Goal: Task Accomplishment & Management: Complete application form

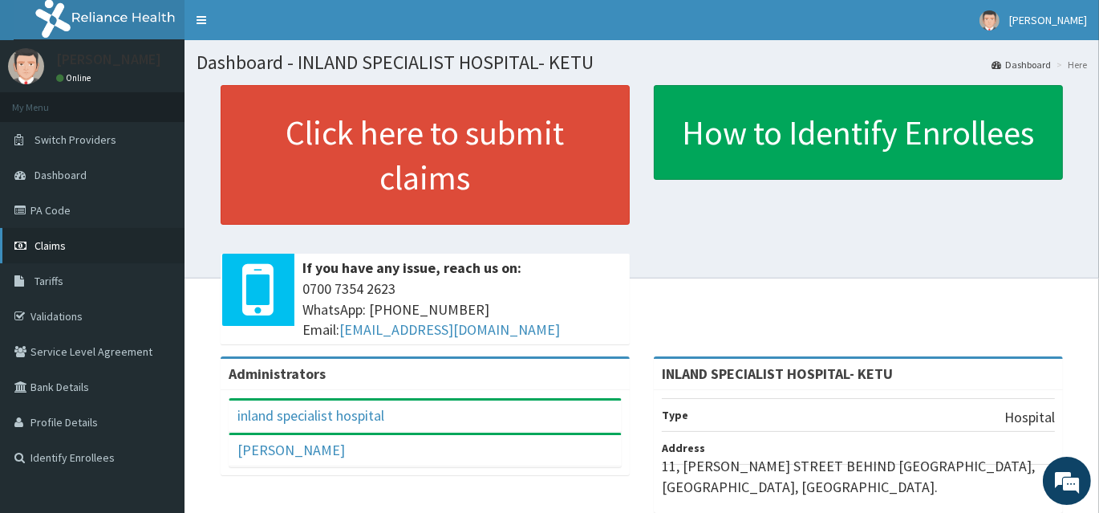
click at [64, 249] on span "Claims" at bounding box center [50, 245] width 31 height 14
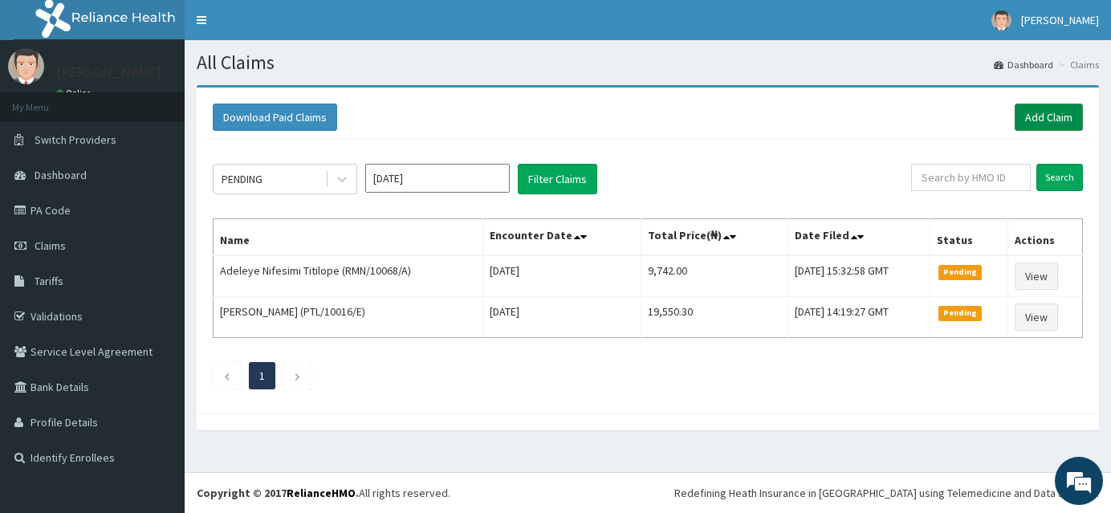
click at [1054, 114] on link "Add Claim" at bounding box center [1048, 117] width 68 height 27
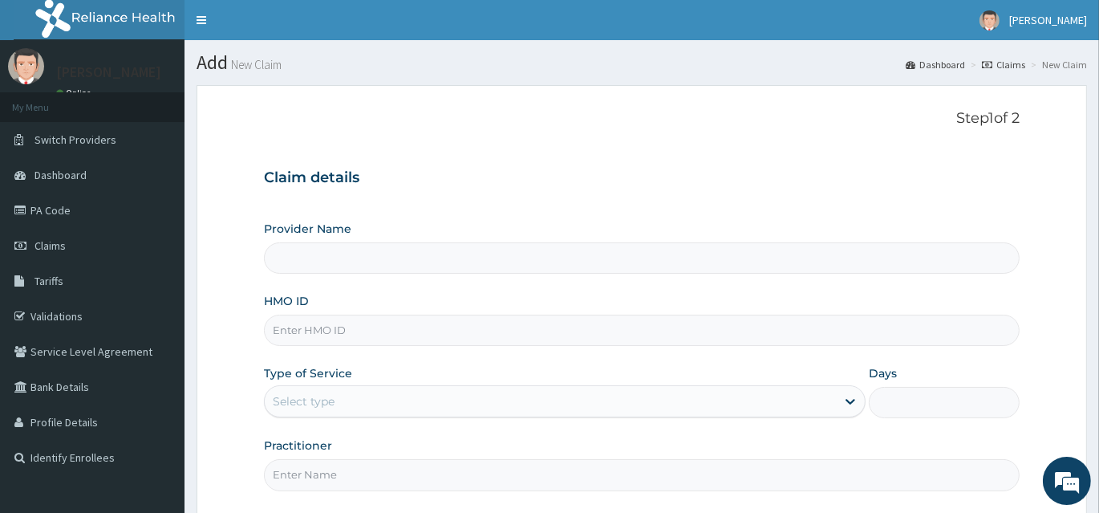
type input "INLAND SPECIALIST HOSPITAL- KETU"
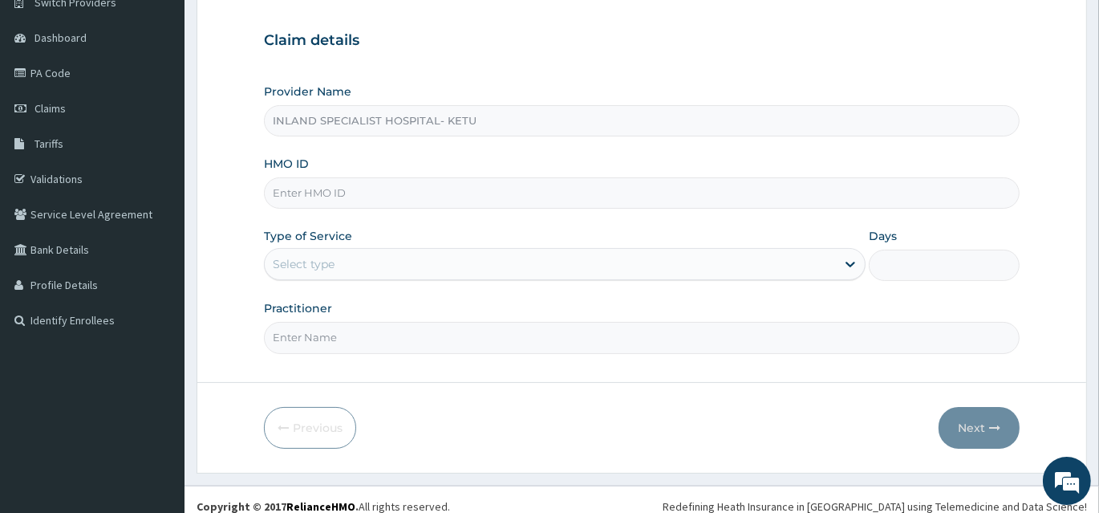
scroll to position [145, 0]
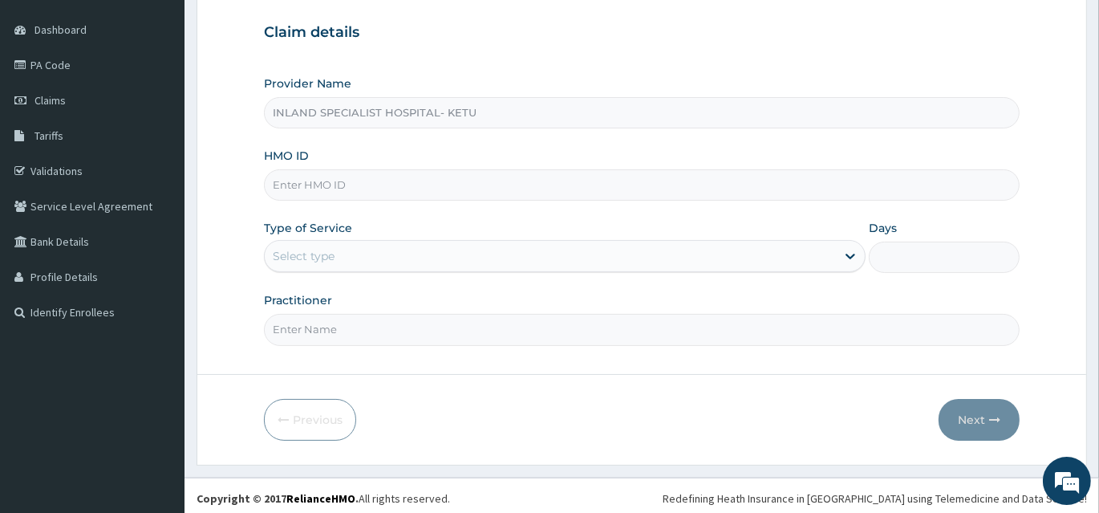
click at [456, 188] on input "HMO ID" at bounding box center [642, 184] width 756 height 31
type input "SBL/10172/D"
click at [349, 262] on div "Select type" at bounding box center [550, 256] width 571 height 26
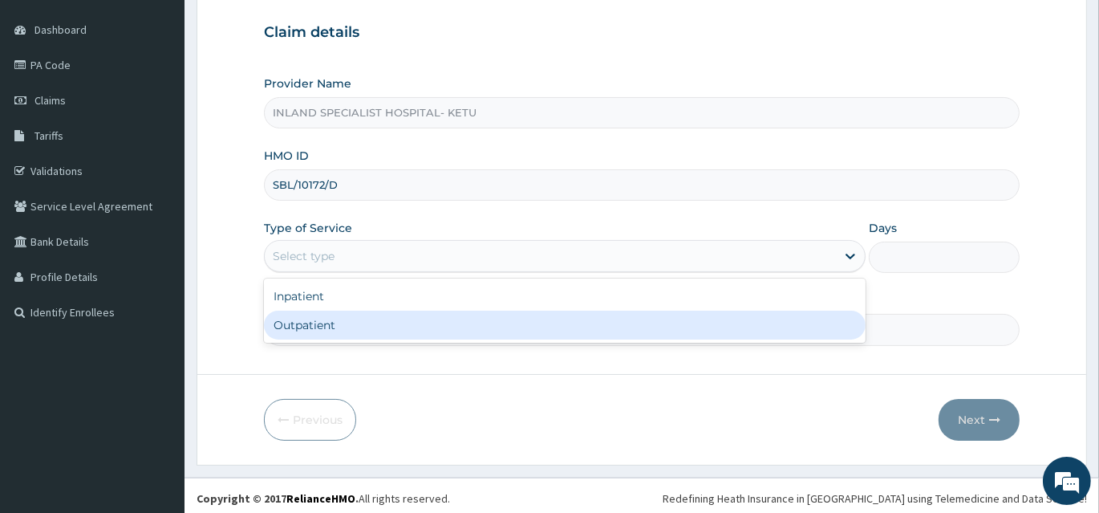
click at [342, 326] on div "Outpatient" at bounding box center [565, 325] width 602 height 29
type input "1"
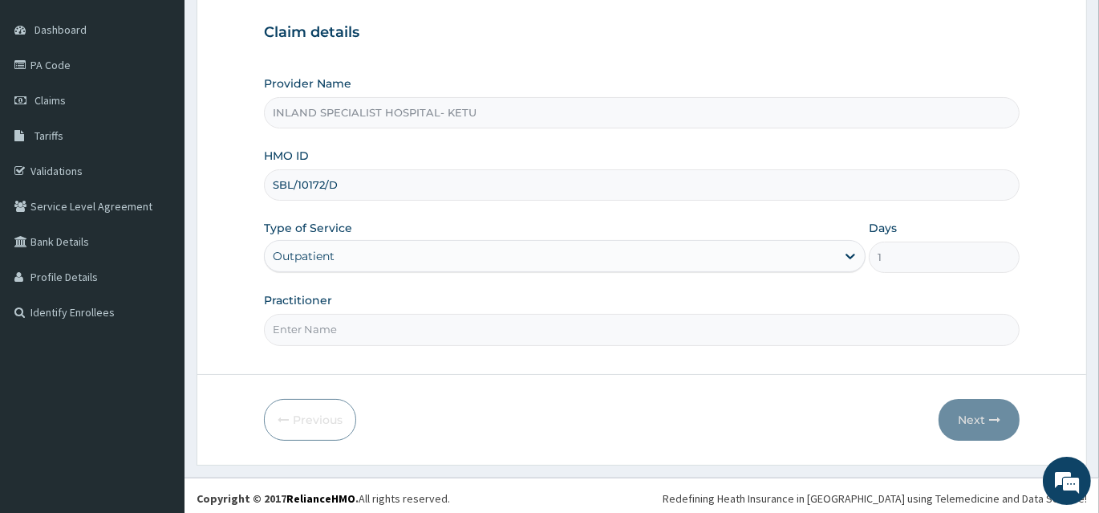
click at [403, 321] on input "Practitioner" at bounding box center [642, 329] width 756 height 31
type input "DR ASHAOLU"
click at [986, 417] on button "Next" at bounding box center [979, 420] width 81 height 42
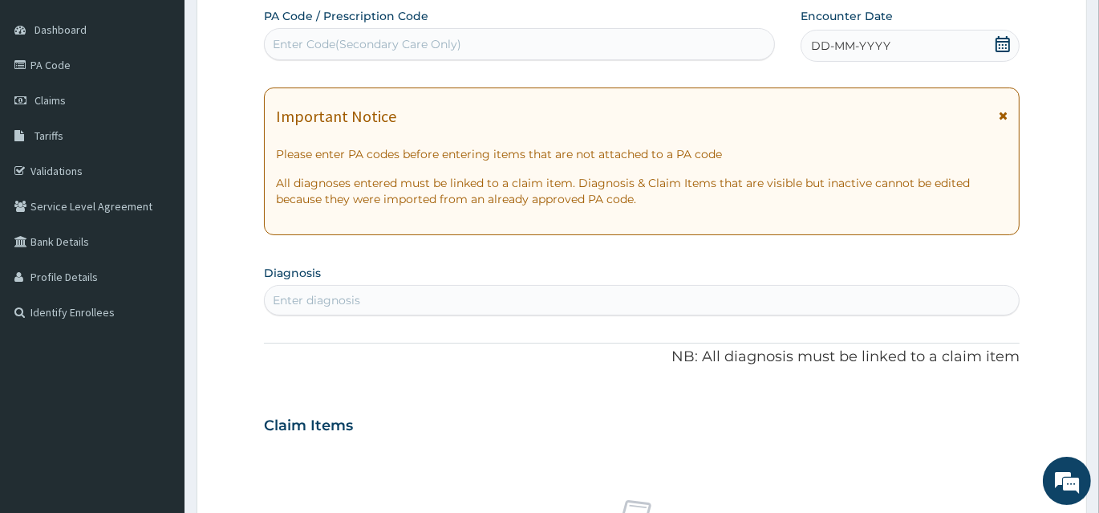
click at [1008, 39] on icon at bounding box center [1003, 44] width 16 height 16
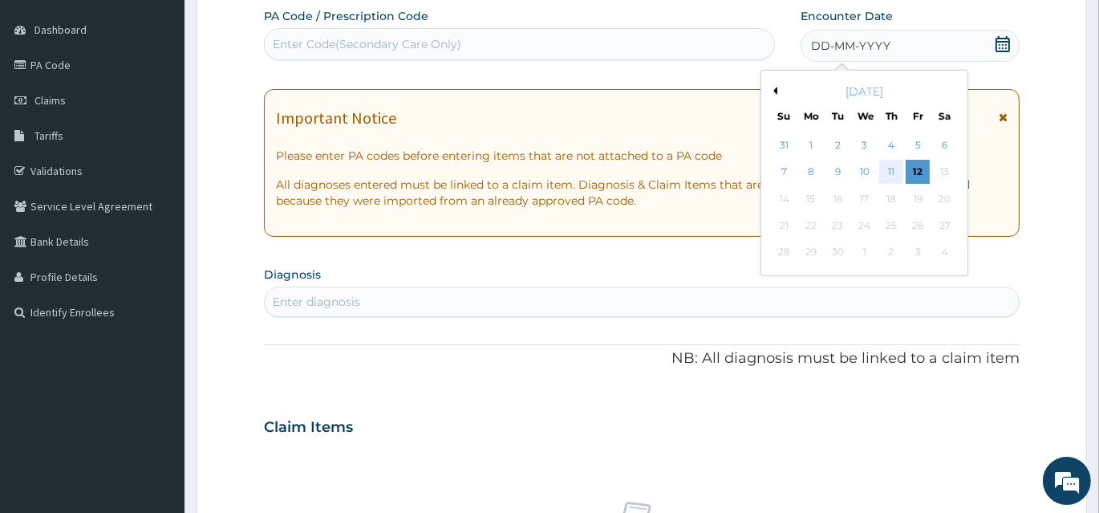
click at [896, 169] on div "11" at bounding box center [892, 173] width 24 height 24
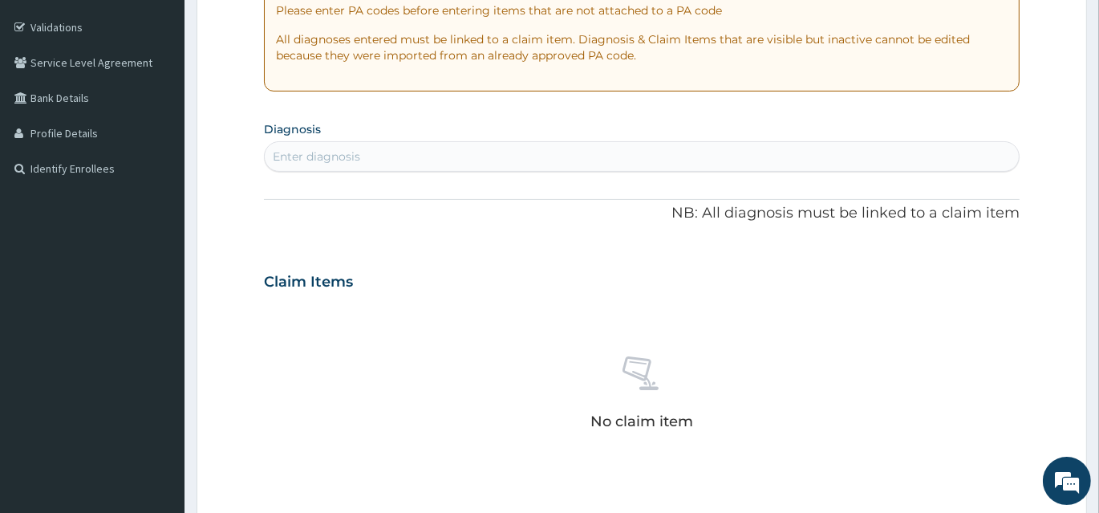
scroll to position [291, 0]
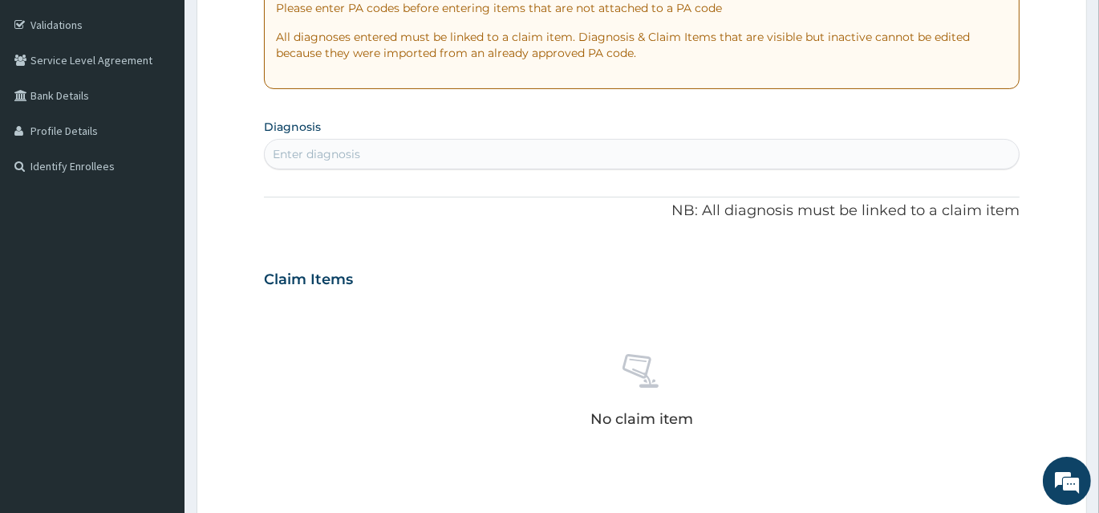
click at [528, 162] on div "Enter diagnosis" at bounding box center [642, 154] width 754 height 26
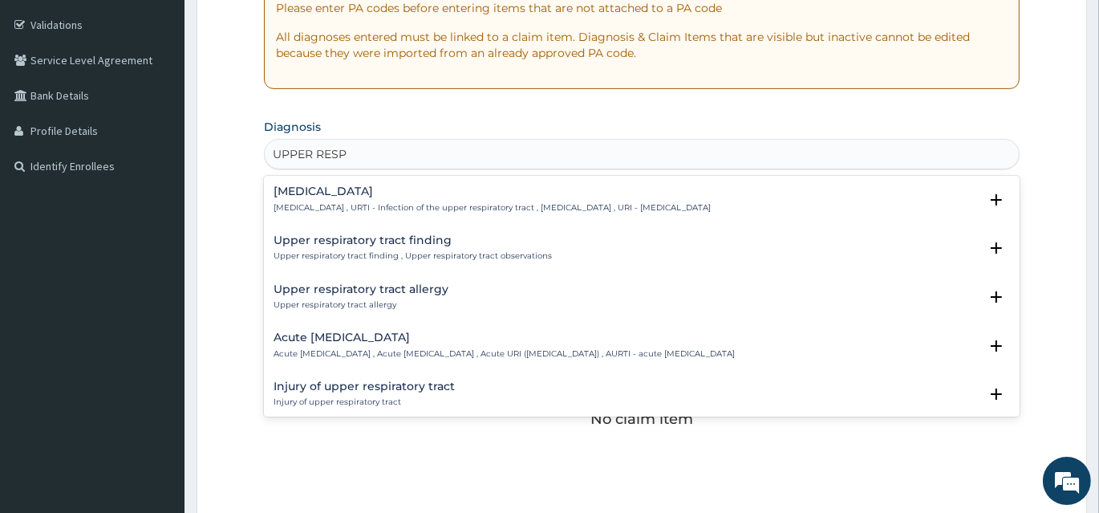
type input "UPPER RESPI"
click at [340, 202] on p "Upper respiratory infection , URTI - Infection of the upper respiratory tract ,…" at bounding box center [492, 207] width 437 height 11
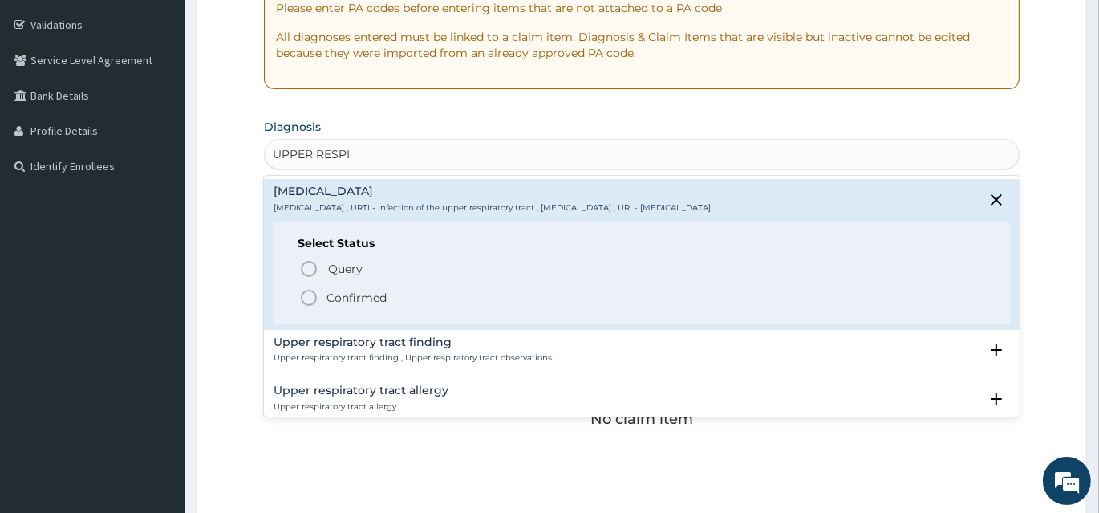
click at [309, 299] on icon "status option filled" at bounding box center [308, 297] width 19 height 19
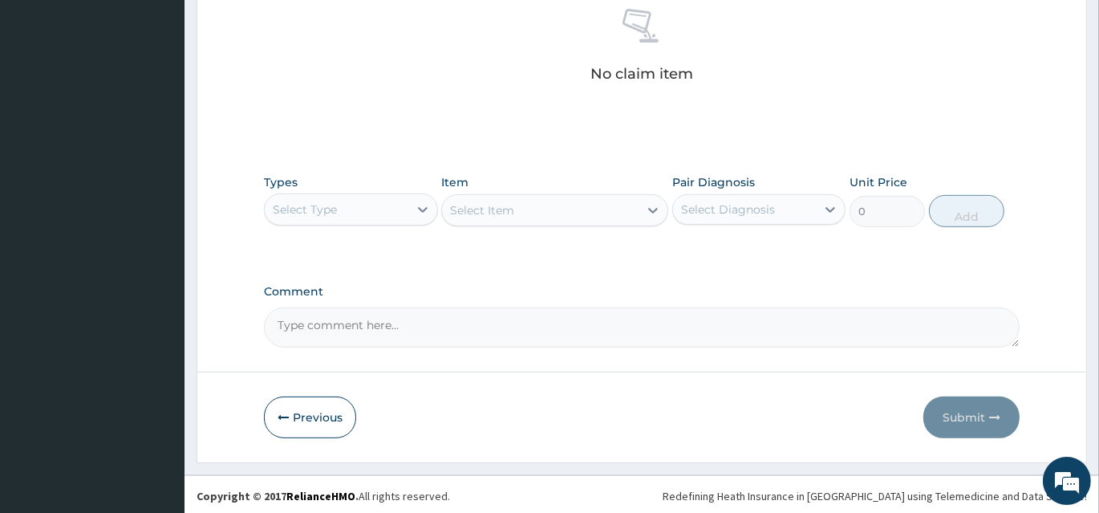
scroll to position [642, 0]
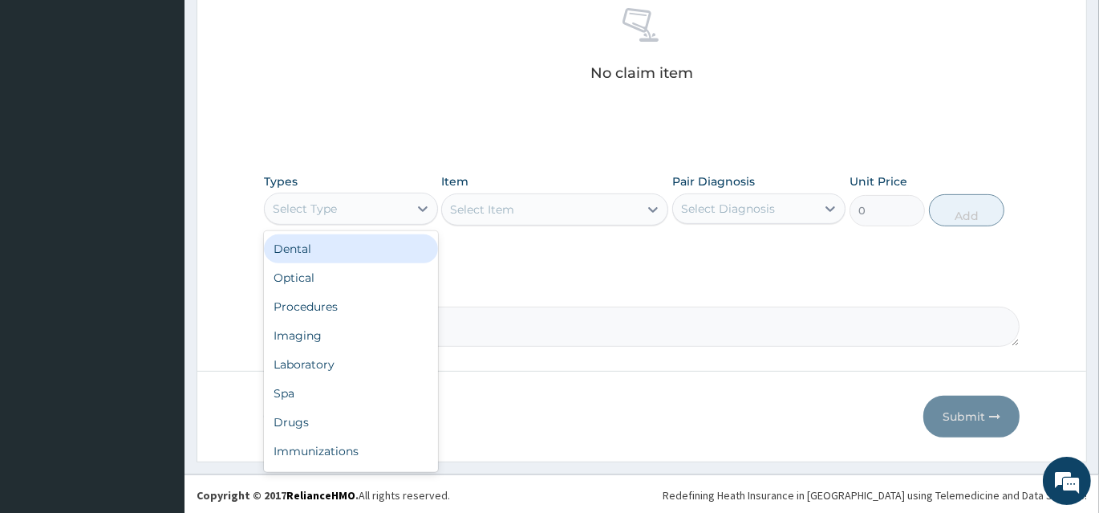
click at [340, 209] on div "Select Type" at bounding box center [337, 209] width 144 height 26
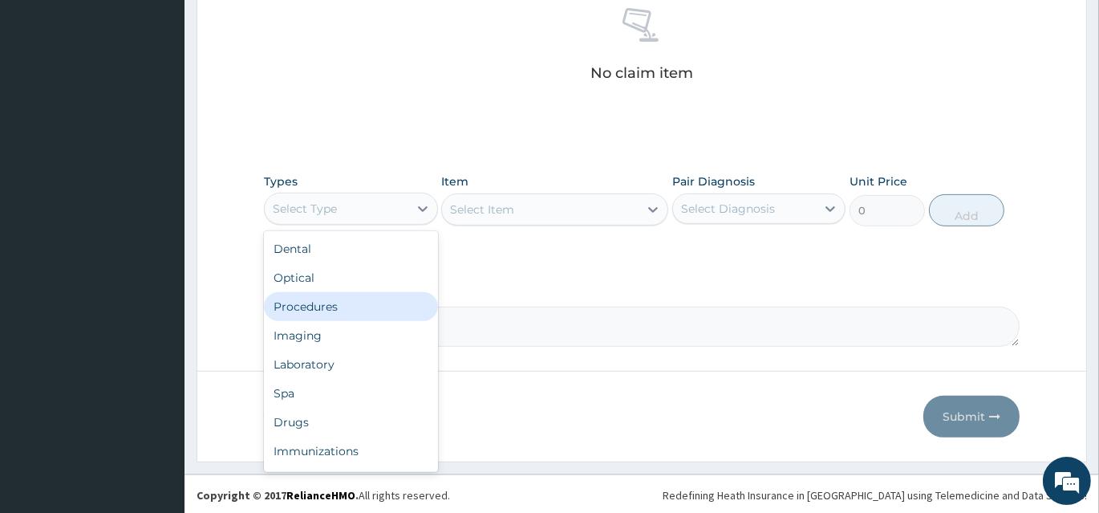
click at [374, 312] on div "Procedures" at bounding box center [351, 306] width 174 height 29
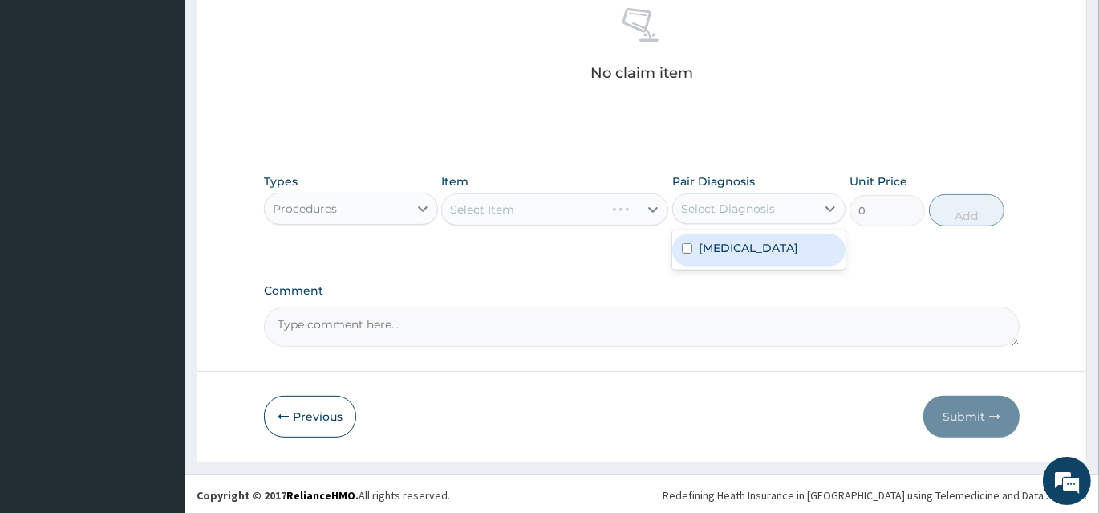
drag, startPoint x: 717, startPoint y: 209, endPoint x: 727, endPoint y: 237, distance: 28.9
click at [719, 209] on div "Select Diagnosis" at bounding box center [728, 209] width 94 height 16
drag, startPoint x: 731, startPoint y: 253, endPoint x: 646, endPoint y: 249, distance: 85.2
click at [724, 254] on label "Upper respiratory infection" at bounding box center [749, 248] width 100 height 16
checkbox input "true"
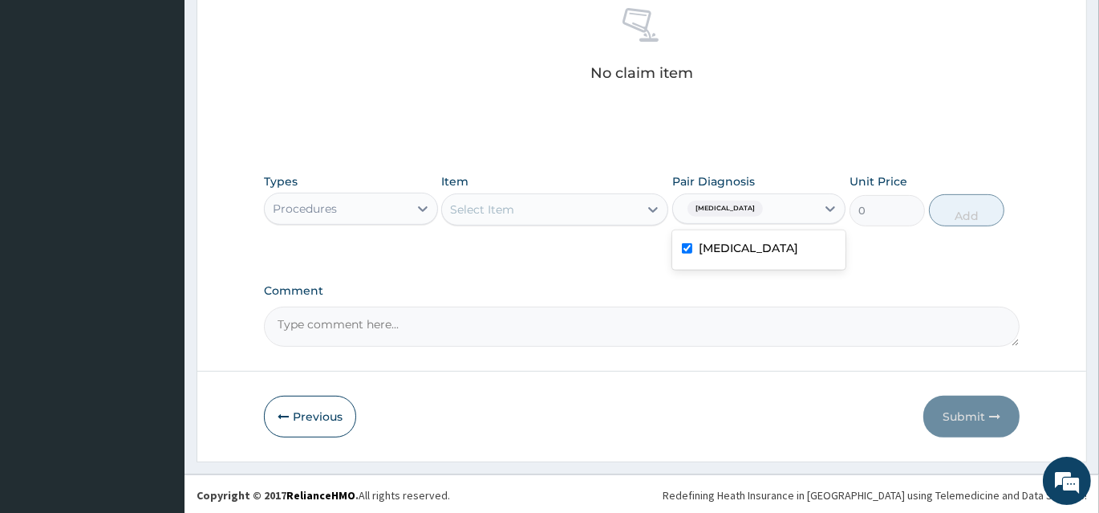
click at [579, 209] on div "Select Item" at bounding box center [540, 210] width 197 height 26
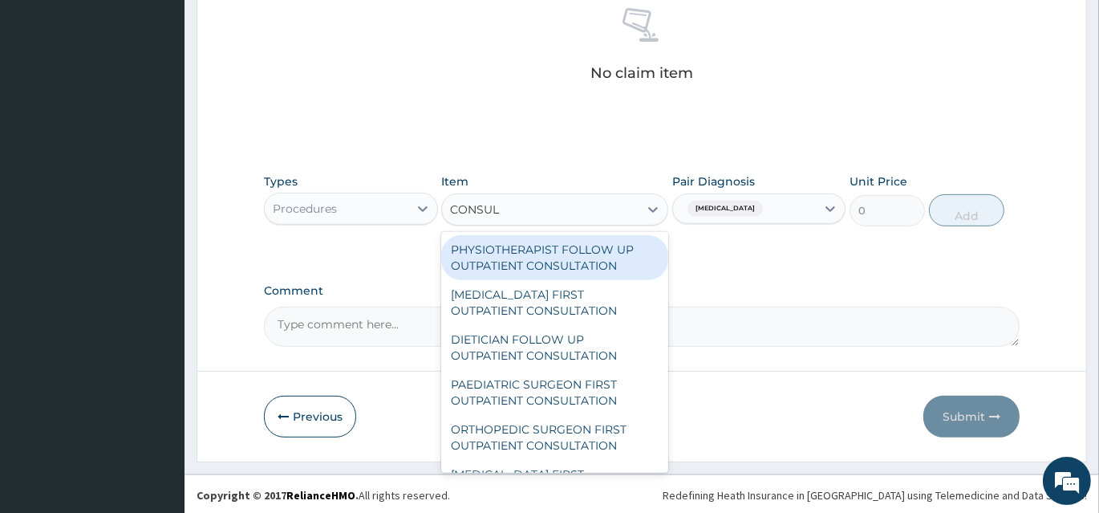
type input "CONSULT"
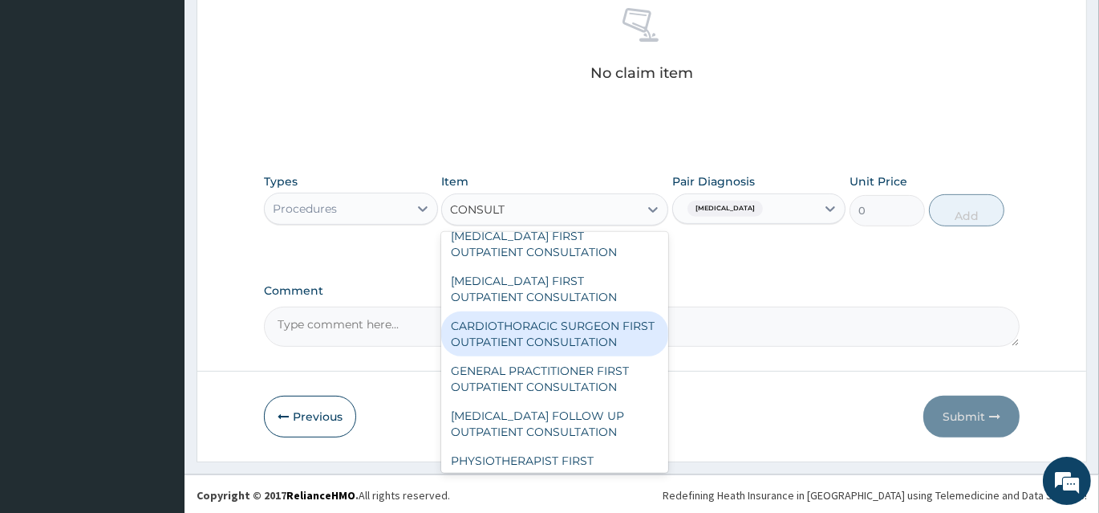
scroll to position [364, 0]
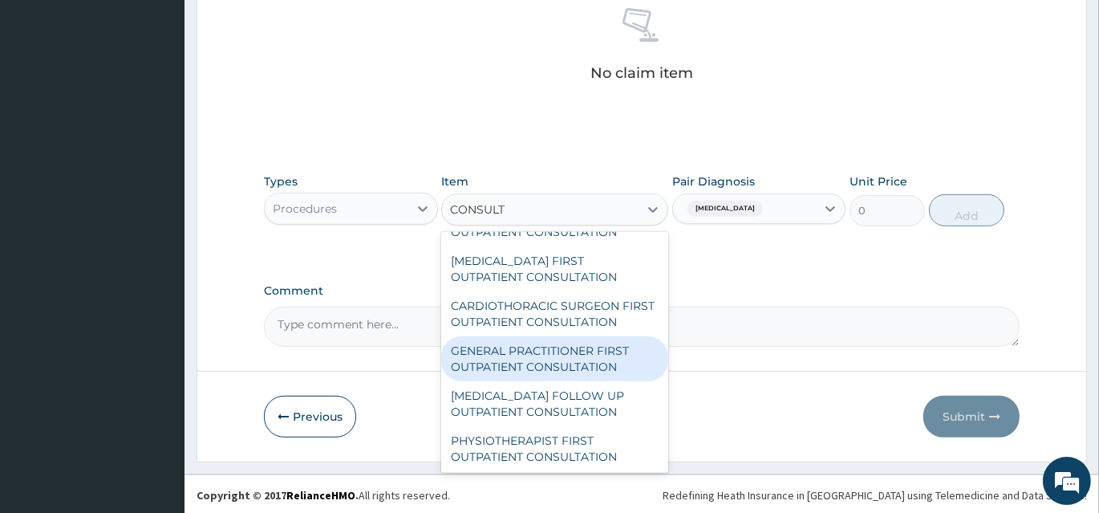
click at [563, 372] on div "GENERAL PRACTITIONER FIRST OUTPATIENT CONSULTATION" at bounding box center [554, 358] width 227 height 45
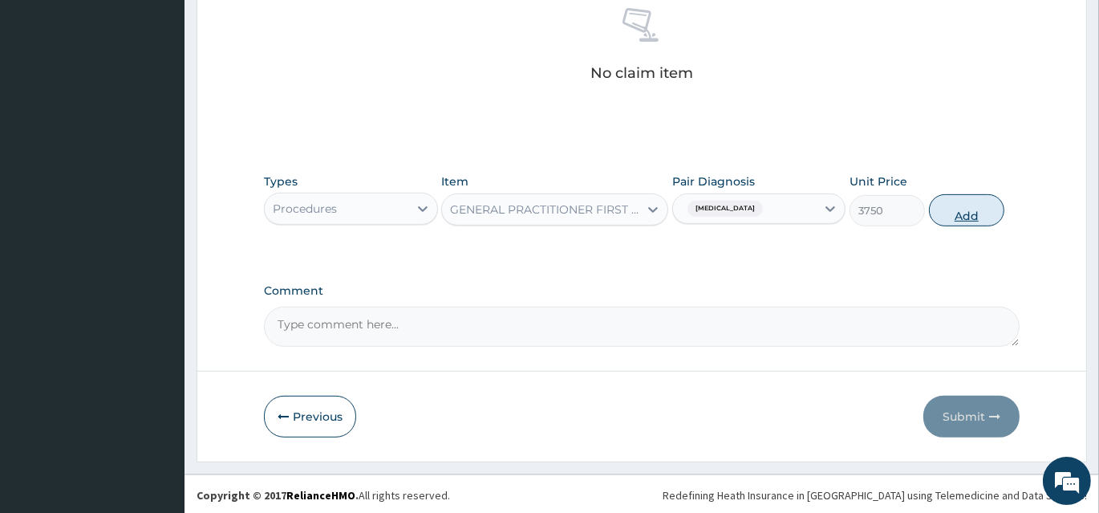
click at [978, 209] on button "Add" at bounding box center [966, 210] width 75 height 32
type input "0"
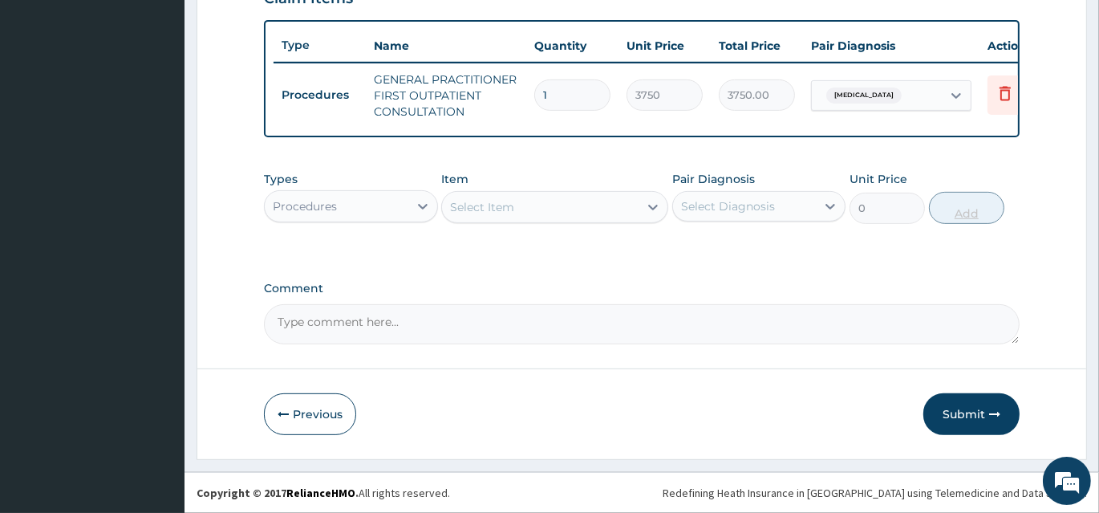
scroll to position [584, 0]
click at [374, 205] on div "Procedures" at bounding box center [337, 206] width 144 height 26
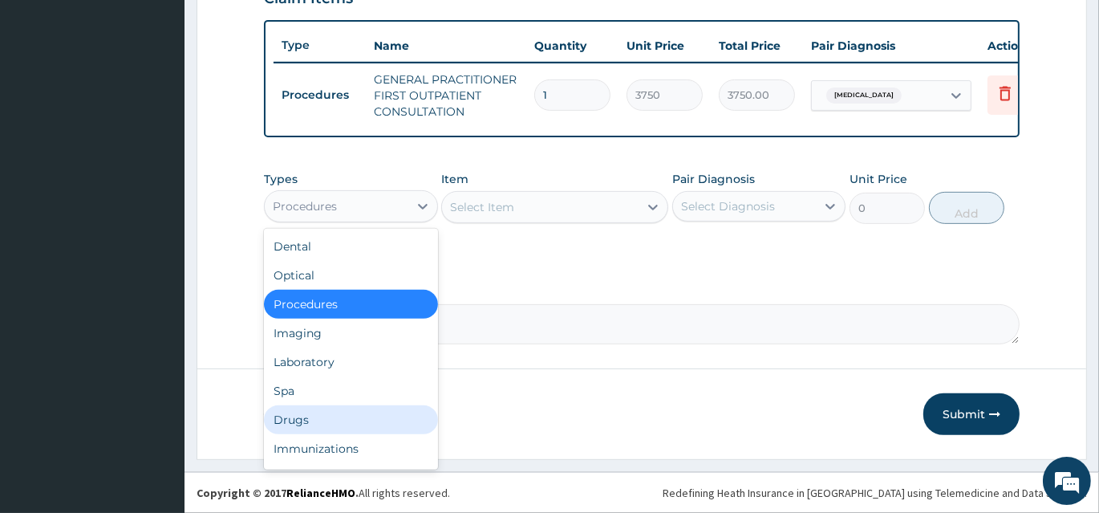
click at [351, 424] on div "Drugs" at bounding box center [351, 419] width 174 height 29
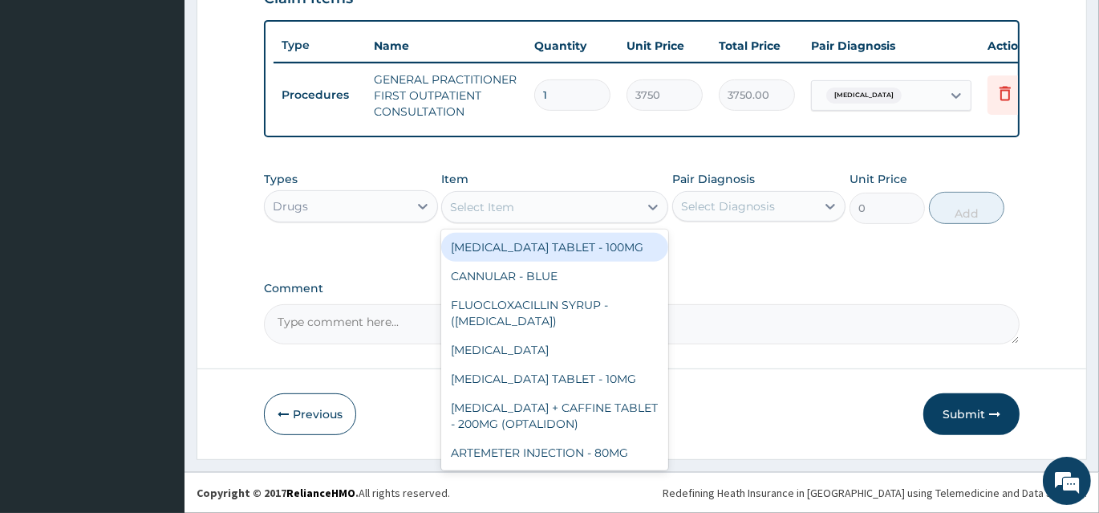
click at [580, 213] on div "Select Item" at bounding box center [540, 207] width 197 height 26
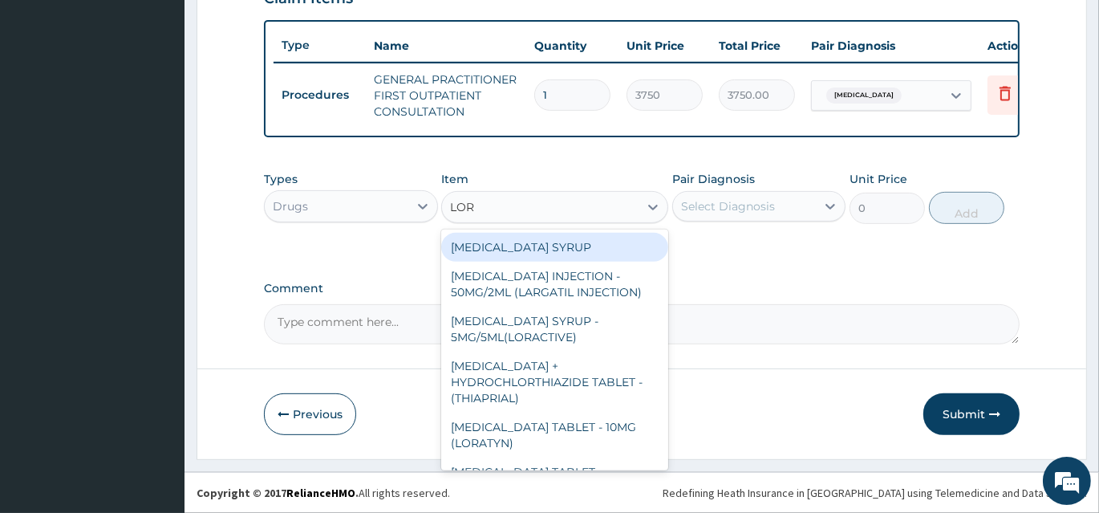
type input "LORA"
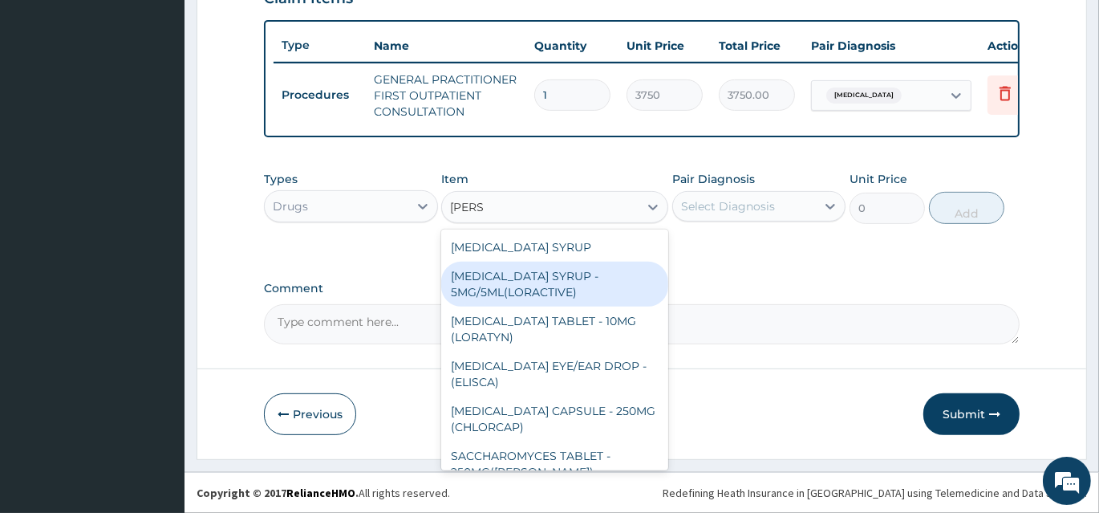
click at [604, 295] on div "LORATADINE SYRUP - 5MG/5ML(LORACTIVE)" at bounding box center [554, 284] width 227 height 45
type input "1232"
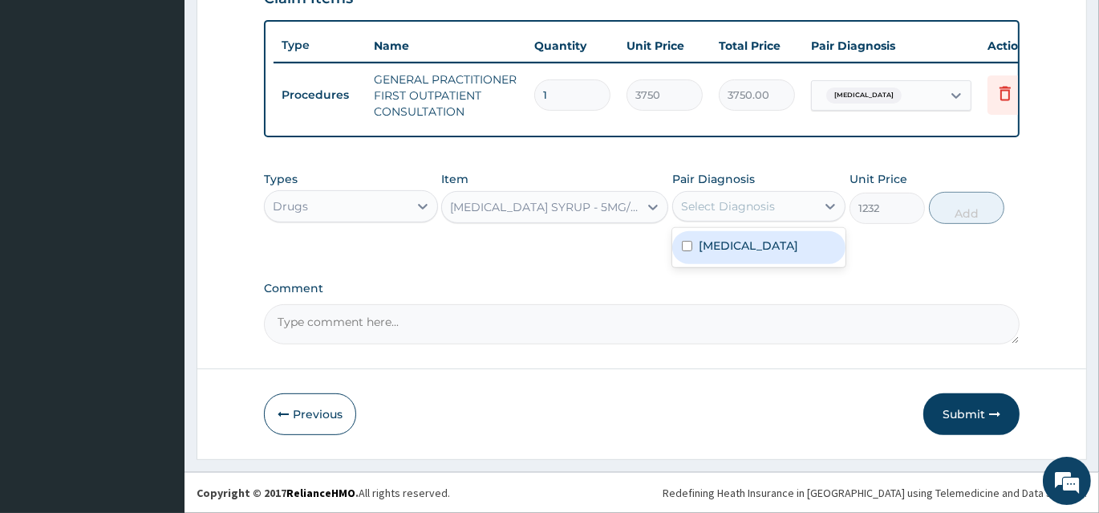
click at [755, 208] on div "Select Diagnosis" at bounding box center [728, 206] width 94 height 16
click at [742, 254] on label "Upper respiratory infection" at bounding box center [749, 246] width 100 height 16
checkbox input "true"
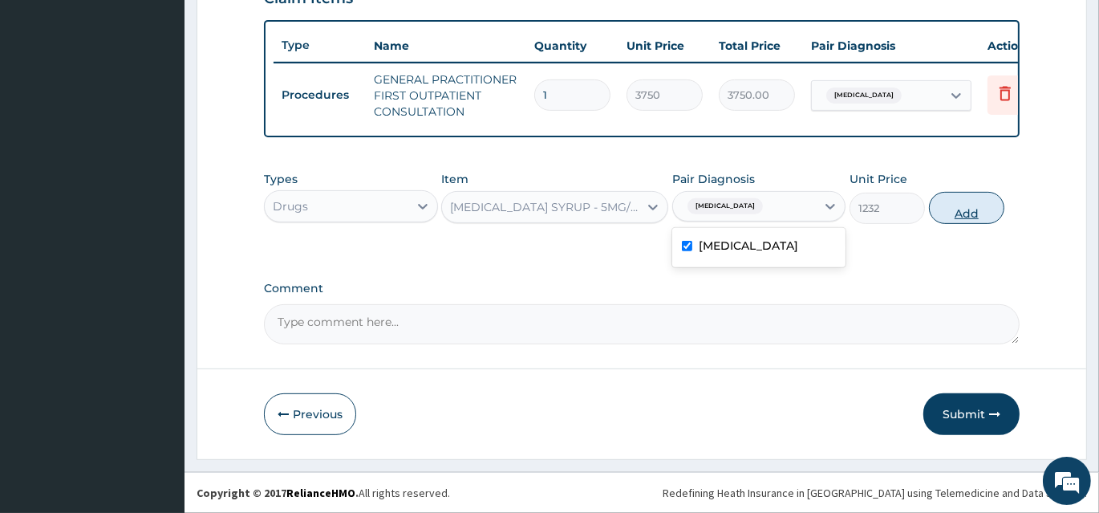
click at [969, 214] on button "Add" at bounding box center [966, 208] width 75 height 32
type input "0"
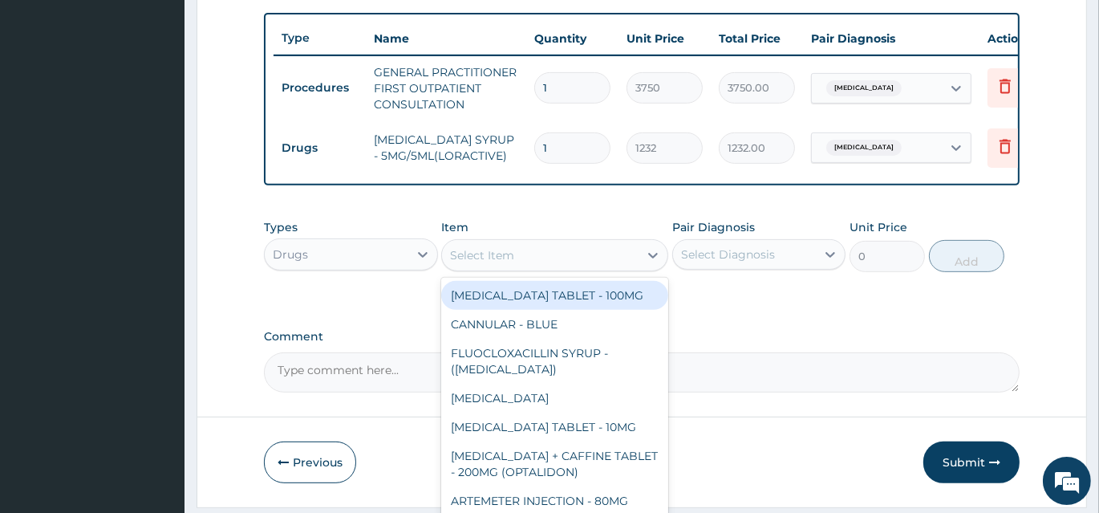
click at [579, 260] on div "Select Item" at bounding box center [540, 255] width 197 height 26
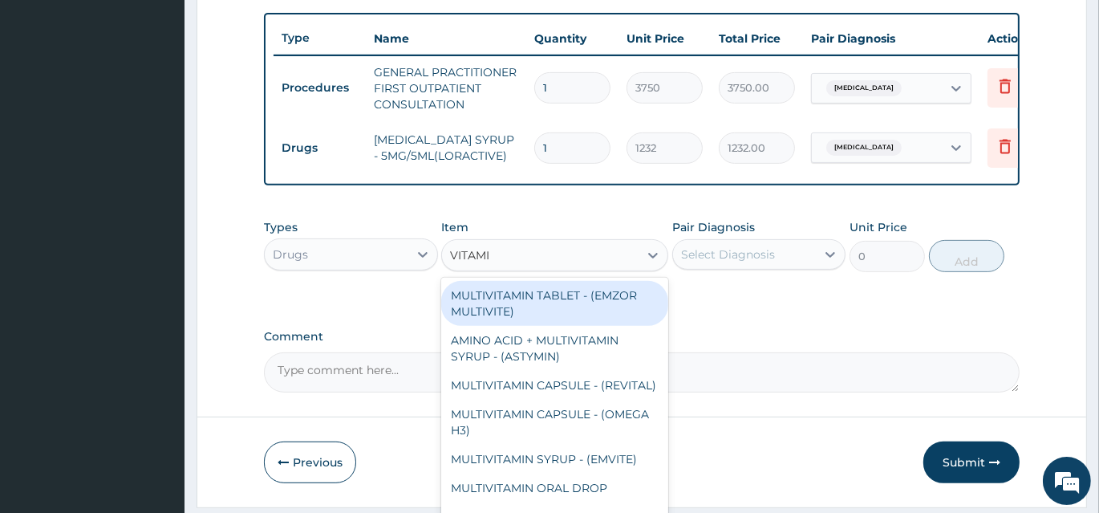
type input "VITAMIN"
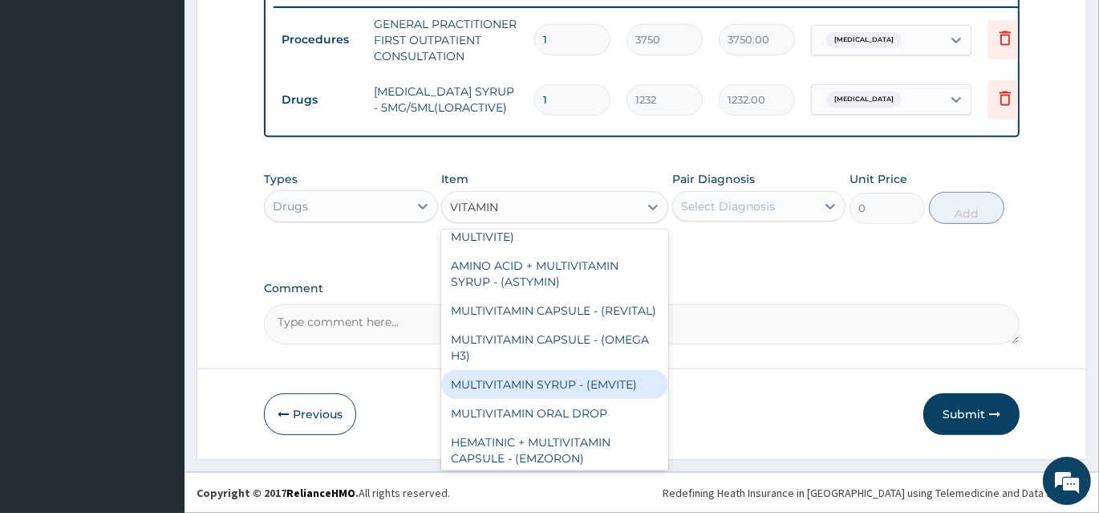
scroll to position [0, 0]
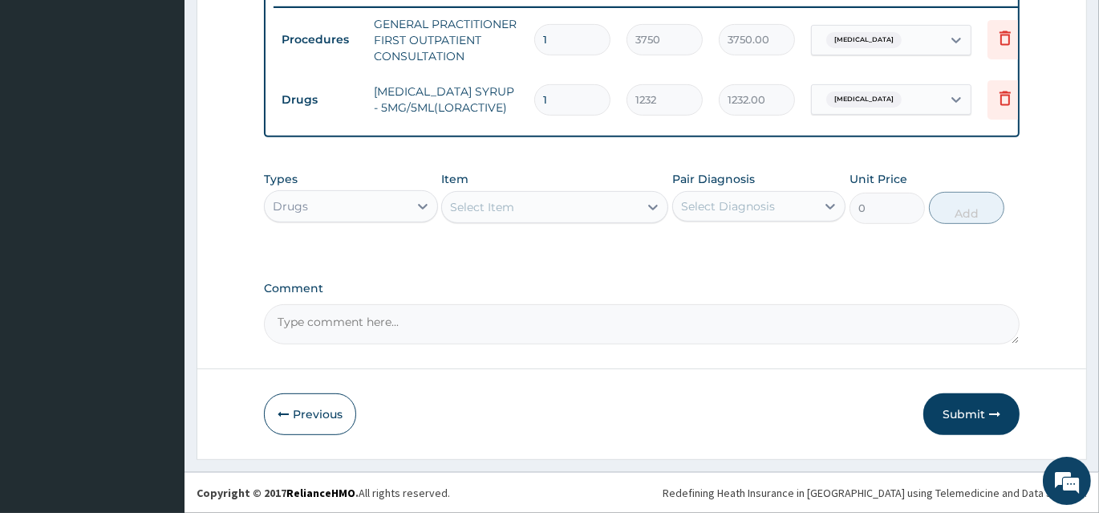
drag, startPoint x: 514, startPoint y: 205, endPoint x: 452, endPoint y: 209, distance: 62.8
click at [456, 208] on div "Select Item" at bounding box center [540, 207] width 197 height 26
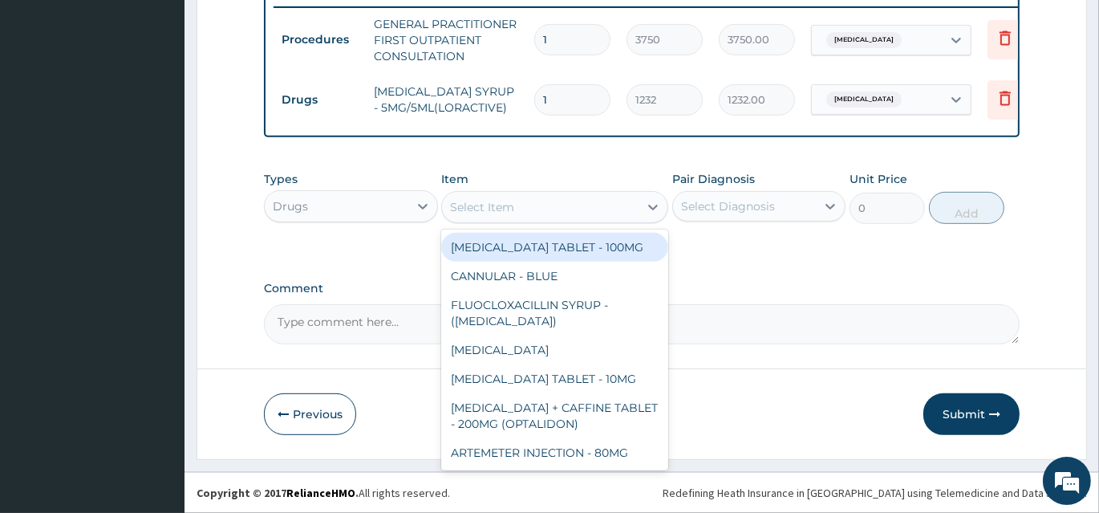
click at [524, 214] on div "Select Item" at bounding box center [540, 207] width 197 height 26
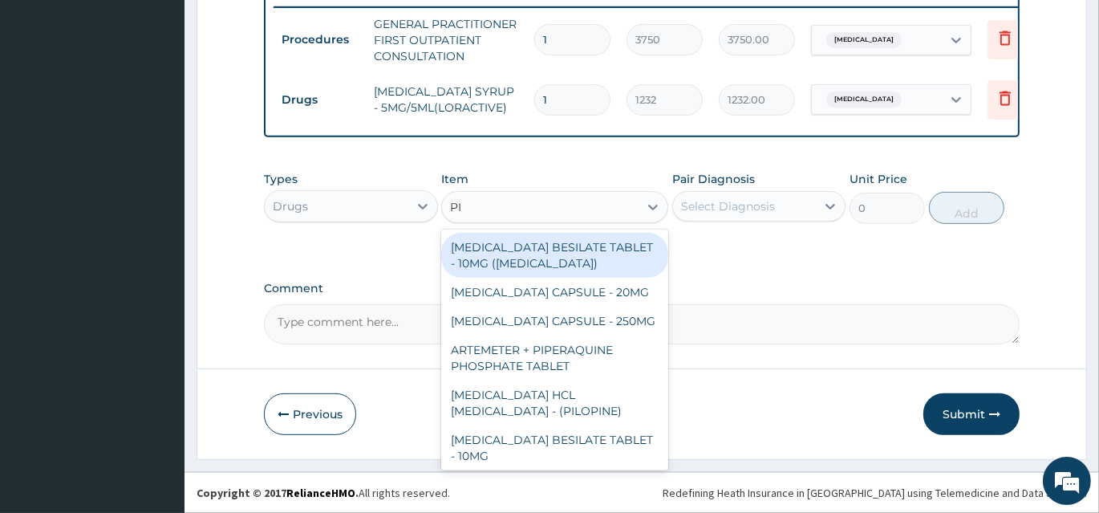
type input "P"
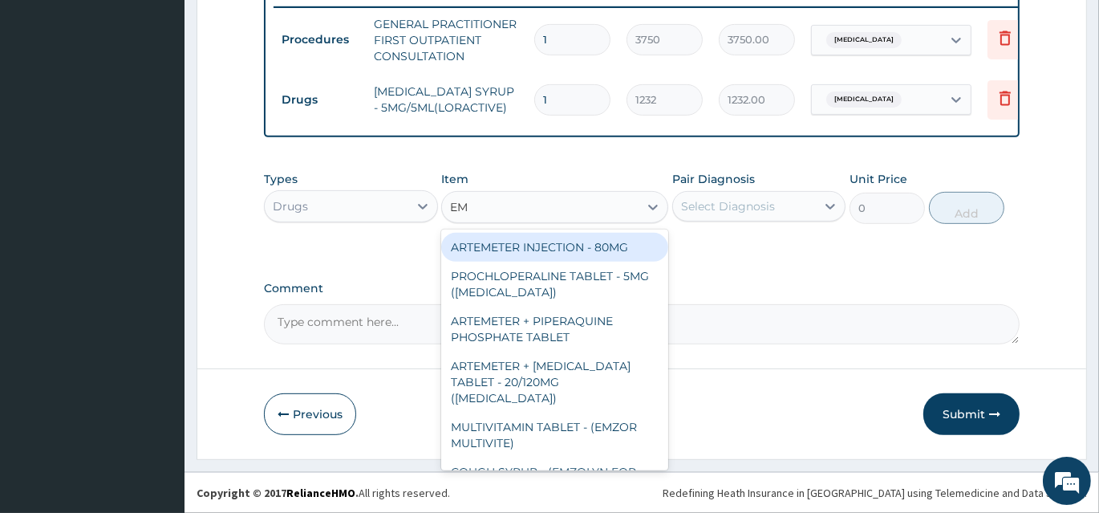
type input "EMZ"
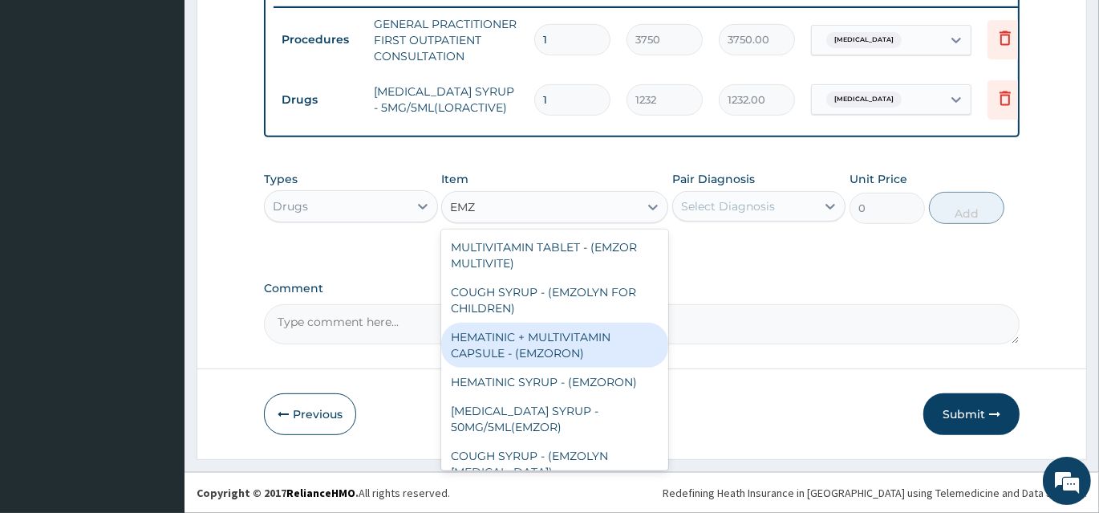
scroll to position [19, 0]
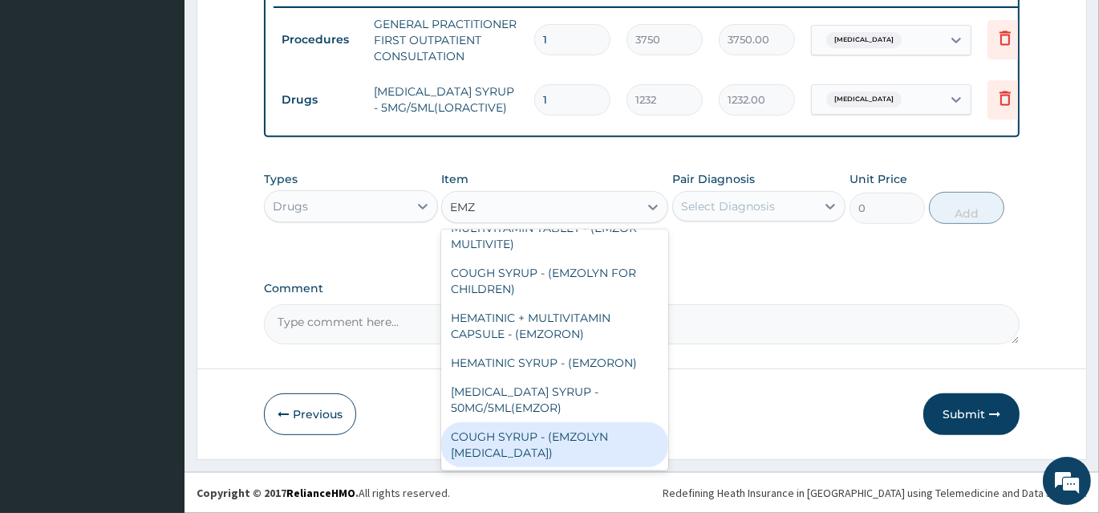
click at [587, 453] on div "COUGH SYRUP - (EMZOLYN EXPECTORANT)" at bounding box center [554, 444] width 227 height 45
type input "1120"
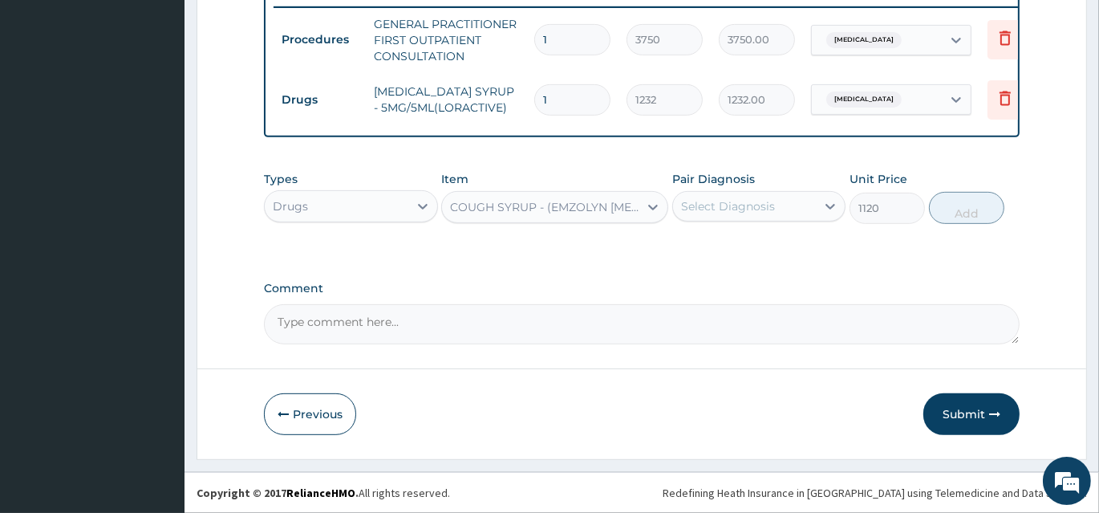
click at [722, 208] on div "Select Diagnosis" at bounding box center [728, 206] width 94 height 16
click at [723, 254] on label "Upper respiratory infection" at bounding box center [749, 246] width 100 height 16
checkbox input "true"
click at [986, 207] on button "Add" at bounding box center [966, 208] width 75 height 32
type input "0"
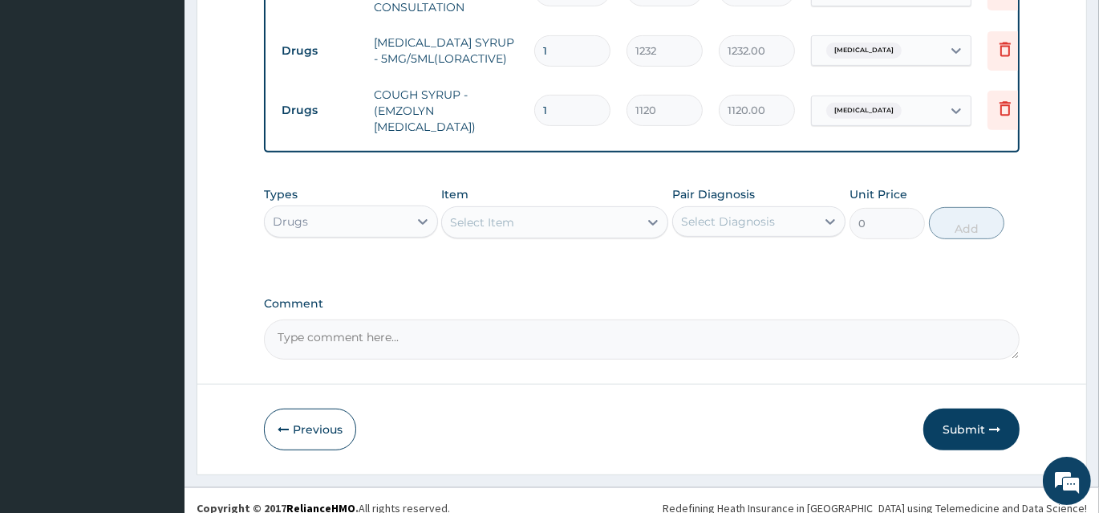
scroll to position [704, 0]
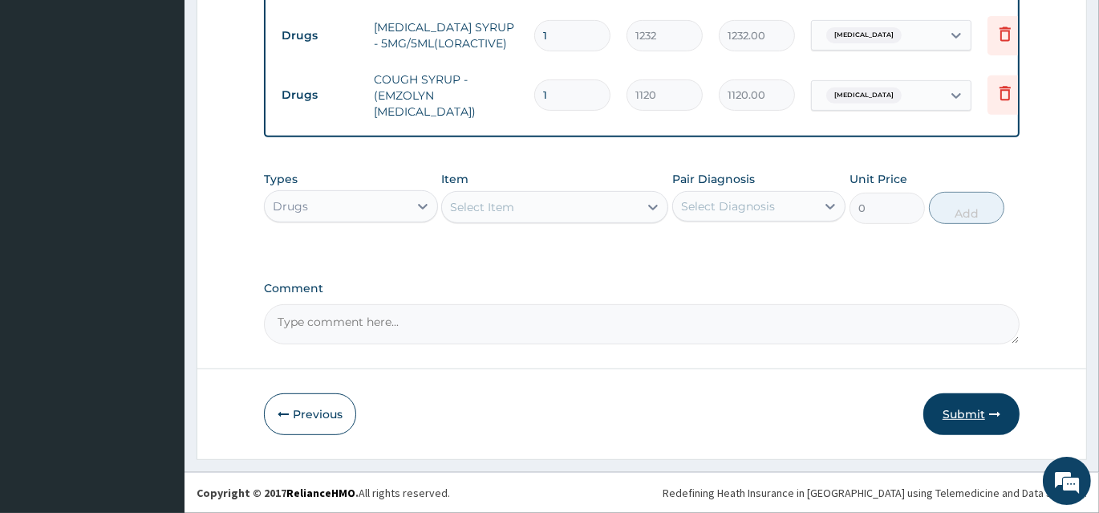
click at [973, 420] on button "Submit" at bounding box center [972, 414] width 96 height 42
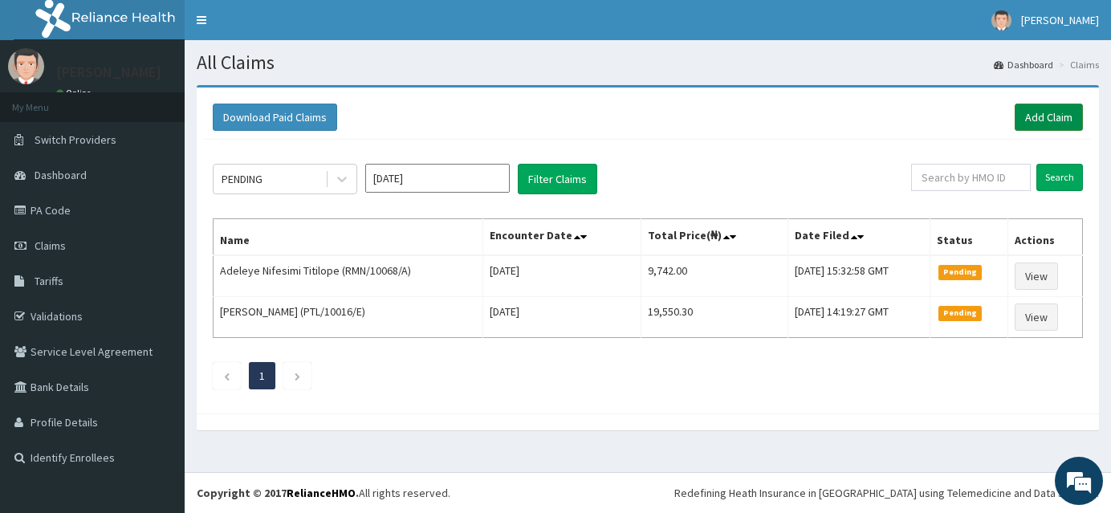
click at [1064, 121] on link "Add Claim" at bounding box center [1048, 117] width 68 height 27
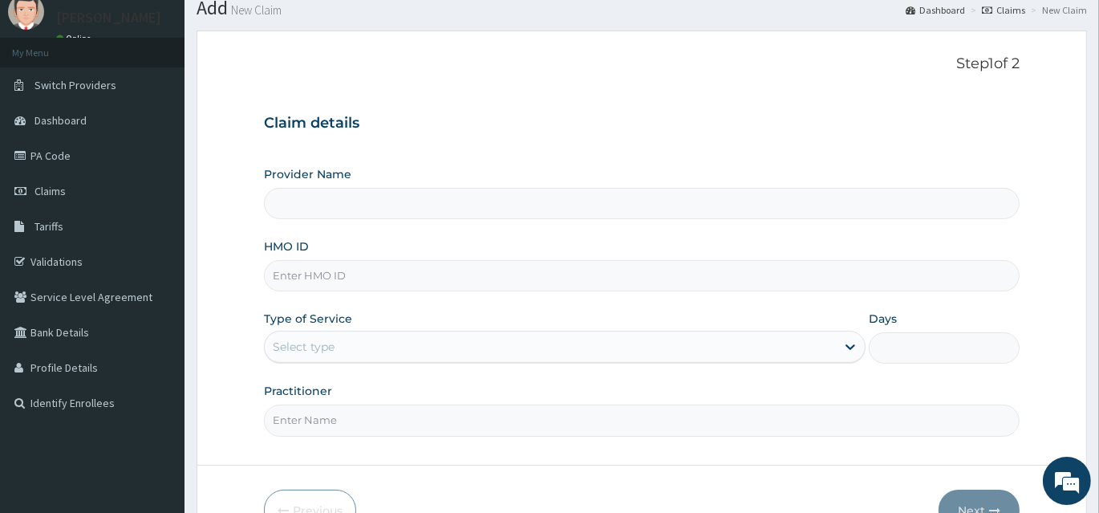
scroll to position [145, 0]
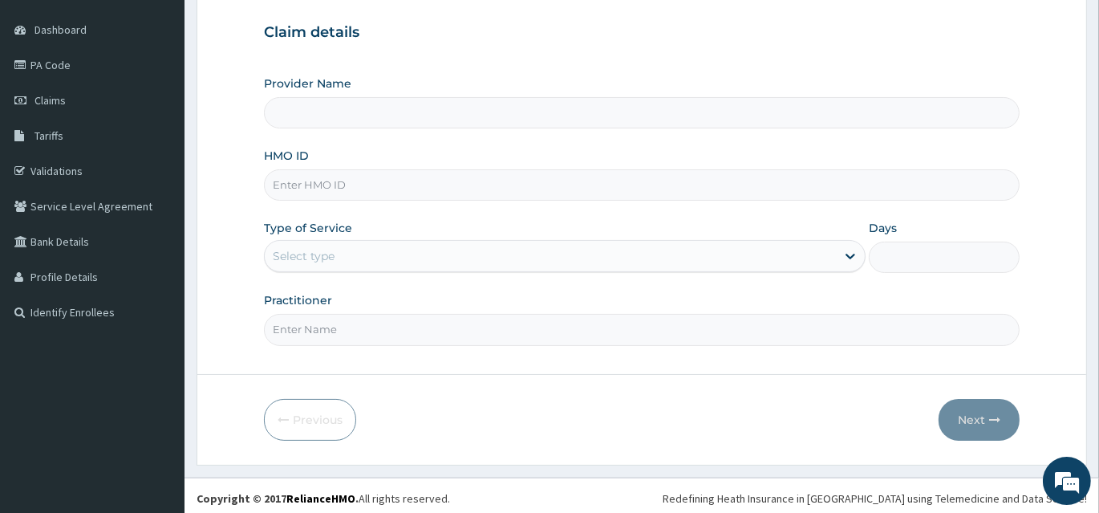
click at [392, 177] on input "HMO ID" at bounding box center [642, 184] width 756 height 31
type input "INLAND SPECIALIST HOSPITAL- KETU"
type input "GSV/11373/D"
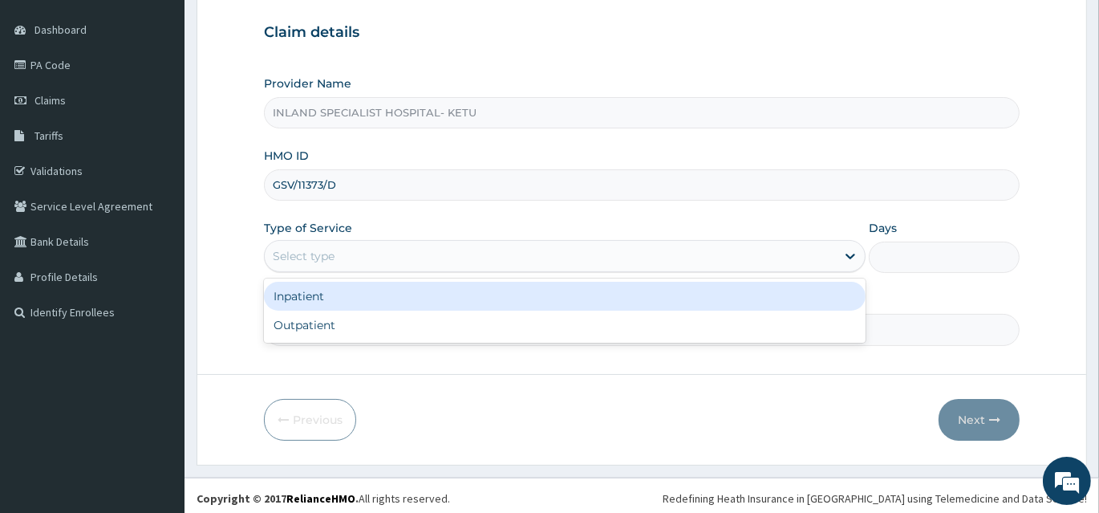
click at [384, 258] on div "Select type" at bounding box center [550, 256] width 571 height 26
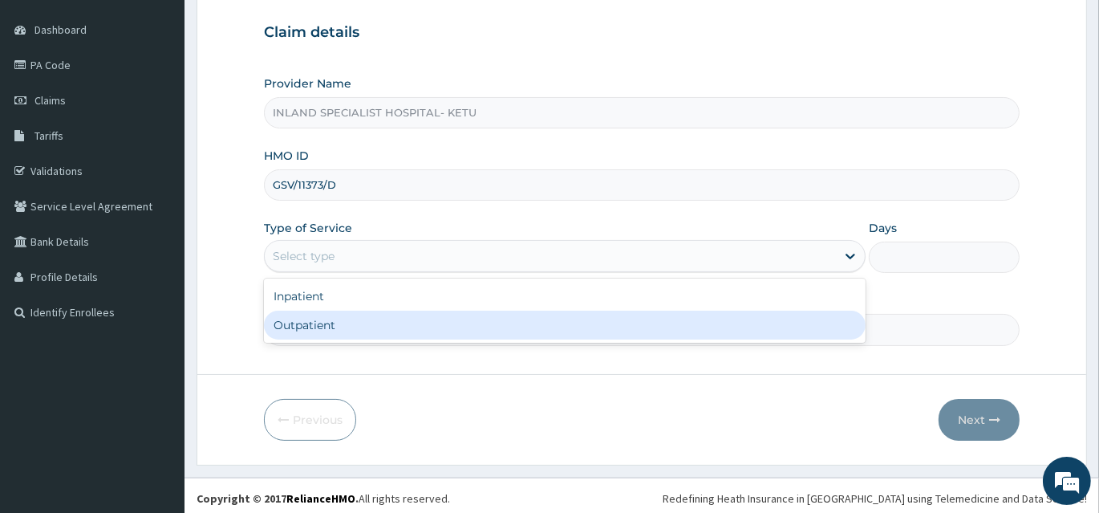
click at [375, 318] on div "Outpatient" at bounding box center [565, 325] width 602 height 29
type input "1"
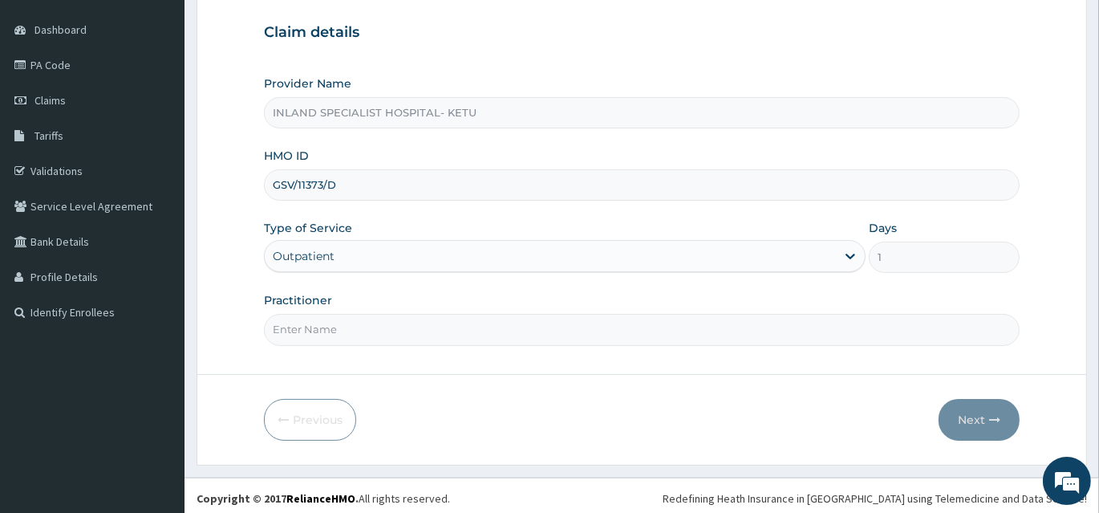
click at [382, 335] on input "Practitioner" at bounding box center [642, 329] width 756 height 31
type input "DR ASHAOLU"
click at [984, 416] on button "Next" at bounding box center [979, 420] width 81 height 42
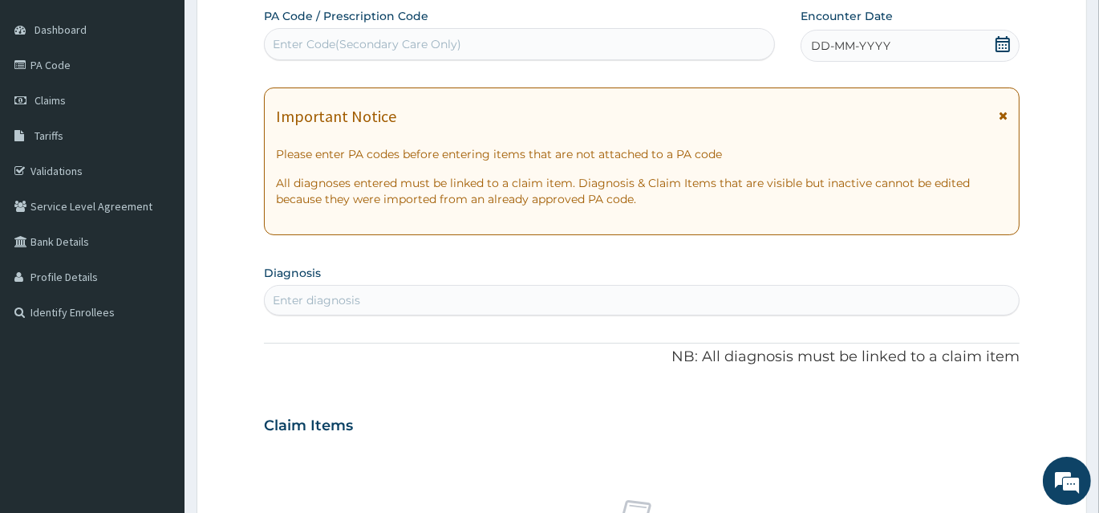
click at [998, 48] on icon at bounding box center [1003, 44] width 16 height 16
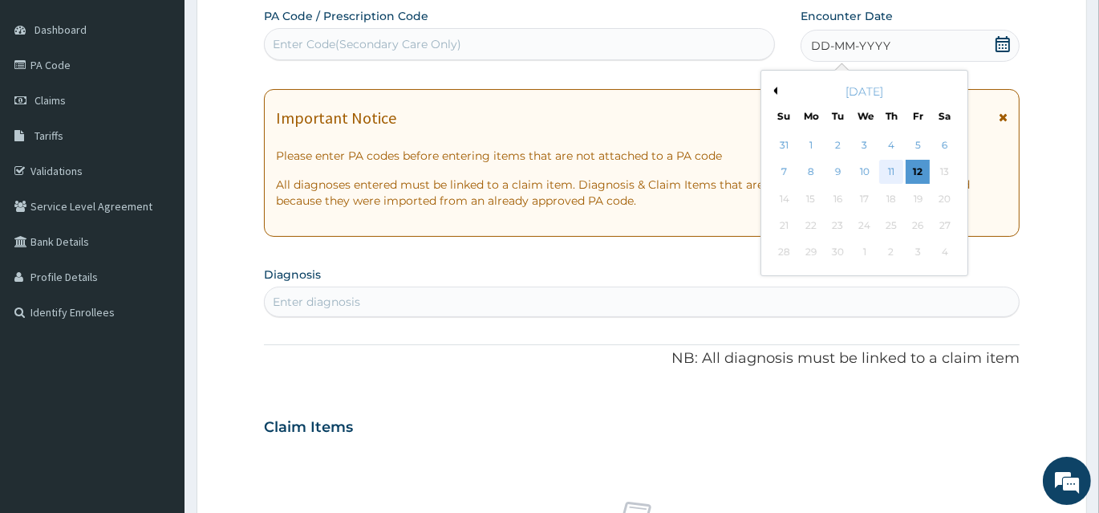
click at [893, 172] on div "11" at bounding box center [892, 173] width 24 height 24
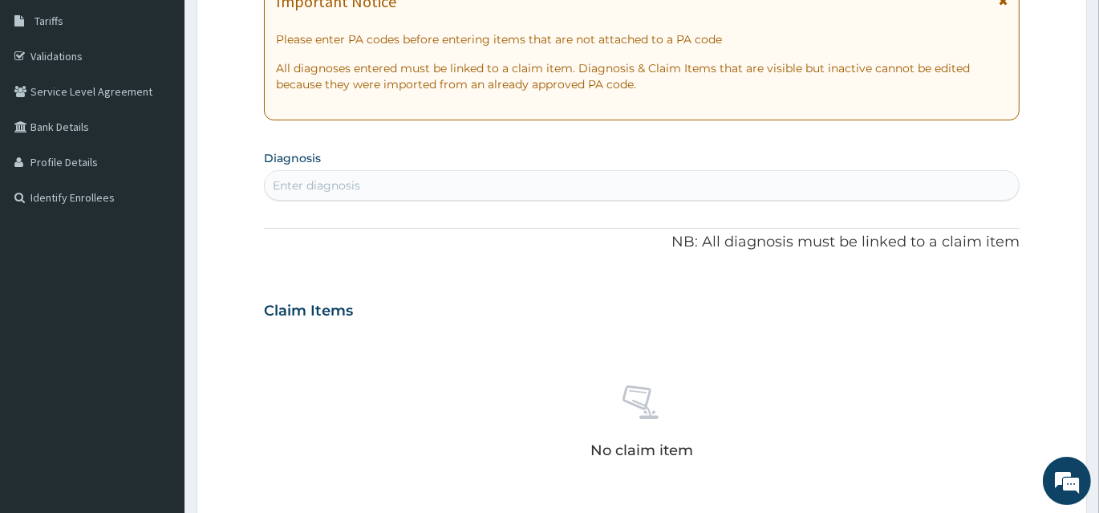
scroll to position [291, 0]
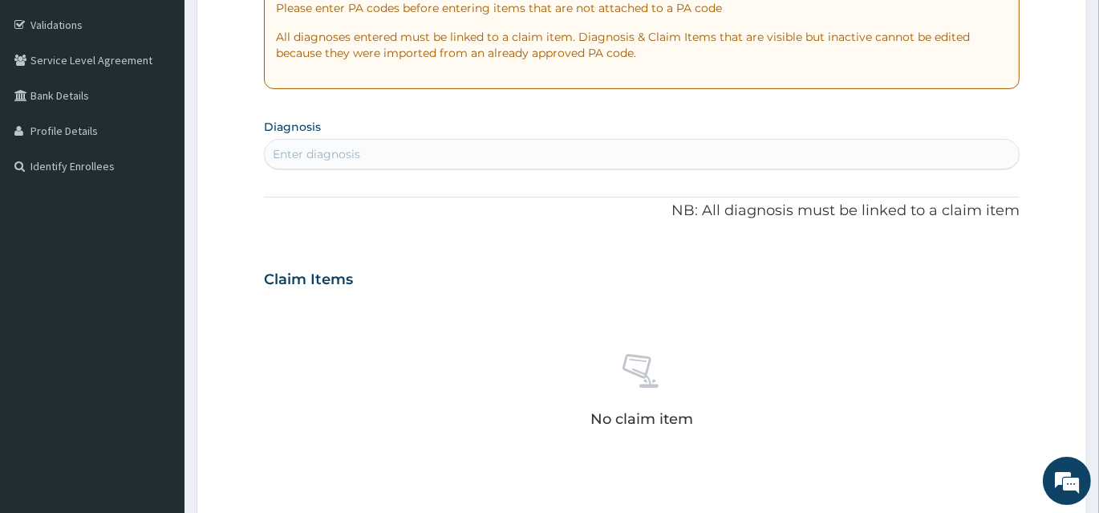
click at [506, 161] on div "Enter diagnosis" at bounding box center [642, 154] width 754 height 26
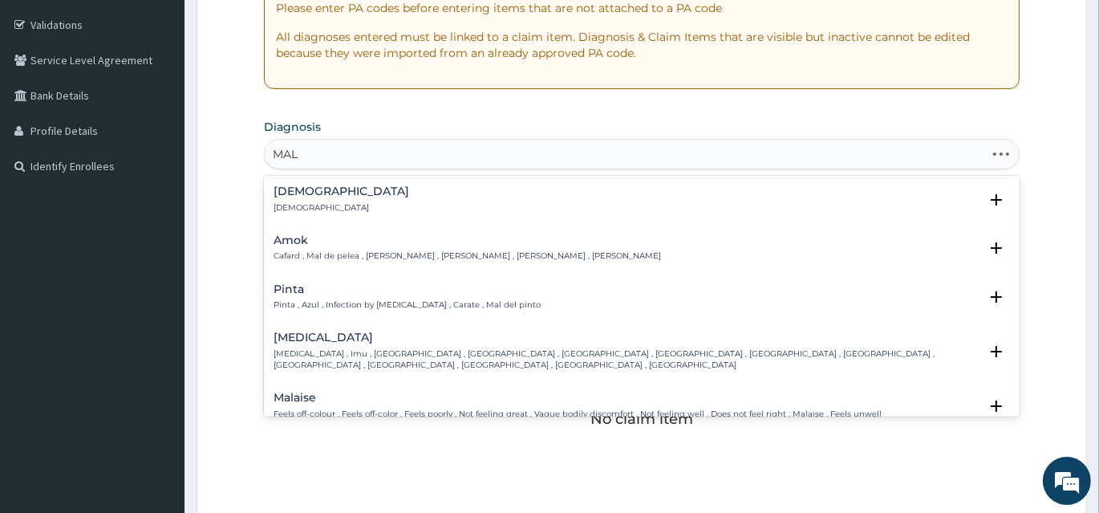
type input "MALA"
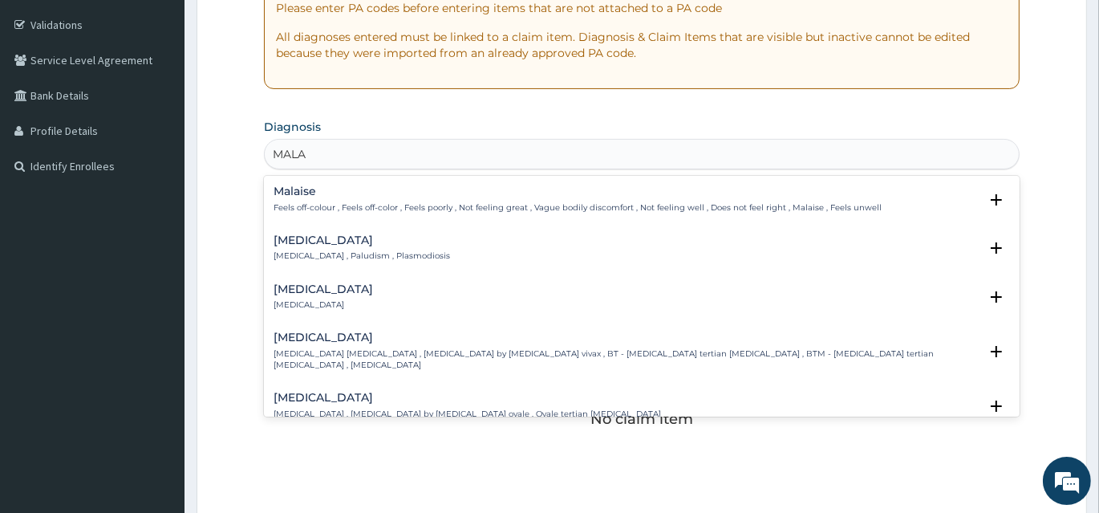
click at [289, 245] on h4 "[MEDICAL_DATA]" at bounding box center [362, 240] width 177 height 12
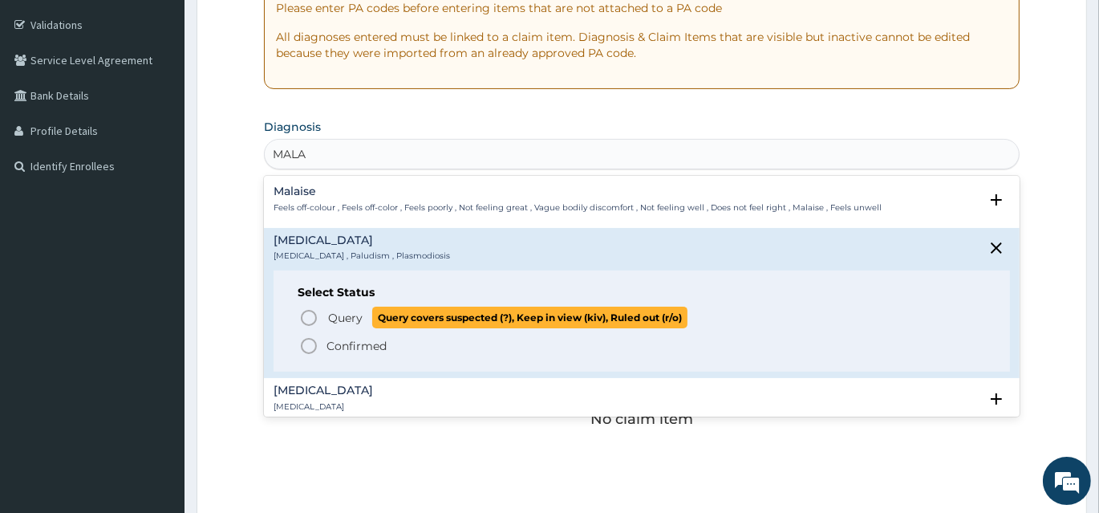
click at [307, 318] on icon "status option query" at bounding box center [308, 317] width 19 height 19
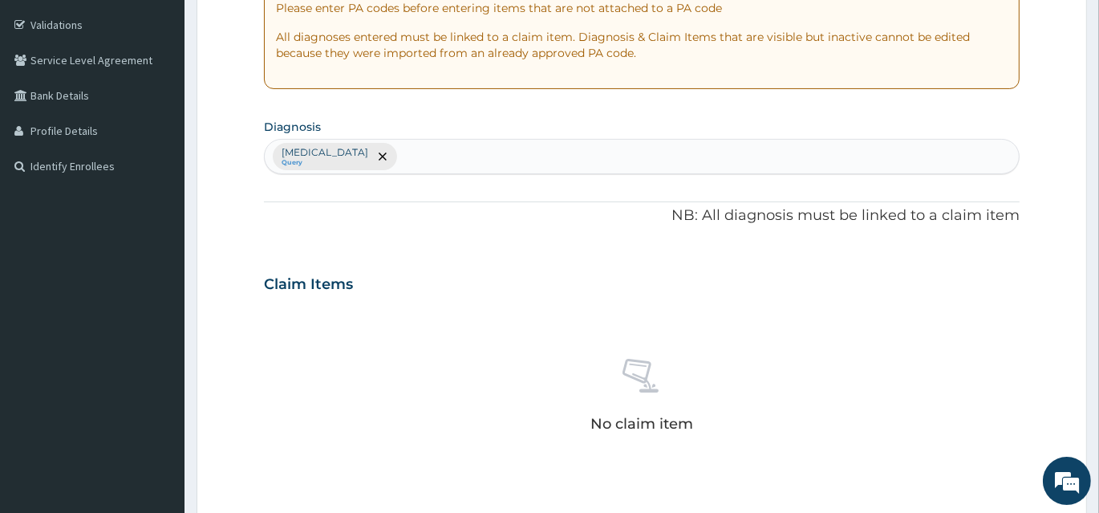
click at [411, 153] on div "Malaria Query" at bounding box center [642, 157] width 754 height 34
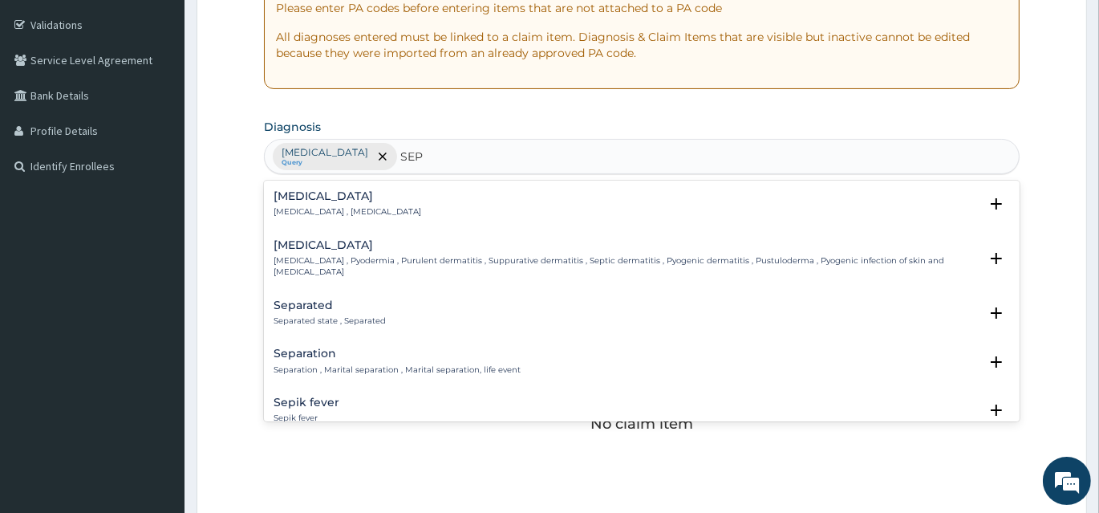
type input "SEPS"
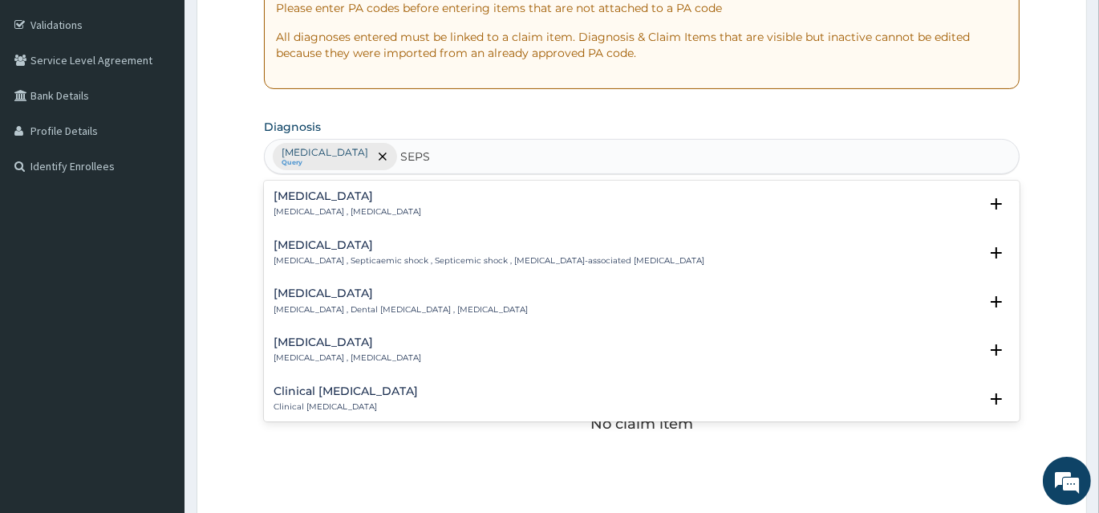
click at [292, 210] on p "Systemic infection , Sepsis" at bounding box center [348, 211] width 148 height 11
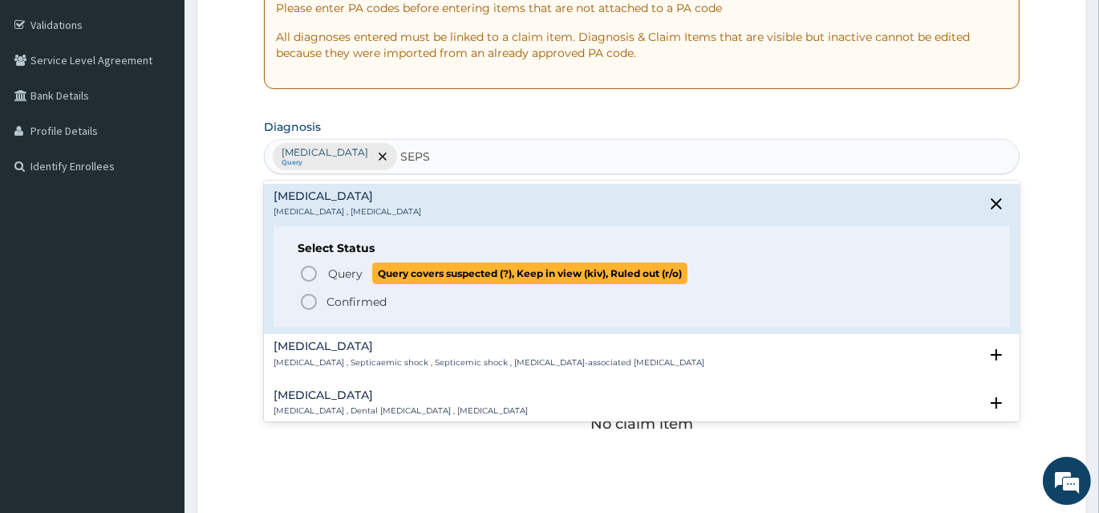
click at [303, 269] on icon "status option query" at bounding box center [308, 273] width 19 height 19
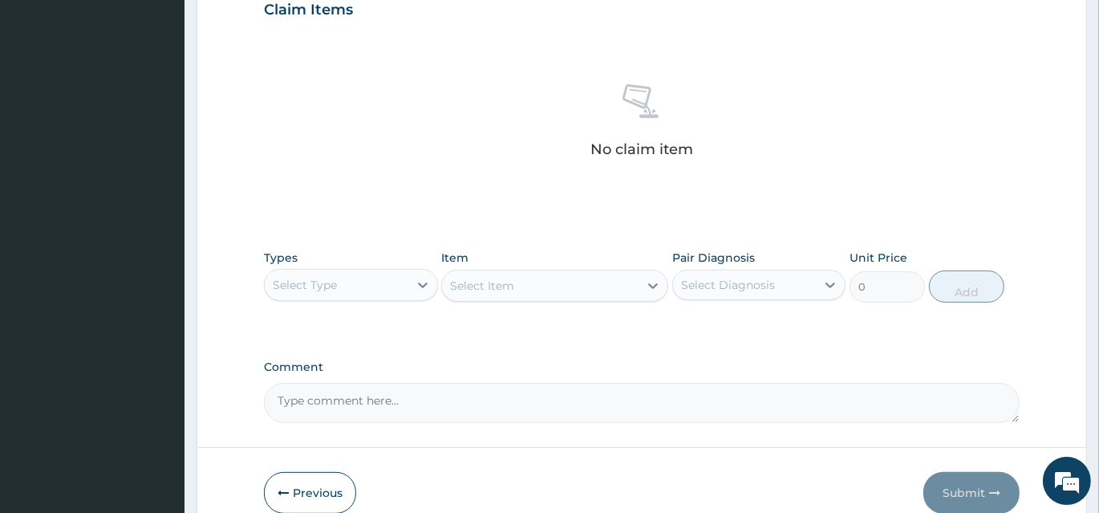
scroll to position [642, 0]
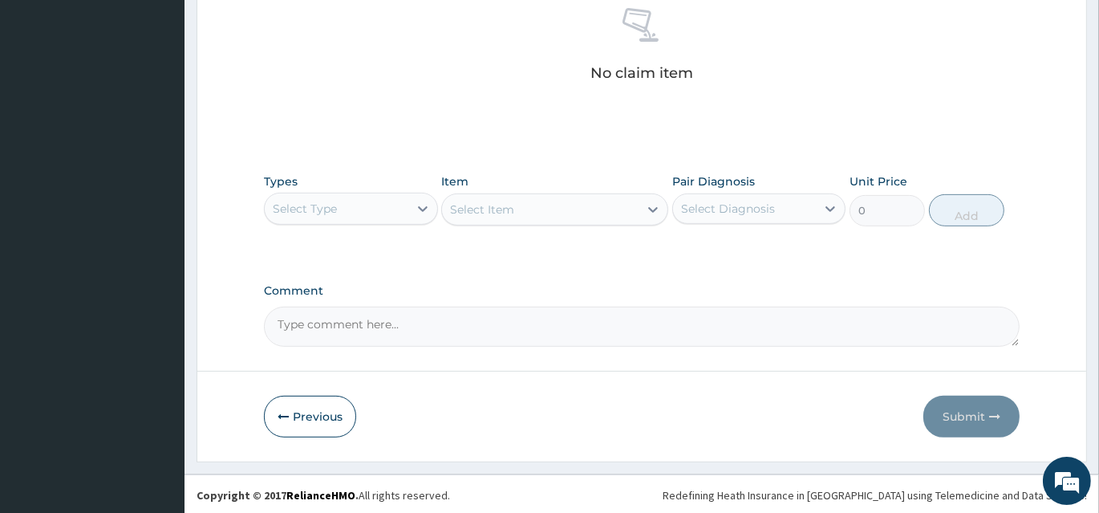
click at [376, 215] on div "Select Type" at bounding box center [337, 209] width 144 height 26
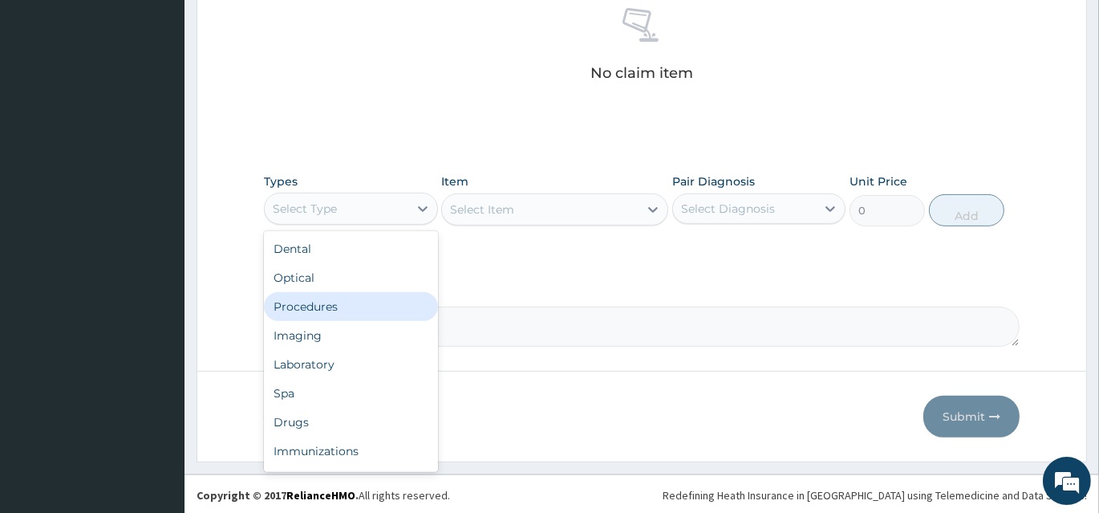
click at [360, 304] on div "Procedures" at bounding box center [351, 306] width 174 height 29
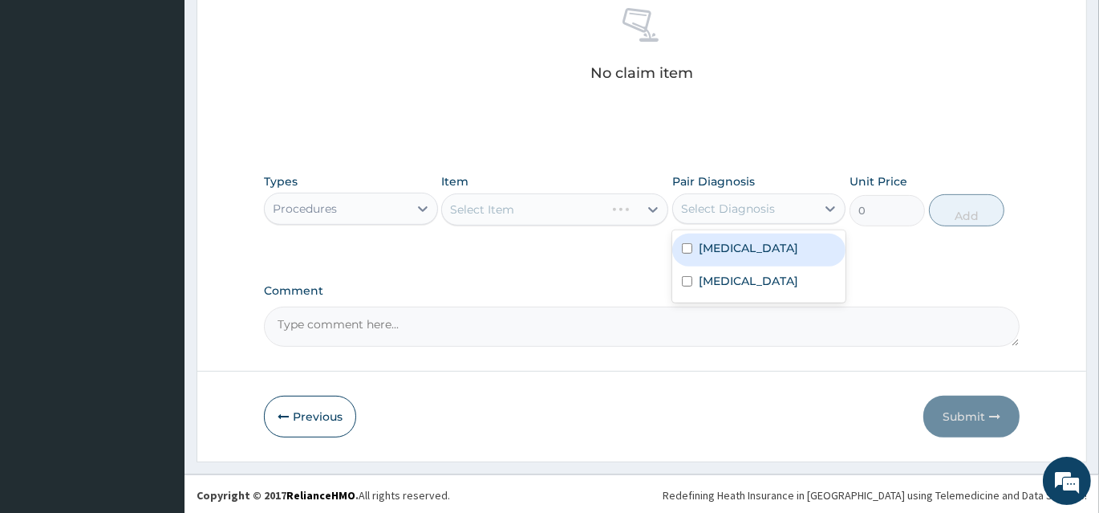
click at [708, 217] on div "Select Diagnosis" at bounding box center [745, 209] width 144 height 26
drag, startPoint x: 710, startPoint y: 250, endPoint x: 616, endPoint y: 238, distance: 94.6
click at [701, 250] on label "Malaria" at bounding box center [749, 248] width 100 height 16
checkbox input "true"
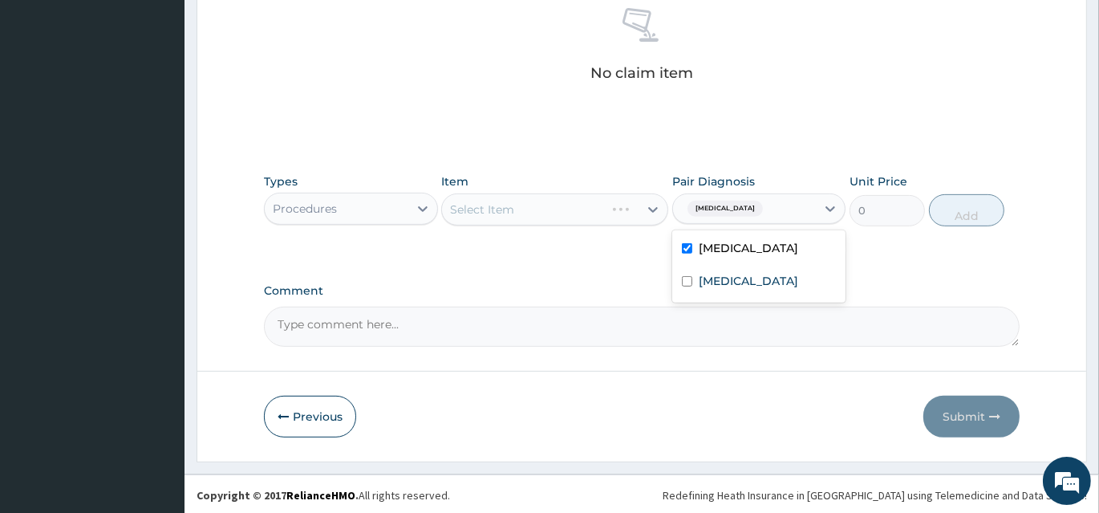
click at [552, 207] on div "Select Item" at bounding box center [554, 209] width 227 height 32
click at [556, 208] on div "Select Item" at bounding box center [554, 209] width 227 height 32
click at [576, 220] on div "Select Item" at bounding box center [554, 209] width 227 height 32
click at [579, 204] on div "Select Item" at bounding box center [554, 209] width 227 height 32
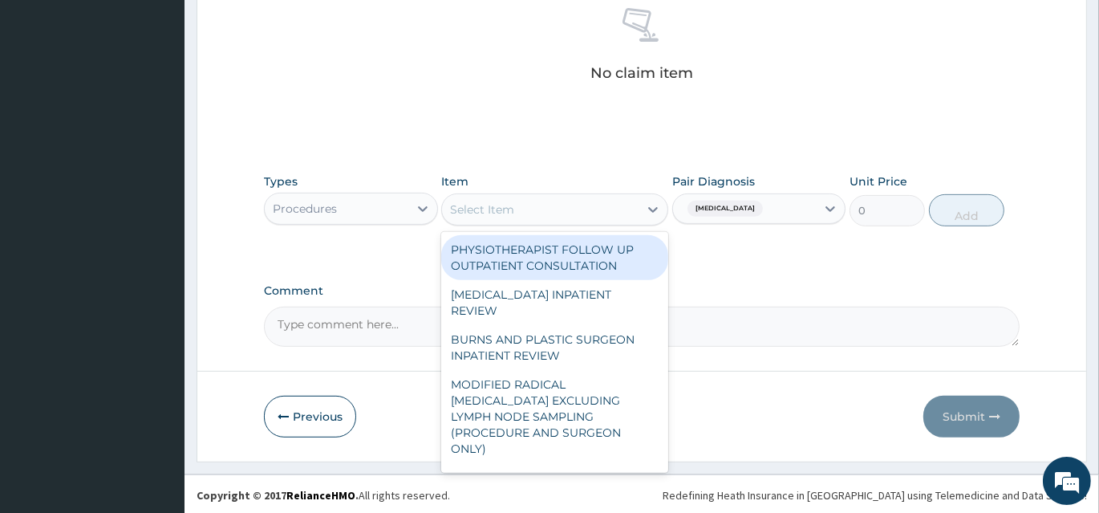
click at [590, 217] on div "Select Item" at bounding box center [540, 210] width 197 height 26
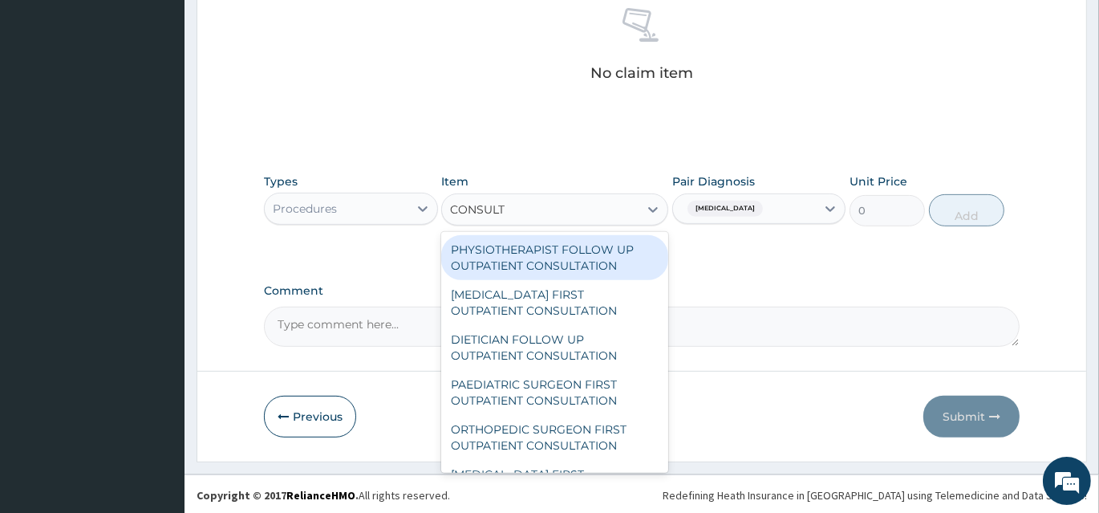
type input "CONSULTA"
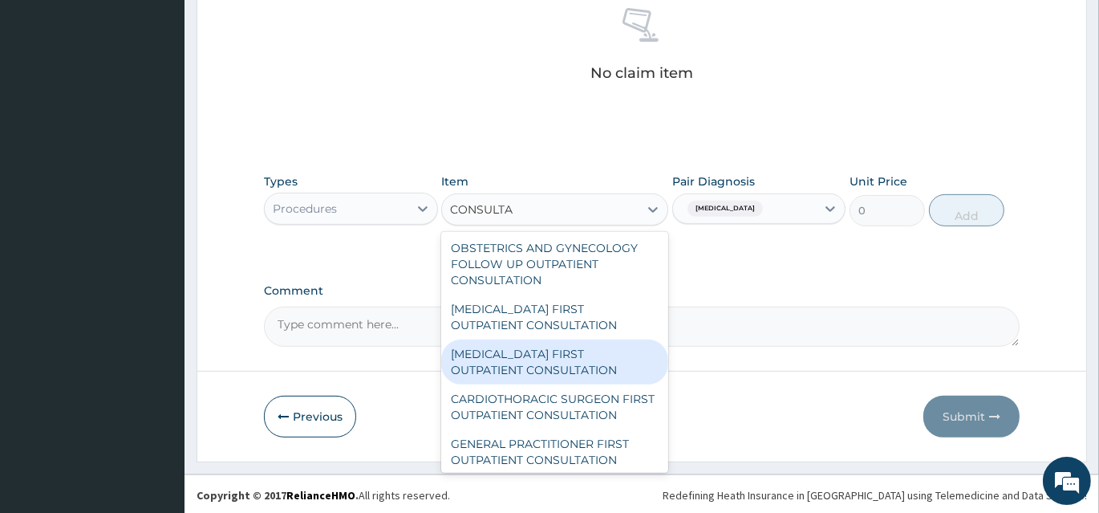
scroll to position [291, 0]
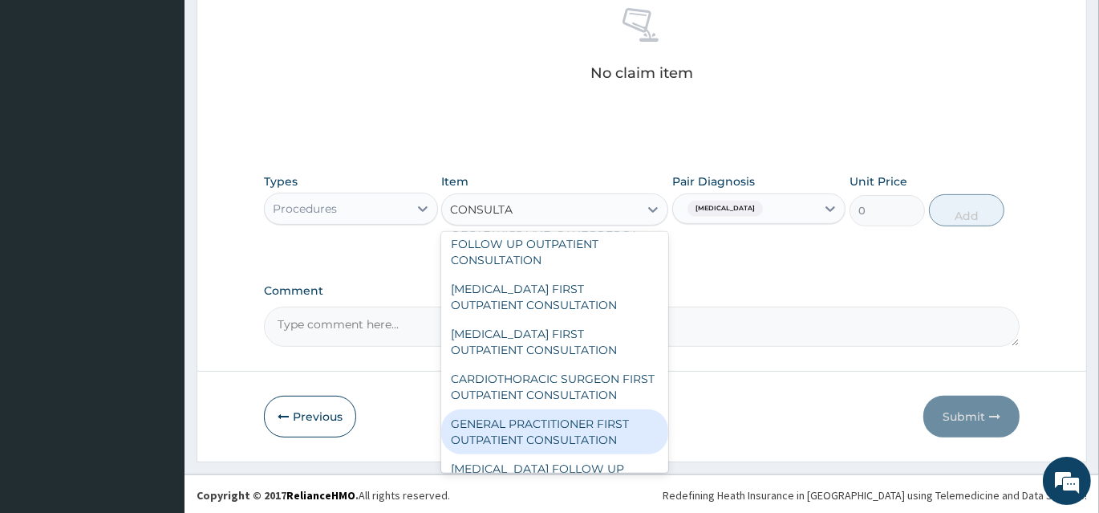
click at [575, 453] on div "GENERAL PRACTITIONER FIRST OUTPATIENT CONSULTATION" at bounding box center [554, 431] width 227 height 45
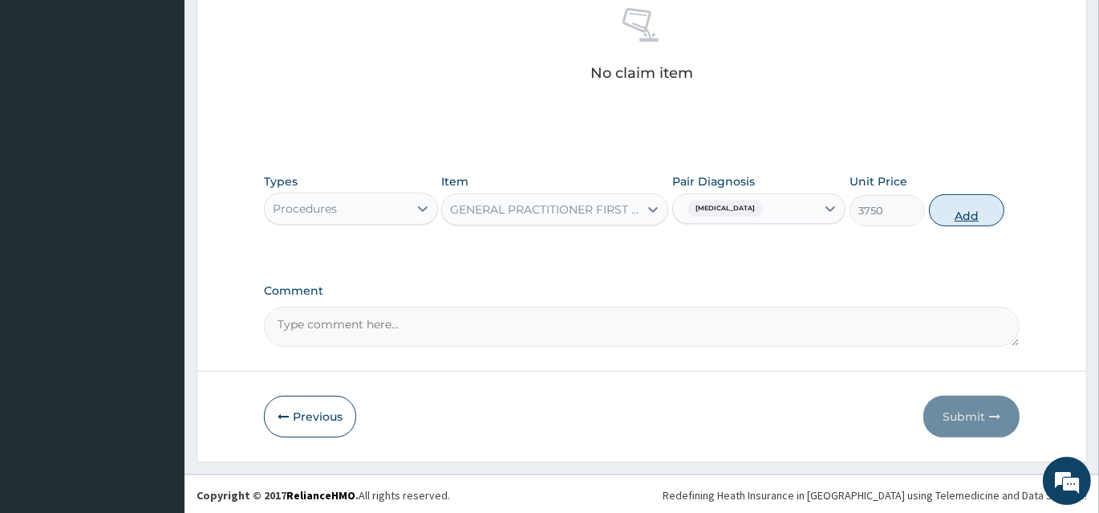
click at [948, 205] on button "Add" at bounding box center [966, 210] width 75 height 32
type input "0"
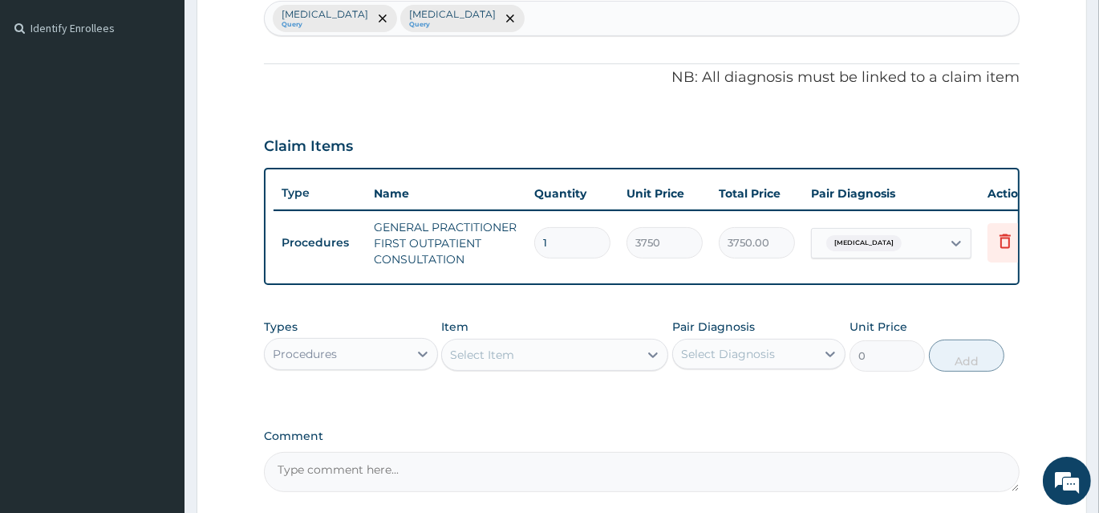
scroll to position [584, 0]
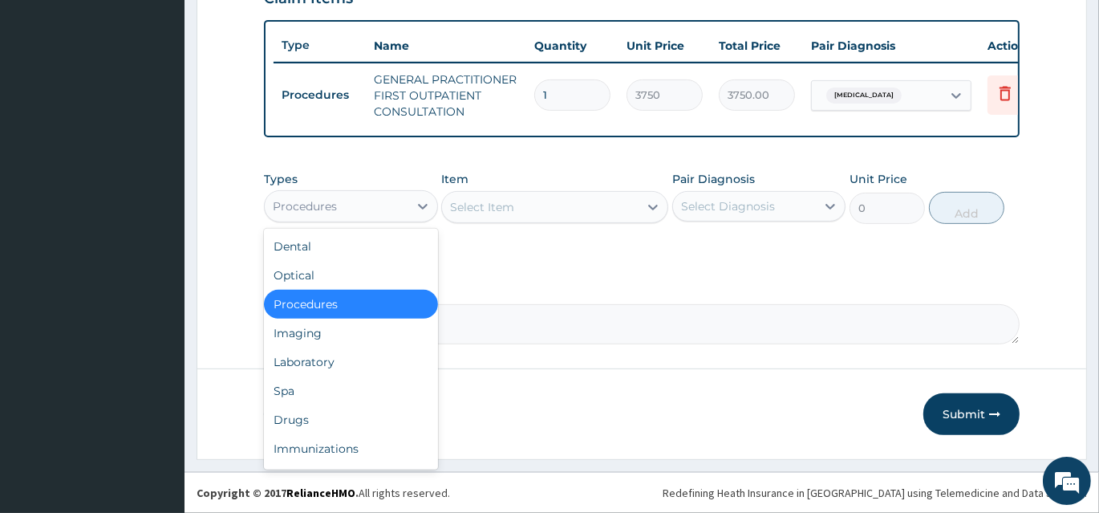
click at [351, 209] on div "Procedures" at bounding box center [337, 206] width 144 height 26
click at [368, 366] on div "Laboratory" at bounding box center [351, 362] width 174 height 29
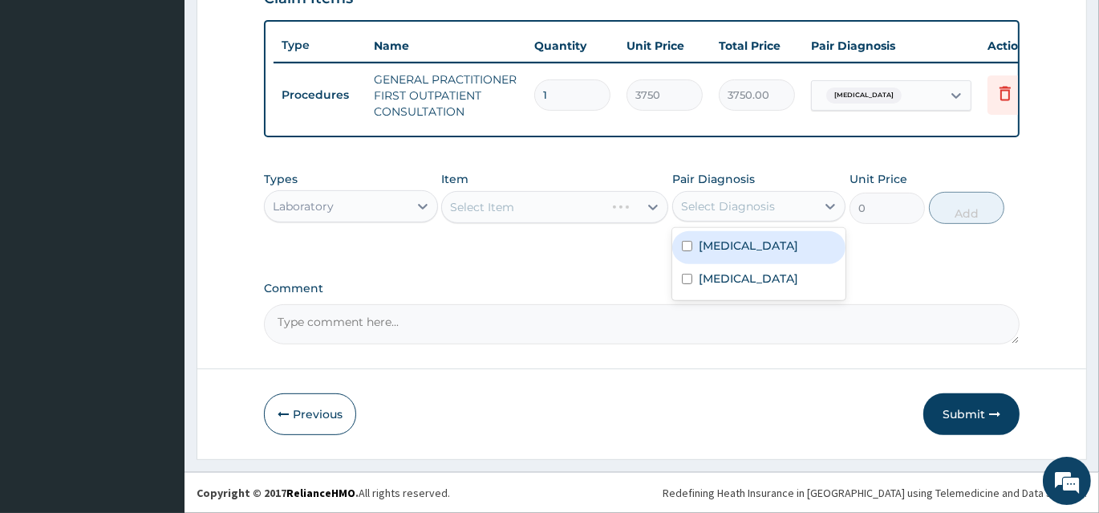
click at [769, 205] on div "Select Diagnosis" at bounding box center [728, 206] width 94 height 16
click at [761, 262] on div "Malaria" at bounding box center [760, 247] width 174 height 33
checkbox input "true"
click at [579, 215] on div "Select Item" at bounding box center [554, 207] width 227 height 32
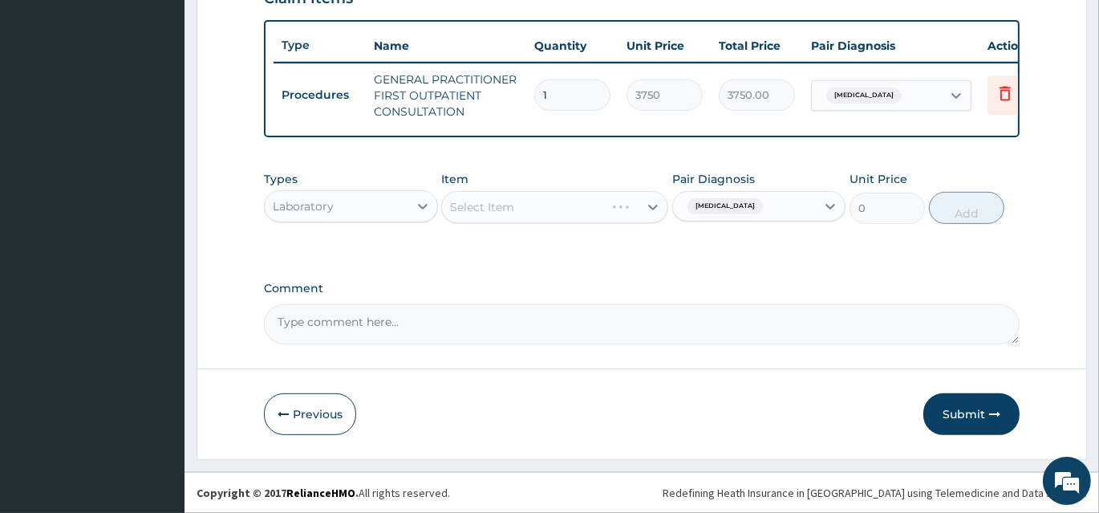
click at [578, 212] on div "Select Item" at bounding box center [554, 207] width 227 height 32
click at [560, 212] on div "Select Item" at bounding box center [540, 207] width 197 height 26
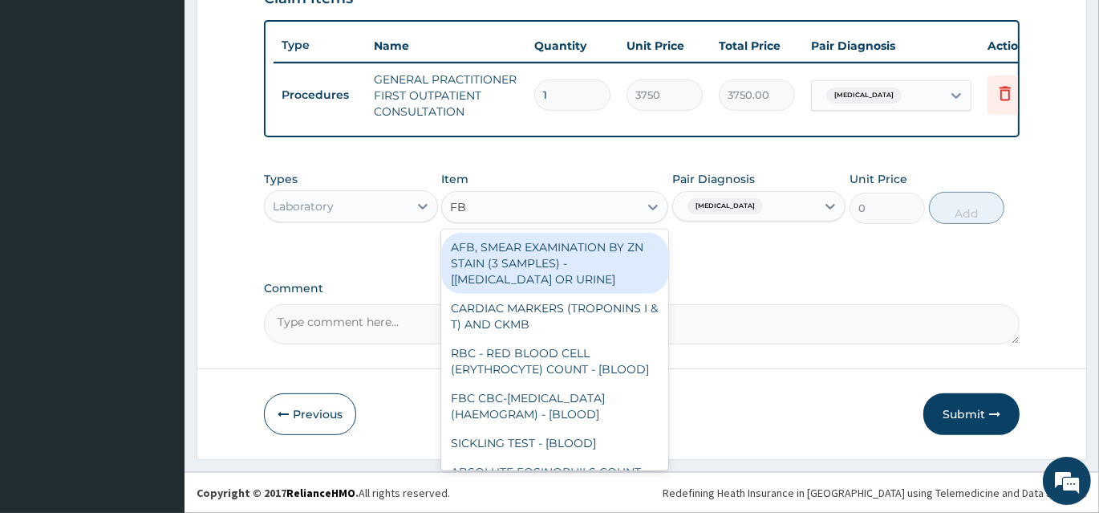
type input "FBC"
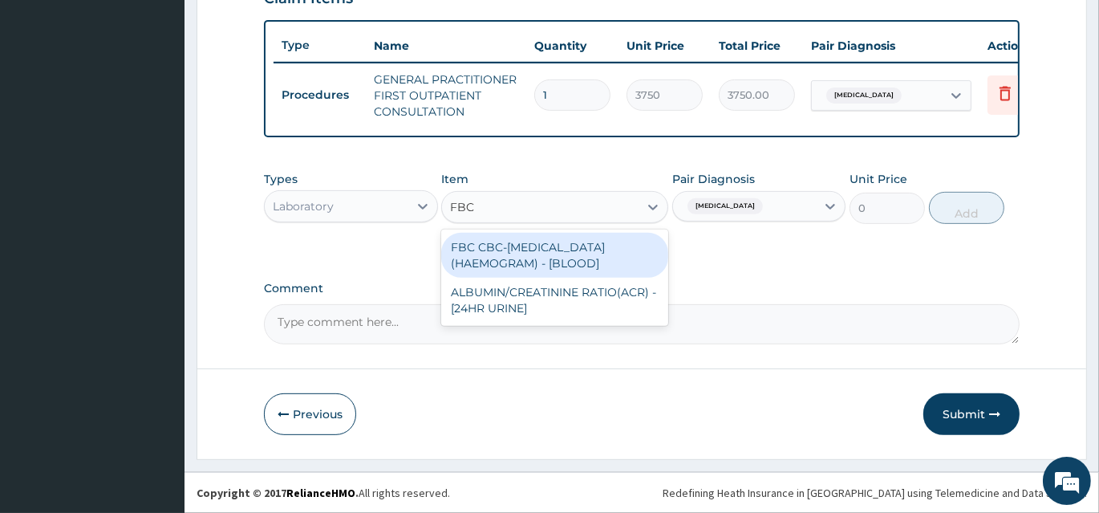
click at [597, 262] on div "FBC CBC-COMPLETE BLOOD COUNT (HAEMOGRAM) - [BLOOD]" at bounding box center [554, 255] width 227 height 45
type input "5000"
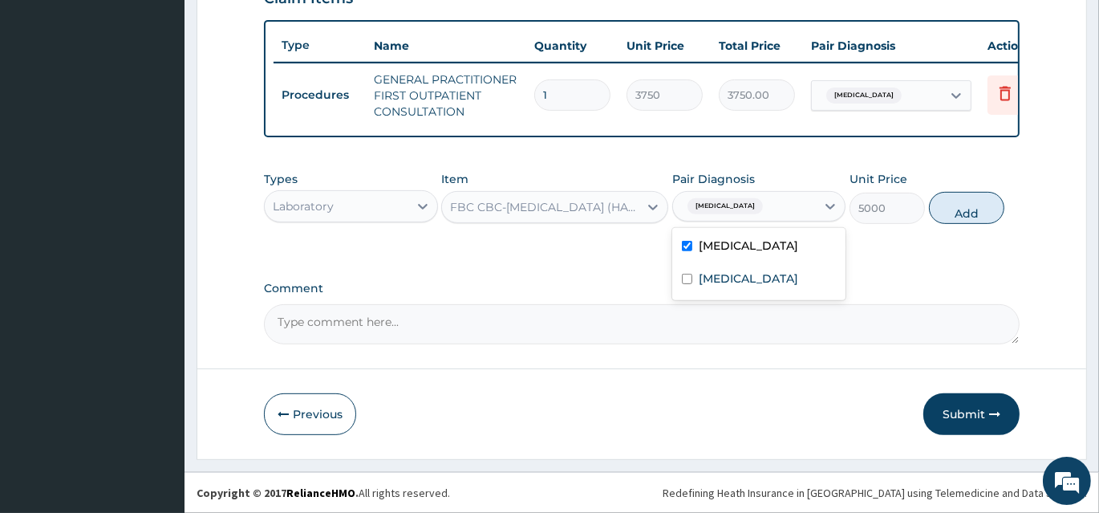
click at [709, 210] on span "Malaria" at bounding box center [725, 206] width 75 height 16
click at [691, 275] on input "checkbox" at bounding box center [687, 279] width 10 height 10
checkbox input "true"
click at [691, 250] on input "checkbox" at bounding box center [687, 246] width 10 height 10
checkbox input "false"
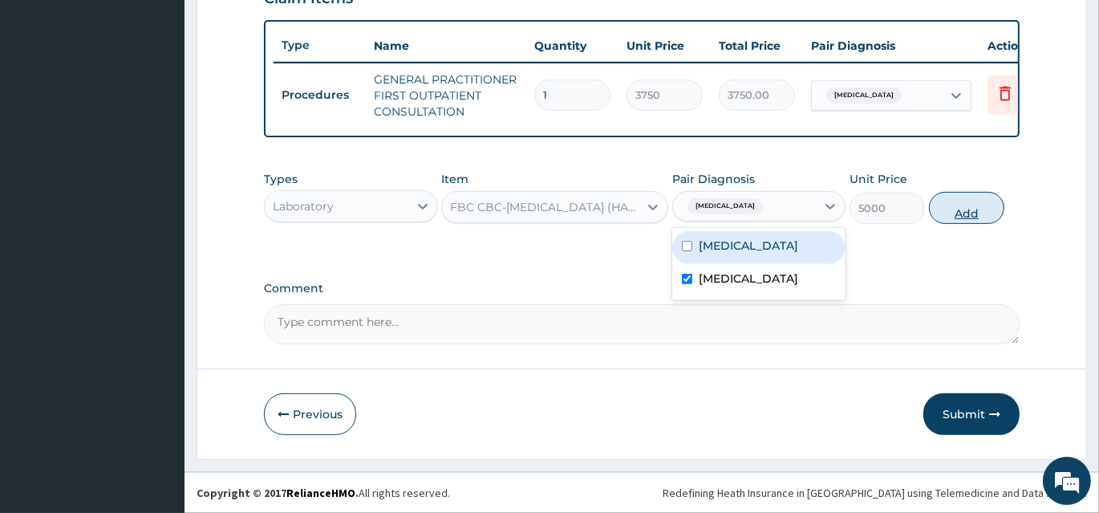
click at [956, 209] on button "Add" at bounding box center [966, 208] width 75 height 32
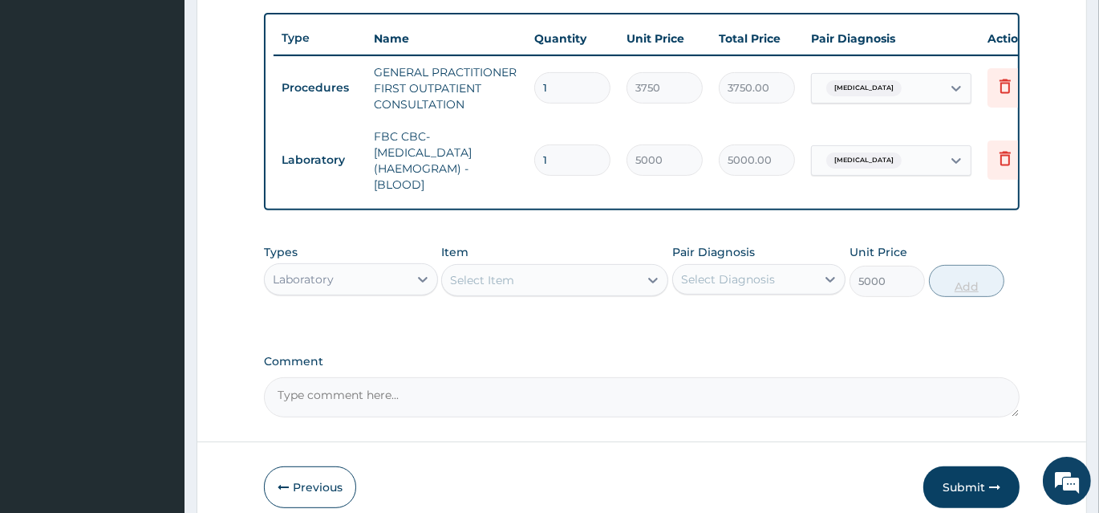
type input "0"
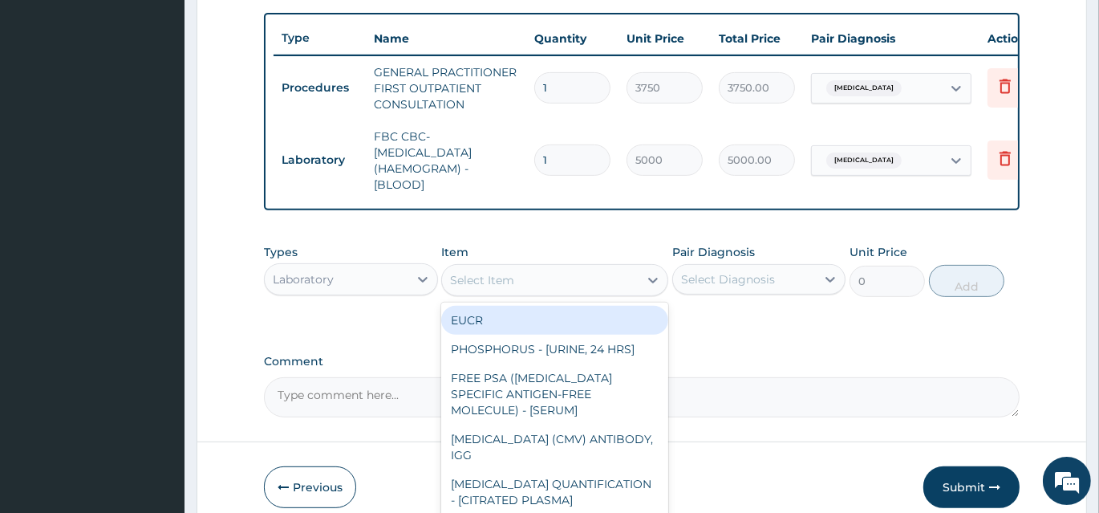
click at [522, 293] on div "Select Item" at bounding box center [540, 280] width 197 height 26
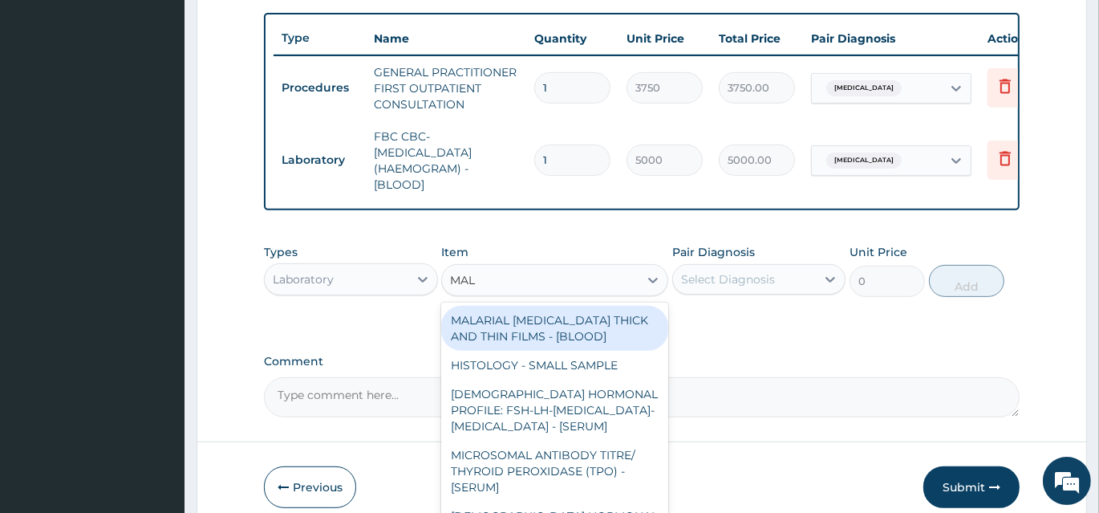
type input "MALA"
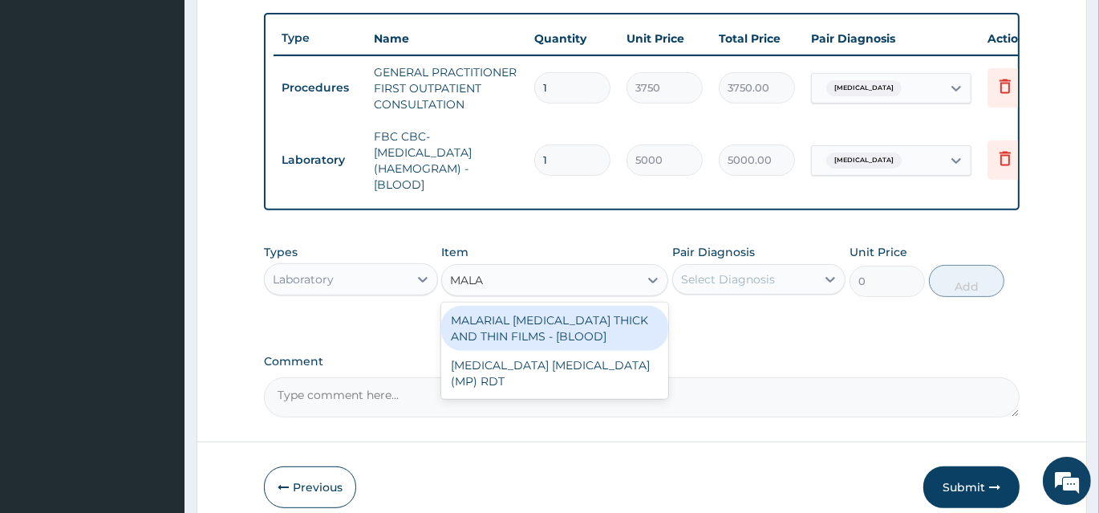
click at [547, 333] on div "MALARIAL PARASITE THICK AND THIN FILMS - [BLOOD]" at bounding box center [554, 328] width 227 height 45
type input "2187.5"
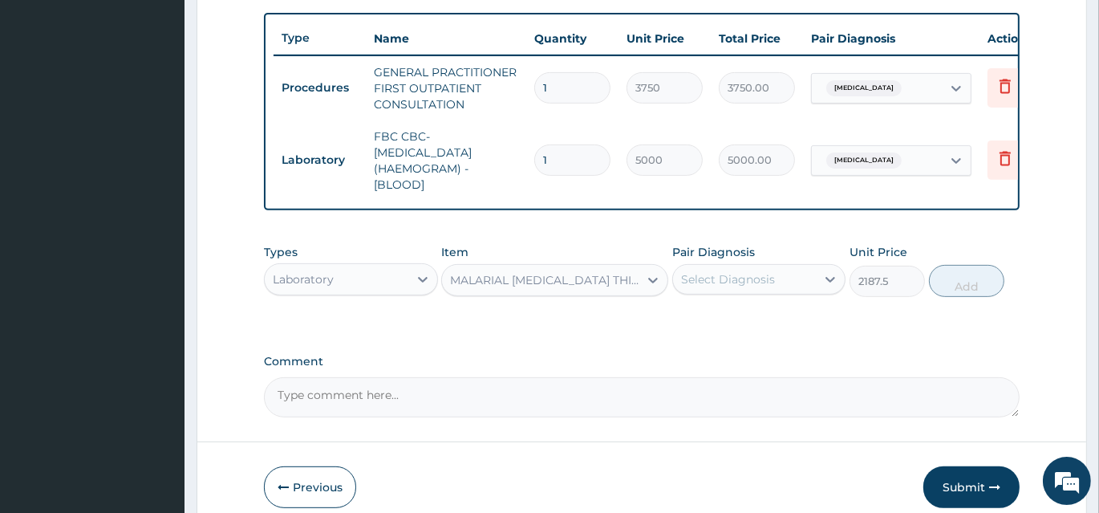
click at [713, 292] on div "Select Diagnosis" at bounding box center [745, 279] width 144 height 26
click at [665, 329] on div "Types Laboratory Item MALARIAL PARASITE THICK AND THIN FILMS - [BLOOD] Pair Dia…" at bounding box center [642, 282] width 756 height 93
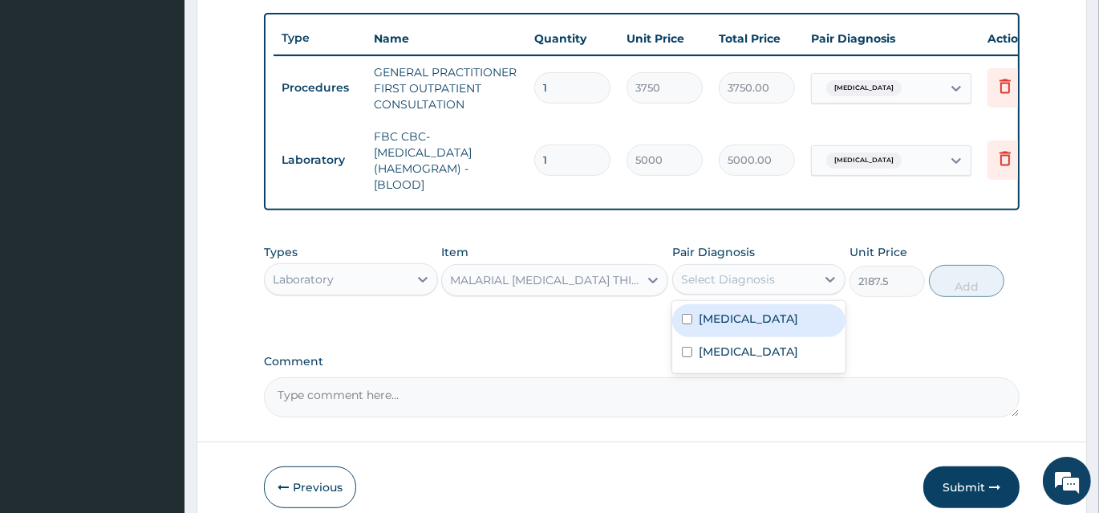
click at [695, 287] on div "Select Diagnosis" at bounding box center [728, 279] width 94 height 16
click at [691, 324] on input "checkbox" at bounding box center [687, 319] width 10 height 10
checkbox input "true"
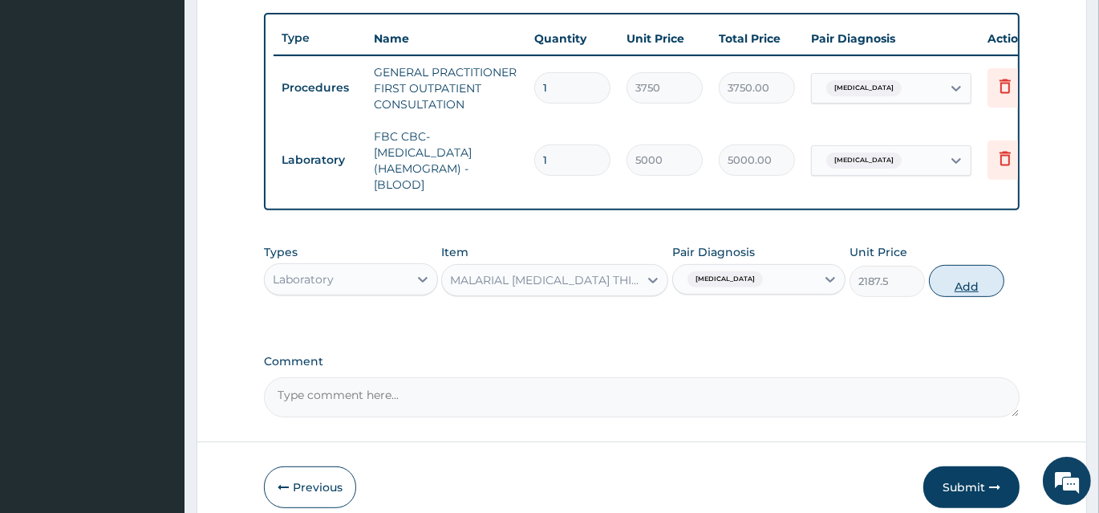
click at [957, 291] on button "Add" at bounding box center [966, 281] width 75 height 32
type input "0"
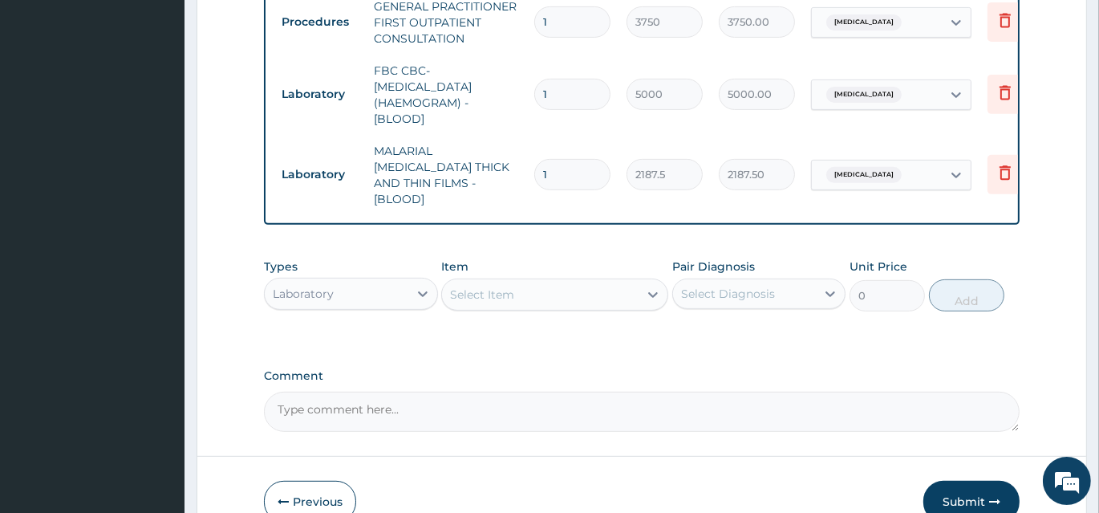
scroll to position [729, 0]
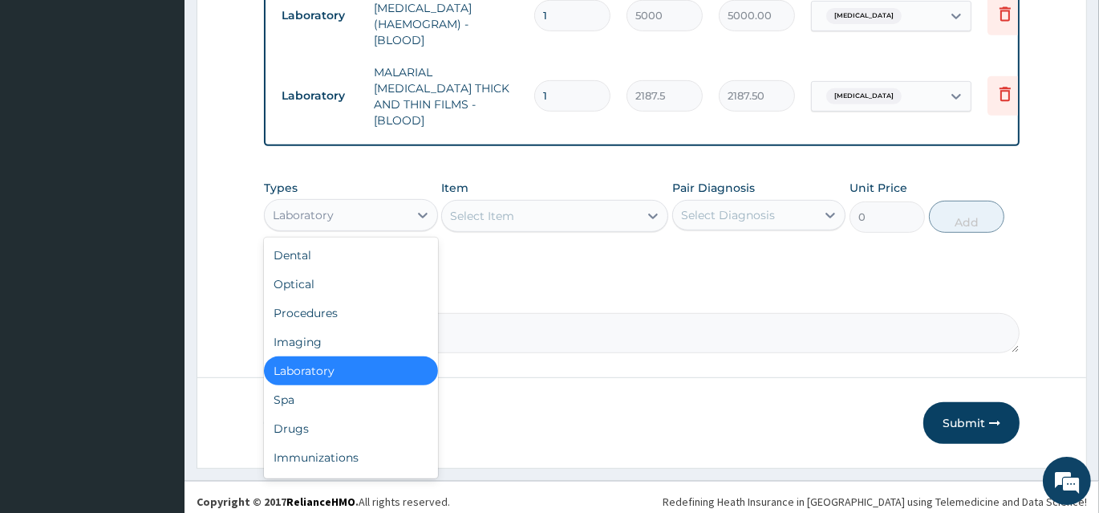
click at [390, 209] on div "Laboratory" at bounding box center [337, 215] width 144 height 26
click at [344, 417] on div "Drugs" at bounding box center [351, 428] width 174 height 29
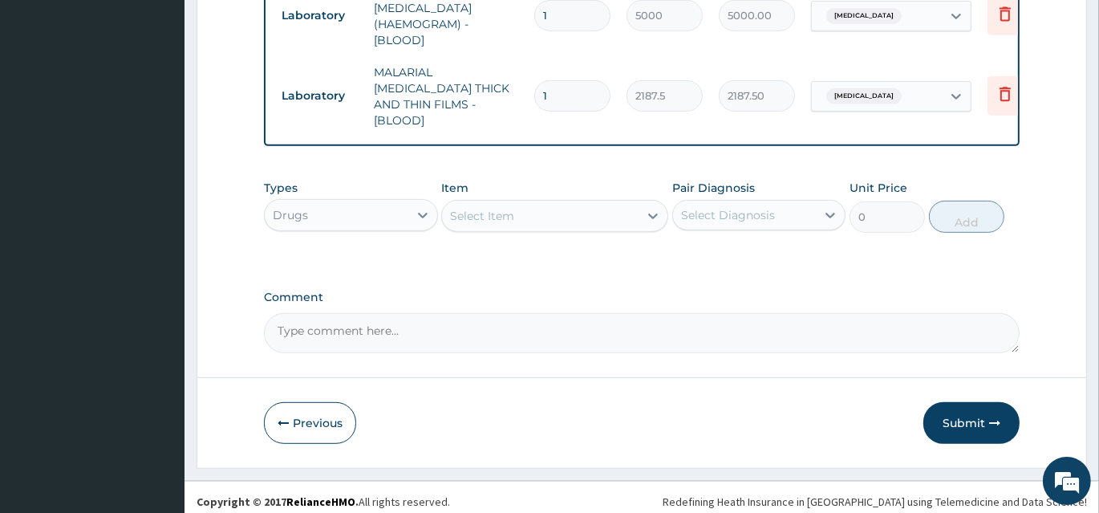
click at [559, 209] on div "Select Item" at bounding box center [540, 216] width 197 height 26
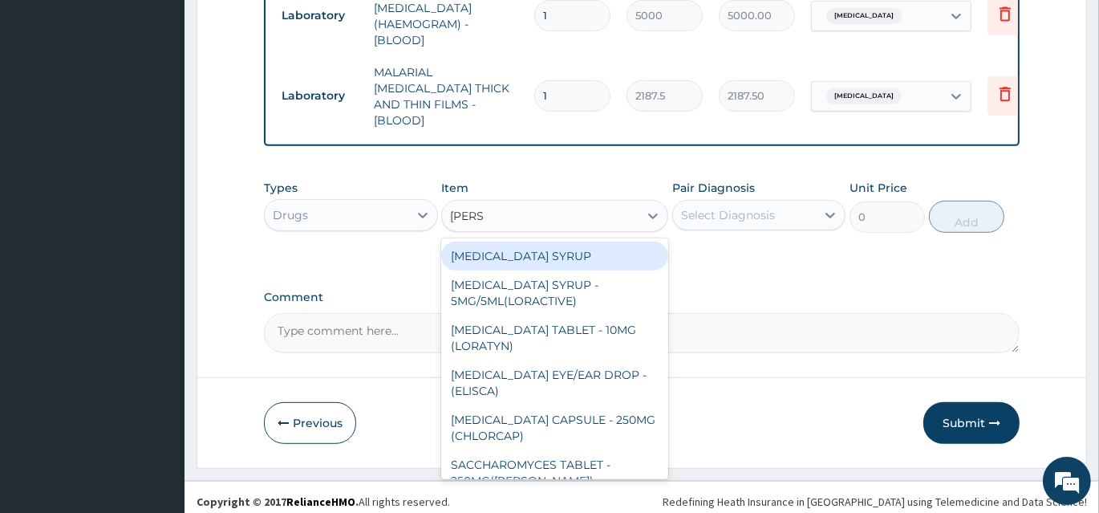
type input "LORAT"
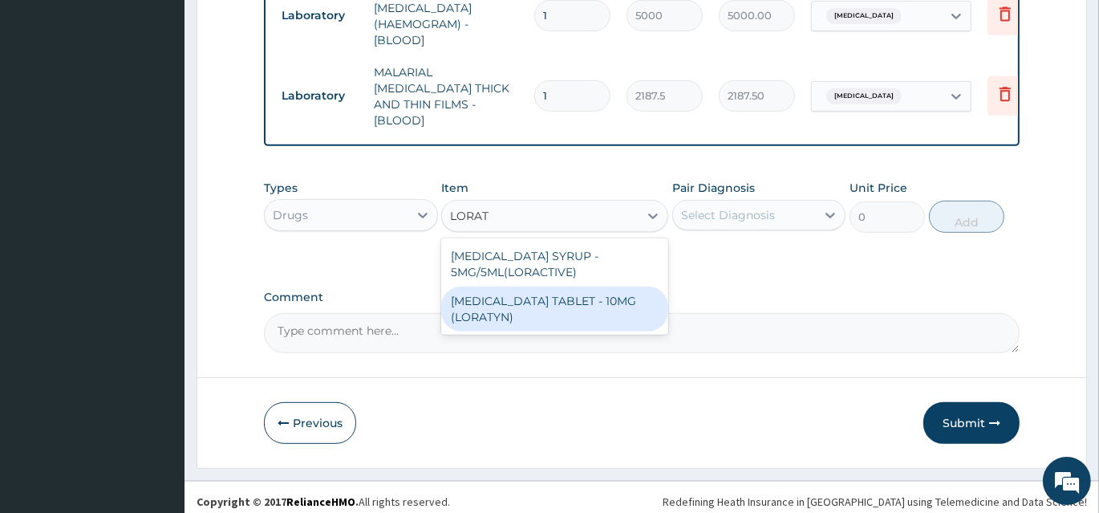
click at [585, 307] on div "[MEDICAL_DATA] TABLET - 10MG (LORATYN)" at bounding box center [554, 309] width 227 height 45
type input "98"
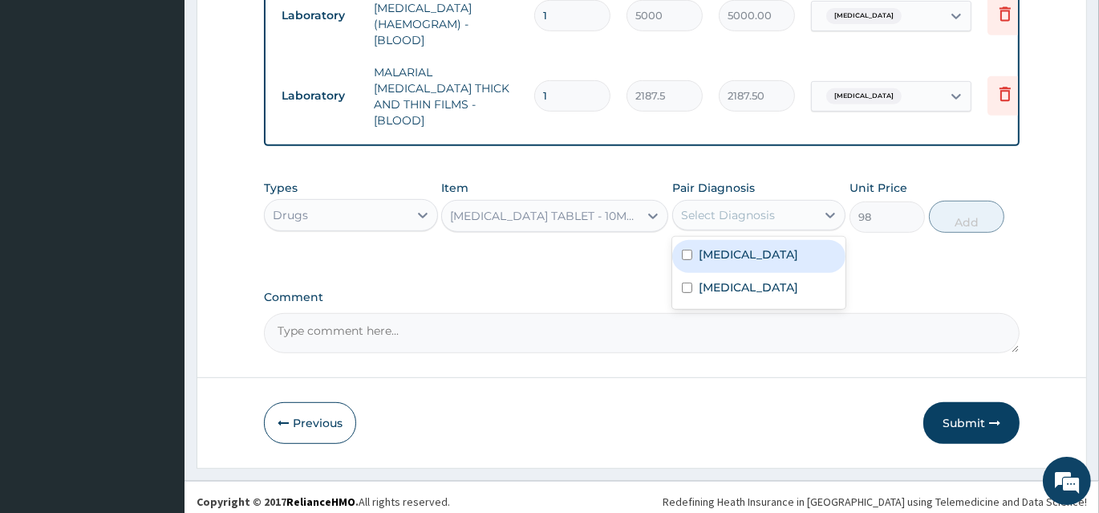
click at [747, 213] on div "Select Diagnosis" at bounding box center [728, 215] width 94 height 16
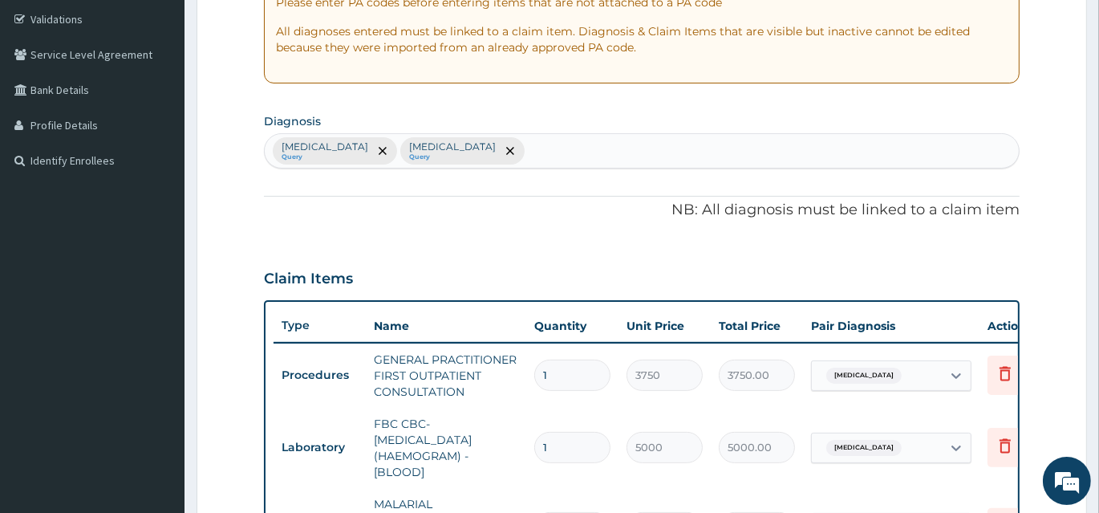
scroll to position [291, 0]
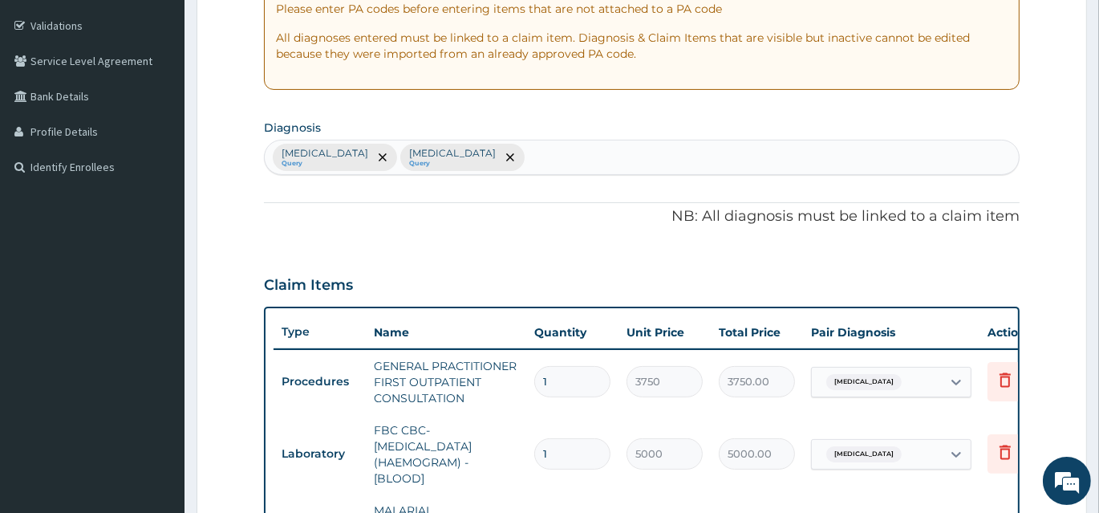
click at [468, 161] on div "Malaria Query Sepsis Query" at bounding box center [642, 157] width 754 height 34
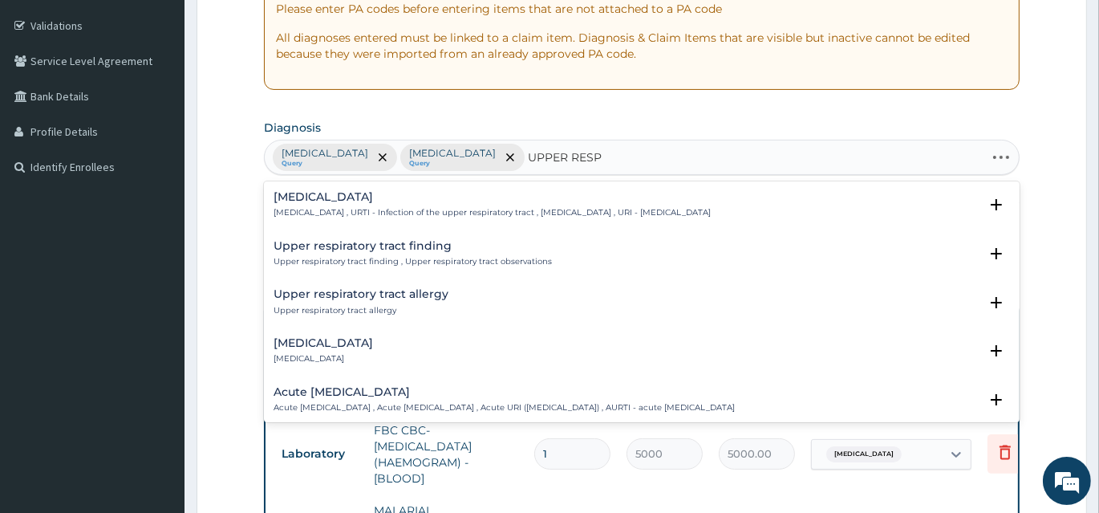
type input "UPPER RESPI"
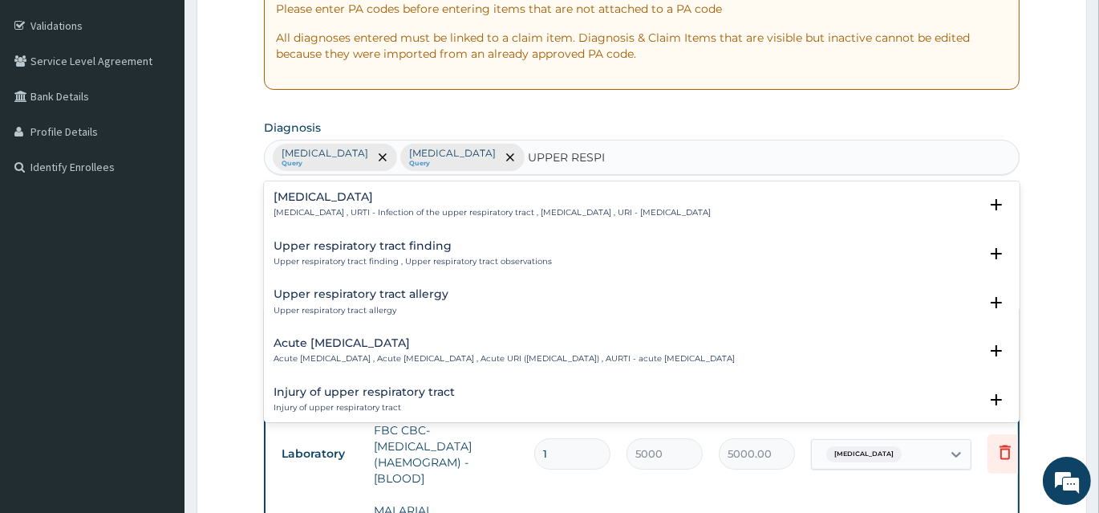
click at [376, 209] on p "[MEDICAL_DATA] , URTI - Infection of the upper respiratory tract , [MEDICAL_DAT…" at bounding box center [492, 212] width 437 height 11
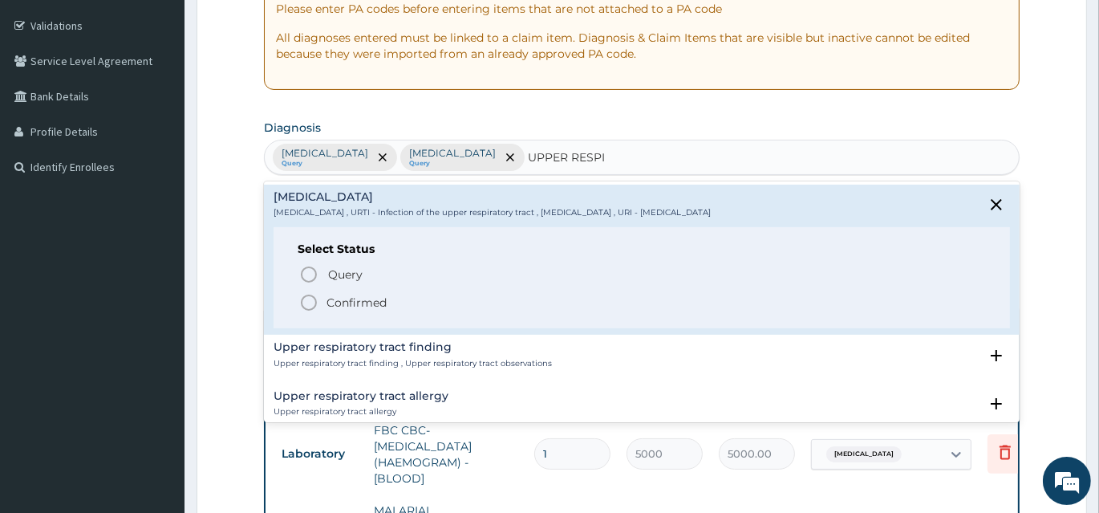
click at [307, 298] on icon "status option filled" at bounding box center [308, 302] width 19 height 19
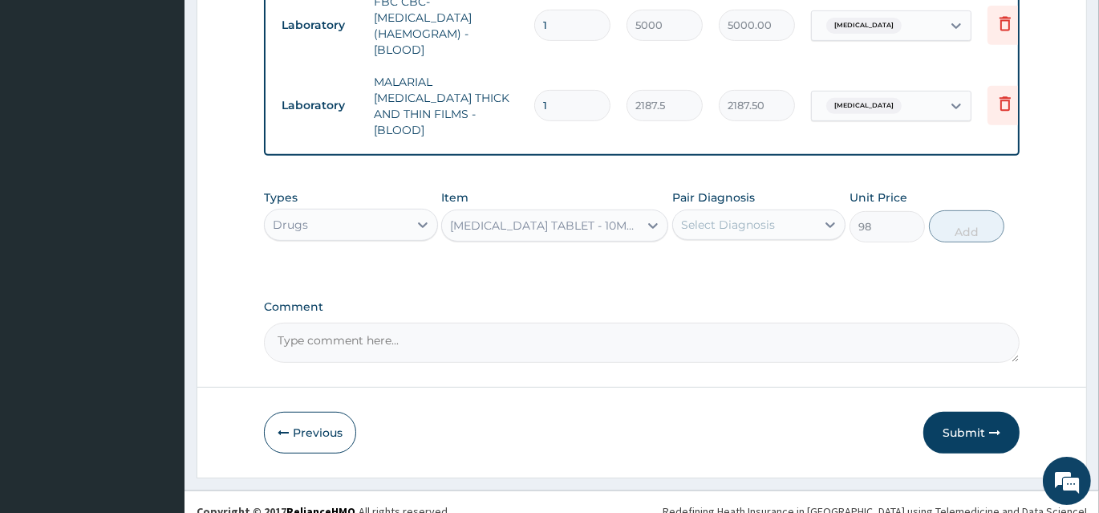
scroll to position [729, 0]
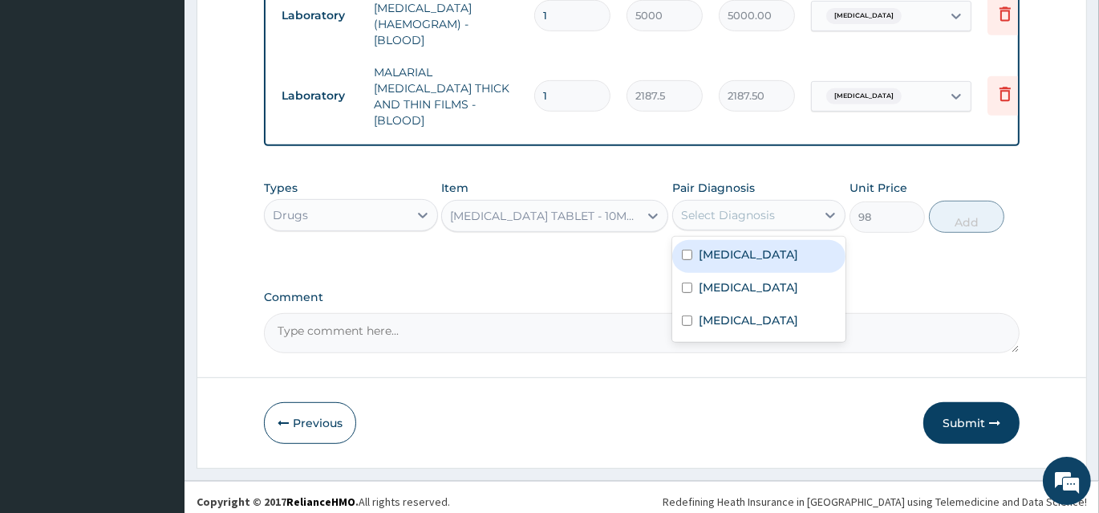
click at [723, 213] on div "Select Diagnosis" at bounding box center [728, 215] width 94 height 16
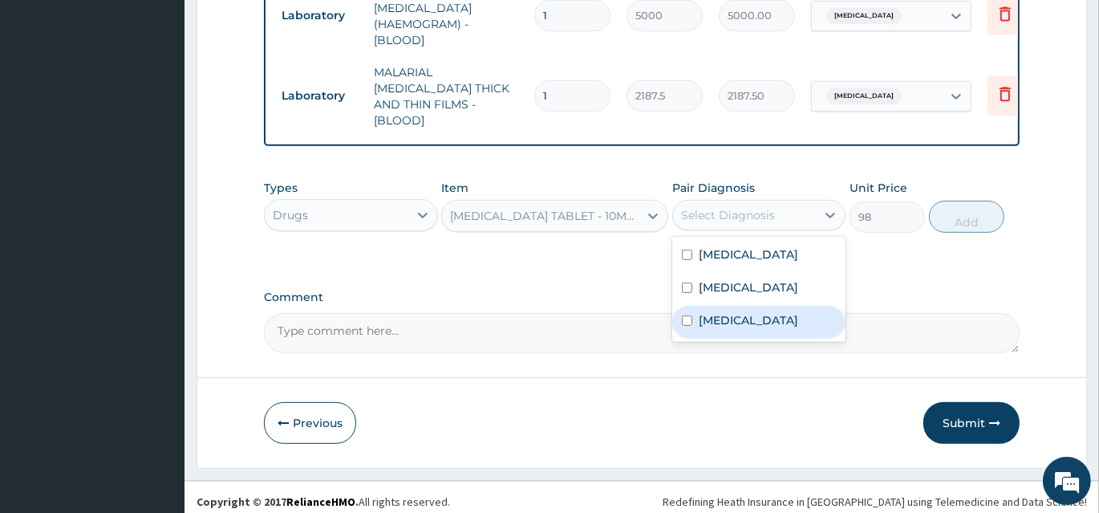
click at [709, 319] on label "[MEDICAL_DATA]" at bounding box center [749, 320] width 100 height 16
checkbox input "true"
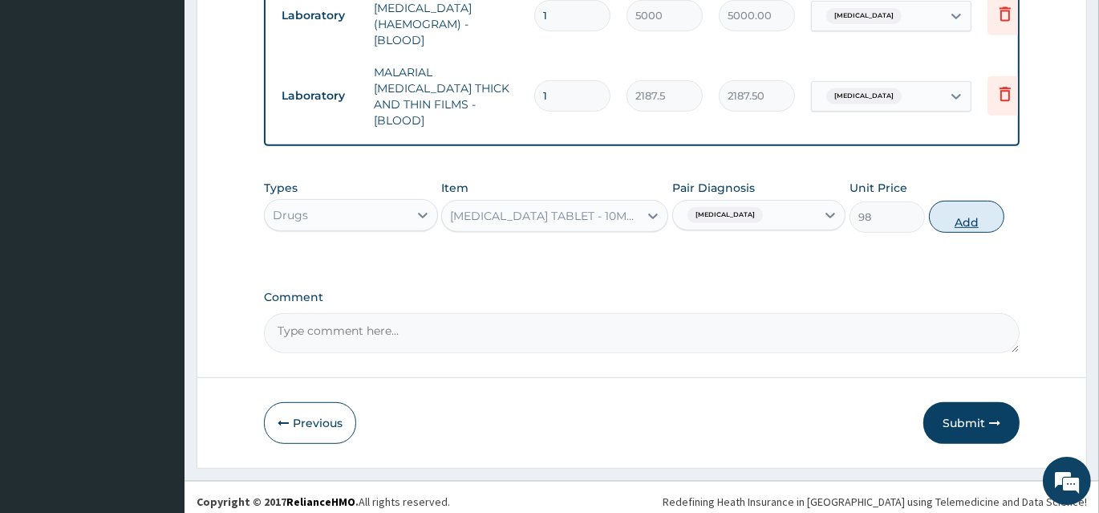
click at [959, 205] on button "Add" at bounding box center [966, 217] width 75 height 32
type input "0"
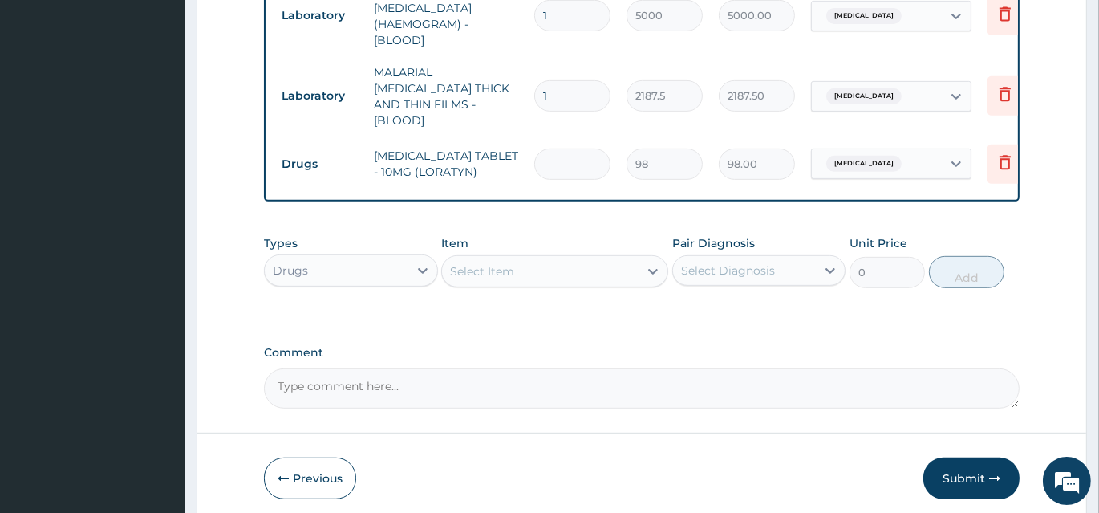
type input "0.00"
type input "5"
type input "490.00"
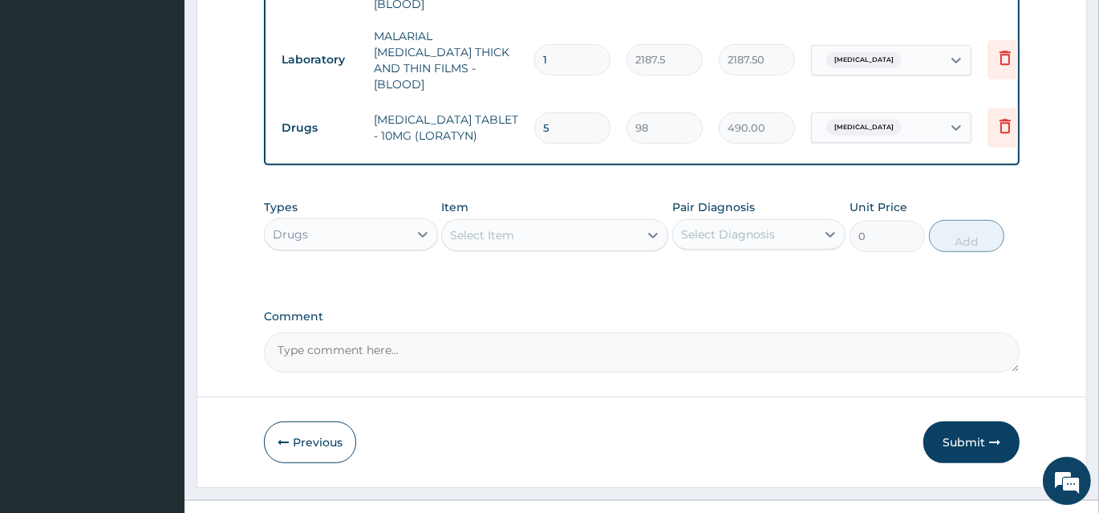
scroll to position [784, 0]
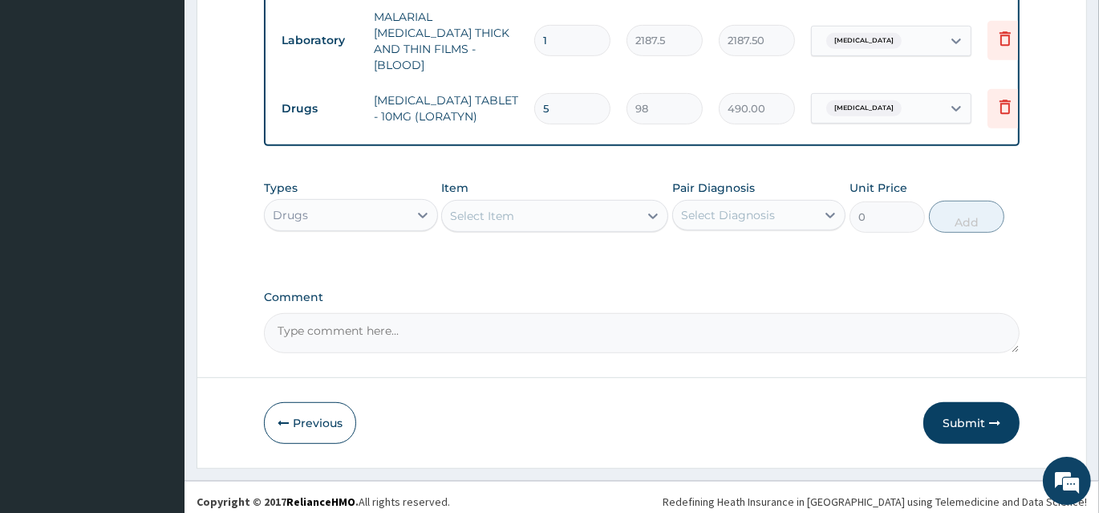
type input "5"
click at [524, 209] on div "Select Item" at bounding box center [540, 216] width 197 height 26
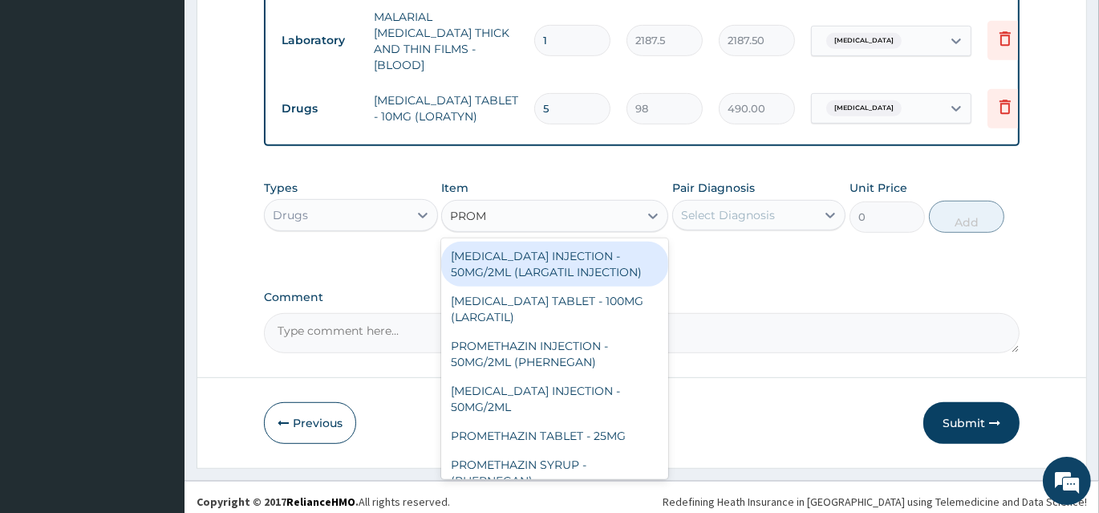
type input "PROME"
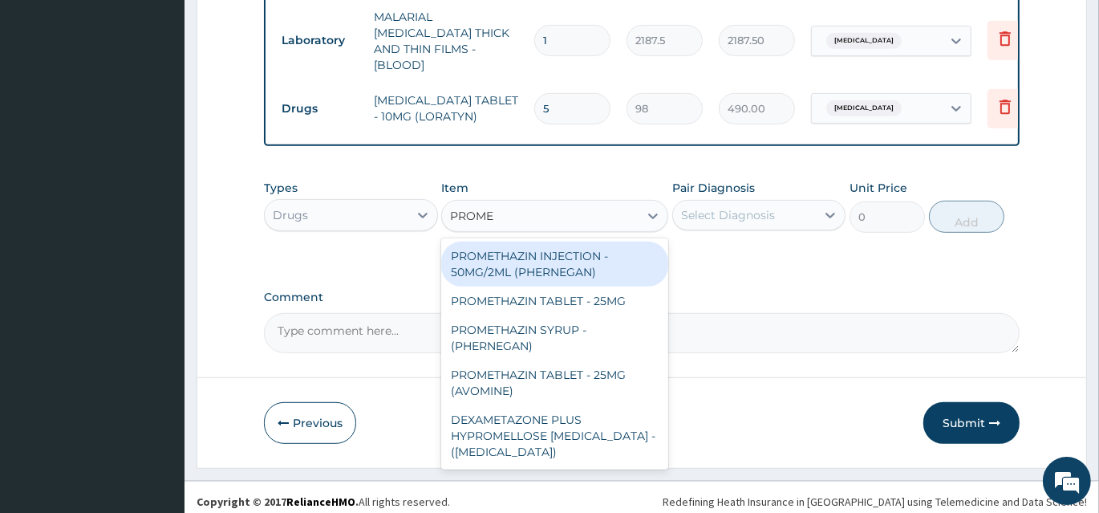
click at [600, 267] on div "PROMETHAZIN INJECTION - 50MG/2ML (PHERNEGAN)" at bounding box center [554, 264] width 227 height 45
type input "319.2"
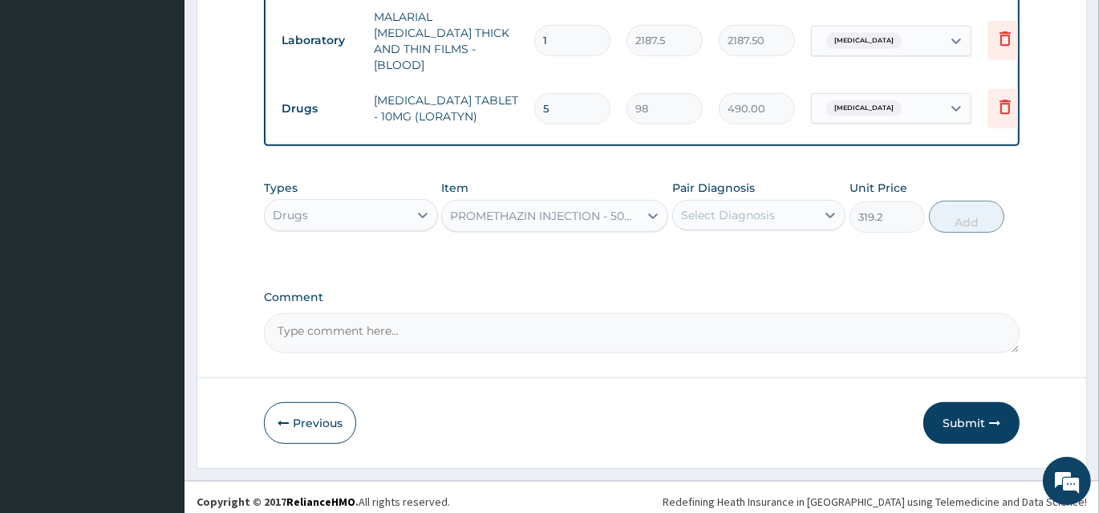
click at [713, 212] on div "Select Diagnosis" at bounding box center [728, 215] width 94 height 16
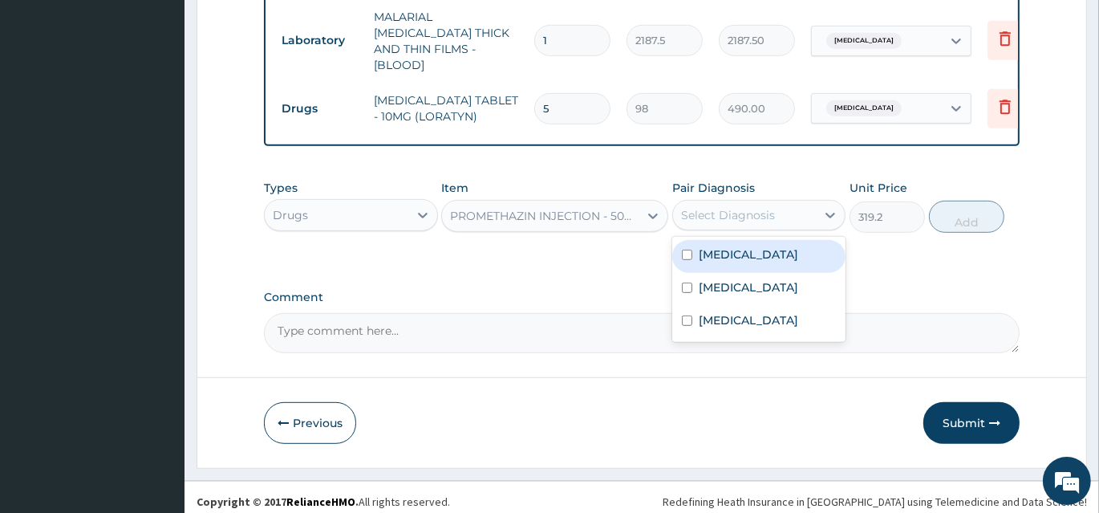
click at [706, 250] on label "Malaria" at bounding box center [749, 254] width 100 height 16
checkbox input "true"
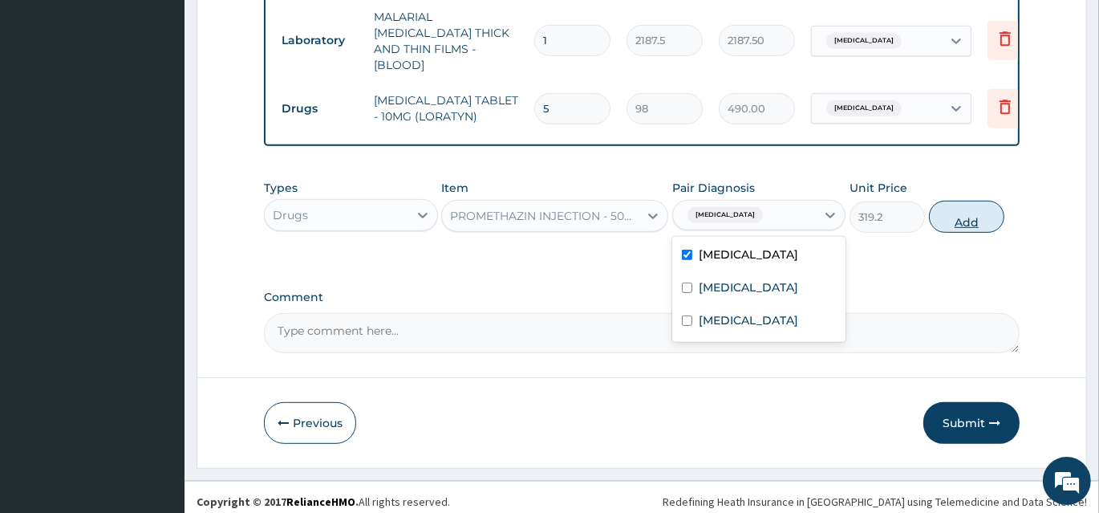
click at [980, 204] on button "Add" at bounding box center [966, 217] width 75 height 32
type input "0"
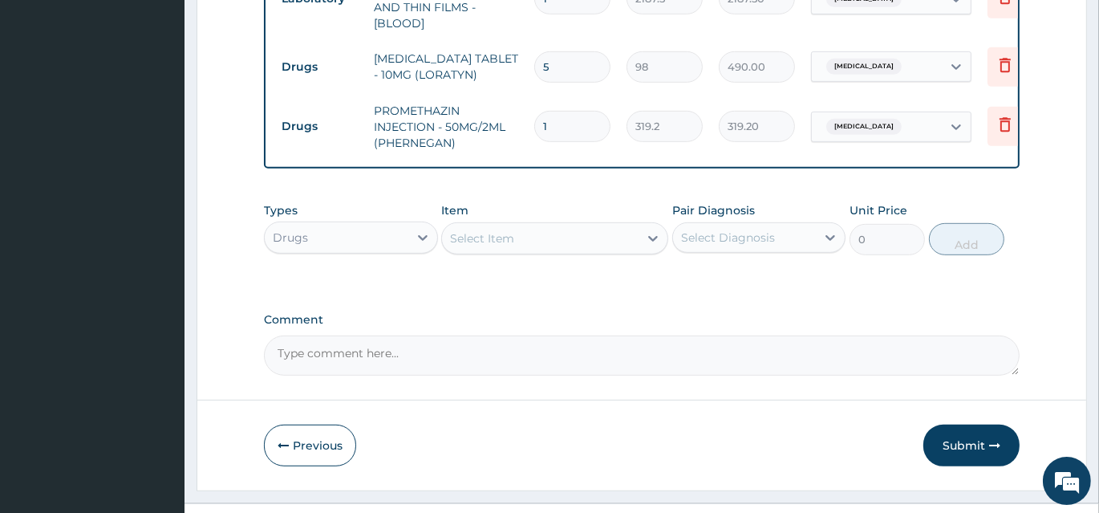
scroll to position [848, 0]
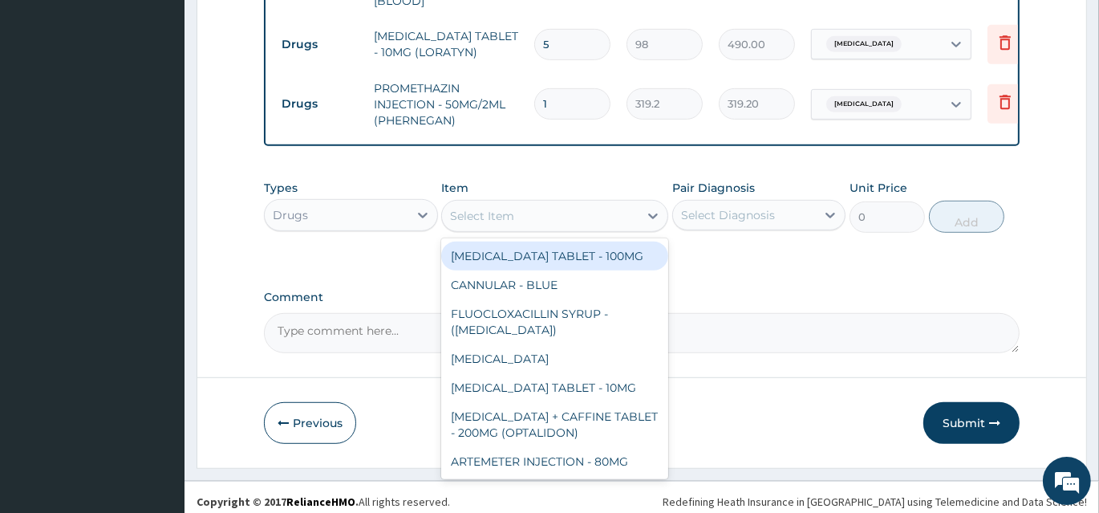
click at [528, 209] on div "Select Item" at bounding box center [540, 216] width 197 height 26
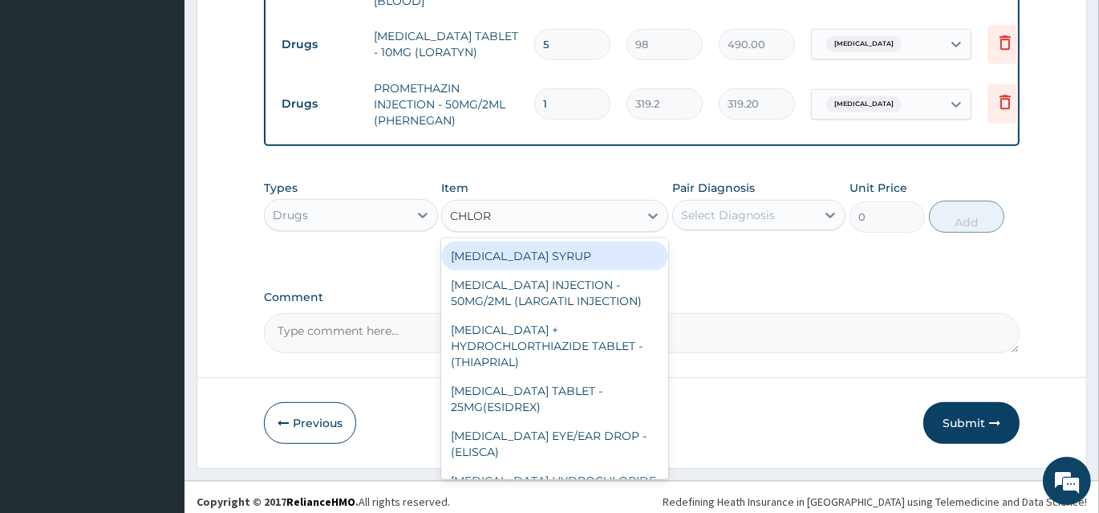
type input "CHLORO"
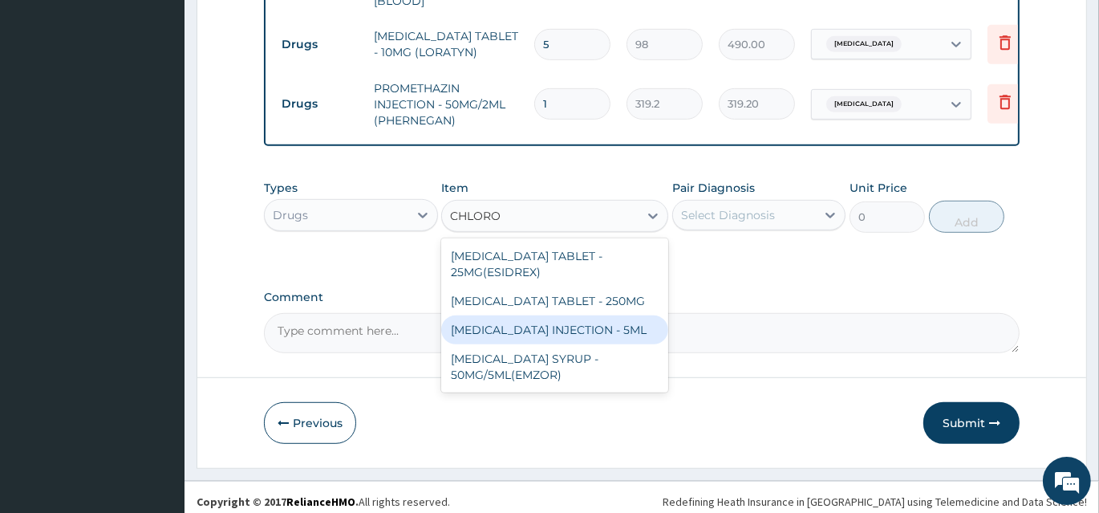
click at [565, 344] on div "[MEDICAL_DATA] INJECTION - 5ML" at bounding box center [554, 329] width 227 height 29
type input "168"
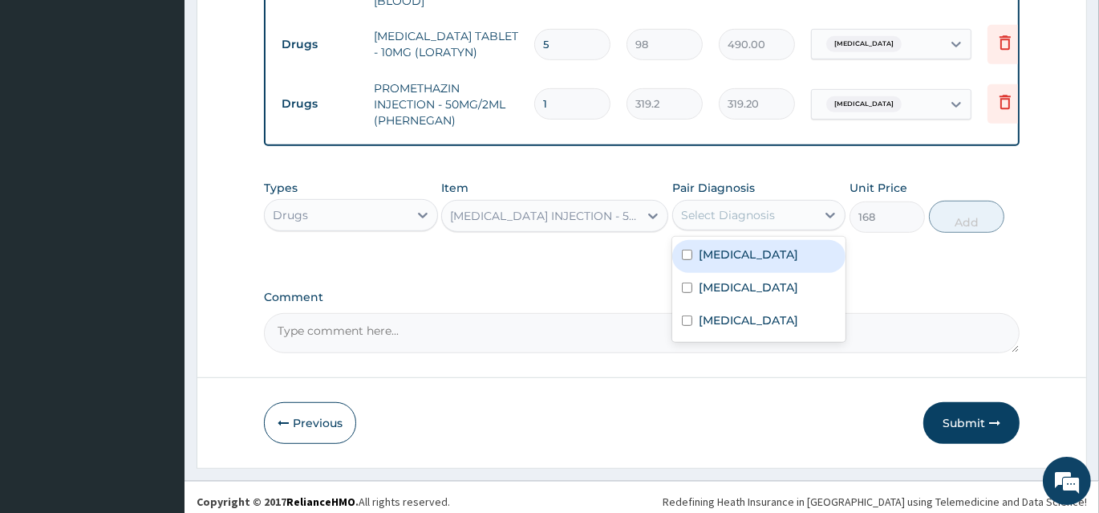
click at [712, 211] on div "Select Diagnosis" at bounding box center [728, 215] width 94 height 16
drag, startPoint x: 708, startPoint y: 250, endPoint x: 848, endPoint y: 228, distance: 142.2
click at [708, 250] on label "Malaria" at bounding box center [749, 254] width 100 height 16
checkbox input "true"
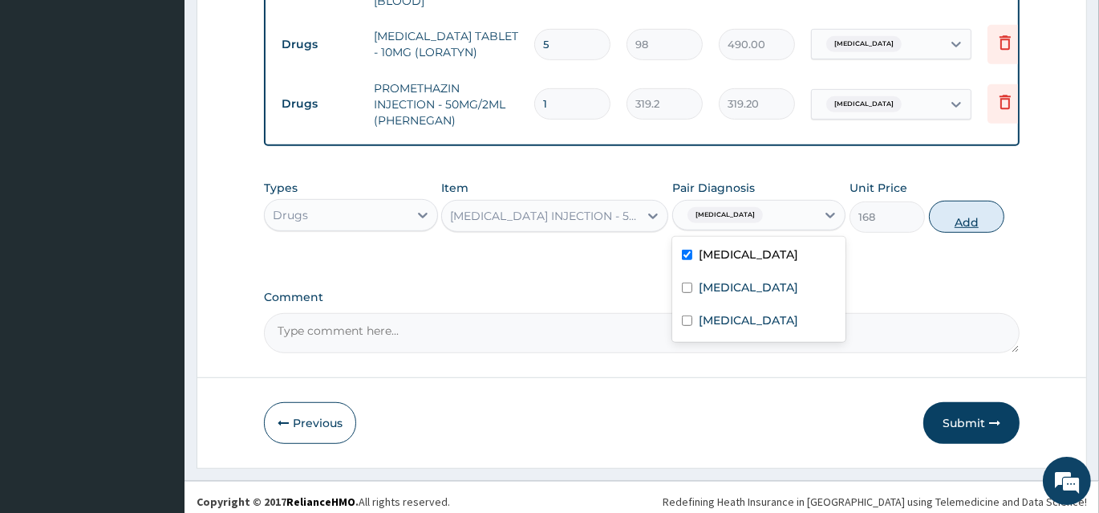
click at [969, 205] on button "Add" at bounding box center [966, 217] width 75 height 32
type input "0"
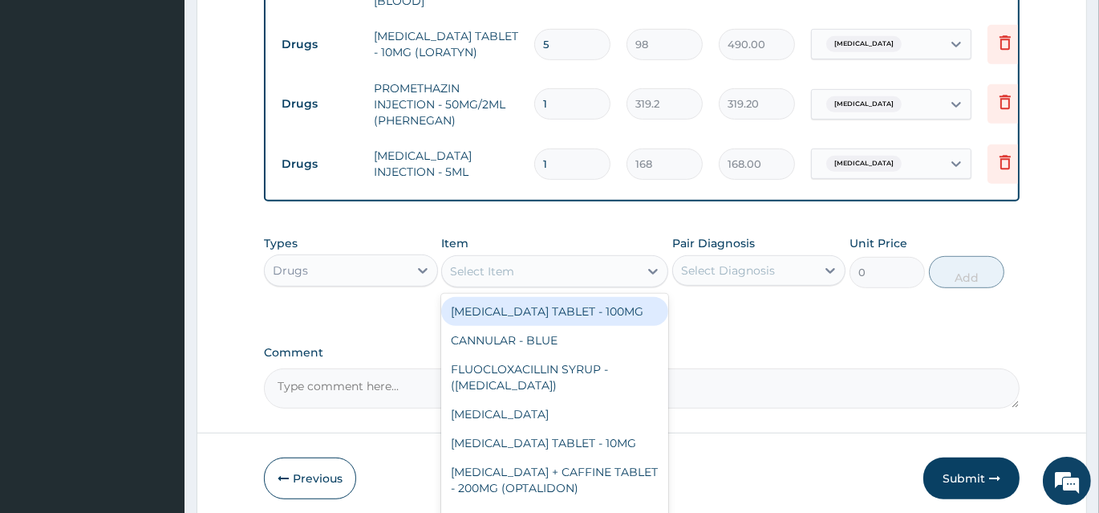
click at [522, 271] on div "Select Item" at bounding box center [540, 271] width 197 height 26
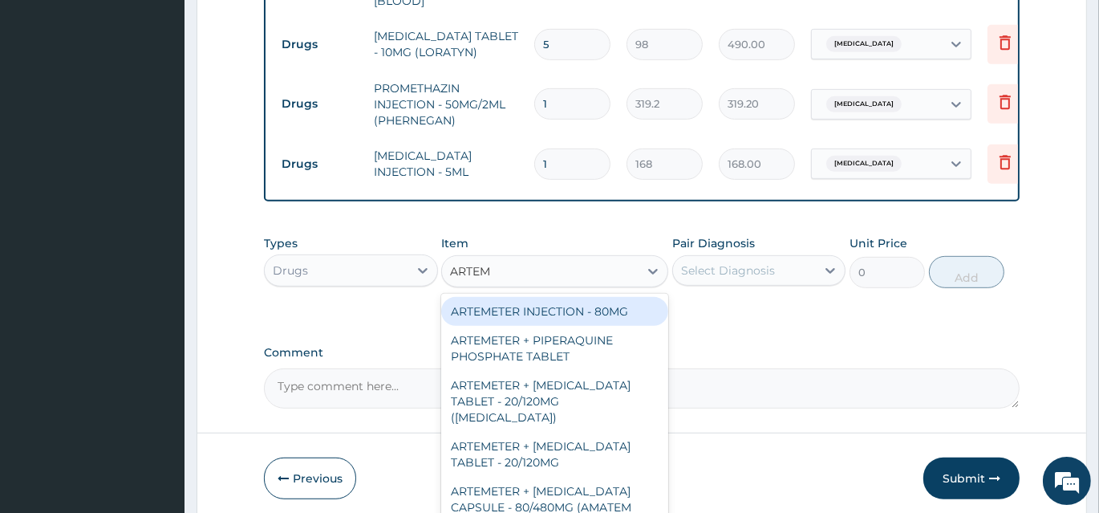
type input "ARTEME"
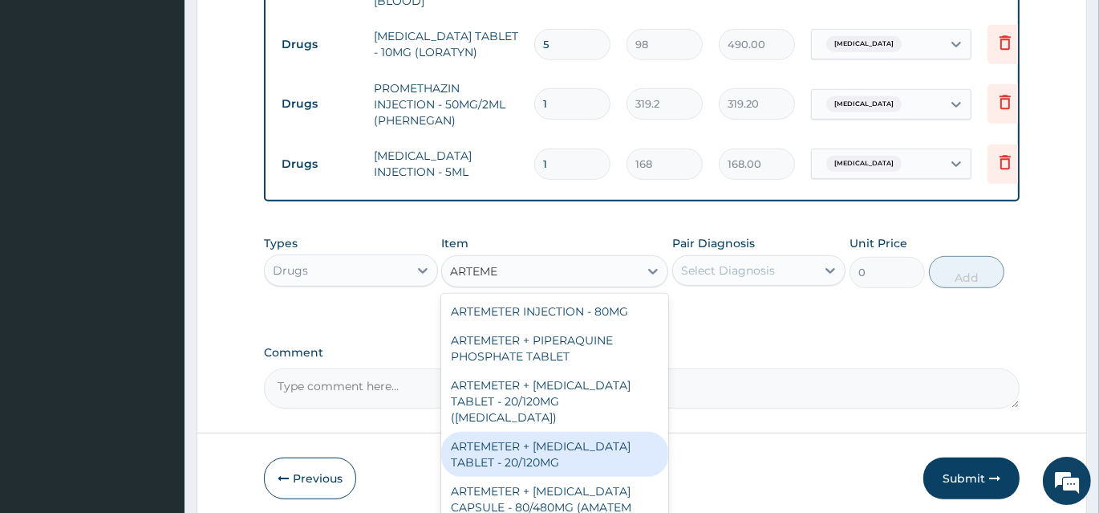
click at [597, 441] on div "ARTEMETER + [MEDICAL_DATA] TABLET - 20/120MG" at bounding box center [554, 454] width 227 height 45
type input "196"
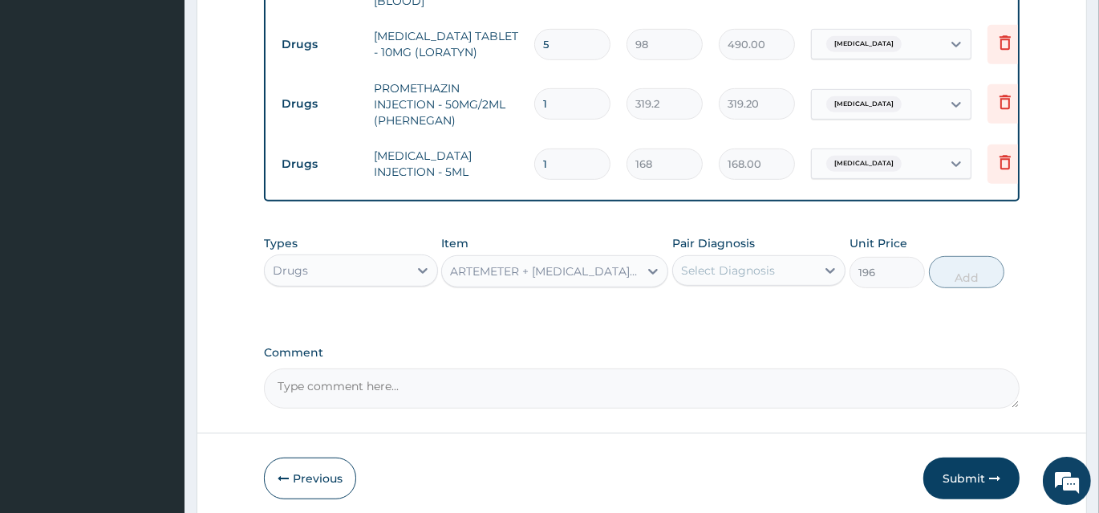
click at [709, 273] on div "Select Diagnosis" at bounding box center [728, 270] width 94 height 16
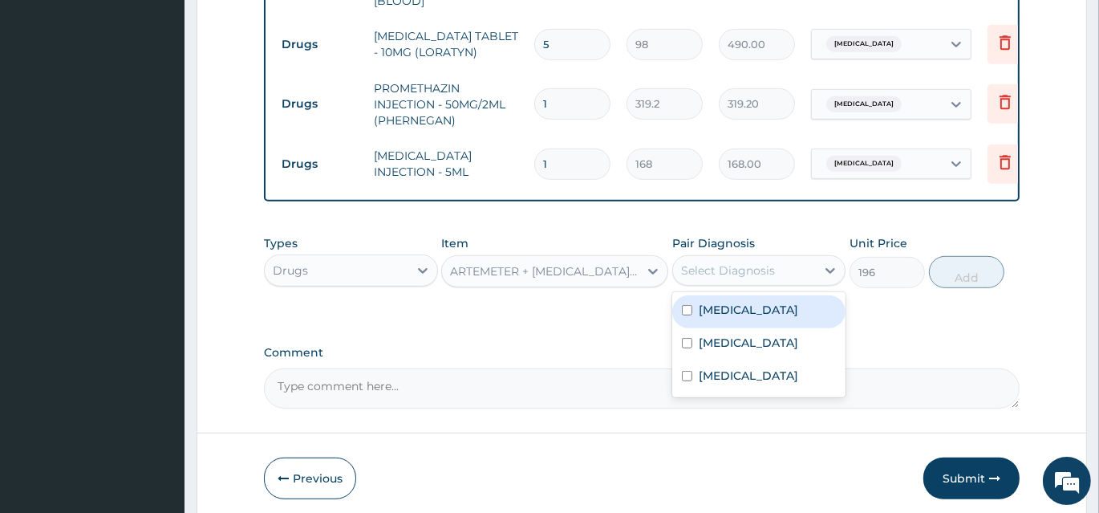
click at [712, 308] on label "Malaria" at bounding box center [749, 310] width 100 height 16
checkbox input "true"
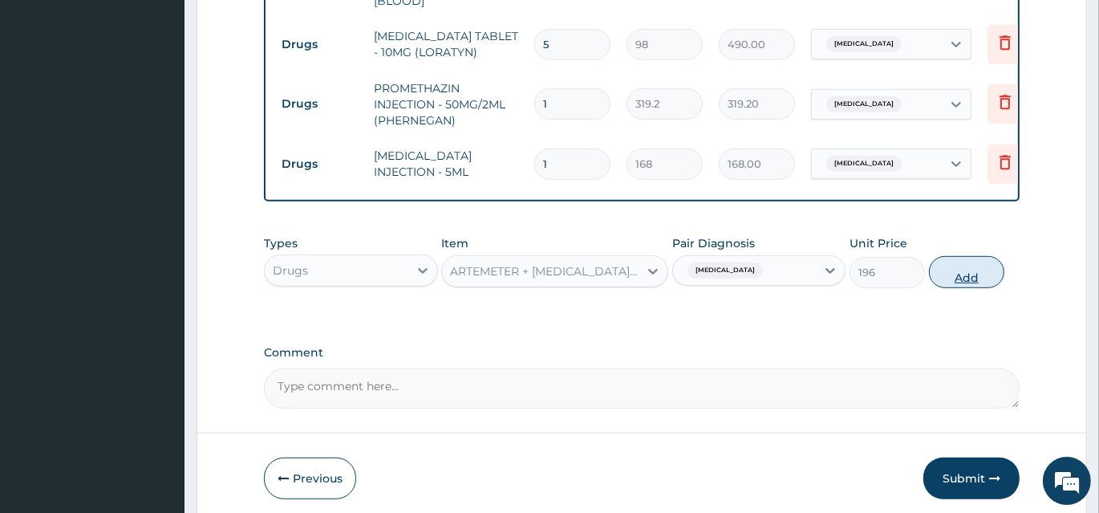
click at [967, 278] on button "Add" at bounding box center [966, 272] width 75 height 32
type input "0"
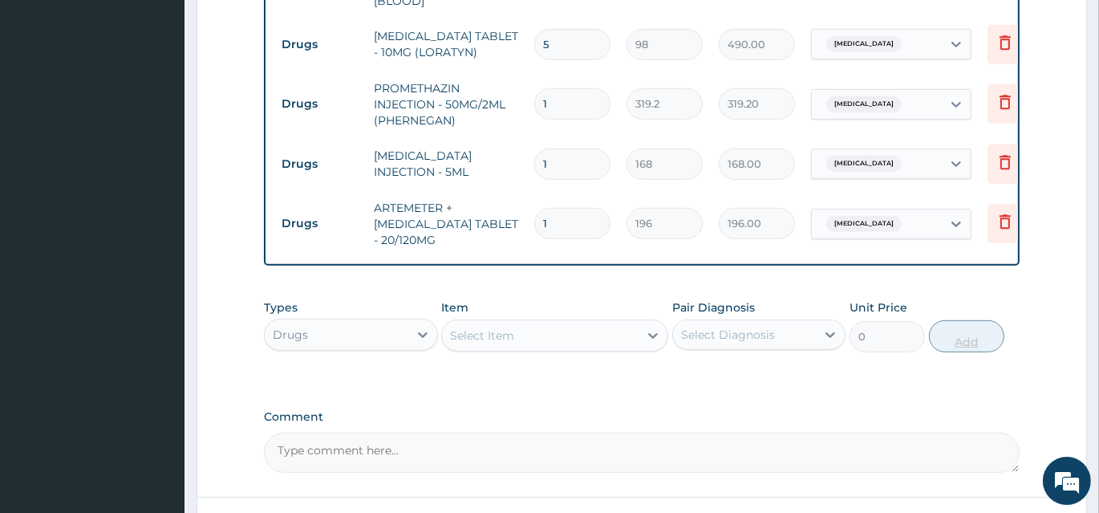
type input "18"
type input "3528.00"
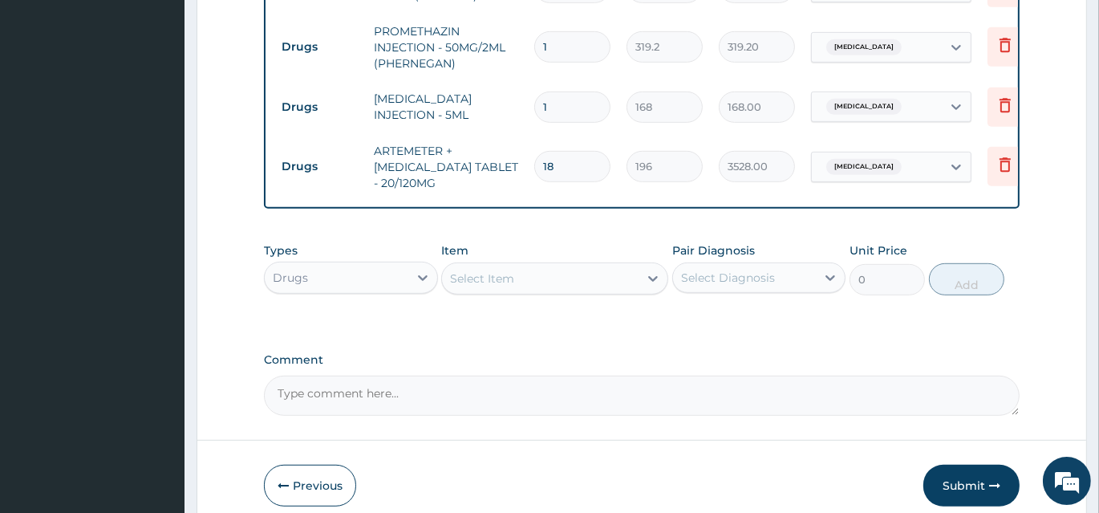
scroll to position [921, 0]
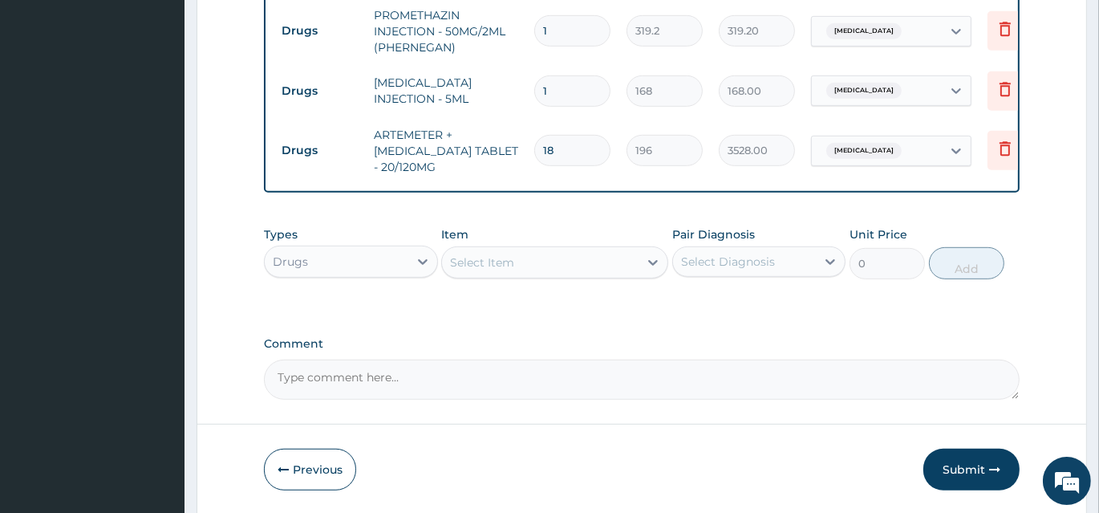
type input "18"
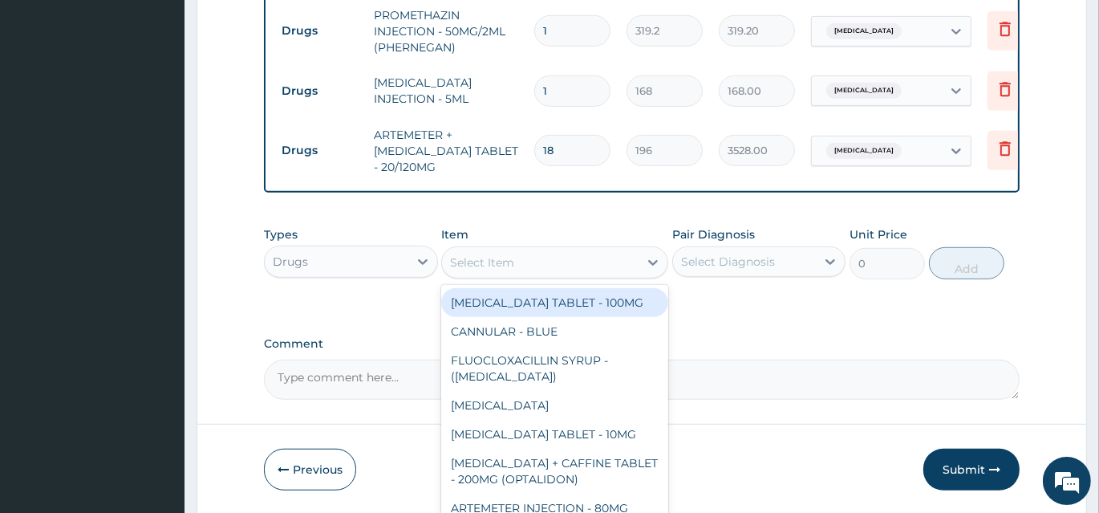
click at [589, 264] on div "Select Item" at bounding box center [540, 263] width 197 height 26
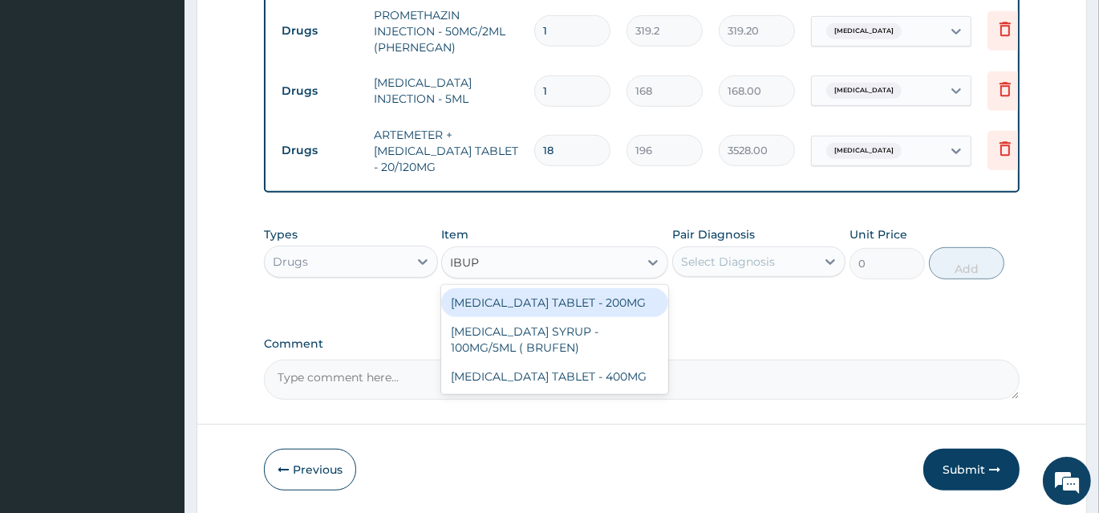
type input "IBUPR"
click at [591, 297] on div "[MEDICAL_DATA] TABLET - 200MG" at bounding box center [554, 302] width 227 height 29
type input "672"
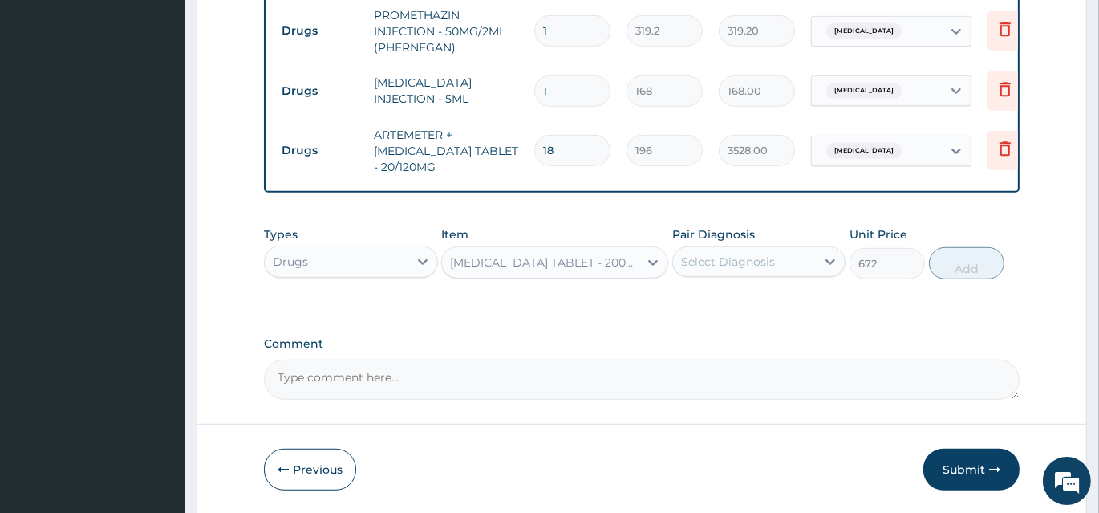
click at [741, 261] on div "Select Diagnosis" at bounding box center [728, 262] width 94 height 16
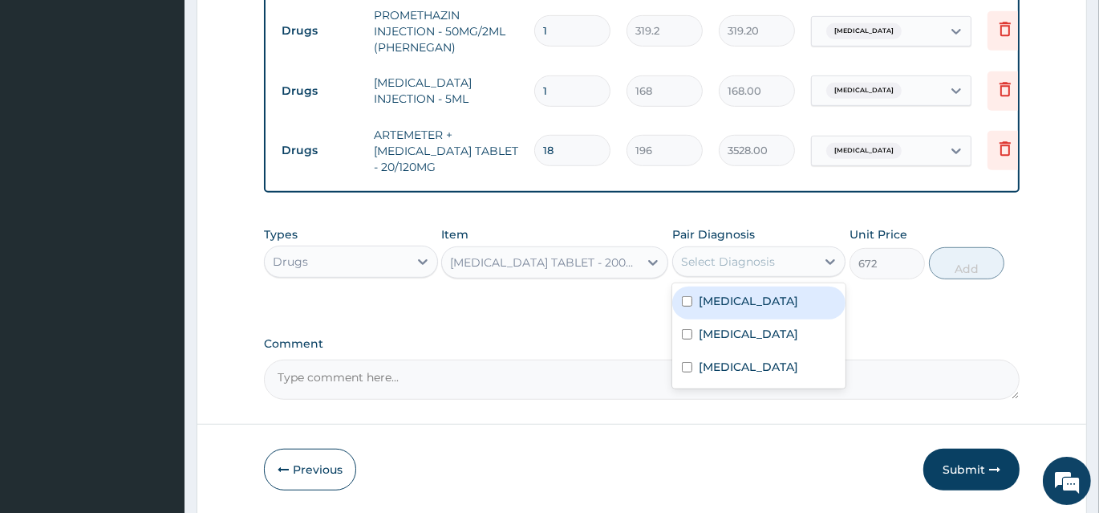
click at [738, 306] on label "Malaria" at bounding box center [749, 301] width 100 height 16
checkbox input "true"
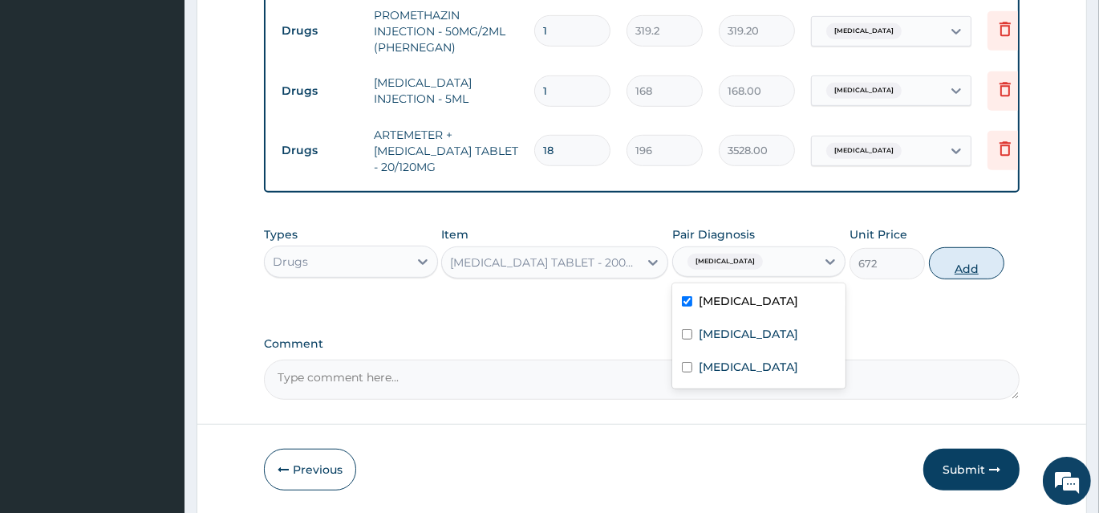
click at [958, 264] on button "Add" at bounding box center [966, 263] width 75 height 32
type input "0"
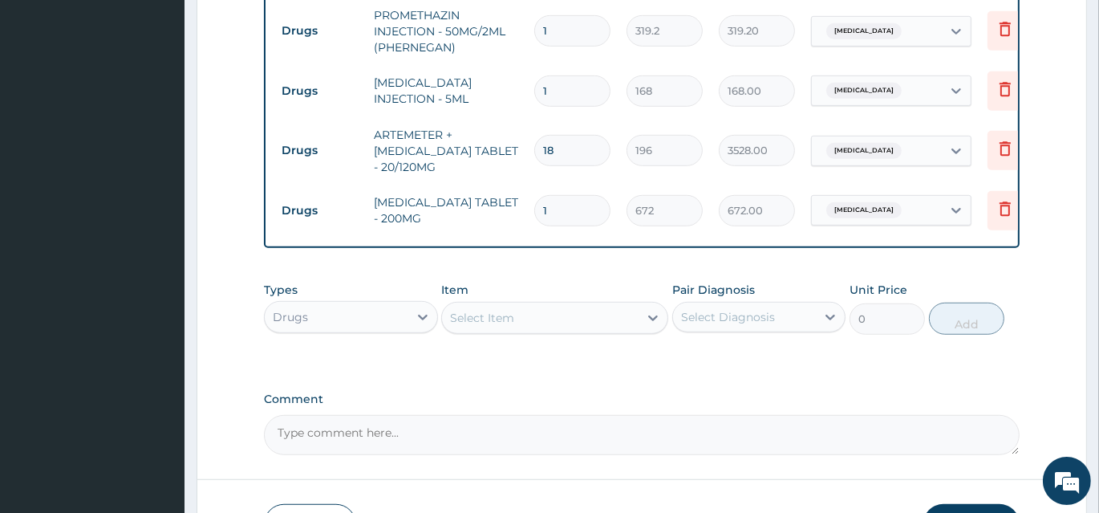
type input "0.00"
type input "9"
type input "6048.00"
type input "9"
click at [561, 319] on div "Select Item" at bounding box center [540, 318] width 197 height 26
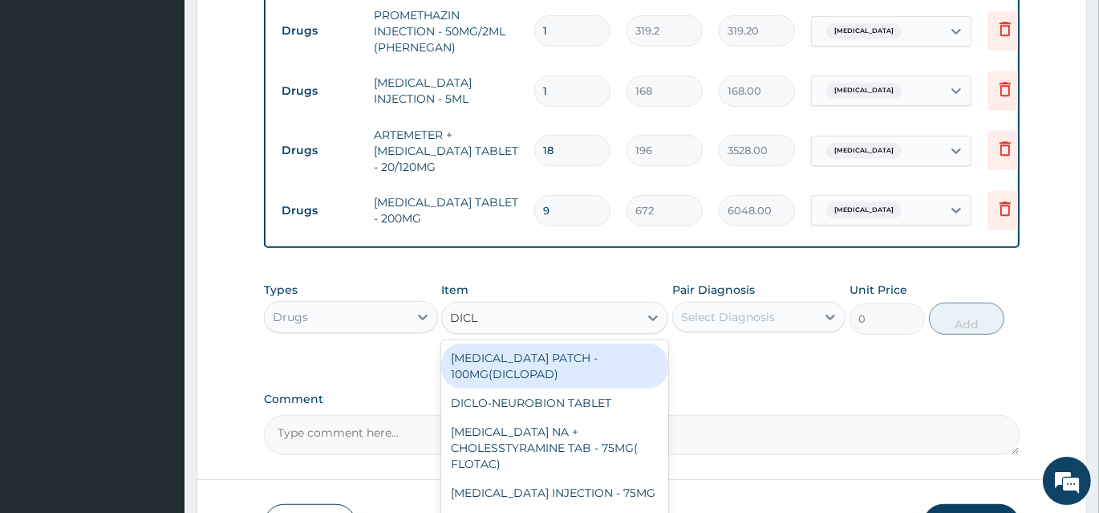
type input "DICLO"
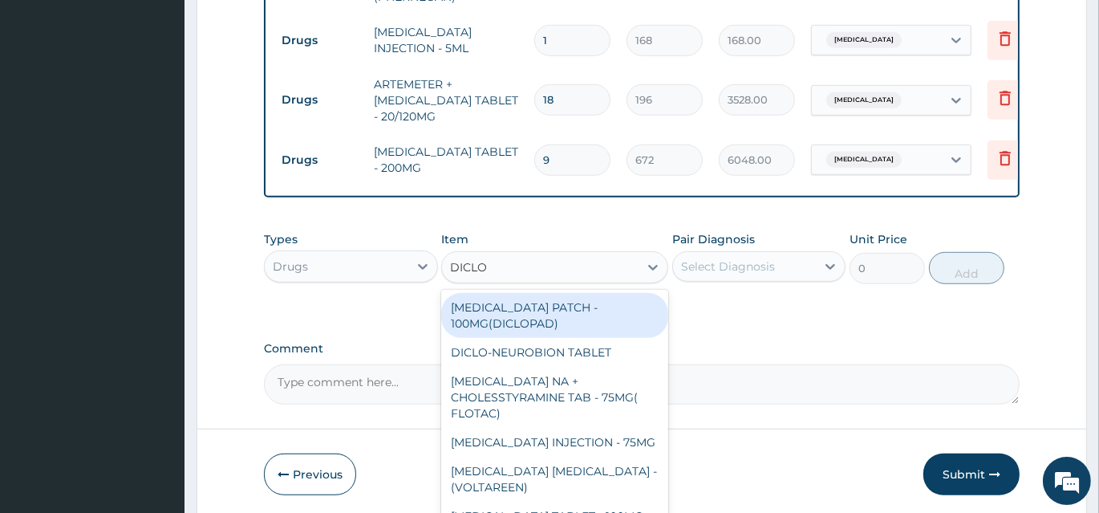
scroll to position [1033, 0]
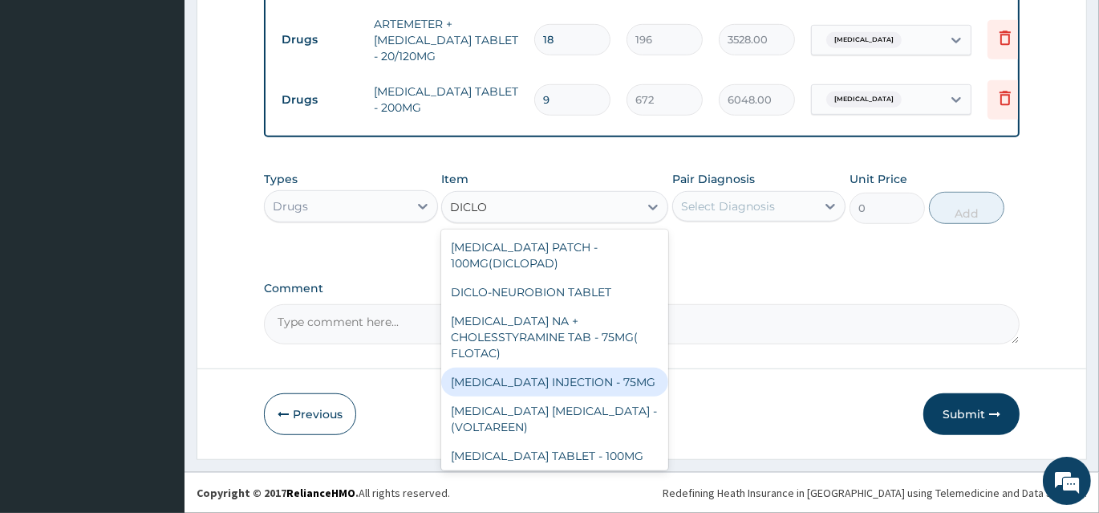
click at [552, 384] on div "[MEDICAL_DATA] INJECTION - 75MG" at bounding box center [554, 382] width 227 height 29
type input "420"
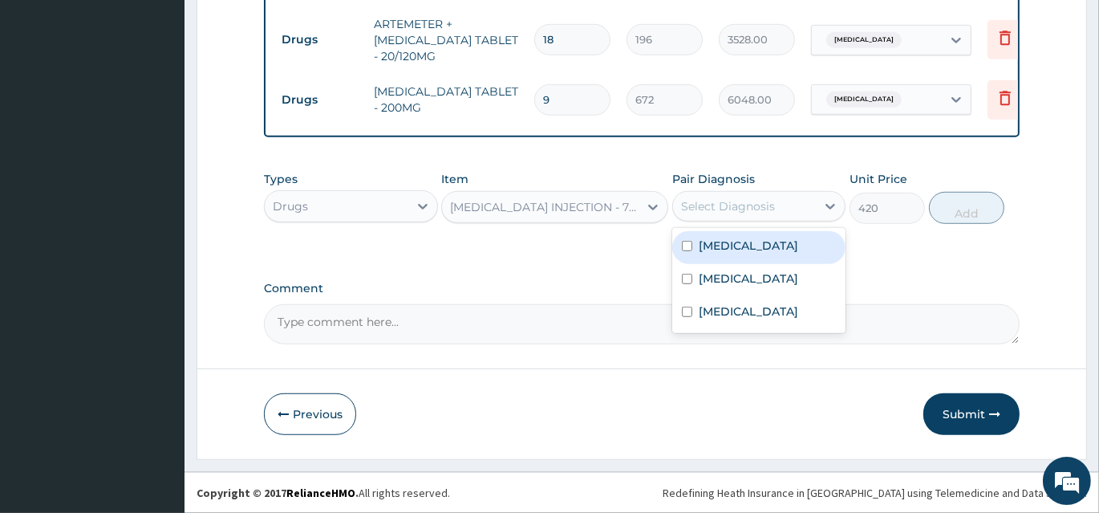
drag, startPoint x: 725, startPoint y: 200, endPoint x: 726, endPoint y: 213, distance: 12.9
click at [725, 201] on div "Select Diagnosis" at bounding box center [728, 206] width 94 height 16
click at [697, 249] on div "Malaria" at bounding box center [760, 247] width 174 height 33
checkbox input "true"
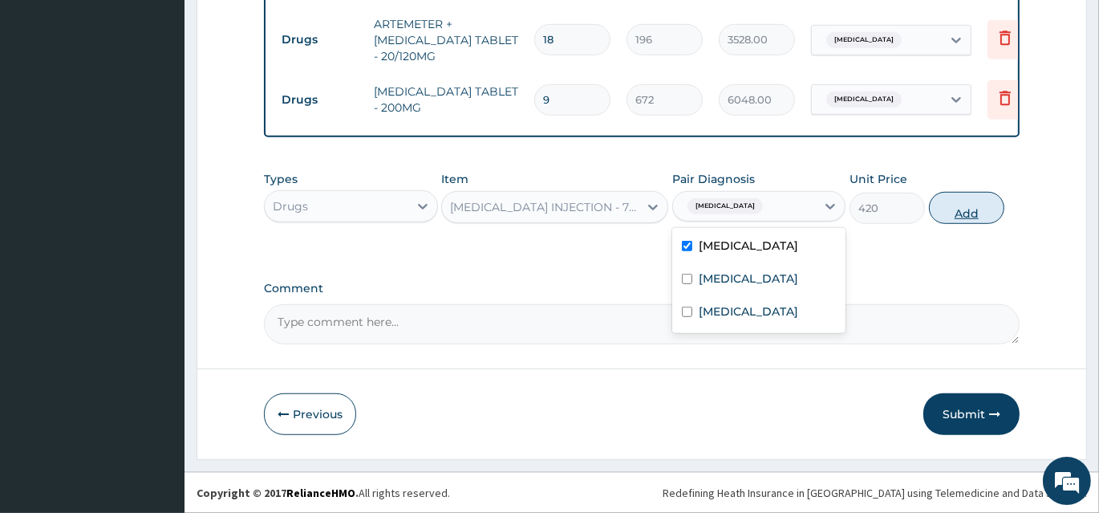
click at [954, 205] on button "Add" at bounding box center [966, 208] width 75 height 32
type input "0"
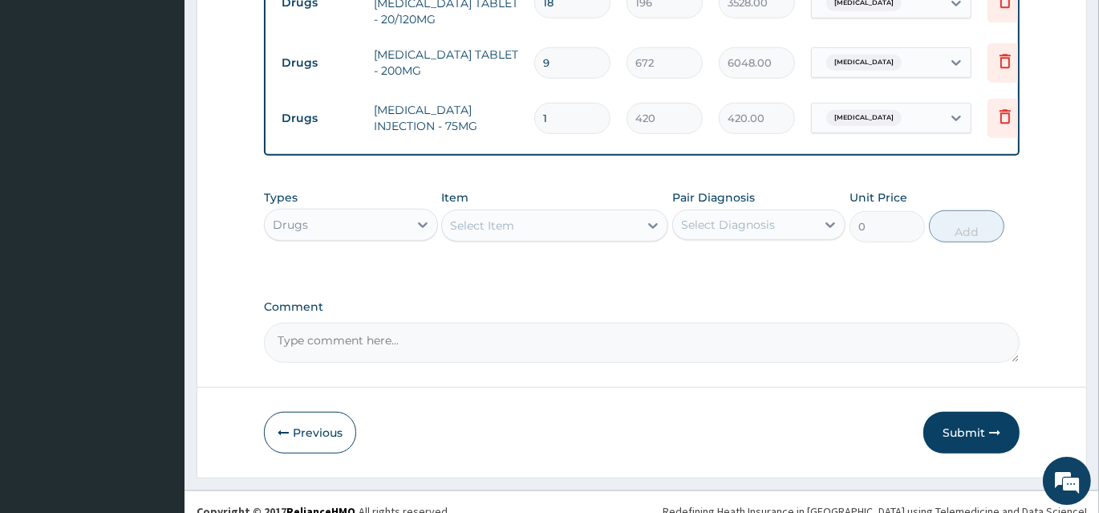
scroll to position [1088, 0]
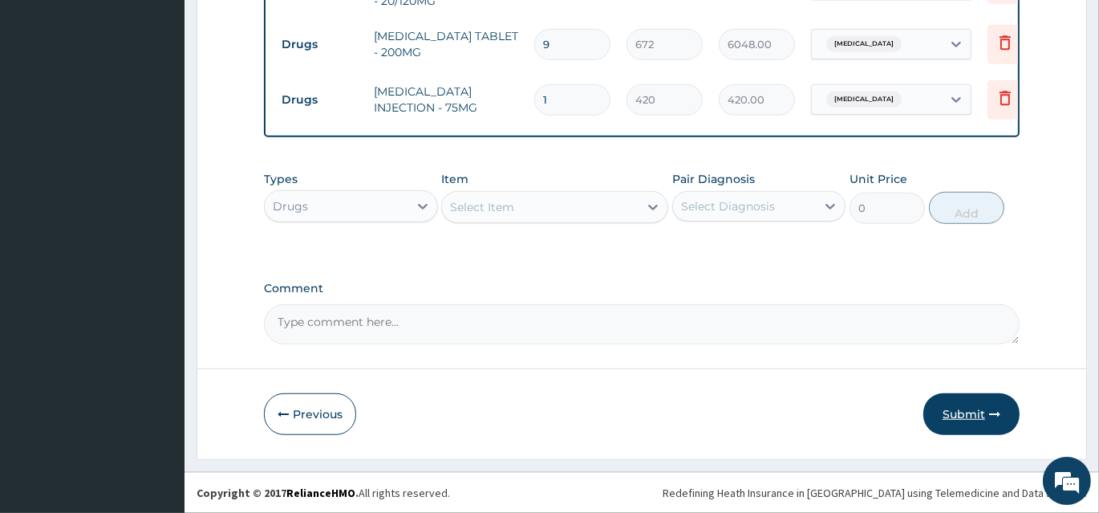
click at [967, 413] on button "Submit" at bounding box center [972, 414] width 96 height 42
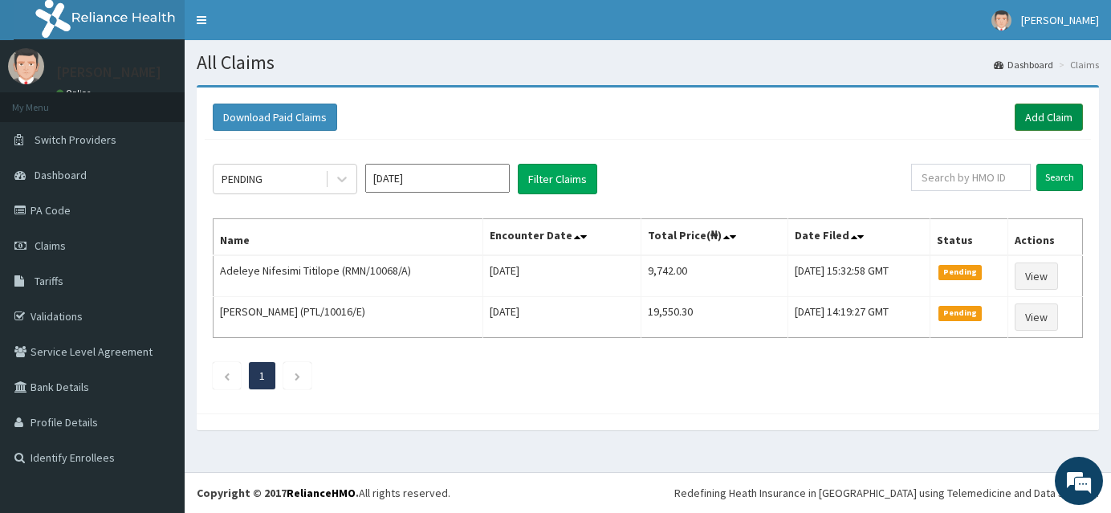
click at [1048, 117] on link "Add Claim" at bounding box center [1048, 117] width 68 height 27
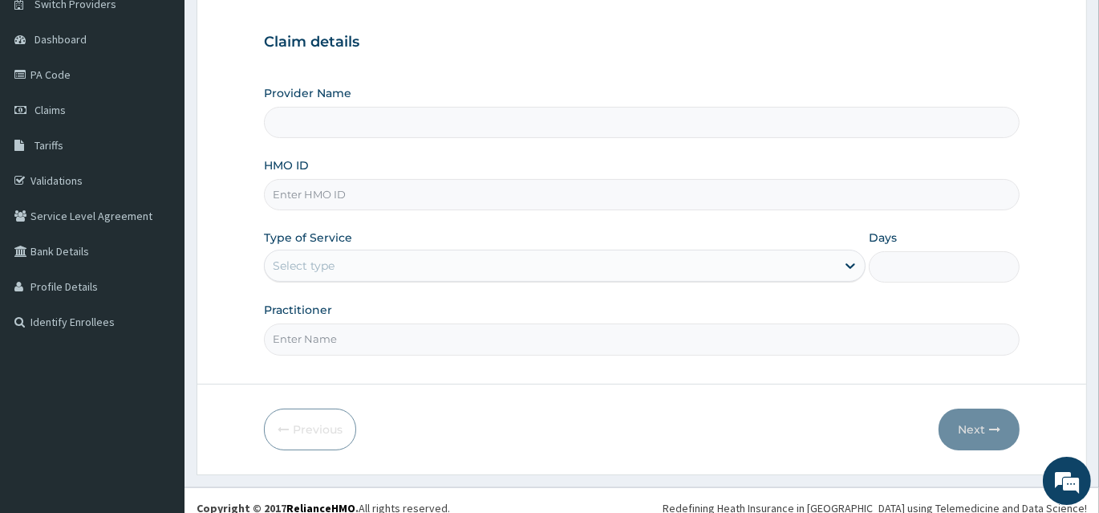
scroll to position [145, 0]
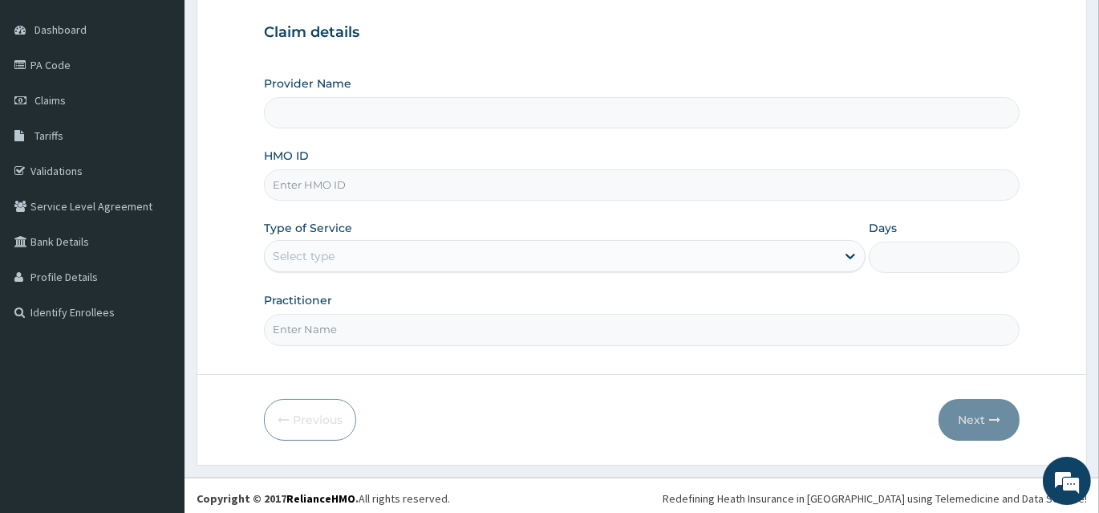
type input "INLAND SPECIALIST HOSPITAL- KETU"
click at [450, 182] on input "HMO ID" at bounding box center [642, 184] width 756 height 31
type input "SIO/10027/A"
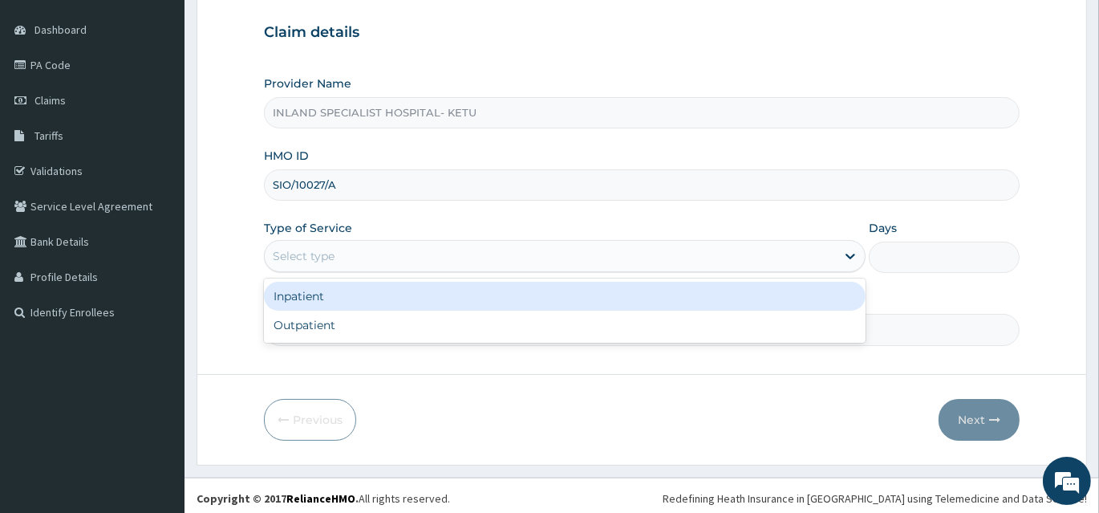
click at [367, 252] on div "Select type" at bounding box center [550, 256] width 571 height 26
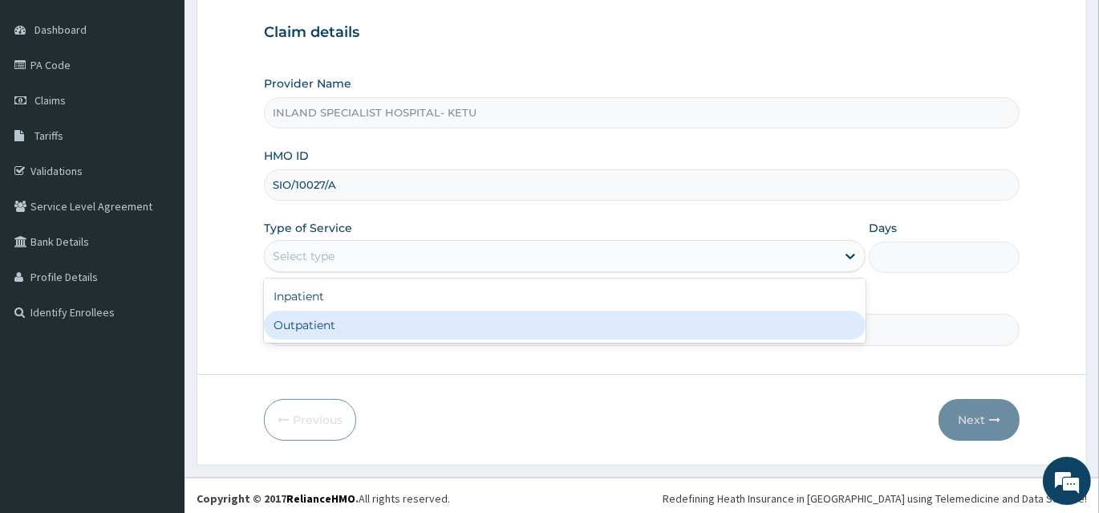
click at [365, 314] on div "Outpatient" at bounding box center [565, 325] width 602 height 29
type input "1"
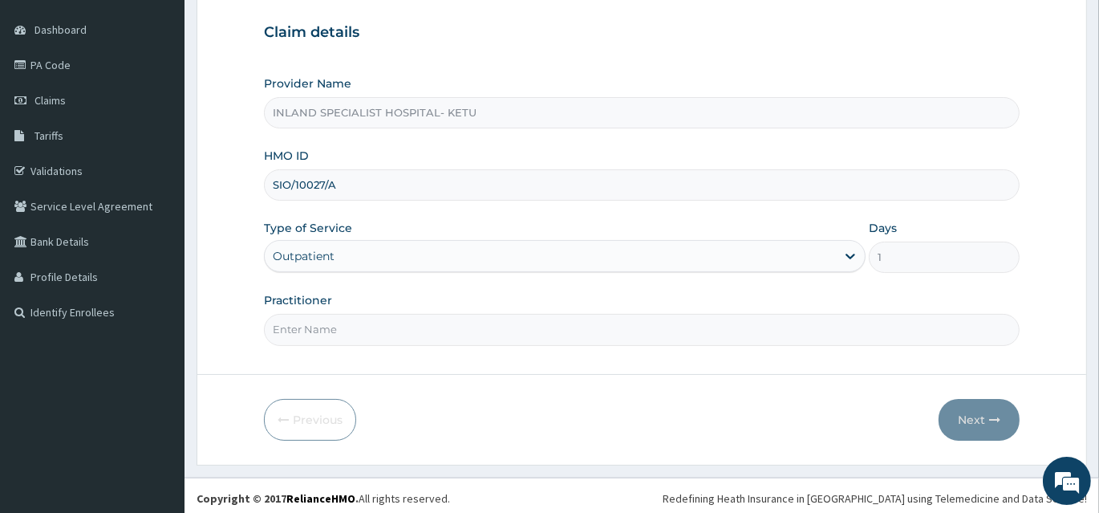
click at [405, 317] on input "Practitioner" at bounding box center [642, 329] width 756 height 31
type input "DR [PERSON_NAME]"
click at [987, 425] on button "Next" at bounding box center [979, 420] width 81 height 42
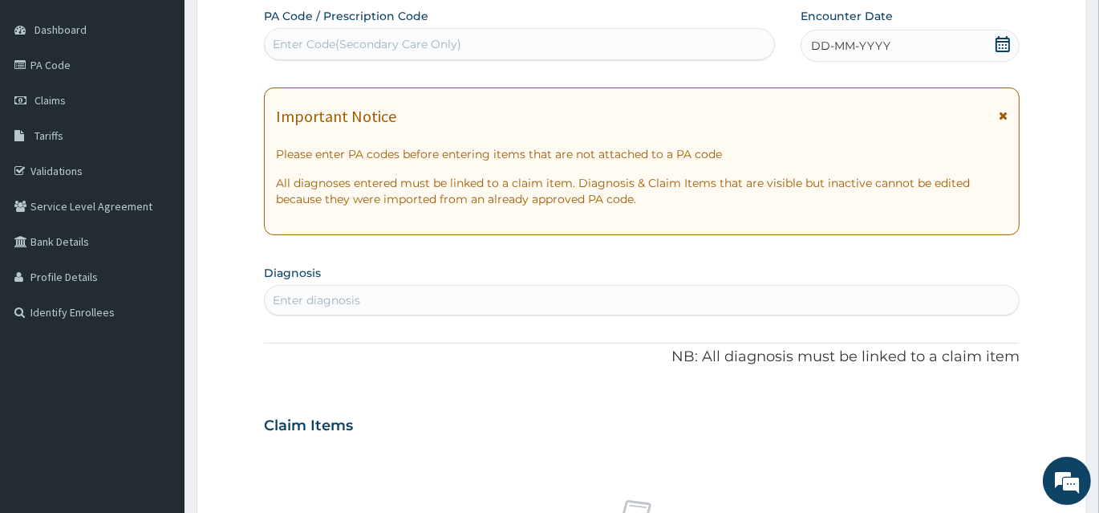
click at [1004, 39] on icon at bounding box center [1003, 44] width 16 height 16
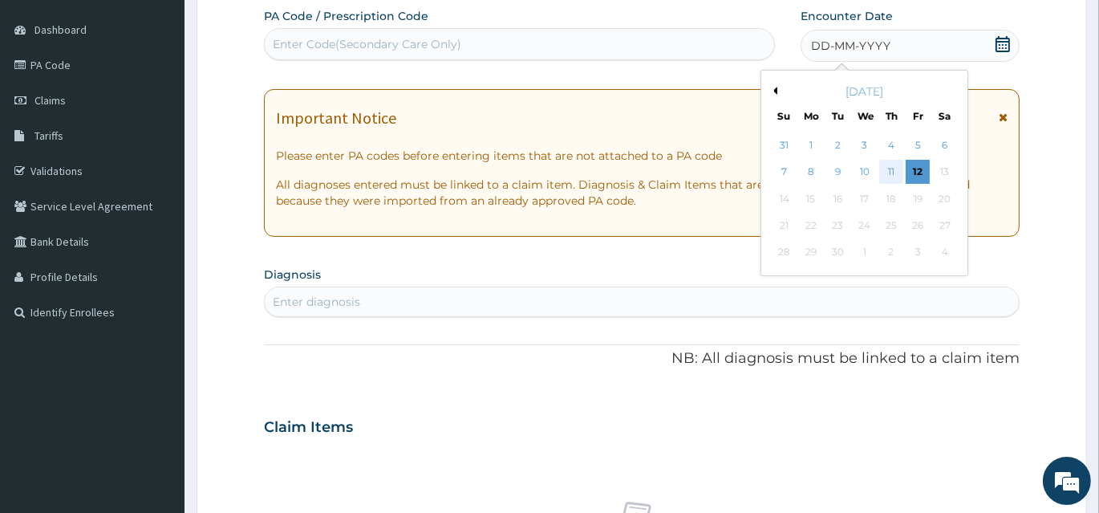
click at [897, 173] on div "11" at bounding box center [892, 173] width 24 height 24
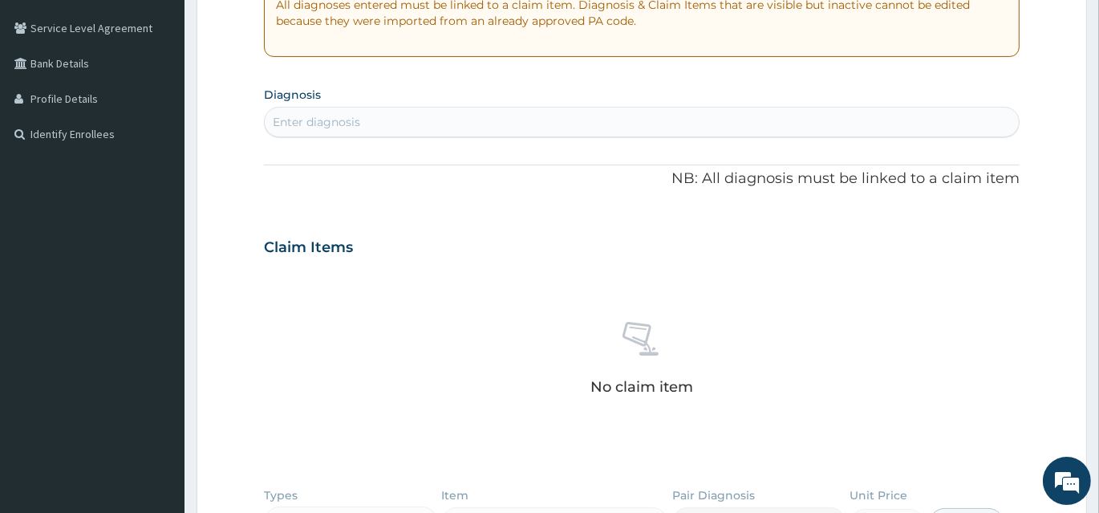
scroll to position [364, 0]
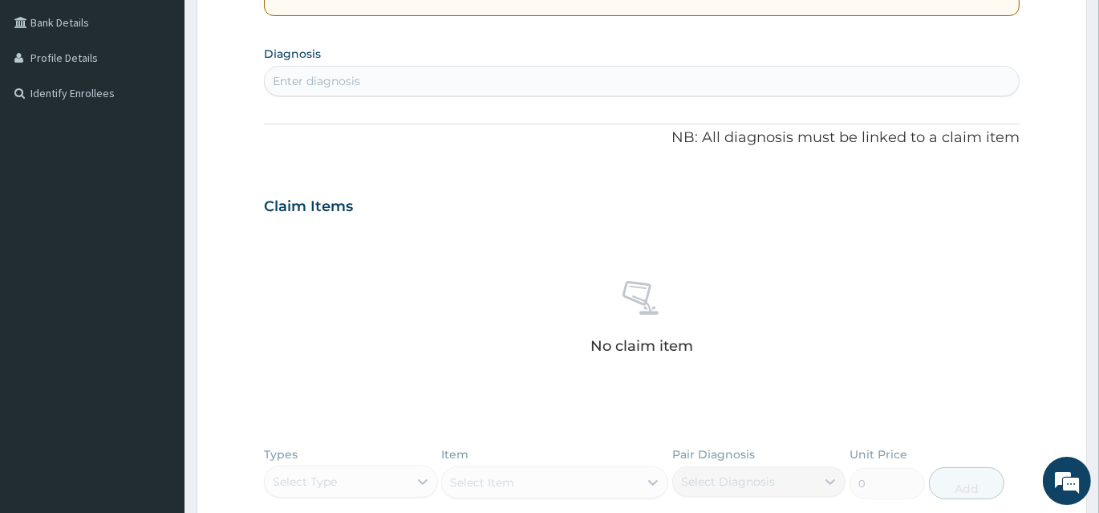
click at [407, 71] on div "Enter diagnosis" at bounding box center [642, 81] width 754 height 26
type input "MALAR"
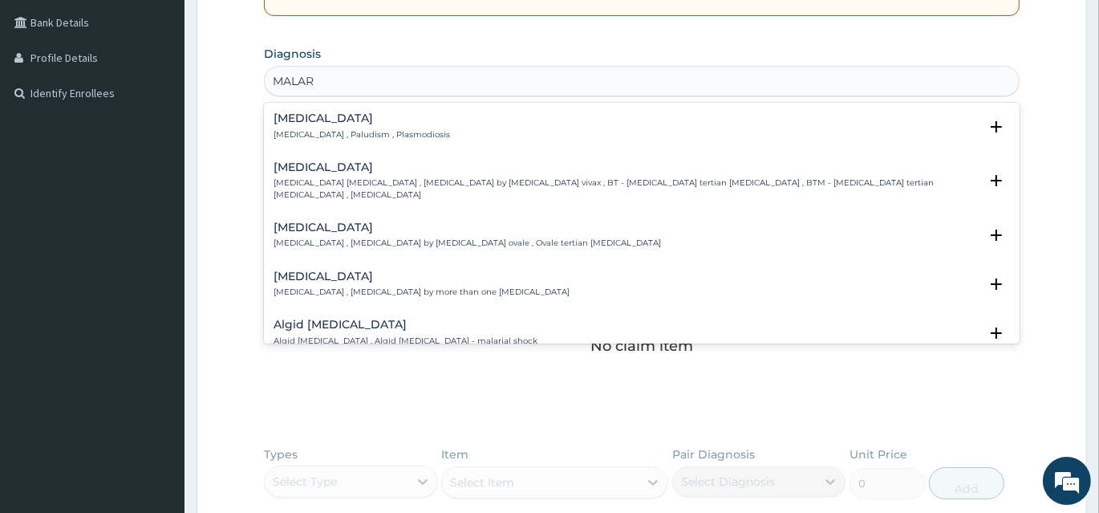
click at [291, 119] on h4 "[MEDICAL_DATA]" at bounding box center [362, 118] width 177 height 12
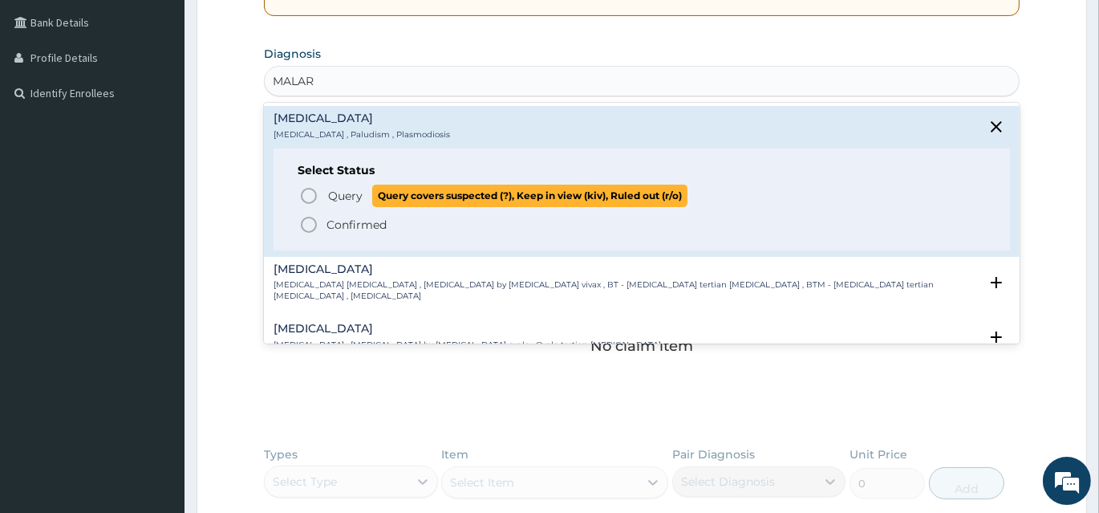
click at [306, 197] on icon "status option query" at bounding box center [308, 195] width 19 height 19
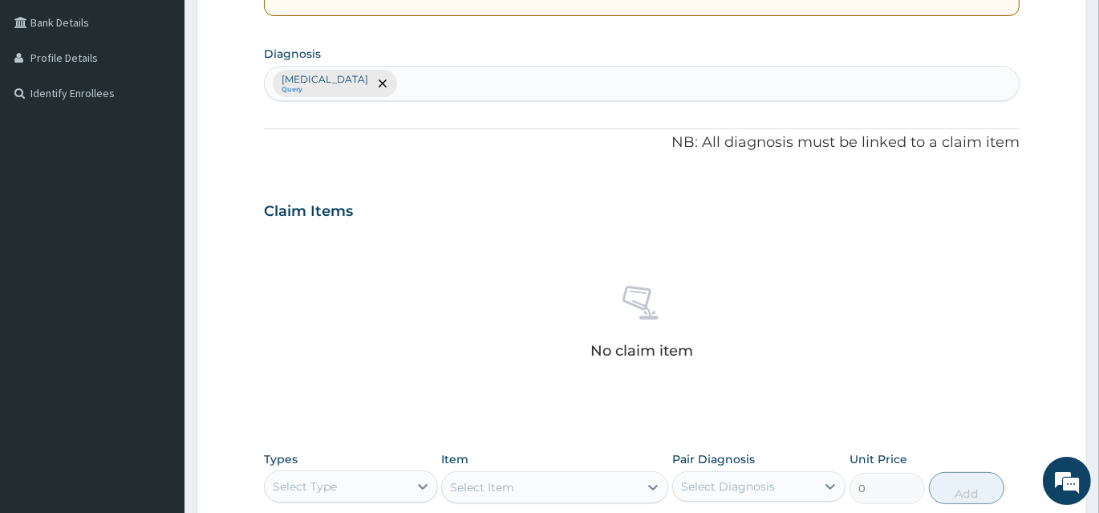
click at [397, 83] on div "Malaria Query" at bounding box center [642, 84] width 754 height 34
click at [372, 84] on div "Malaria Query" at bounding box center [642, 84] width 754 height 34
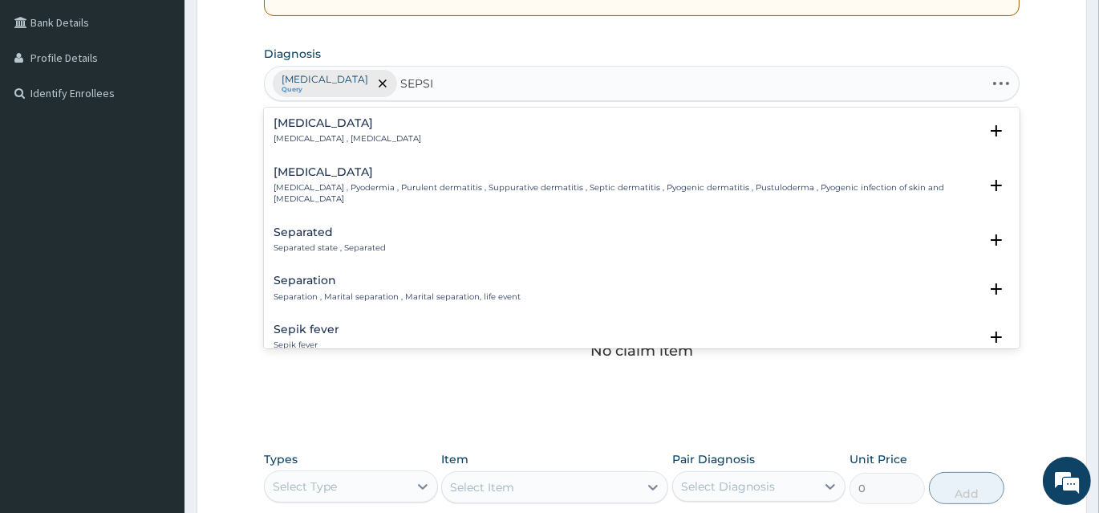
type input "SEPSIS"
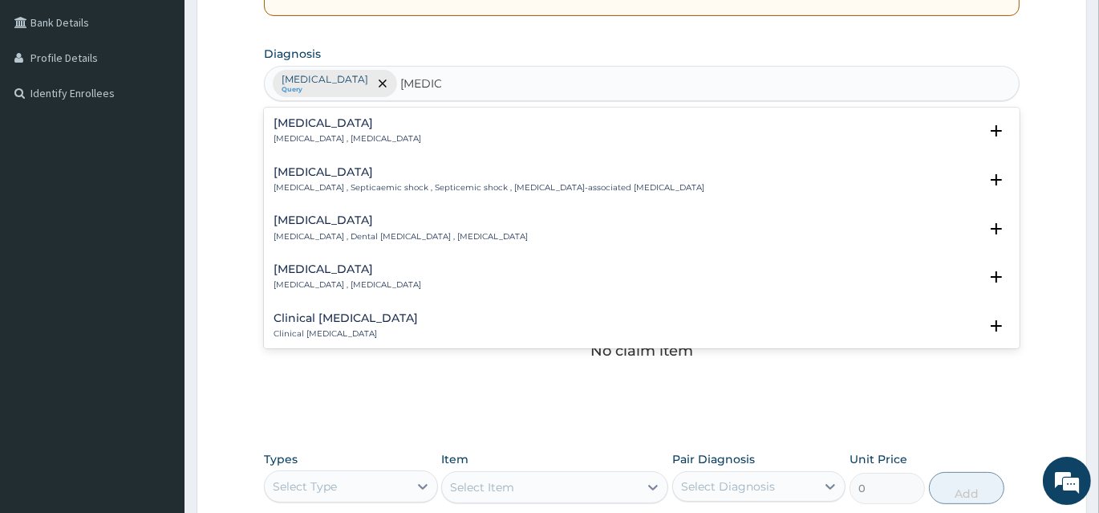
click at [306, 128] on h4 "Sepsis" at bounding box center [348, 123] width 148 height 12
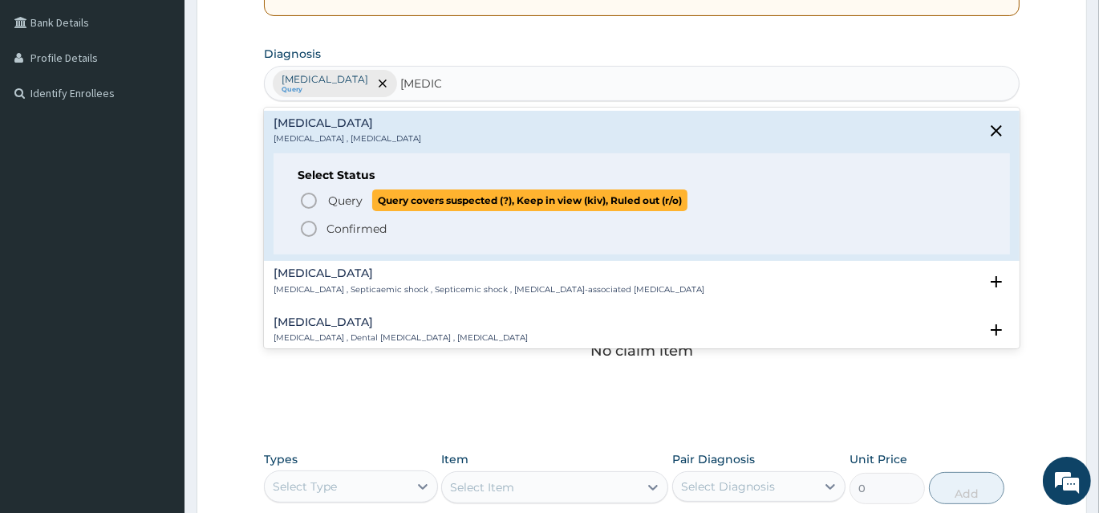
click at [312, 196] on icon "status option query" at bounding box center [308, 200] width 19 height 19
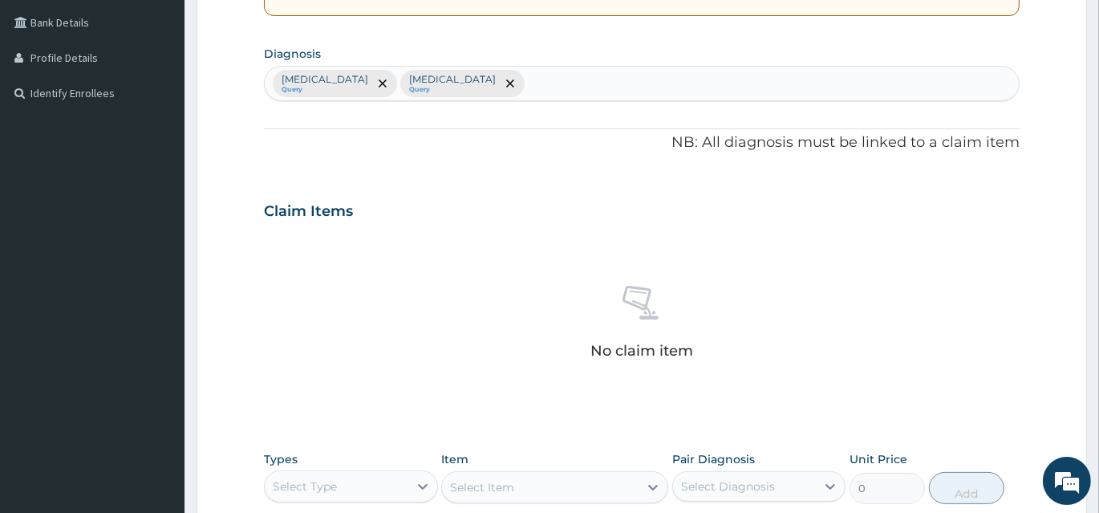
click at [466, 87] on div "Malaria Query Sepsis Query" at bounding box center [642, 84] width 754 height 34
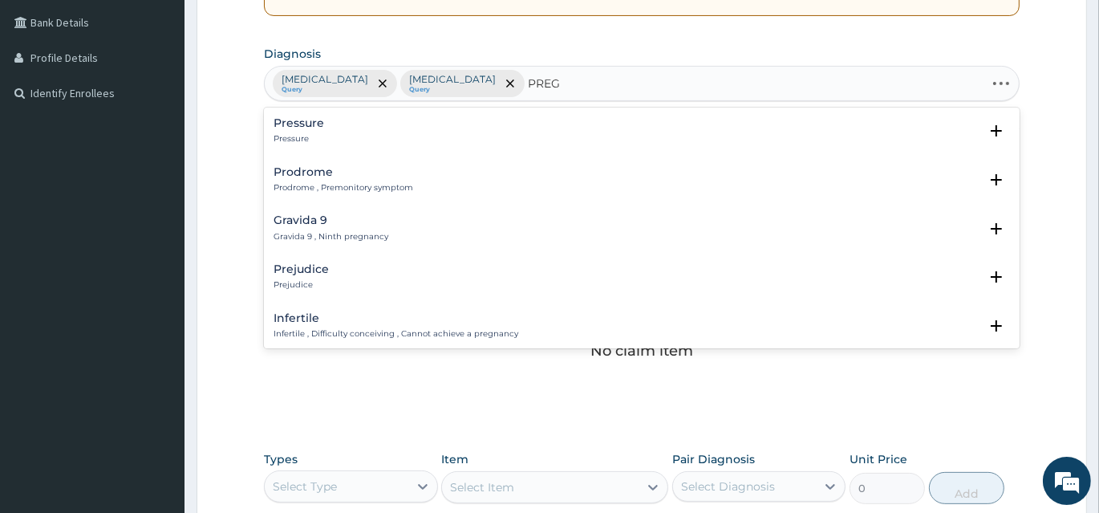
type input "PREGN"
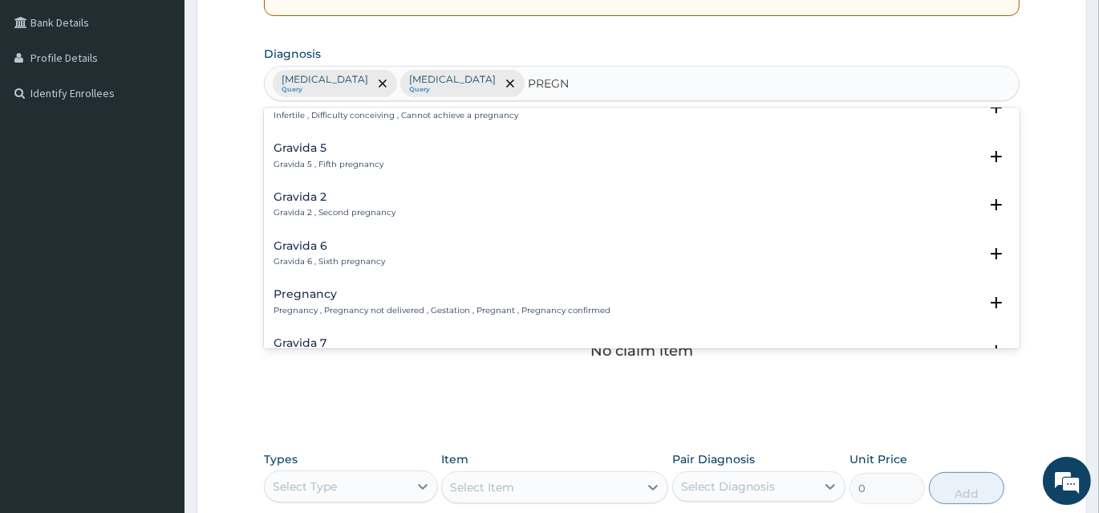
scroll to position [145, 0]
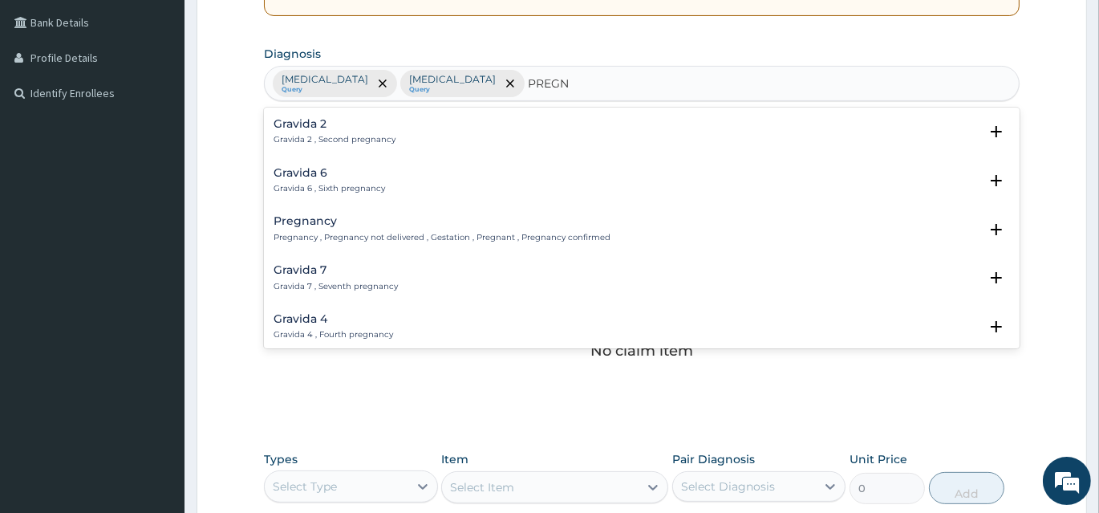
click at [327, 226] on div "Pregnancy Pregnancy , Pregnancy not delivered , Gestation , Pregnant , Pregnanc…" at bounding box center [442, 229] width 337 height 28
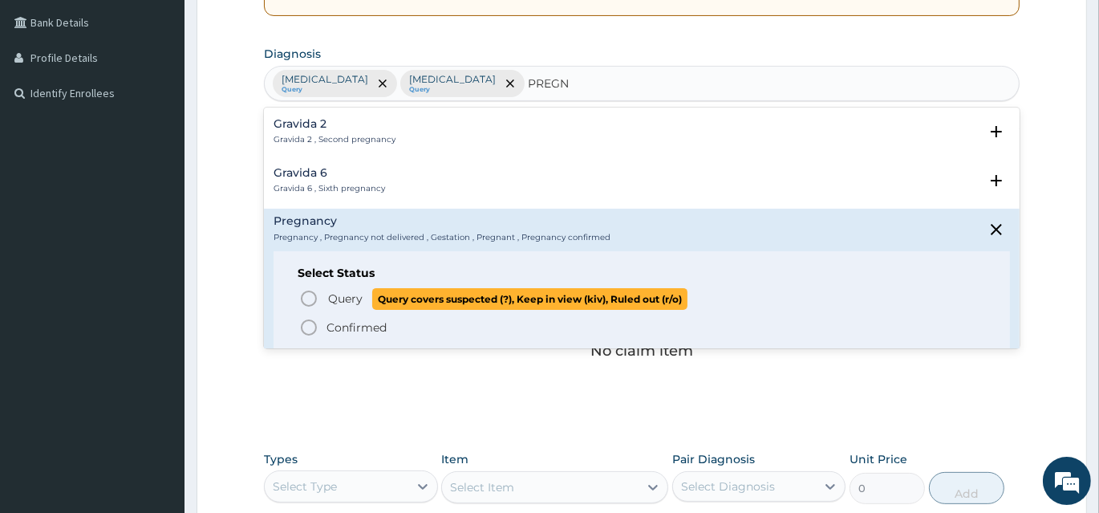
click at [309, 298] on icon "status option query" at bounding box center [308, 298] width 19 height 19
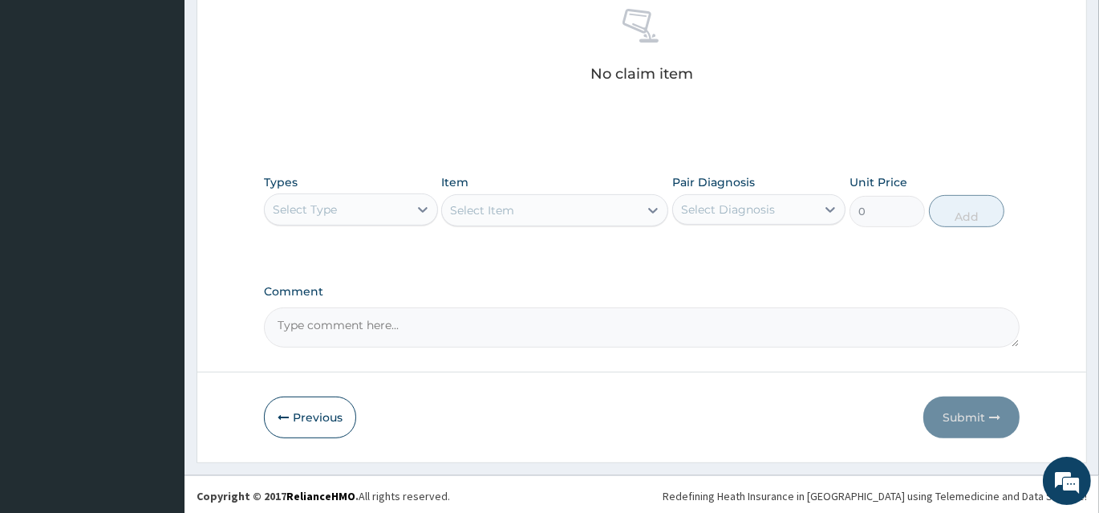
scroll to position [642, 0]
click at [384, 211] on div "Select Type" at bounding box center [337, 209] width 144 height 26
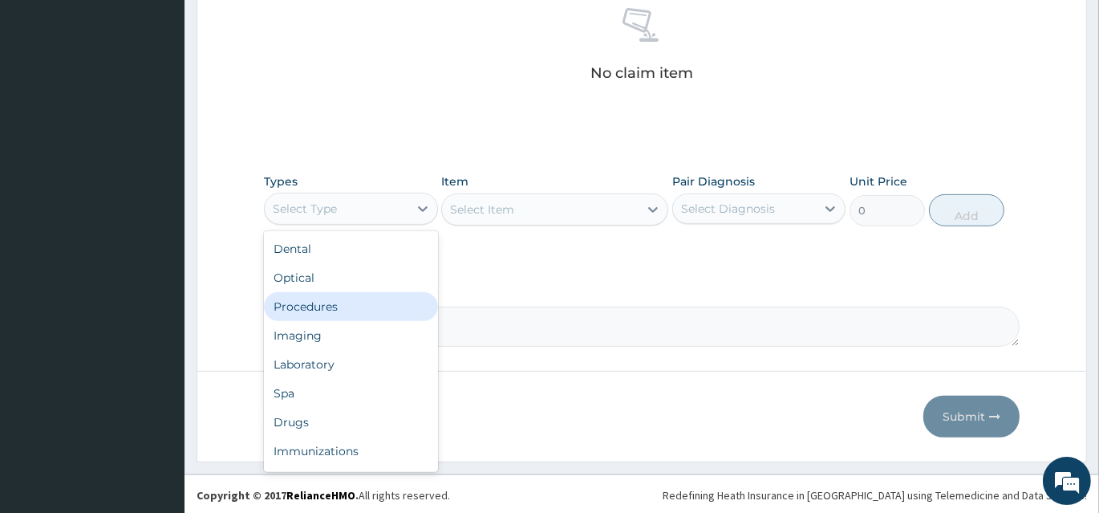
click at [360, 307] on div "Procedures" at bounding box center [351, 306] width 174 height 29
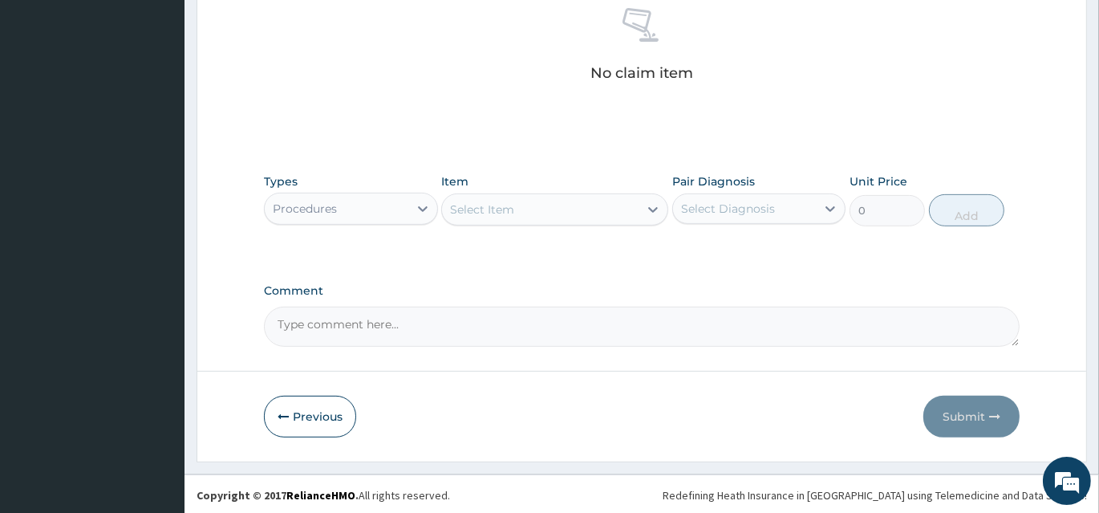
click at [547, 209] on div "Select Item" at bounding box center [540, 210] width 197 height 26
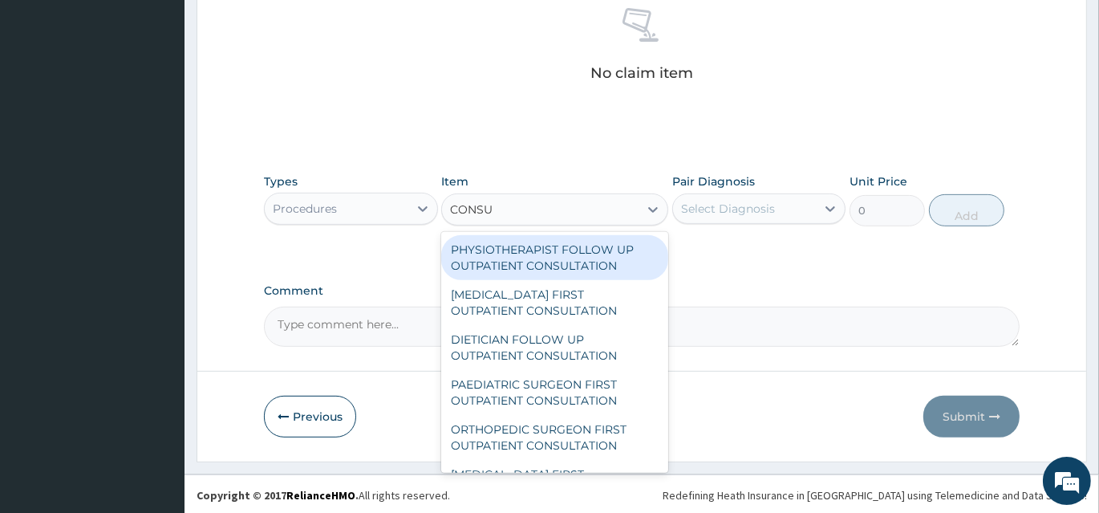
type input "CONSUL"
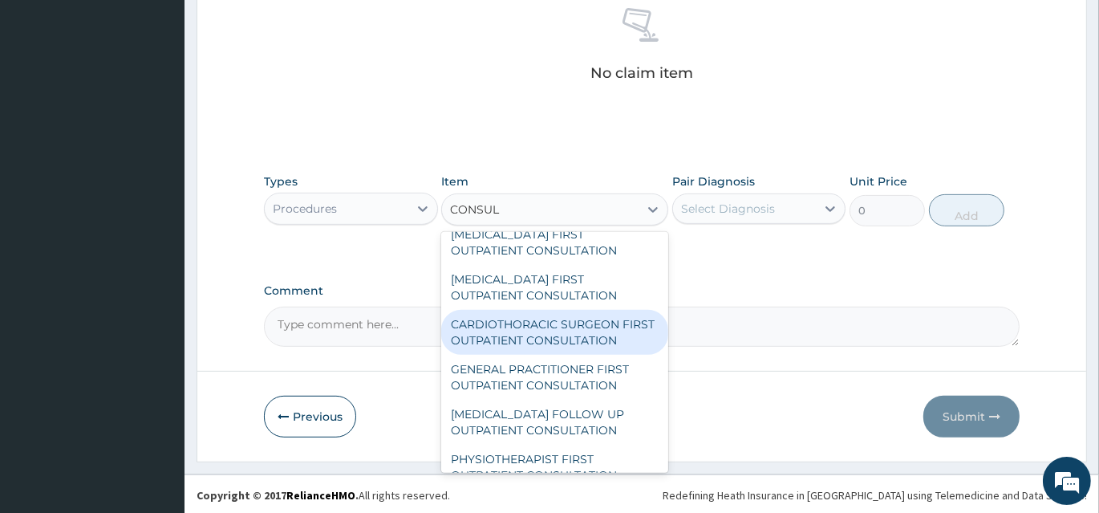
scroll to position [364, 0]
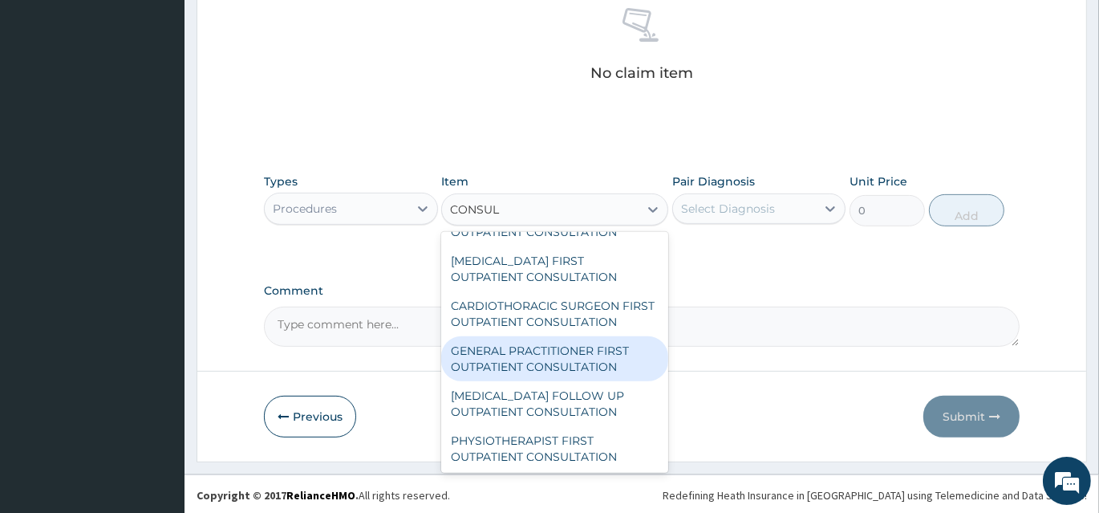
click at [561, 378] on div "GENERAL PRACTITIONER FIRST OUTPATIENT CONSULTATION" at bounding box center [554, 358] width 227 height 45
type input "3750"
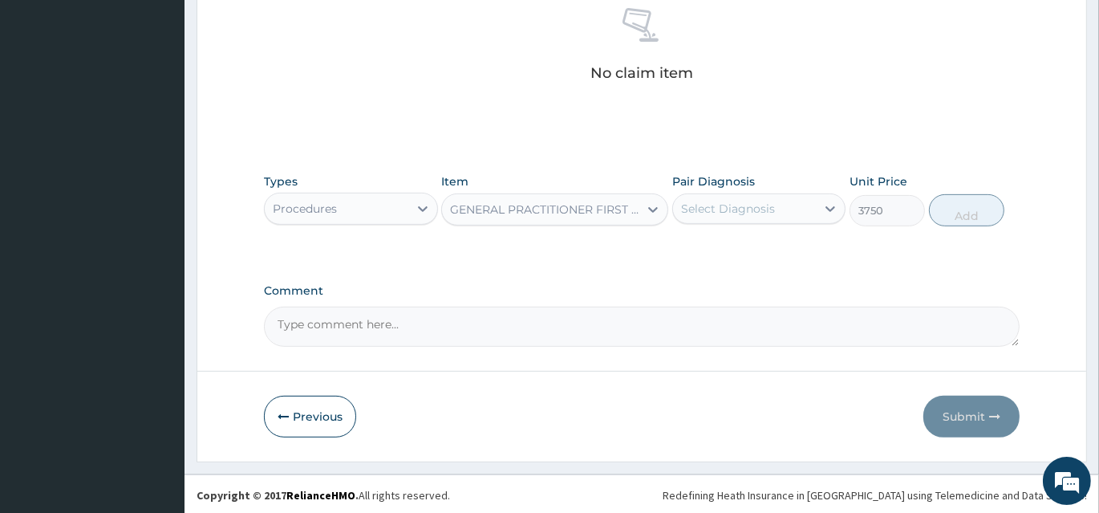
drag, startPoint x: 726, startPoint y: 209, endPoint x: 727, endPoint y: 217, distance: 8.2
click at [727, 217] on div "Select Diagnosis" at bounding box center [745, 209] width 144 height 26
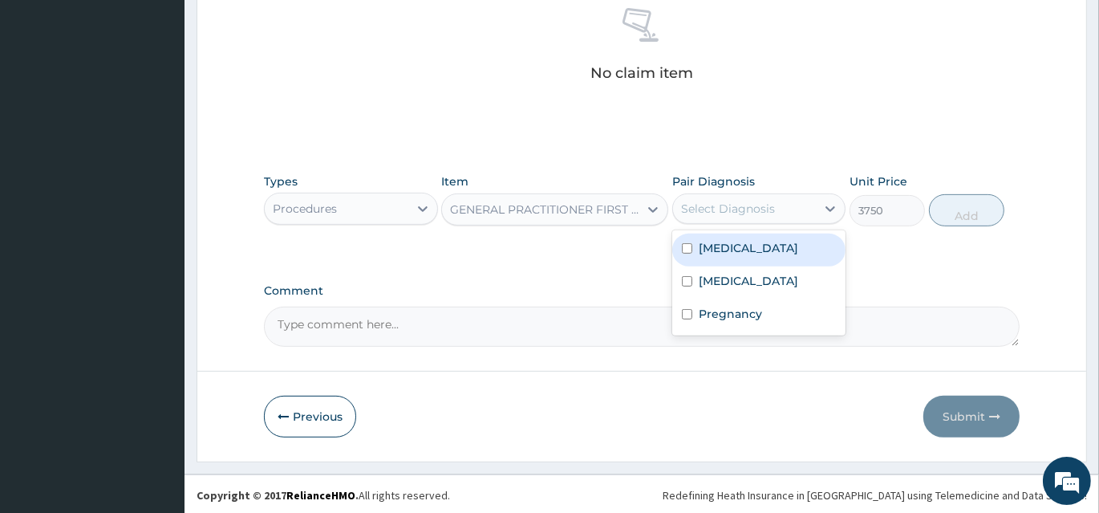
click at [714, 250] on label "Malaria" at bounding box center [749, 248] width 100 height 16
checkbox input "true"
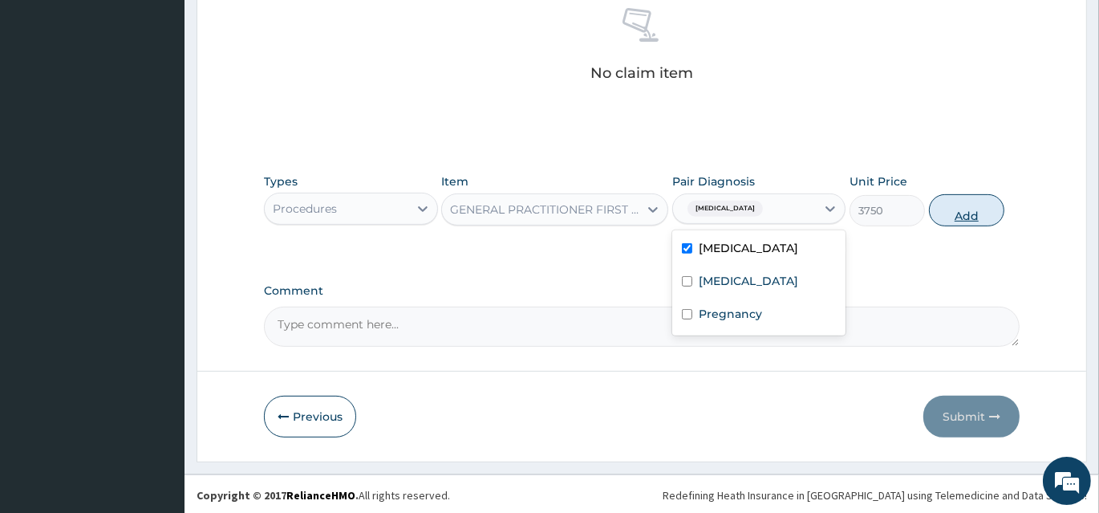
click at [973, 216] on button "Add" at bounding box center [966, 210] width 75 height 32
type input "0"
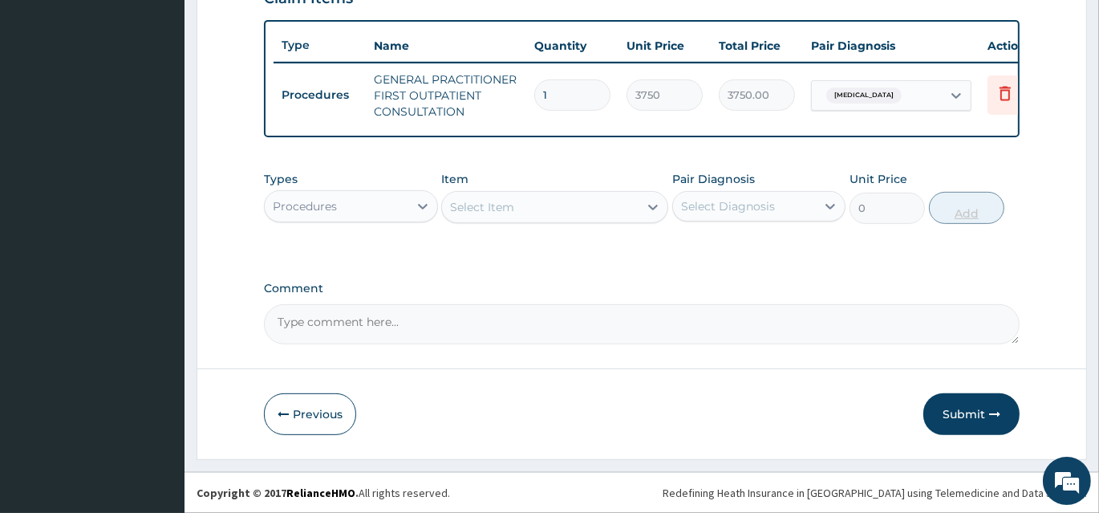
scroll to position [584, 0]
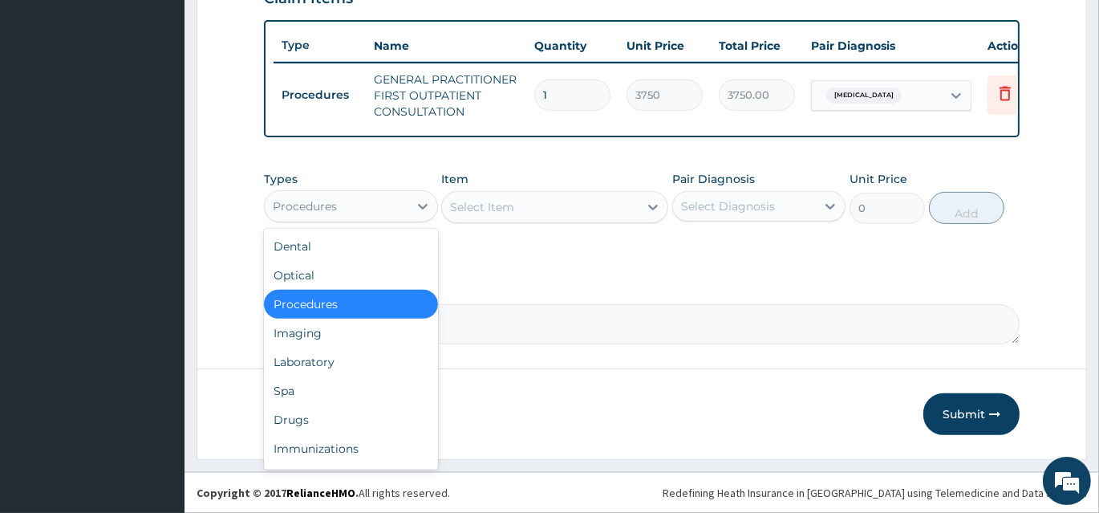
click at [334, 207] on div "Procedures" at bounding box center [305, 206] width 64 height 16
click at [327, 356] on div "Laboratory" at bounding box center [351, 362] width 174 height 29
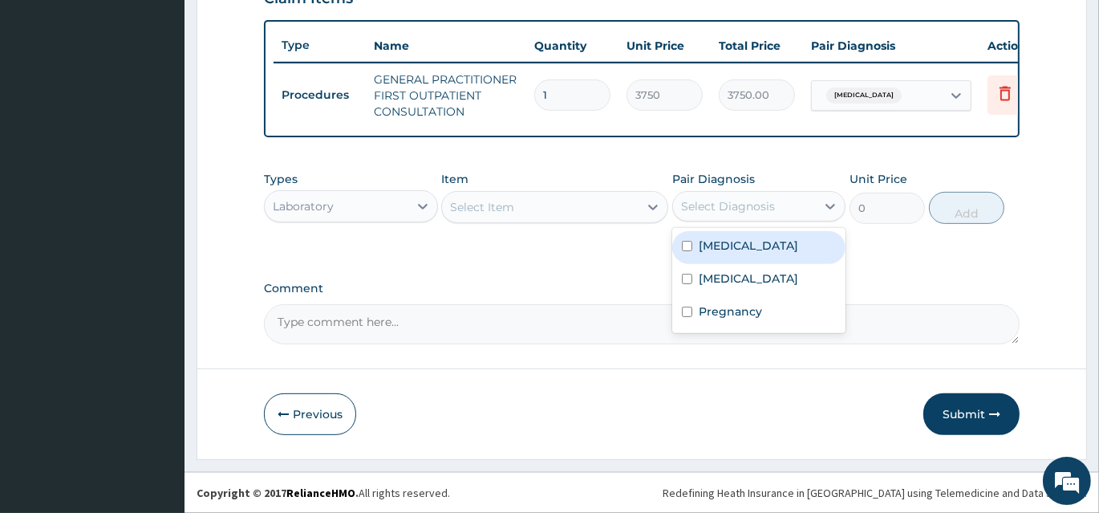
click at [707, 211] on div "Select Diagnosis" at bounding box center [728, 206] width 94 height 16
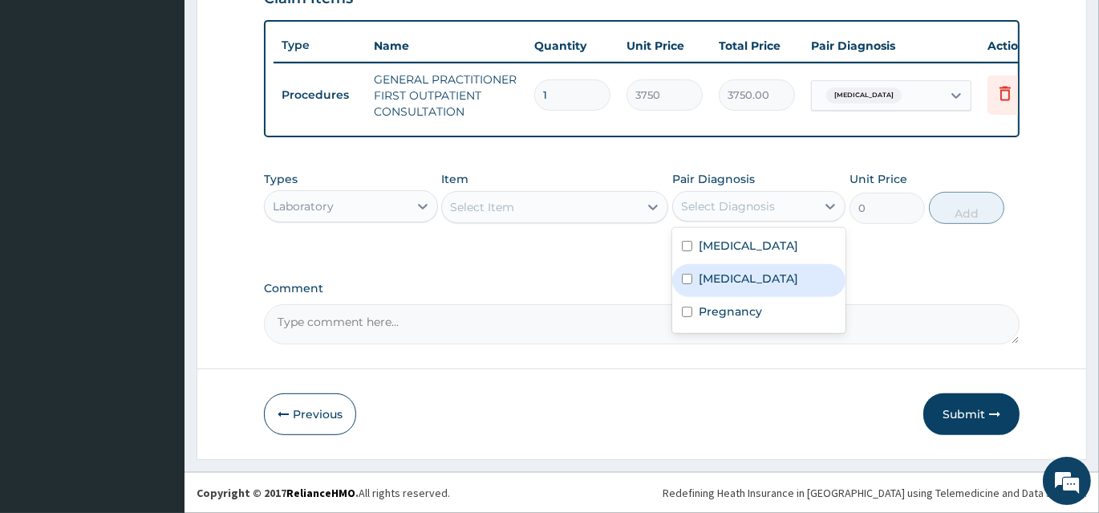
click at [693, 279] on div "Sepsis" at bounding box center [760, 280] width 174 height 33
checkbox input "true"
click at [572, 215] on div "Select Item" at bounding box center [540, 207] width 197 height 26
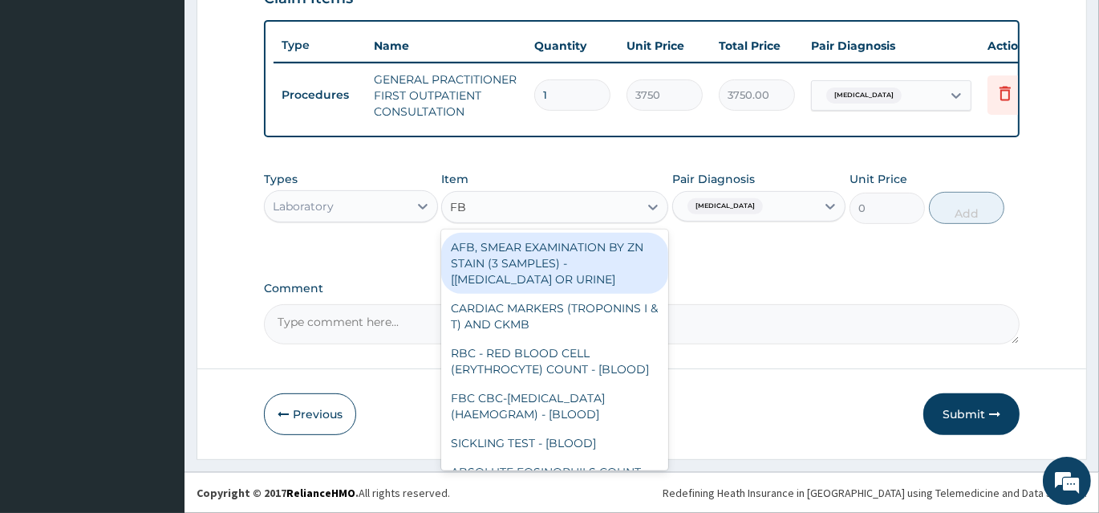
type input "FBC"
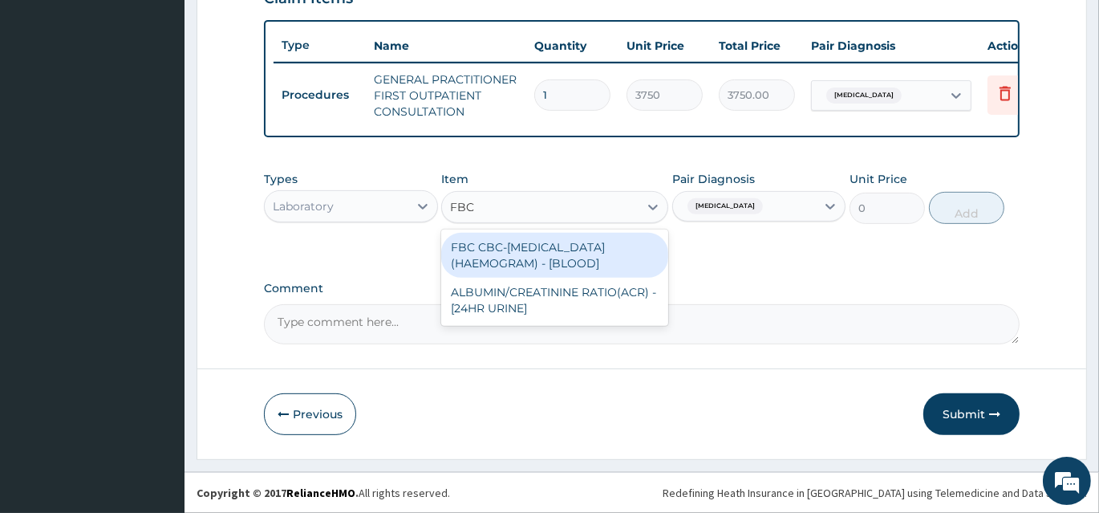
click at [567, 252] on div "FBC CBC-COMPLETE BLOOD COUNT (HAEMOGRAM) - [BLOOD]" at bounding box center [554, 255] width 227 height 45
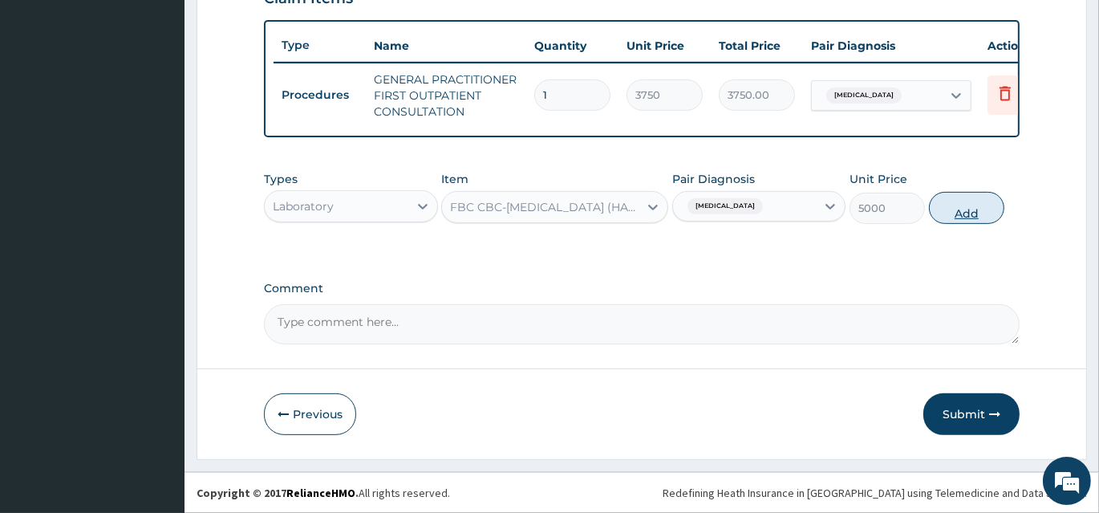
click at [957, 210] on button "Add" at bounding box center [966, 208] width 75 height 32
type input "0"
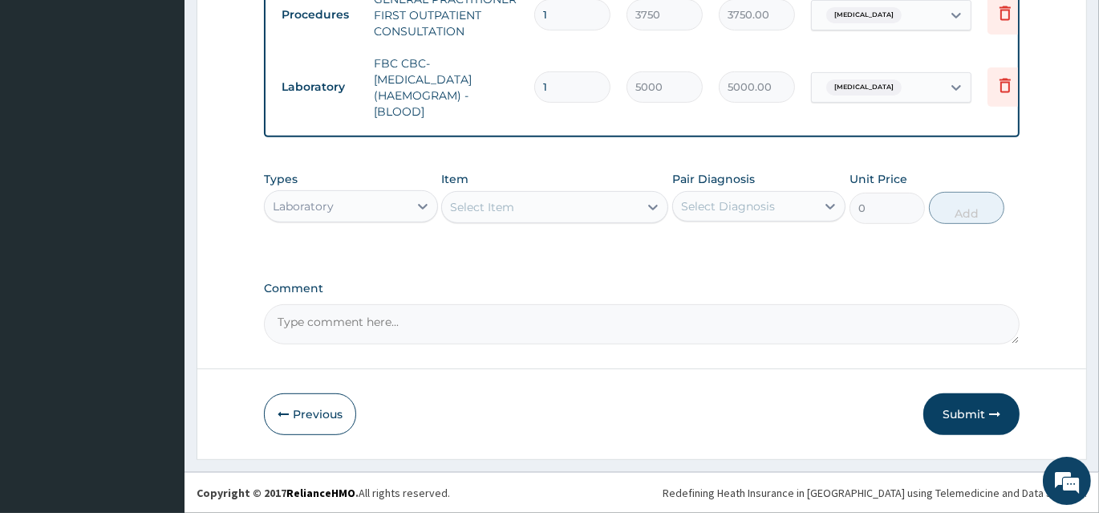
scroll to position [665, 0]
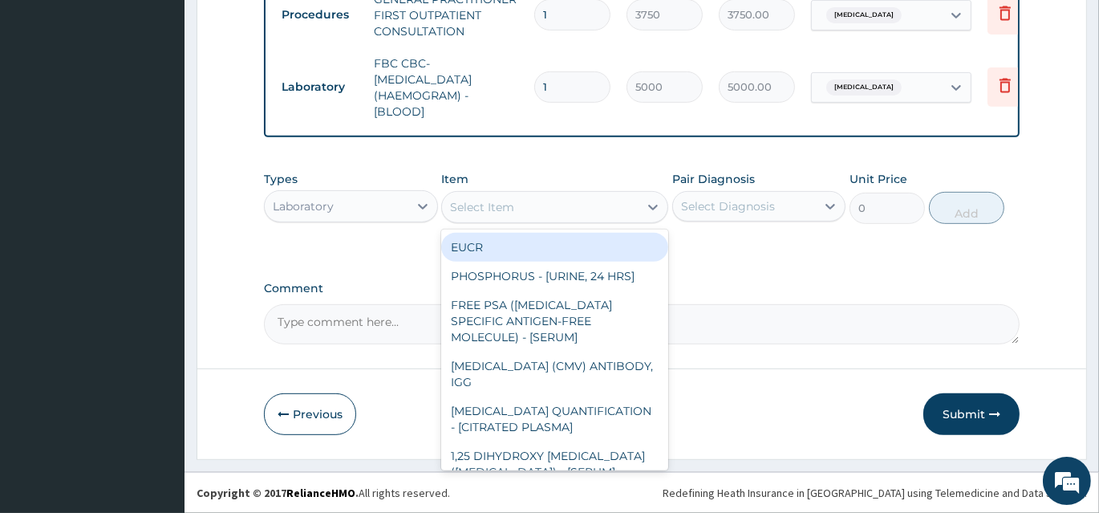
click at [551, 209] on div "Select Item" at bounding box center [540, 207] width 197 height 26
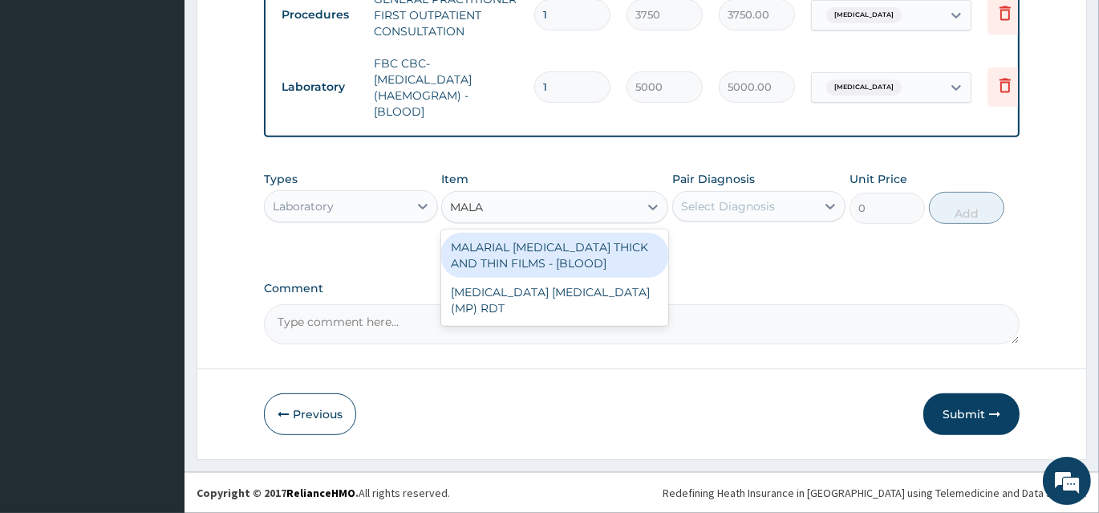
type input "MALAR"
click at [534, 265] on div "MALARIAL PARASITE THICK AND THIN FILMS - [BLOOD]" at bounding box center [554, 255] width 227 height 45
type input "2187.5"
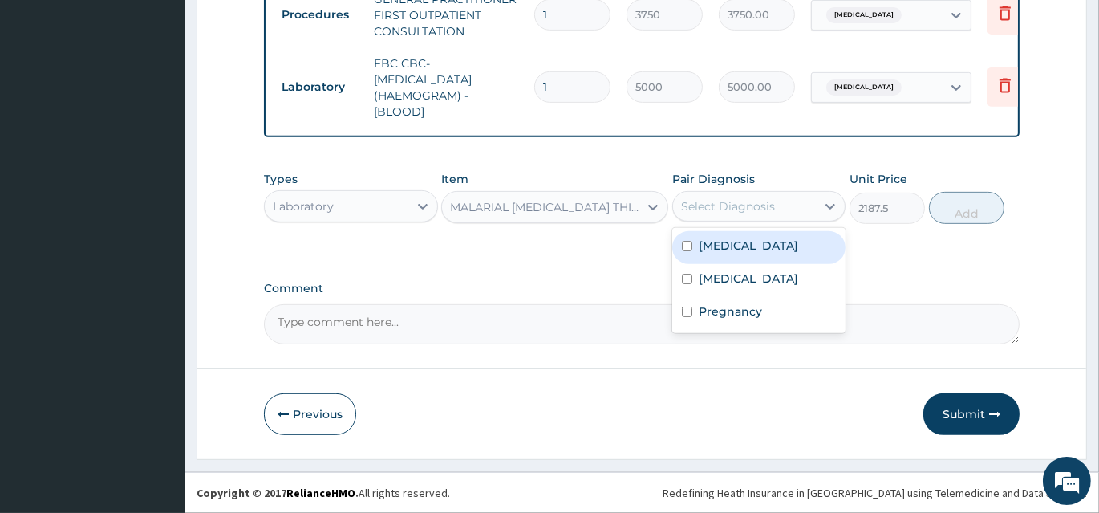
click at [691, 214] on div "Select Diagnosis" at bounding box center [728, 206] width 94 height 16
click at [697, 253] on div "Malaria" at bounding box center [760, 247] width 174 height 33
checkbox input "true"
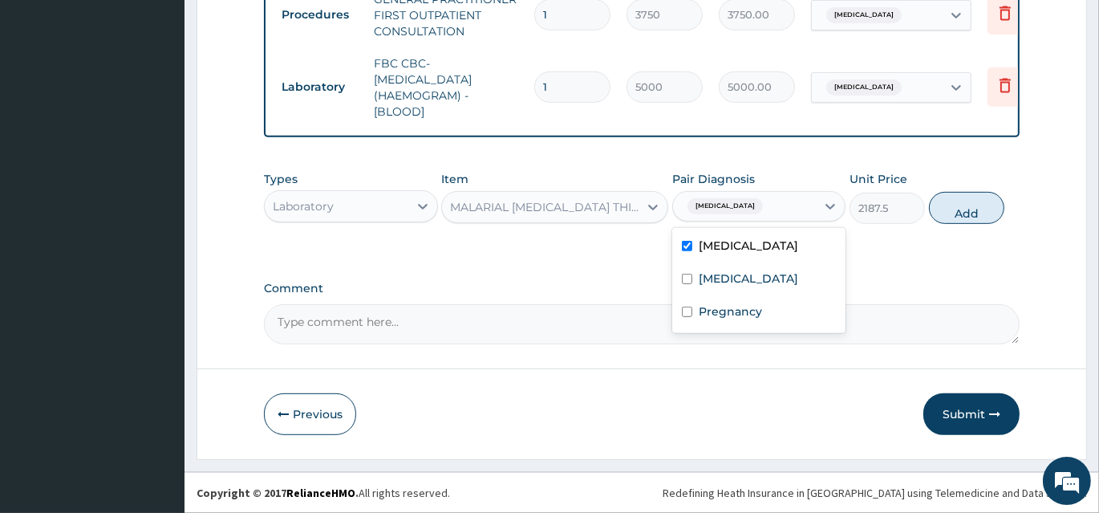
click at [961, 214] on button "Add" at bounding box center [966, 208] width 75 height 32
type input "0"
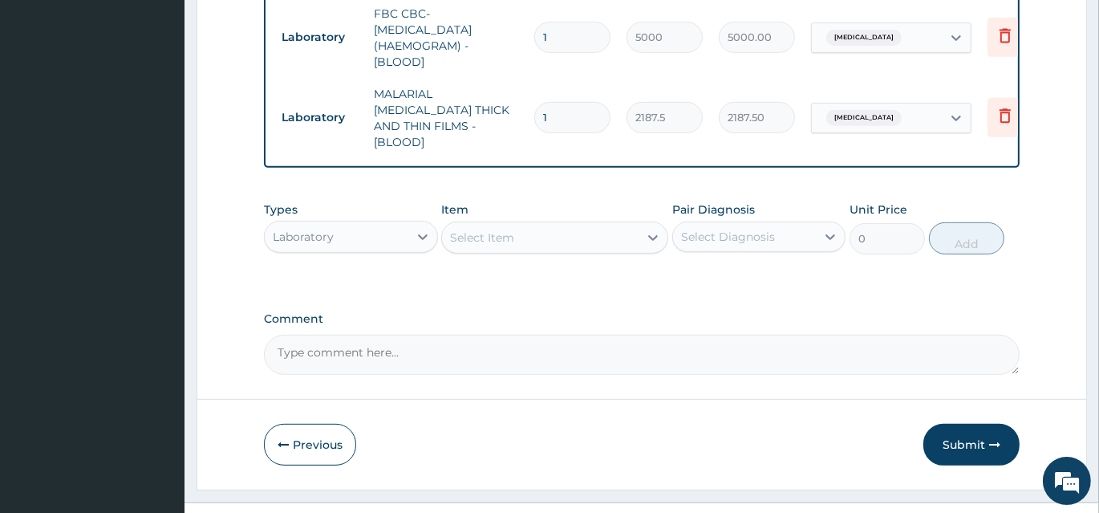
scroll to position [729, 0]
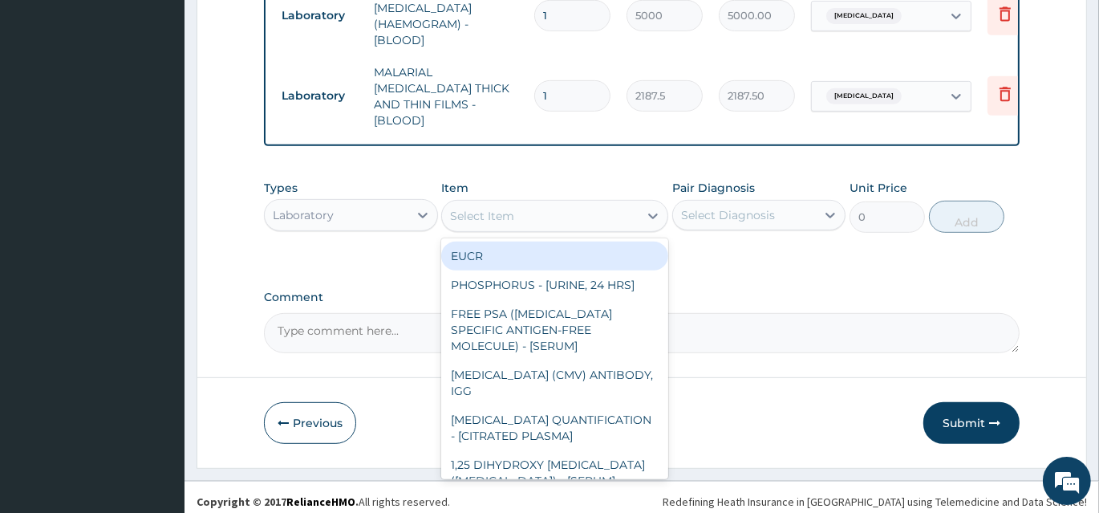
click at [551, 210] on div "Select Item" at bounding box center [540, 216] width 197 height 26
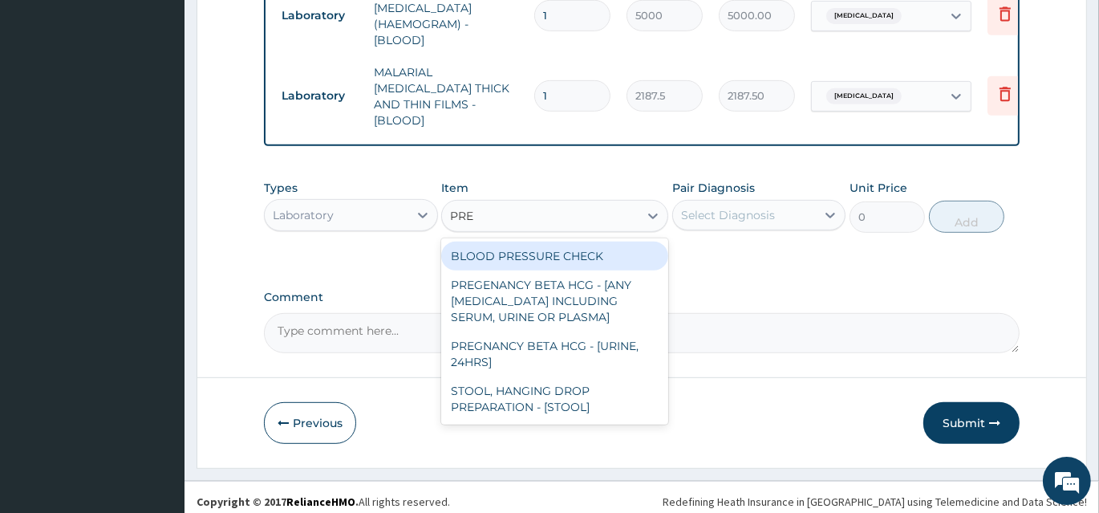
type input "PREG"
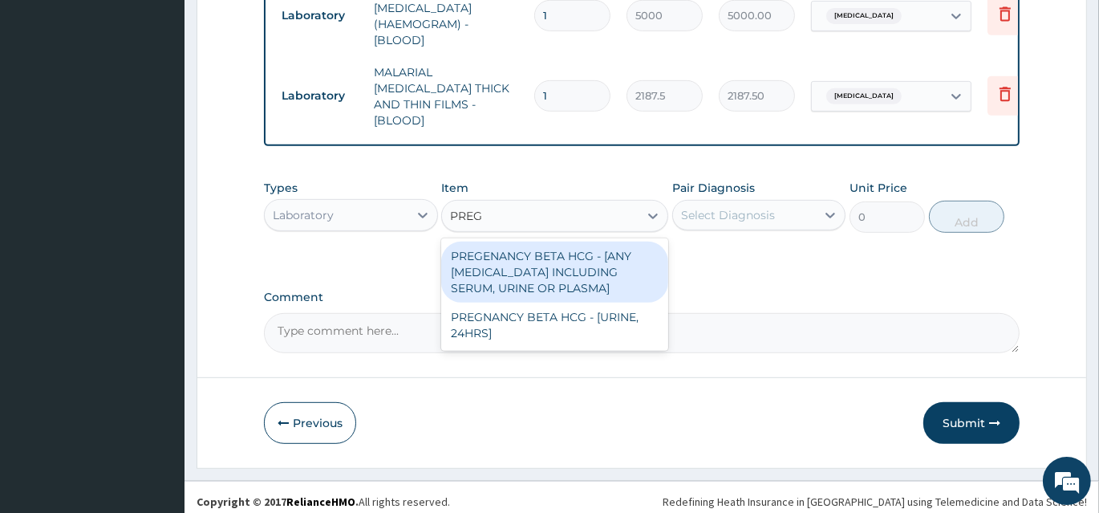
click at [590, 278] on div "PREGENANCY BETA HCG - [ANY BODY FLUID INCLUDING SERUM, URINE OR PLASMA]" at bounding box center [554, 272] width 227 height 61
type input "2500"
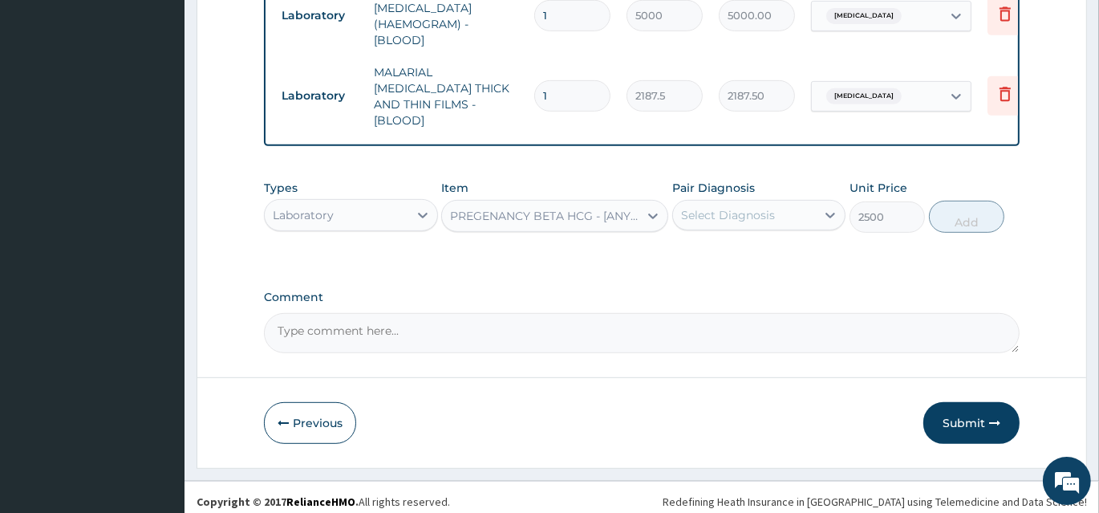
click at [754, 200] on div "Select Diagnosis" at bounding box center [760, 215] width 174 height 30
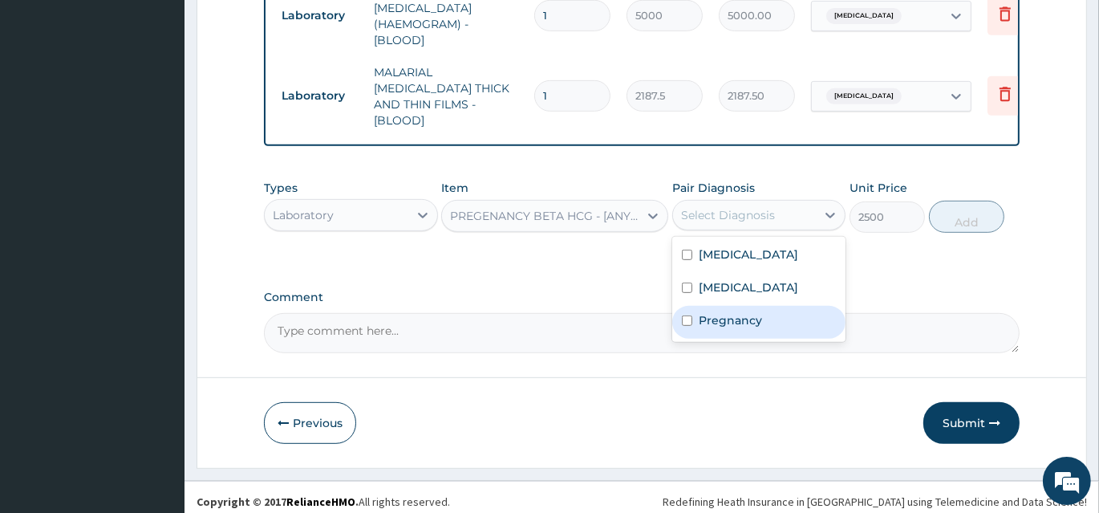
click at [747, 318] on label "Pregnancy" at bounding box center [730, 320] width 63 height 16
checkbox input "true"
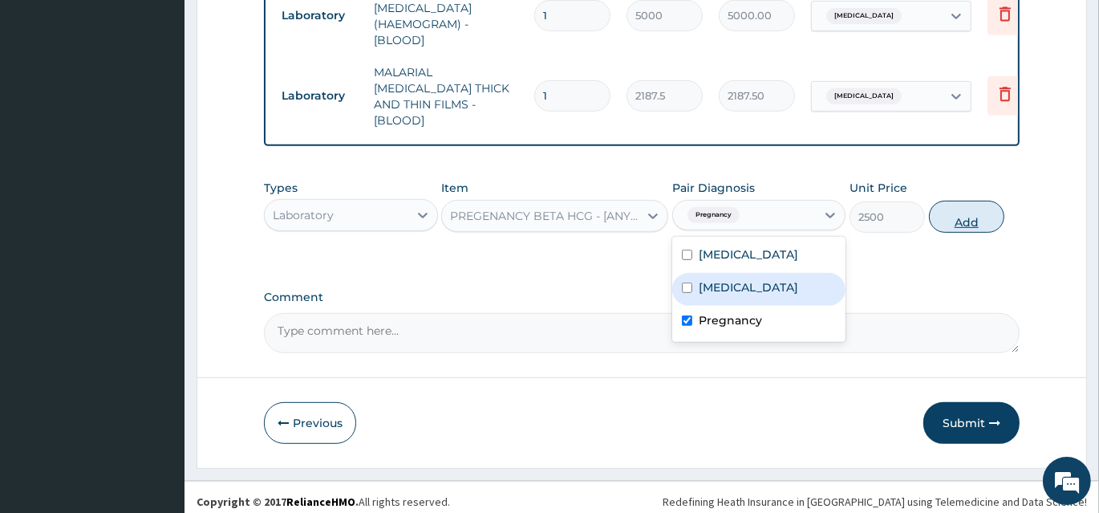
click at [965, 202] on button "Add" at bounding box center [966, 217] width 75 height 32
type input "0"
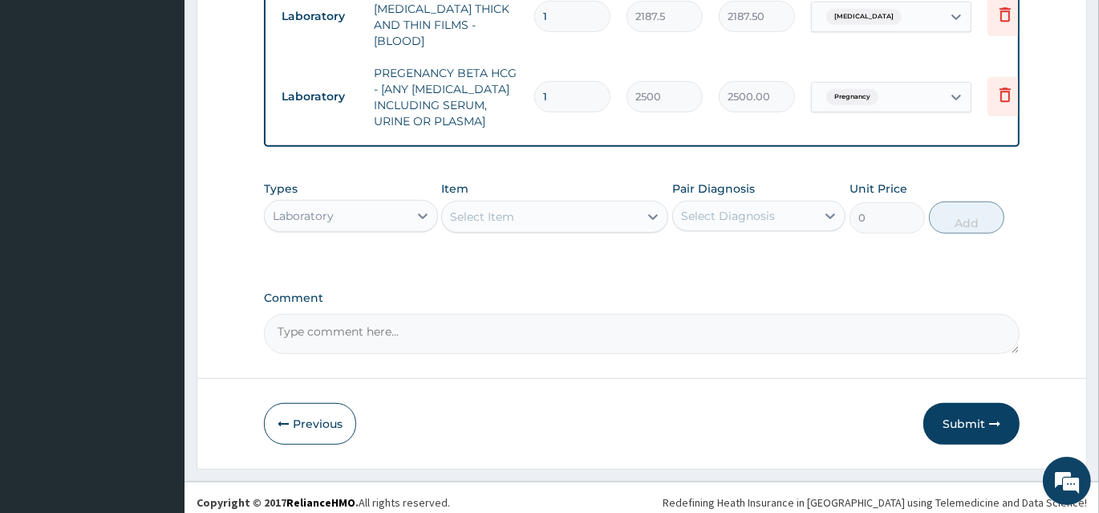
scroll to position [809, 0]
click at [360, 209] on div "Laboratory" at bounding box center [337, 215] width 144 height 26
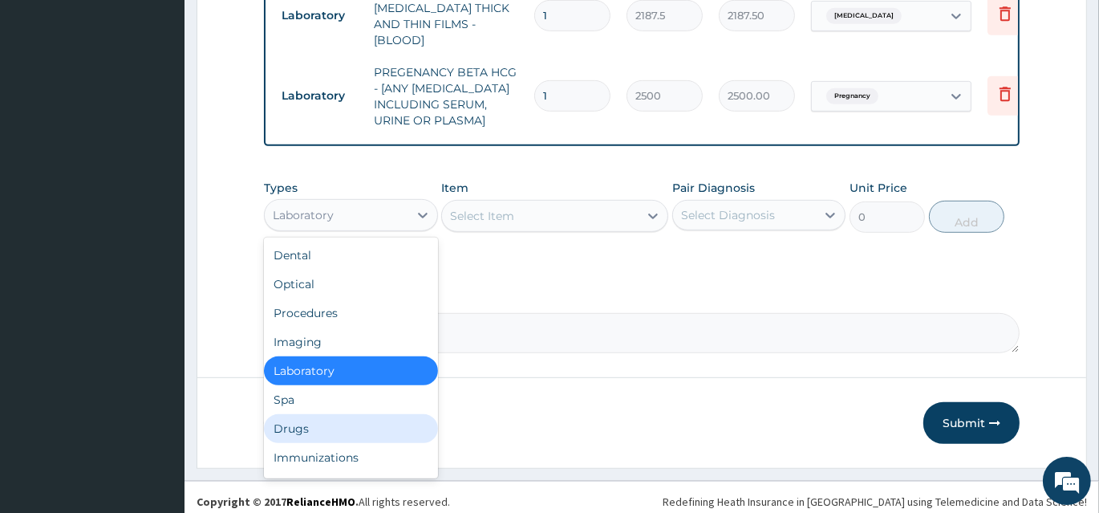
click at [341, 418] on div "Drugs" at bounding box center [351, 428] width 174 height 29
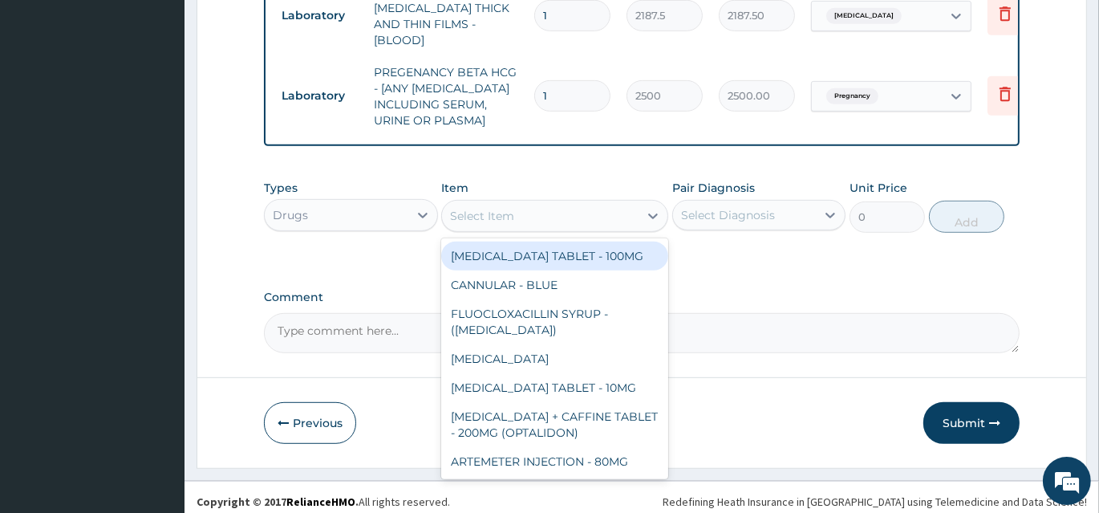
click at [585, 203] on div "Select Item" at bounding box center [540, 216] width 197 height 26
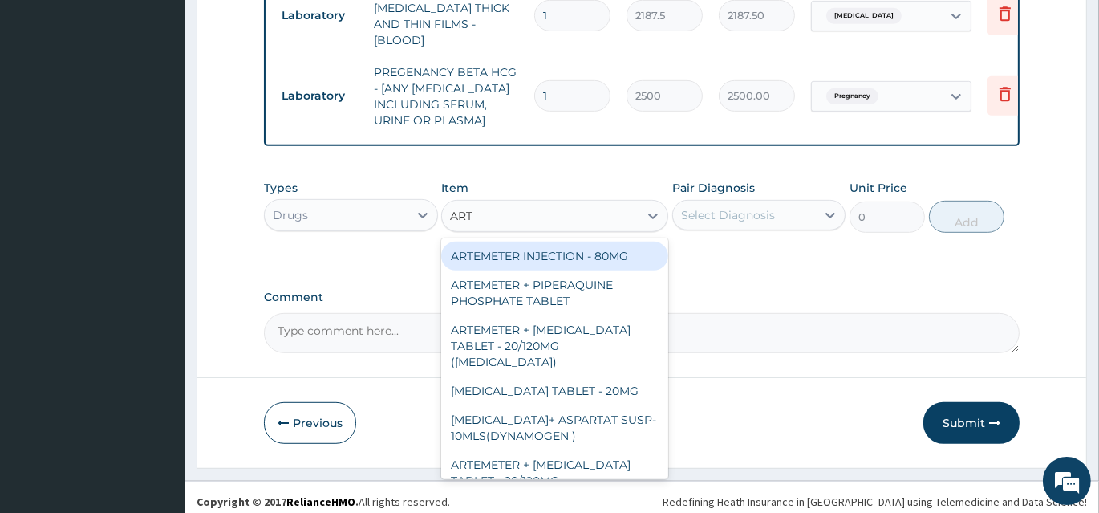
type input "ARTE"
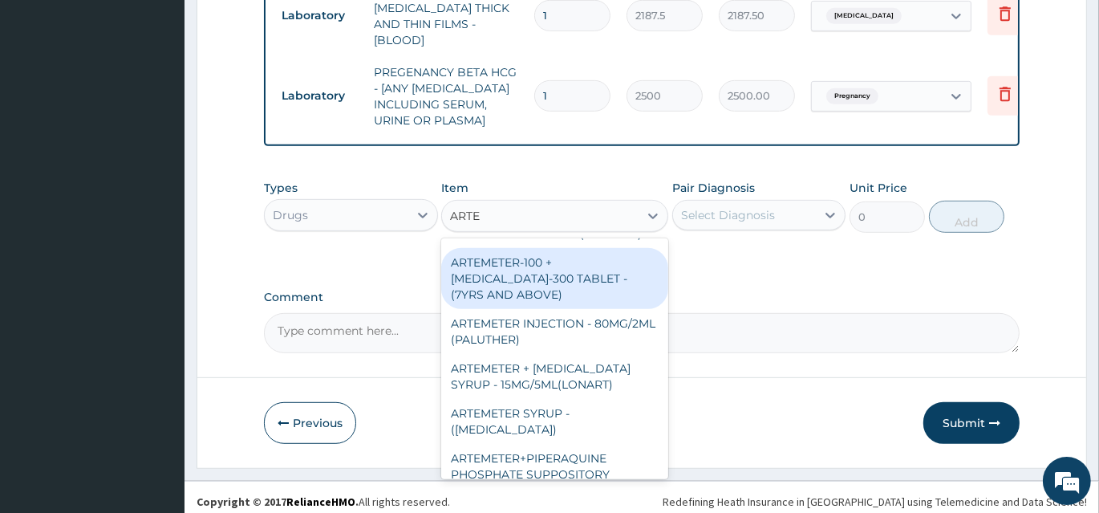
scroll to position [583, 0]
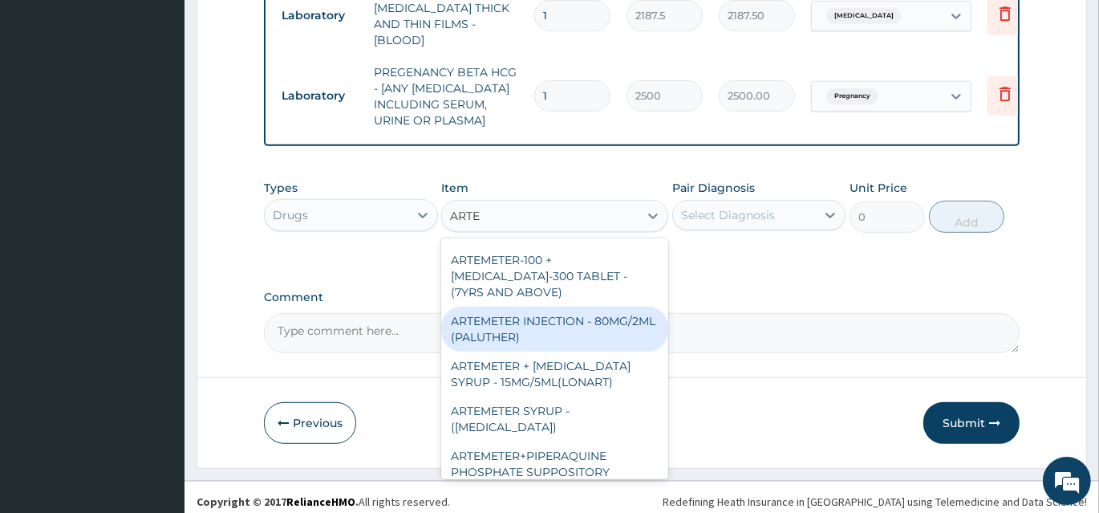
click at [612, 307] on div "ARTEMETER INJECTION - 80MG/2ML (PALUTHER)" at bounding box center [554, 329] width 227 height 45
type input "700"
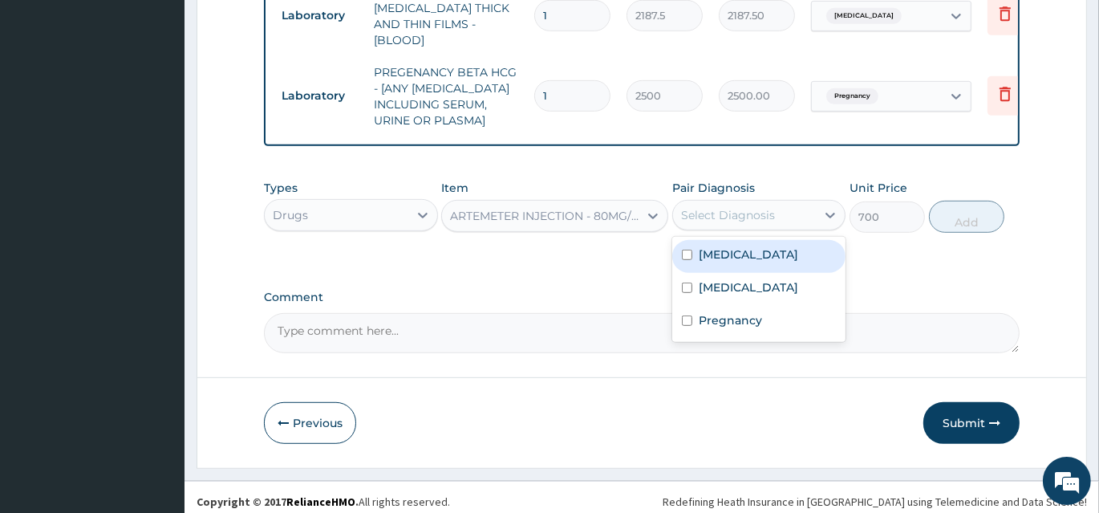
click at [727, 213] on div "Select Diagnosis" at bounding box center [728, 215] width 94 height 16
click at [703, 246] on label "Malaria" at bounding box center [749, 254] width 100 height 16
checkbox input "true"
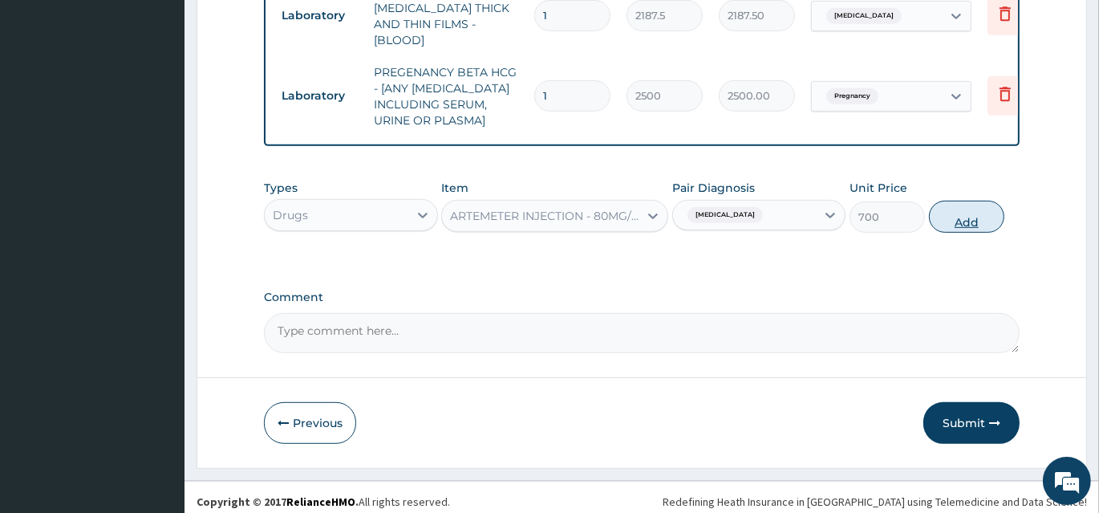
click at [950, 208] on button "Add" at bounding box center [966, 217] width 75 height 32
type input "0"
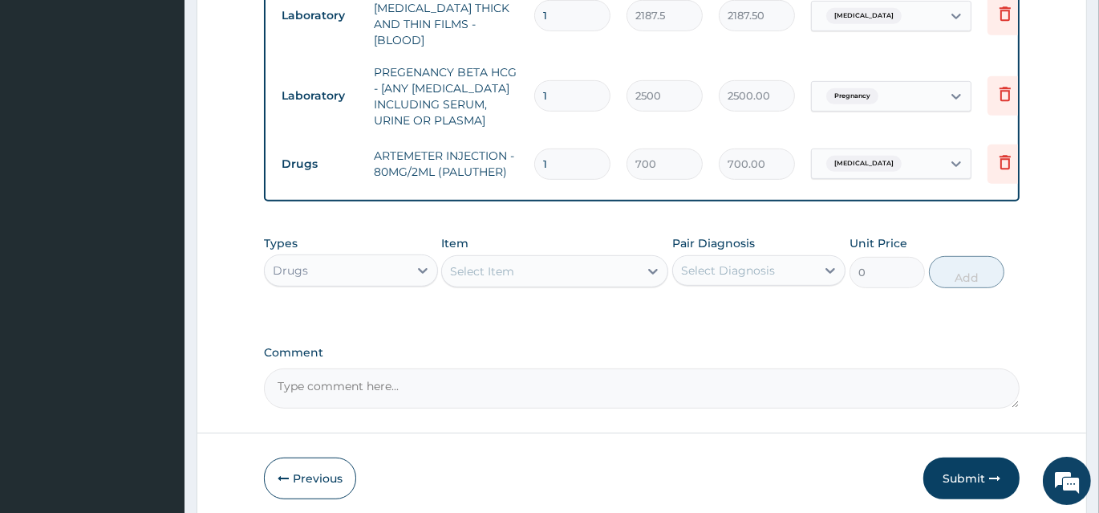
type input "0.00"
type input "2"
type input "1400.00"
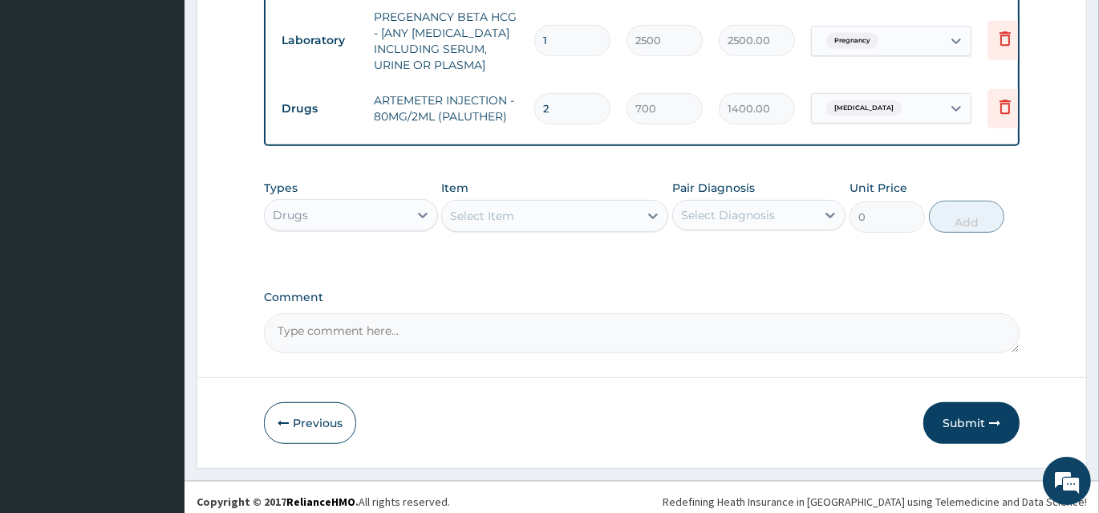
type input "2"
click at [588, 218] on div "Select Item" at bounding box center [540, 216] width 197 height 26
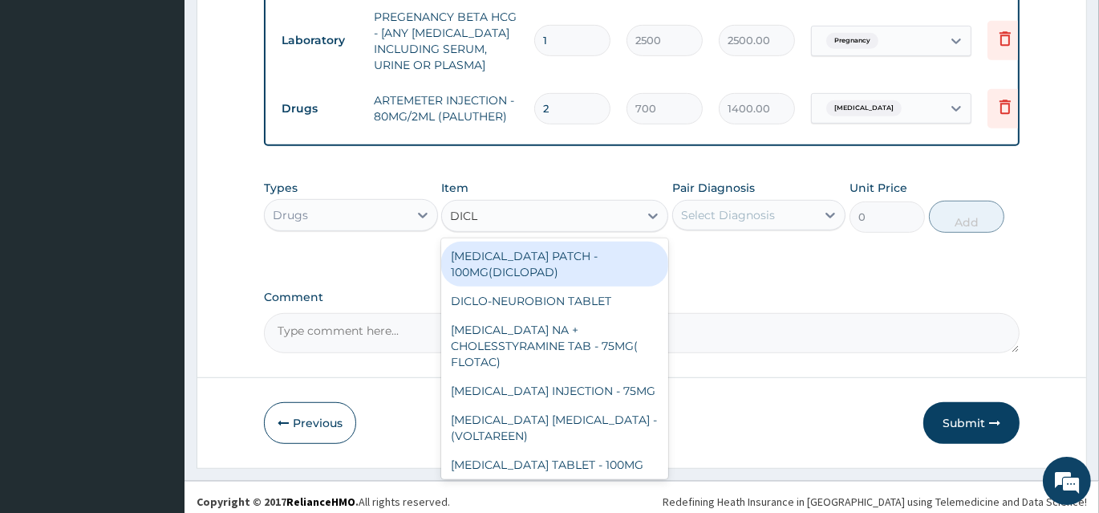
type input "DICLO"
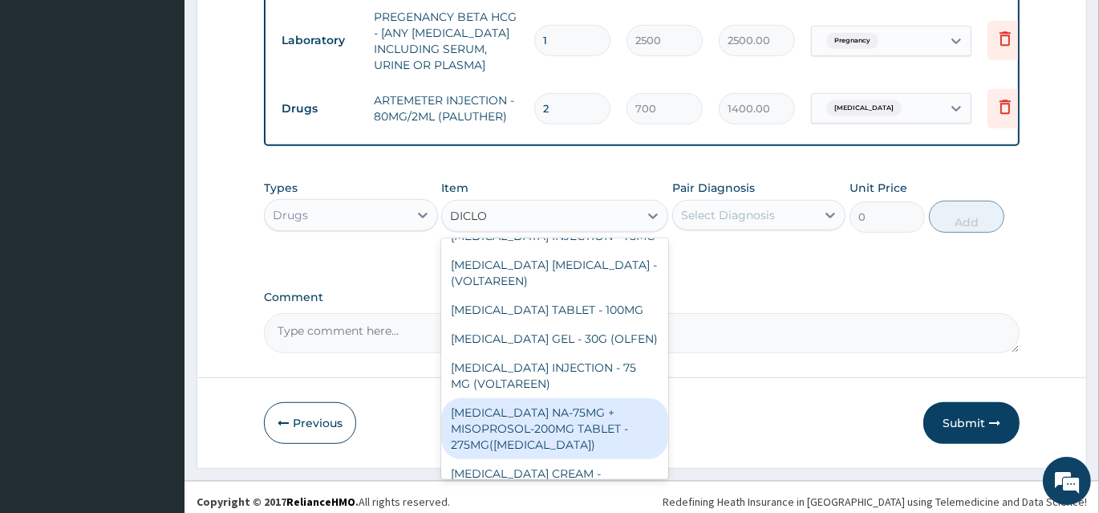
scroll to position [218, 0]
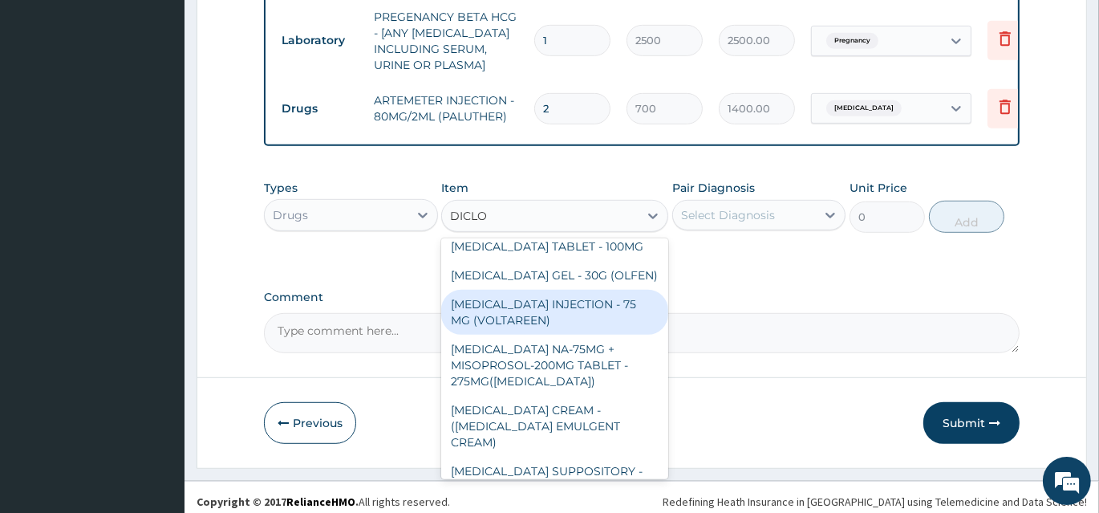
click at [598, 303] on div "[MEDICAL_DATA] INJECTION - 75 MG (VOLTAREEN)" at bounding box center [554, 312] width 227 height 45
type input "588"
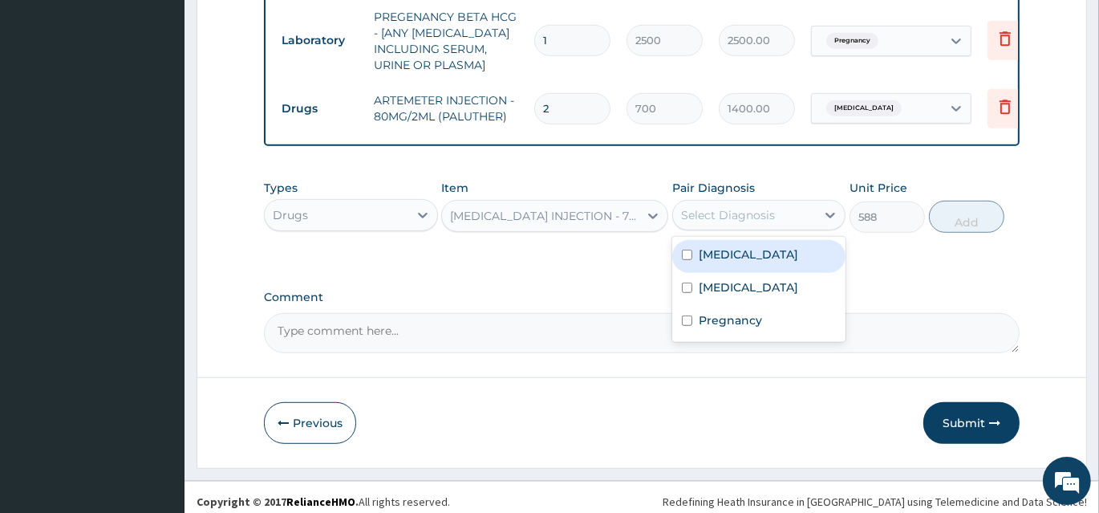
click at [765, 207] on div "Select Diagnosis" at bounding box center [728, 215] width 94 height 16
click at [734, 250] on label "Malaria" at bounding box center [749, 254] width 100 height 16
checkbox input "true"
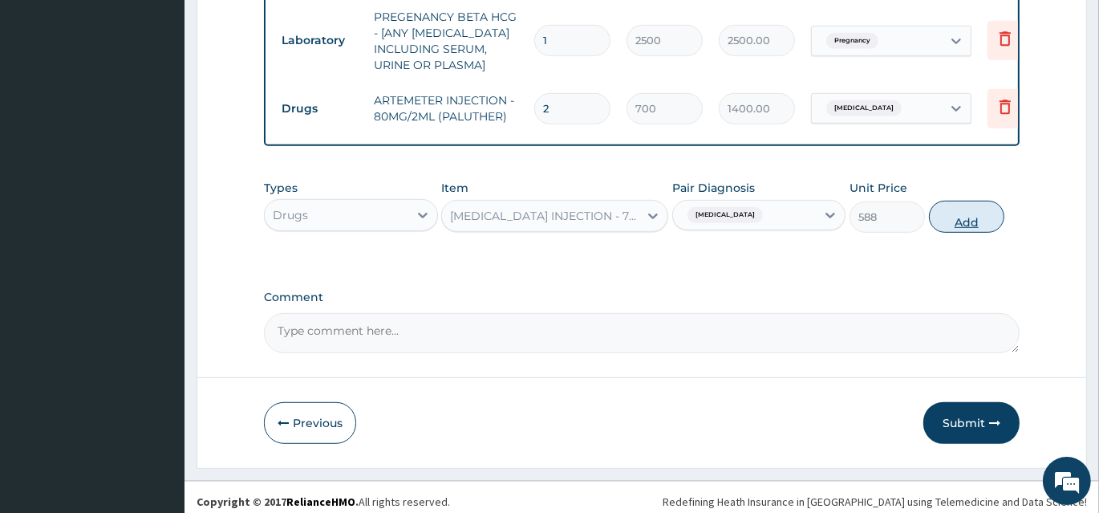
click at [971, 207] on button "Add" at bounding box center [966, 217] width 75 height 32
type input "0"
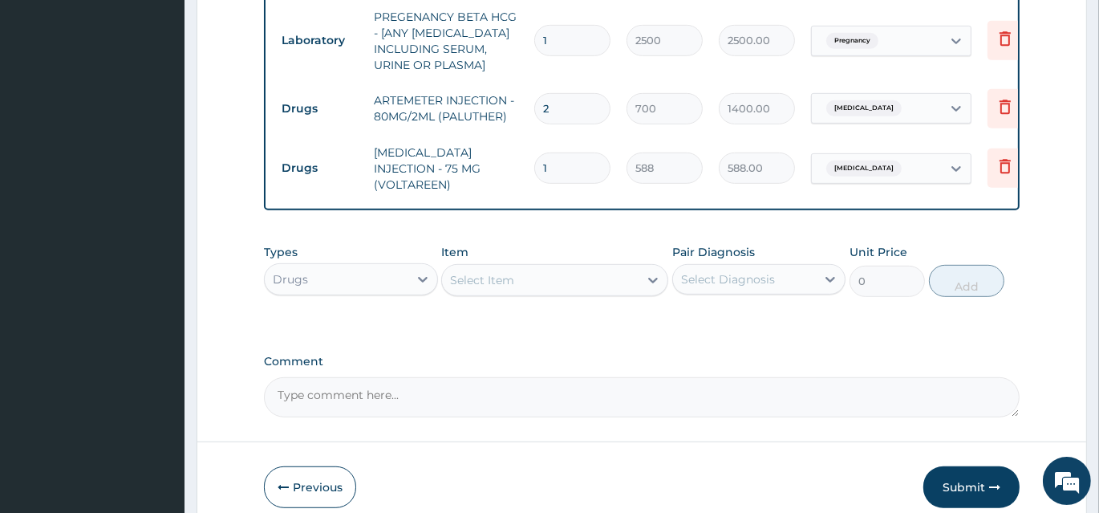
scroll to position [920, 0]
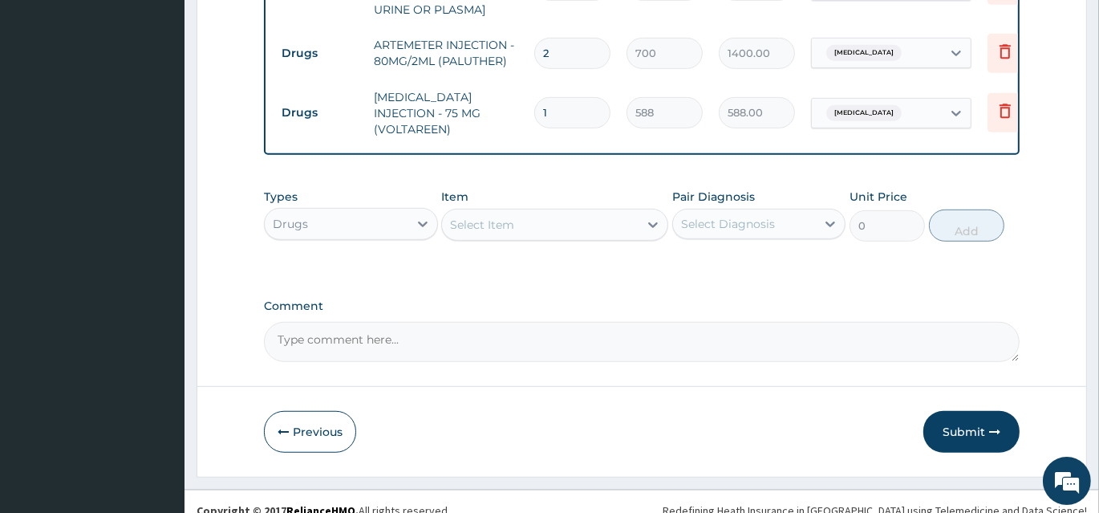
click at [537, 212] on div "Select Item" at bounding box center [540, 225] width 197 height 26
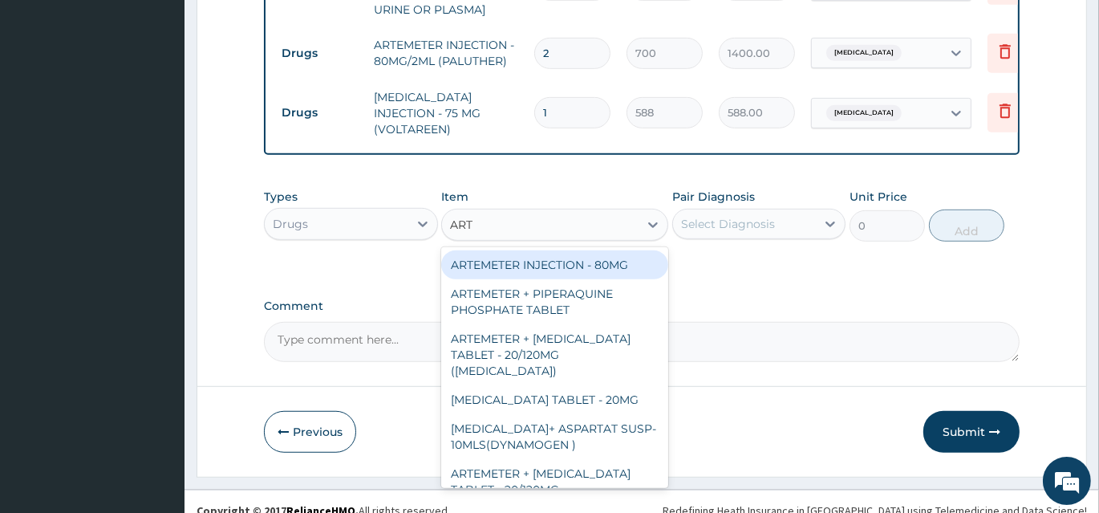
type input "ARTE"
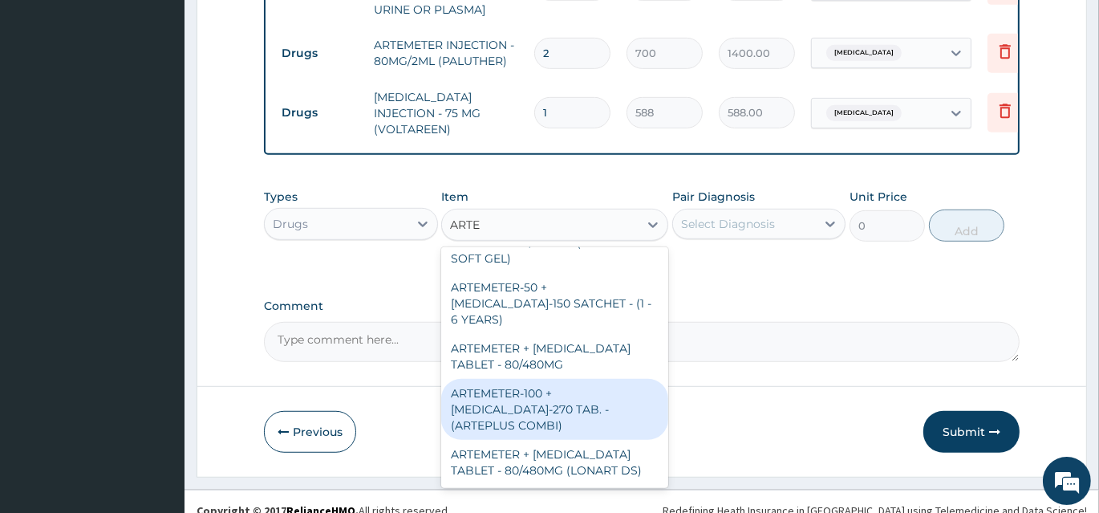
scroll to position [291, 0]
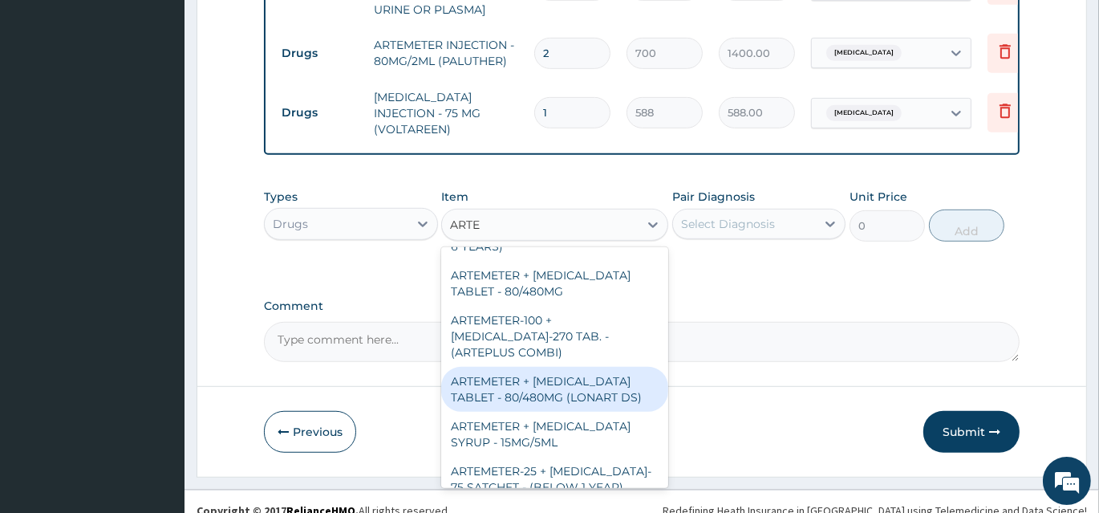
click at [609, 367] on div "ARTEMETER + [MEDICAL_DATA] TABLET - 80/480MG (LONART DS)" at bounding box center [554, 389] width 227 height 45
type input "588"
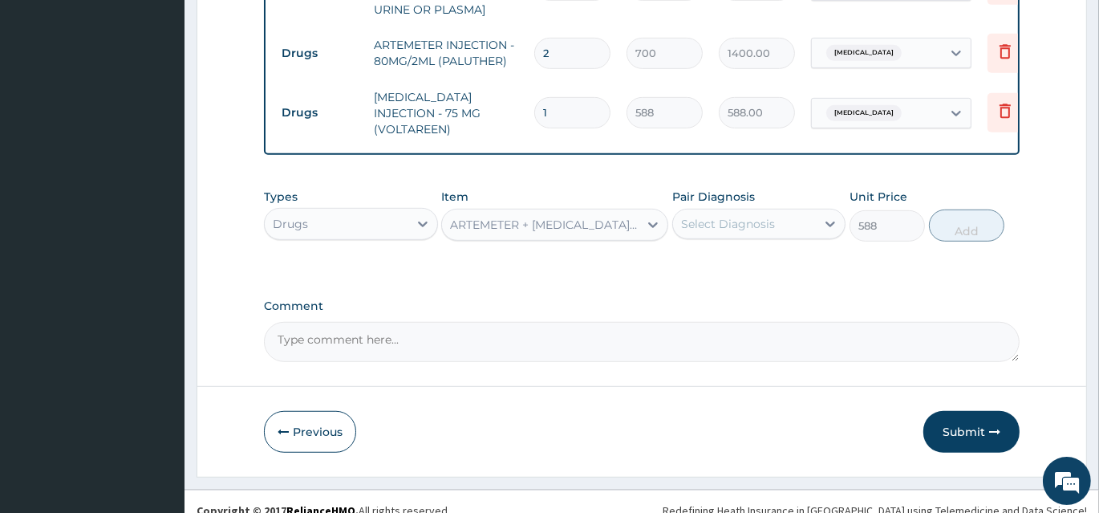
click at [747, 216] on div "Select Diagnosis" at bounding box center [728, 224] width 94 height 16
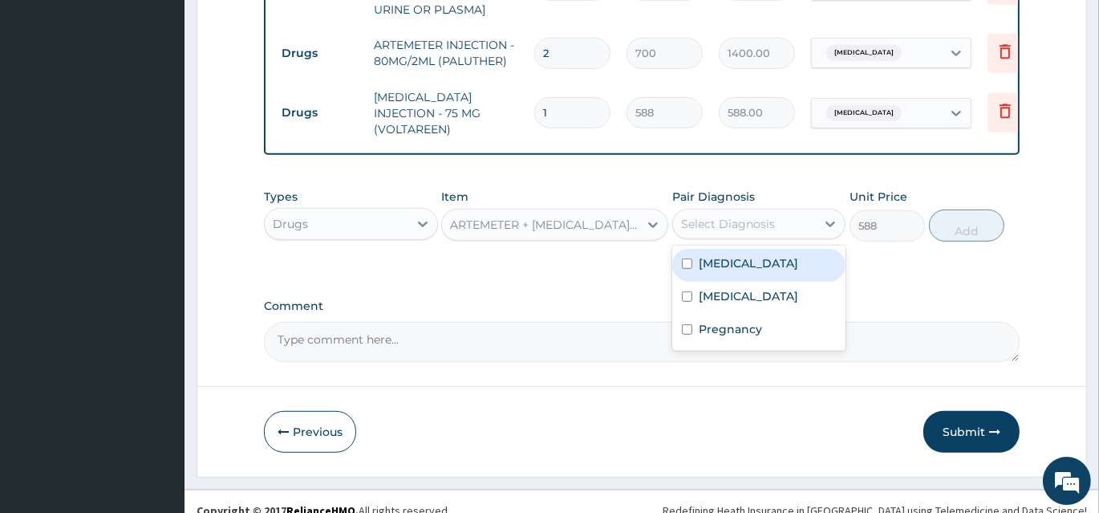
click at [742, 249] on div "Malaria" at bounding box center [760, 265] width 174 height 33
checkbox input "true"
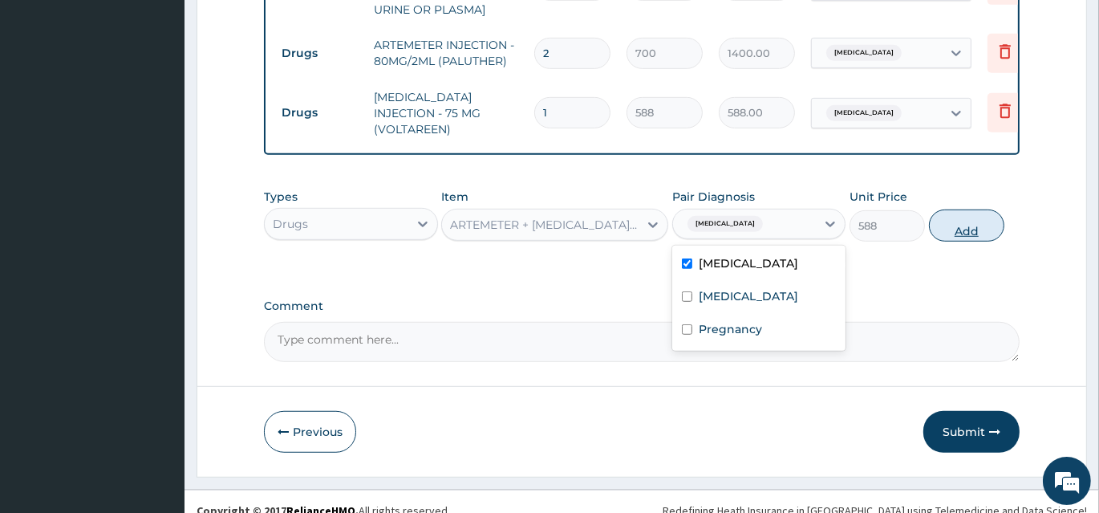
click at [949, 214] on button "Add" at bounding box center [966, 225] width 75 height 32
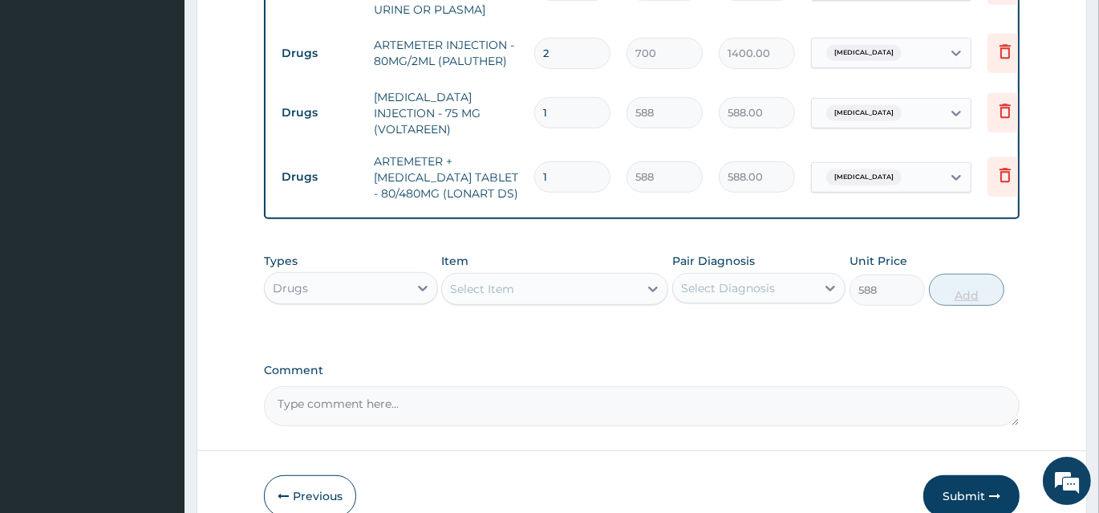
type input "0"
type input "0.00"
type input "6"
type input "3528.00"
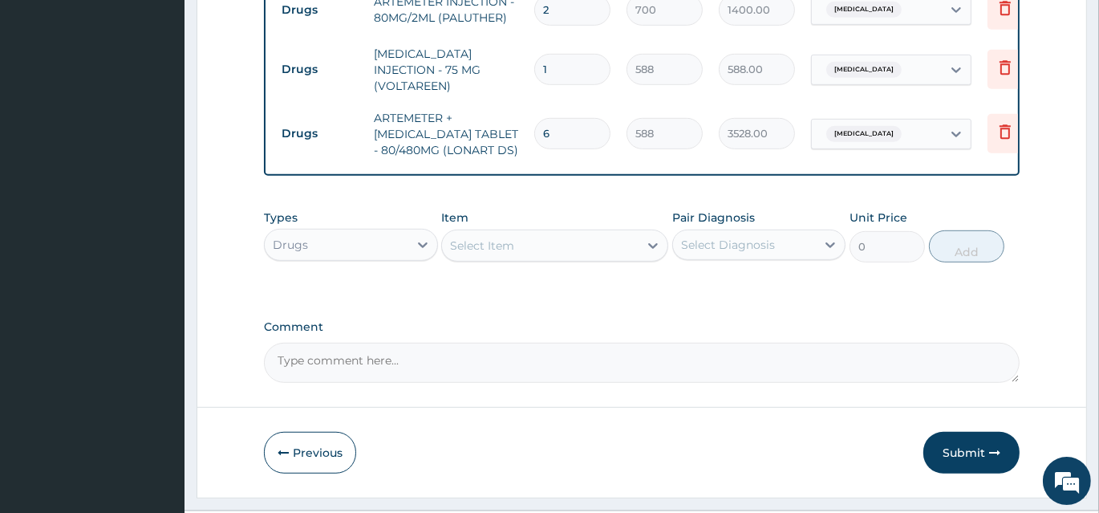
scroll to position [984, 0]
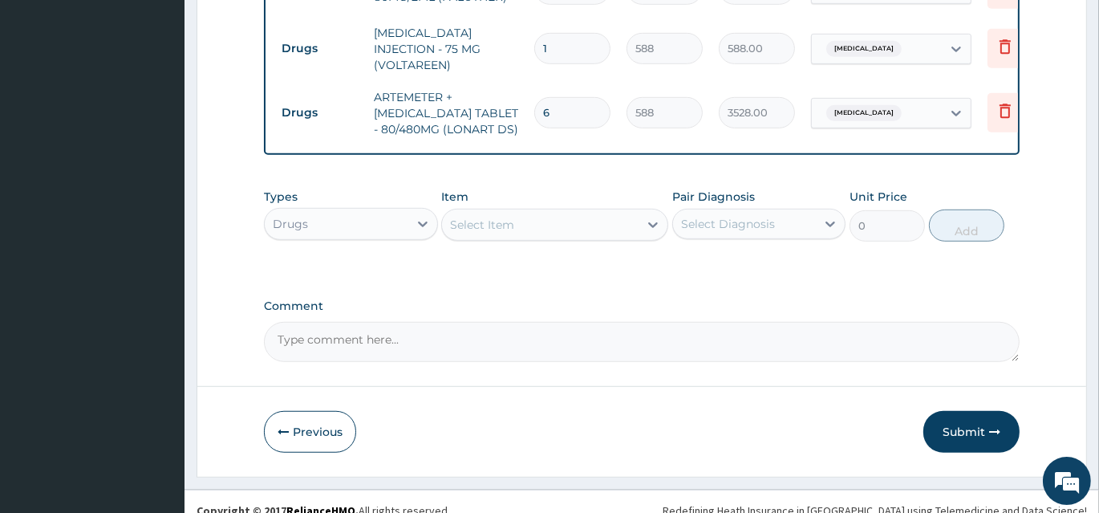
type input "6"
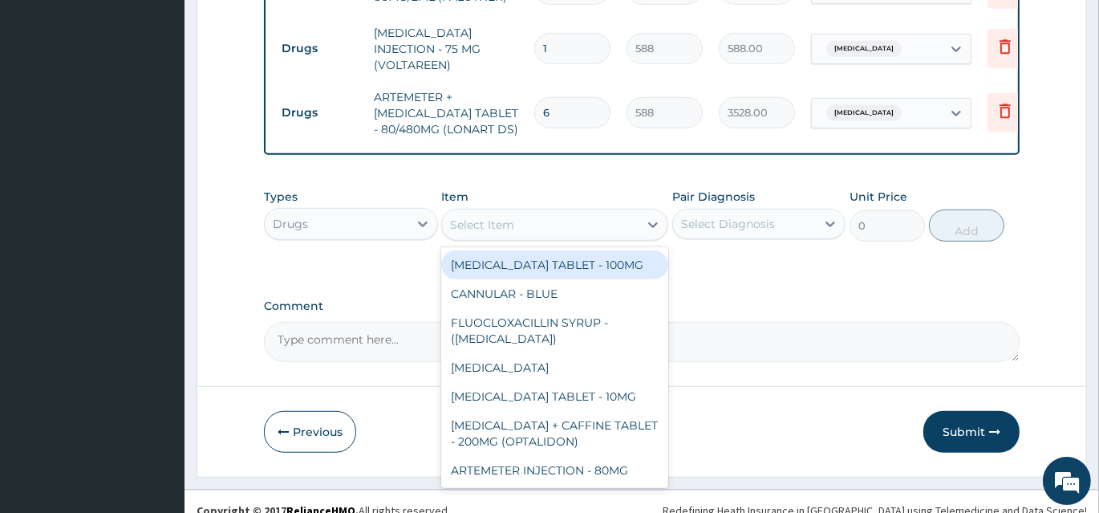
click at [575, 215] on div "Select Item" at bounding box center [540, 225] width 197 height 26
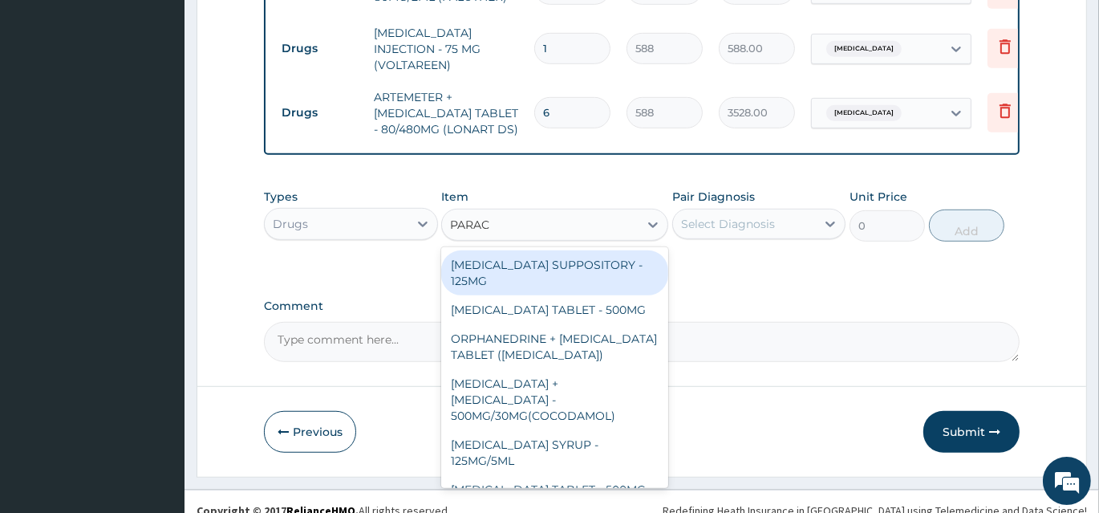
type input "PARACE"
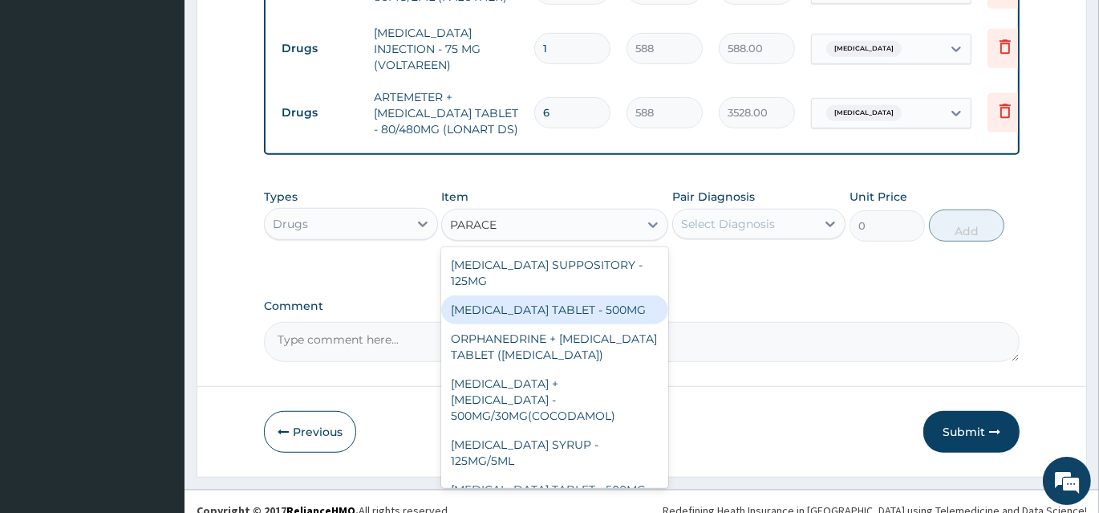
click at [586, 295] on div "[MEDICAL_DATA] TABLET - 500MG" at bounding box center [554, 309] width 227 height 29
type input "33.599999999999994"
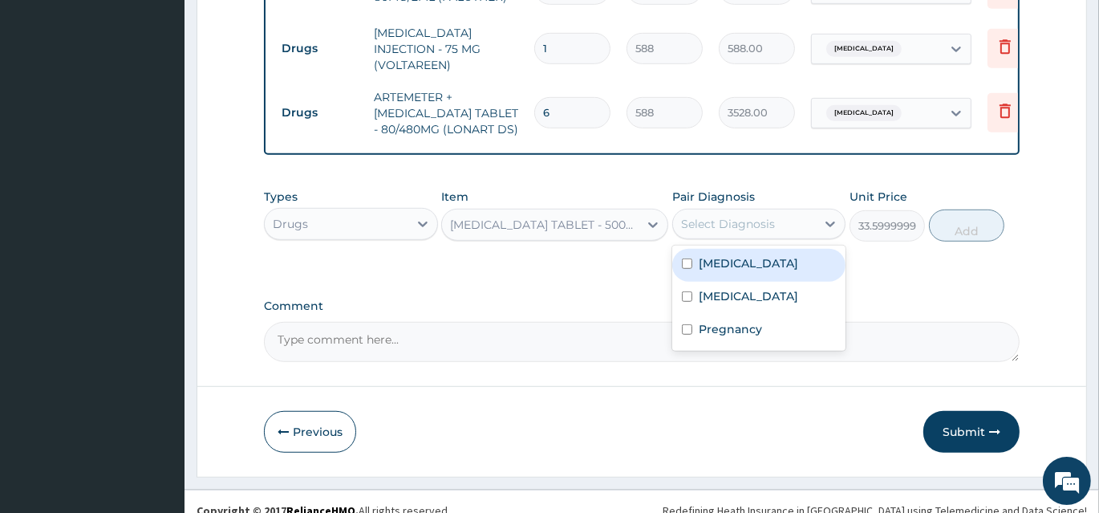
click at [756, 216] on div "Select Diagnosis" at bounding box center [728, 224] width 94 height 16
click at [750, 249] on div "Malaria" at bounding box center [760, 265] width 174 height 33
checkbox input "true"
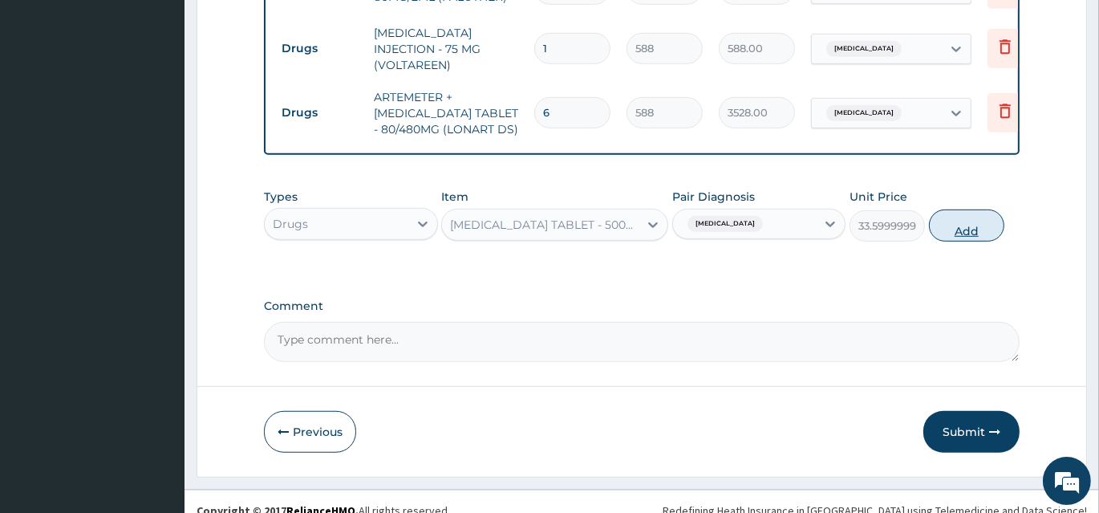
click at [964, 209] on button "Add" at bounding box center [966, 225] width 75 height 32
type input "0"
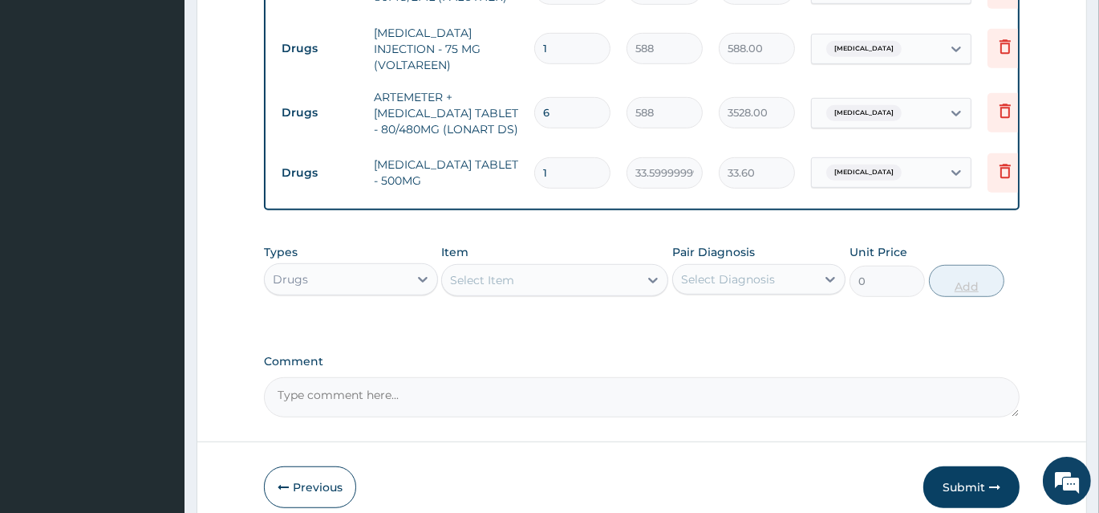
type input "18"
type input "604.80"
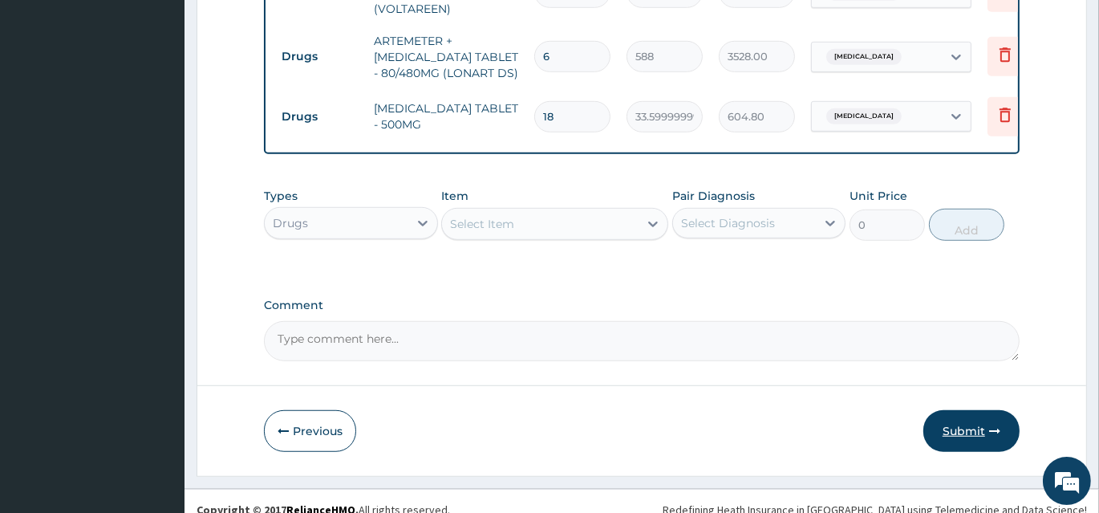
type input "18"
click at [960, 410] on button "Submit" at bounding box center [972, 431] width 96 height 42
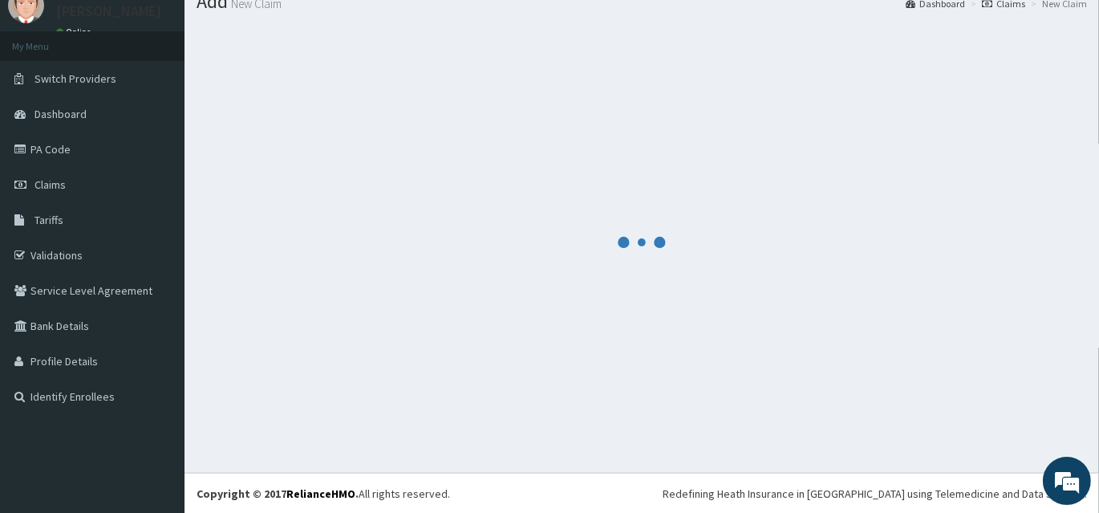
scroll to position [1040, 0]
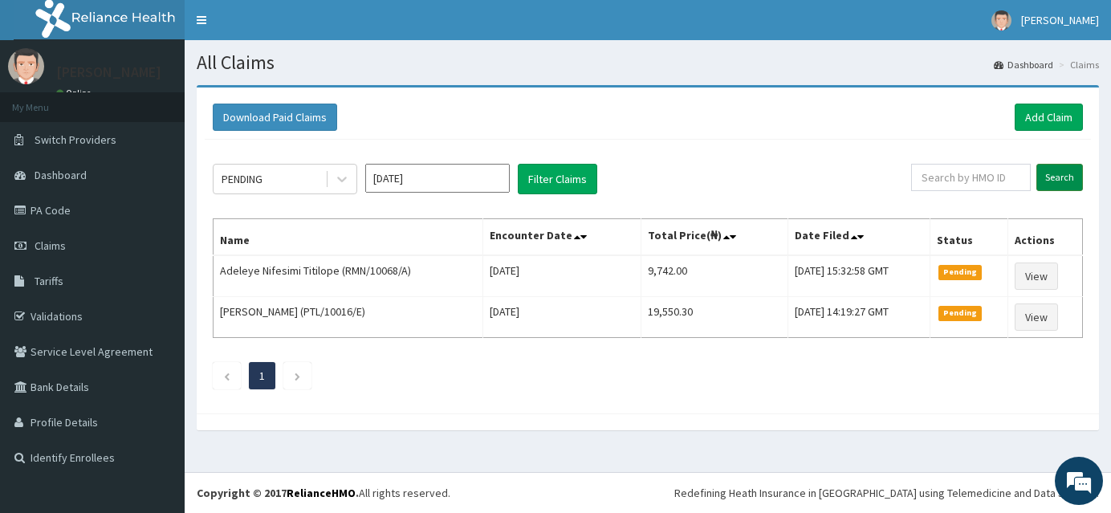
click at [1059, 179] on input "Search" at bounding box center [1059, 177] width 47 height 27
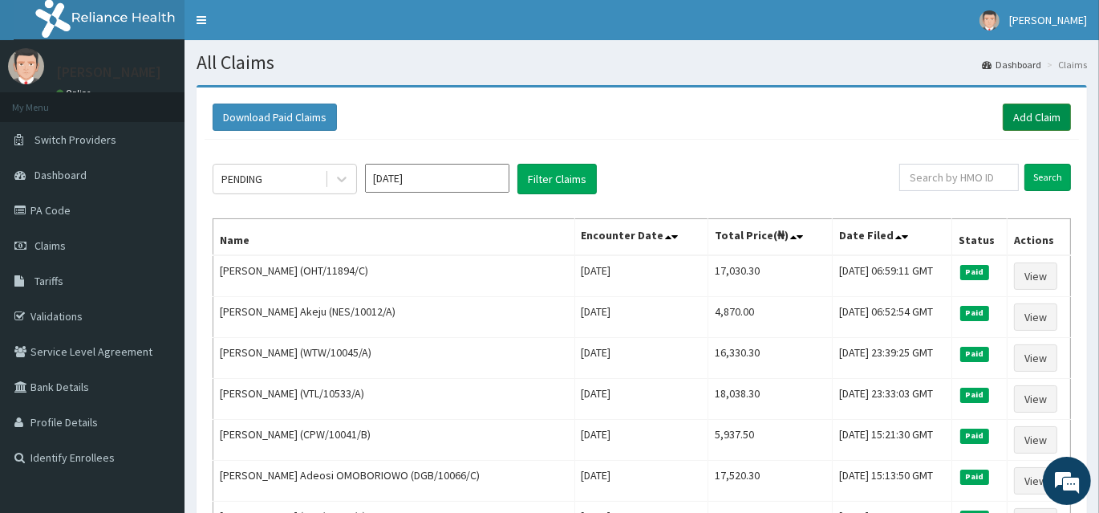
click at [1029, 118] on link "Add Claim" at bounding box center [1037, 117] width 68 height 27
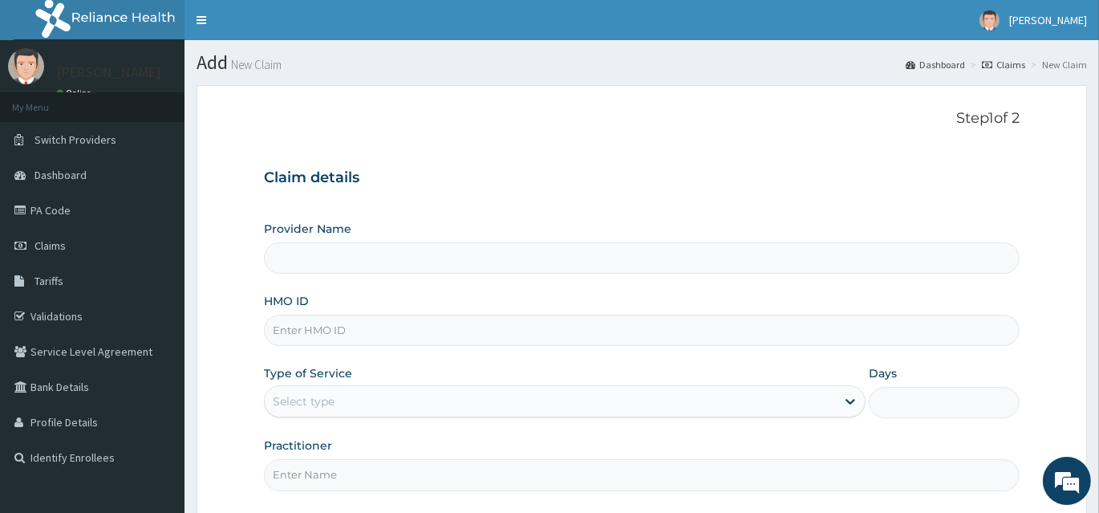
type input "INLAND SPECIALIST HOSPITAL- KETU"
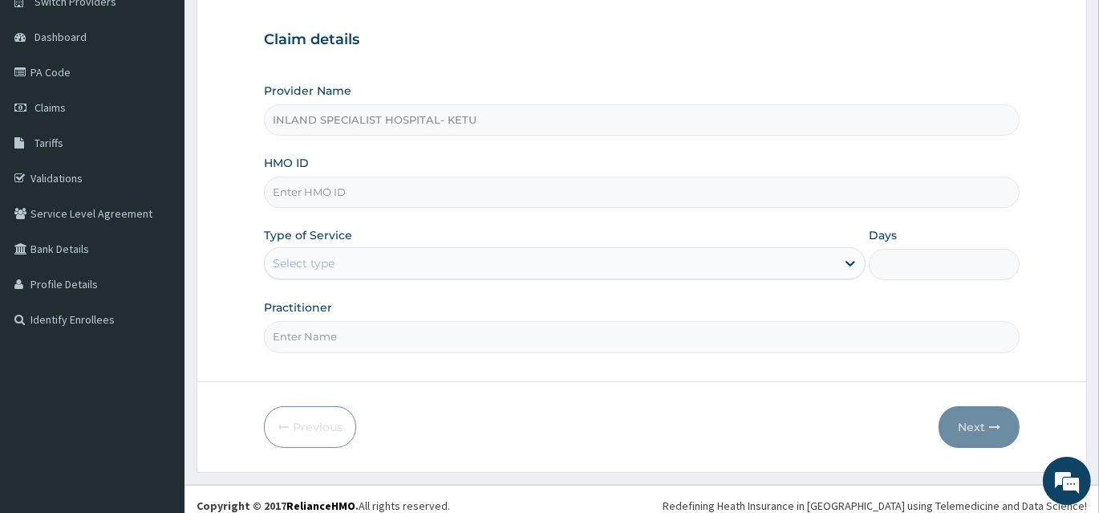
scroll to position [145, 0]
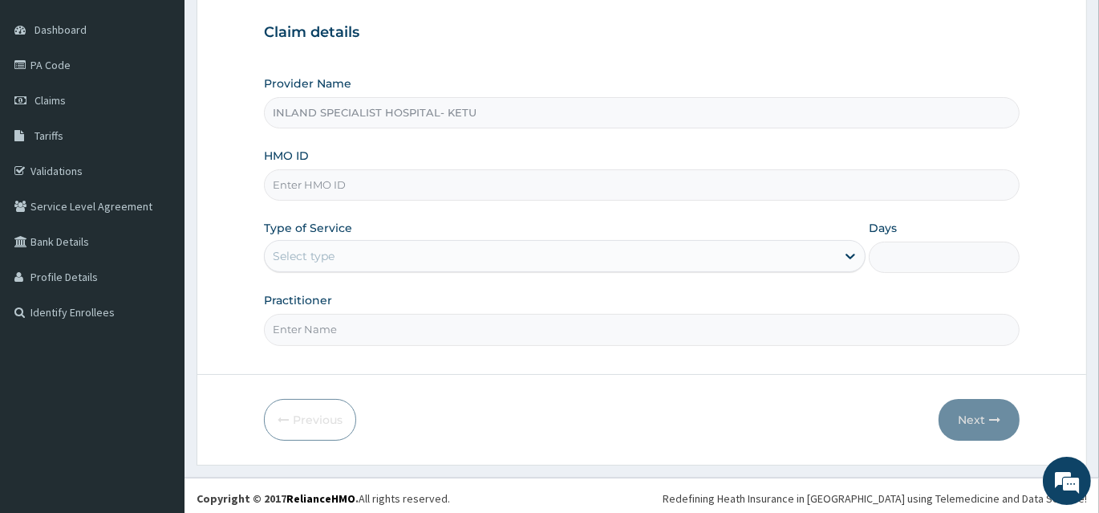
click at [476, 185] on input "HMO ID" at bounding box center [642, 184] width 756 height 31
click at [388, 172] on input "HMO ID" at bounding box center [642, 184] width 756 height 31
paste input "ANL/10041/E"
type input "ANL/10041/E"
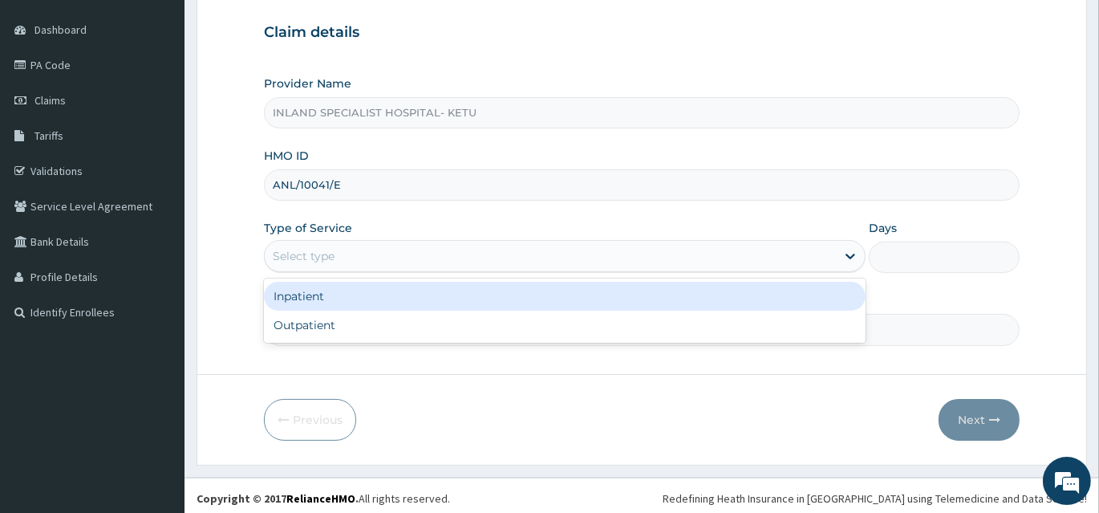
click at [358, 266] on div "Select type" at bounding box center [550, 256] width 571 height 26
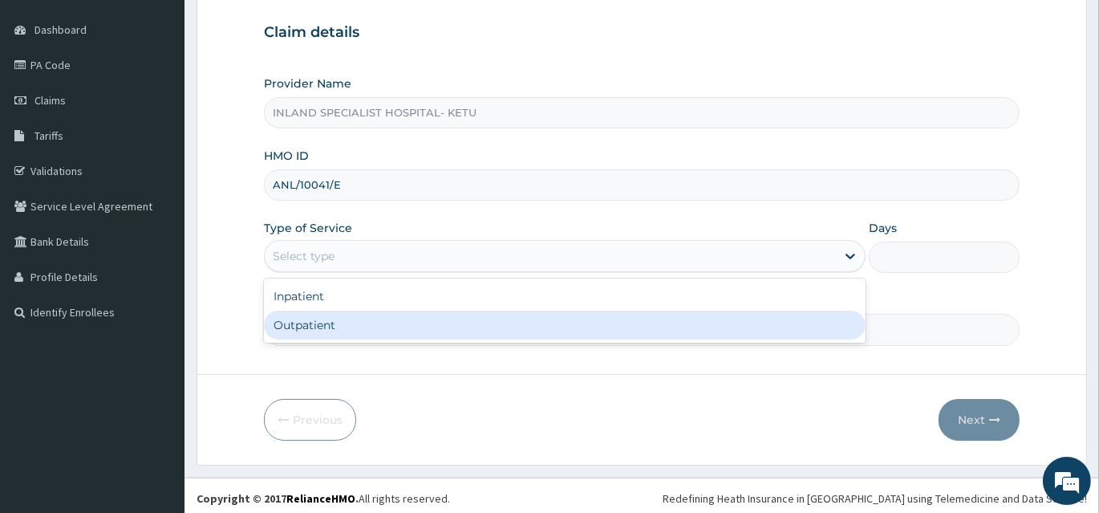
click at [358, 320] on div "Outpatient" at bounding box center [565, 325] width 602 height 29
type input "1"
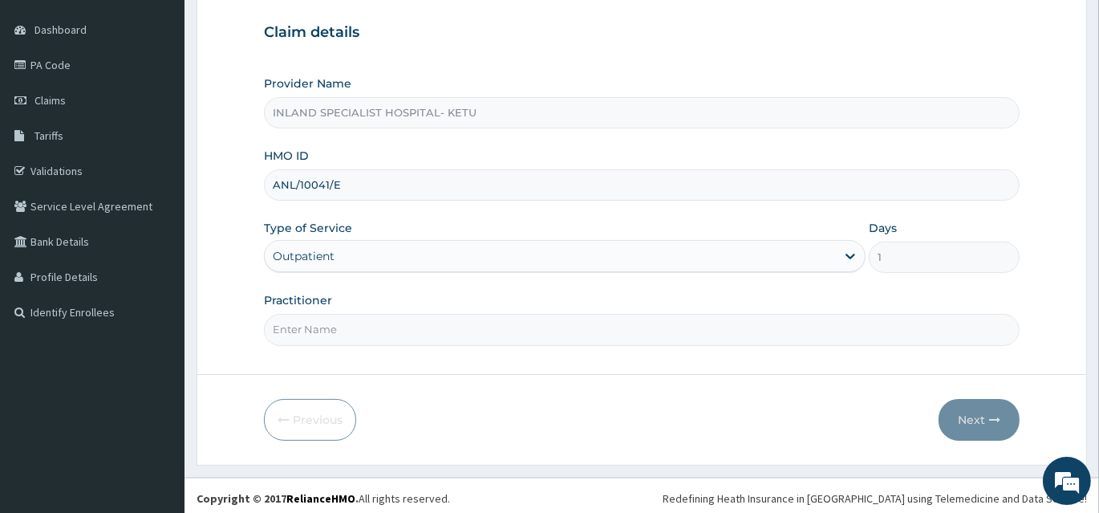
click at [371, 327] on input "Practitioner" at bounding box center [642, 329] width 756 height 31
type input "DR ASHAOLU"
click at [980, 418] on button "Next" at bounding box center [979, 420] width 81 height 42
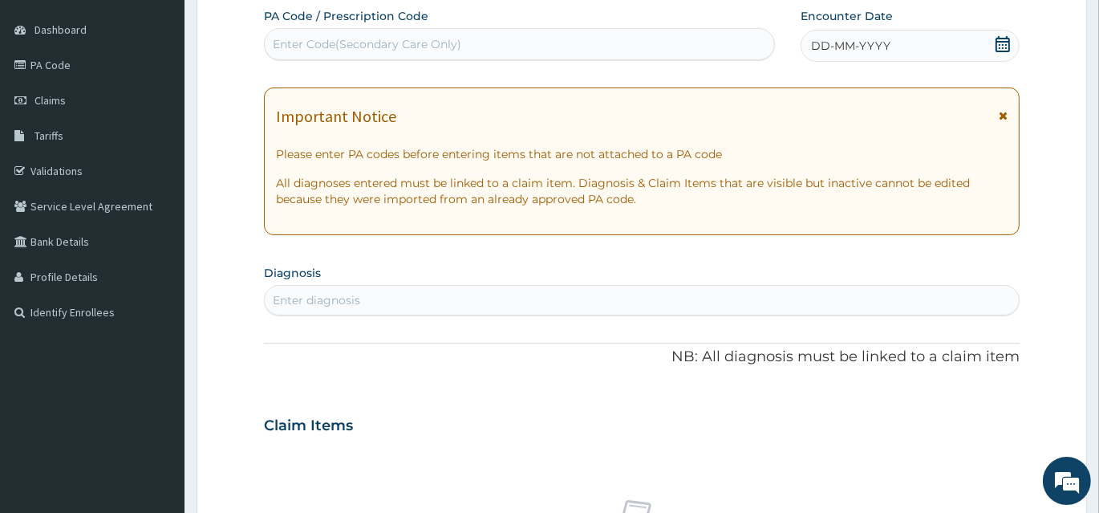
click at [492, 40] on div "Enter Code(Secondary Care Only)" at bounding box center [520, 44] width 510 height 26
paste input "PA/346477"
type input "PA/346477"
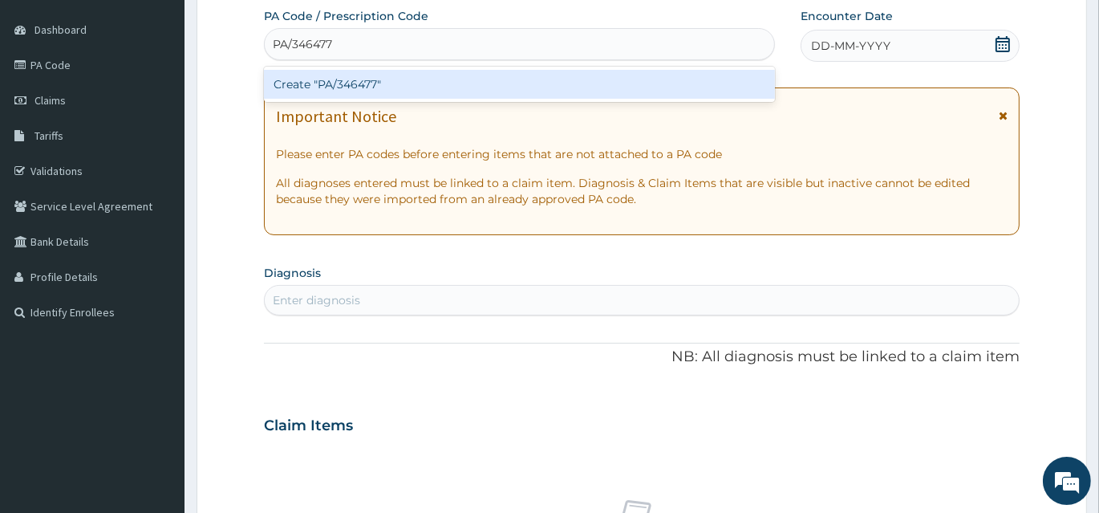
click at [496, 83] on div "Create "PA/346477"" at bounding box center [519, 84] width 511 height 29
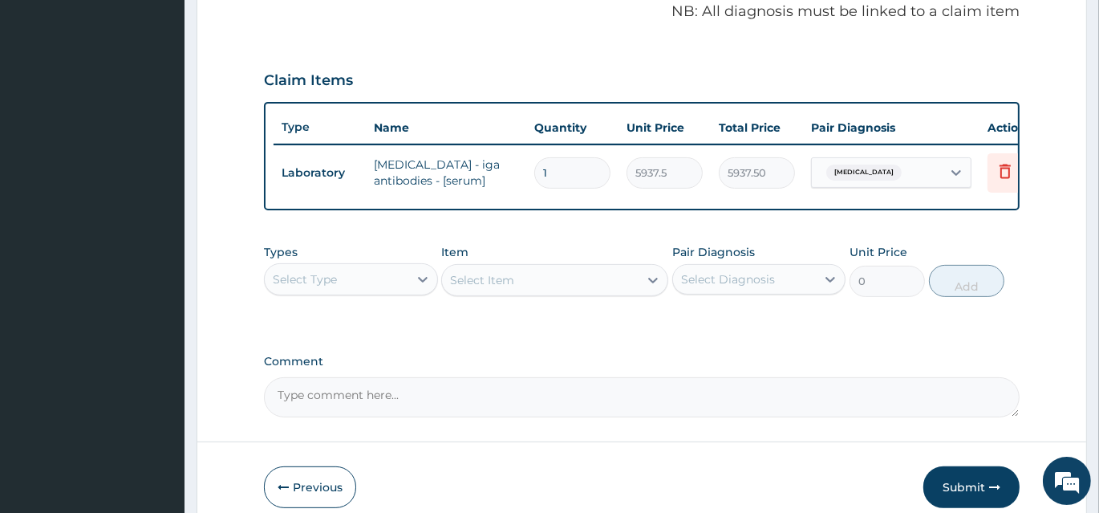
scroll to position [575, 0]
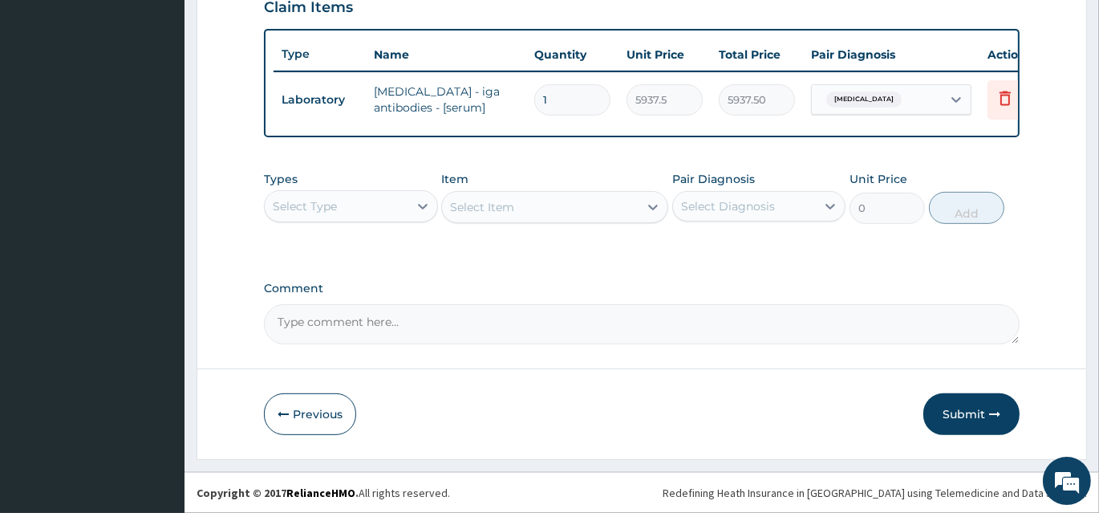
click at [370, 210] on div "Select Type" at bounding box center [337, 206] width 144 height 26
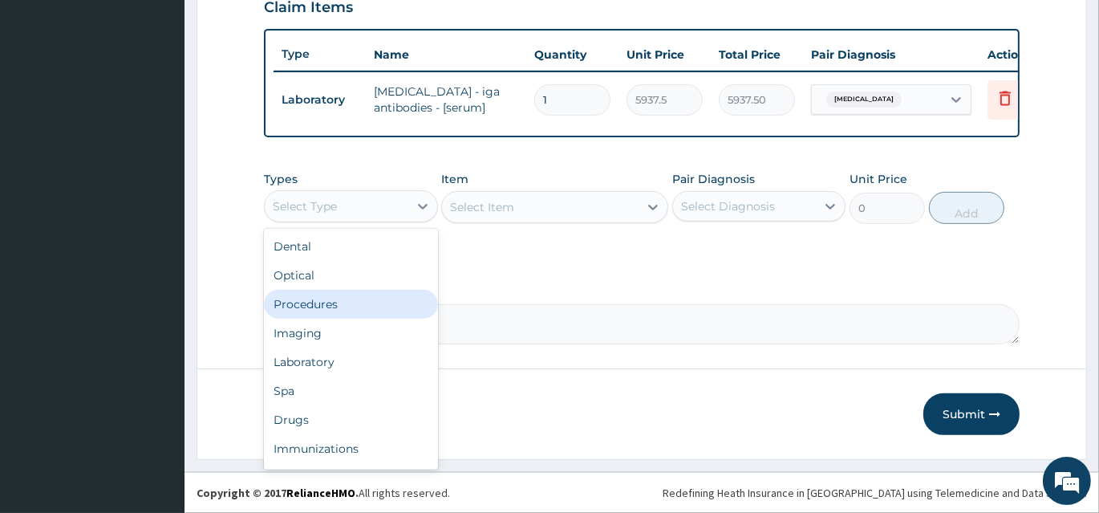
click at [363, 307] on div "Procedures" at bounding box center [351, 304] width 174 height 29
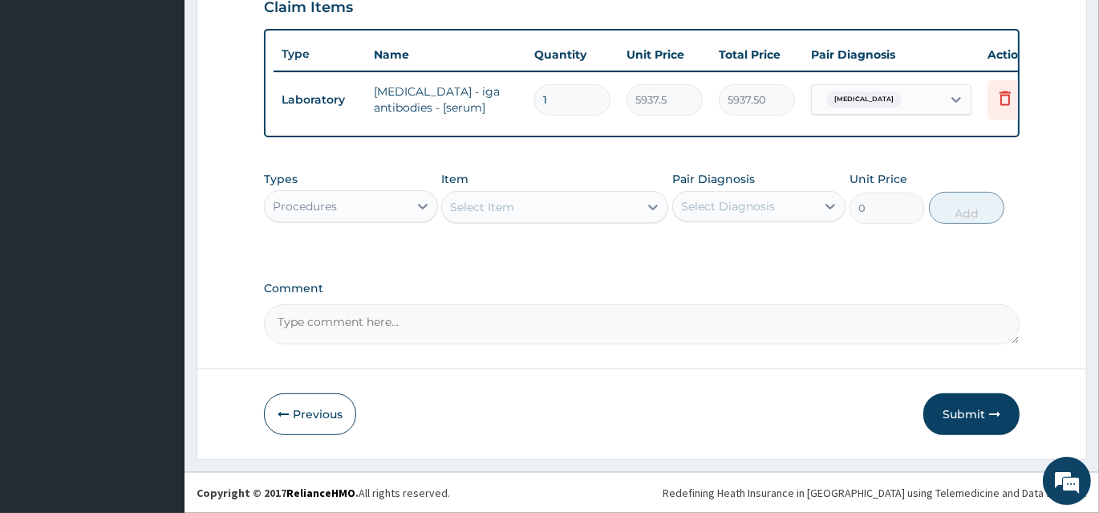
click at [766, 213] on div "Select Diagnosis" at bounding box center [728, 206] width 94 height 16
click at [757, 254] on div "Ulcer" at bounding box center [760, 247] width 174 height 33
checkbox input "true"
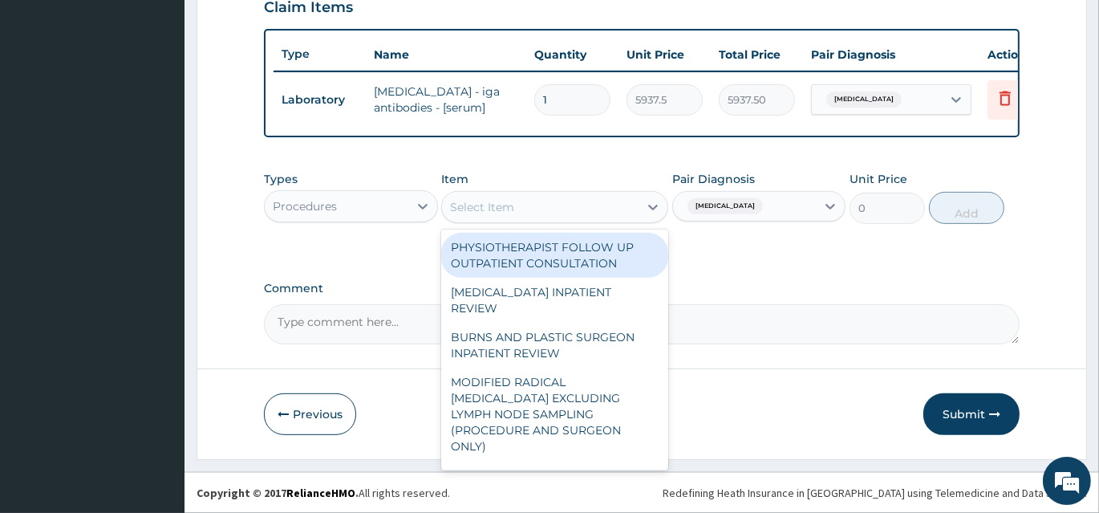
click at [568, 214] on div "Select Item" at bounding box center [540, 207] width 197 height 26
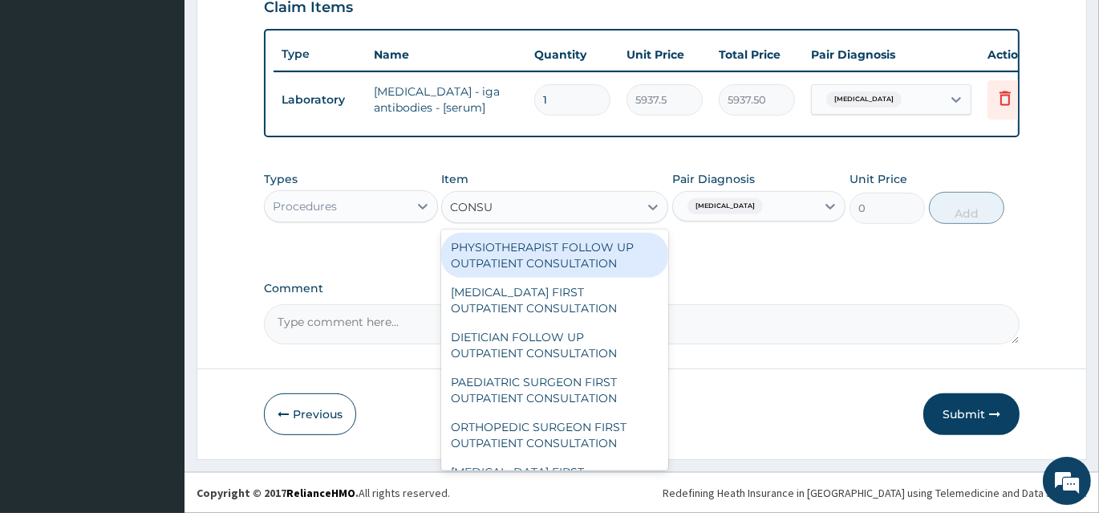
type input "CONSUL"
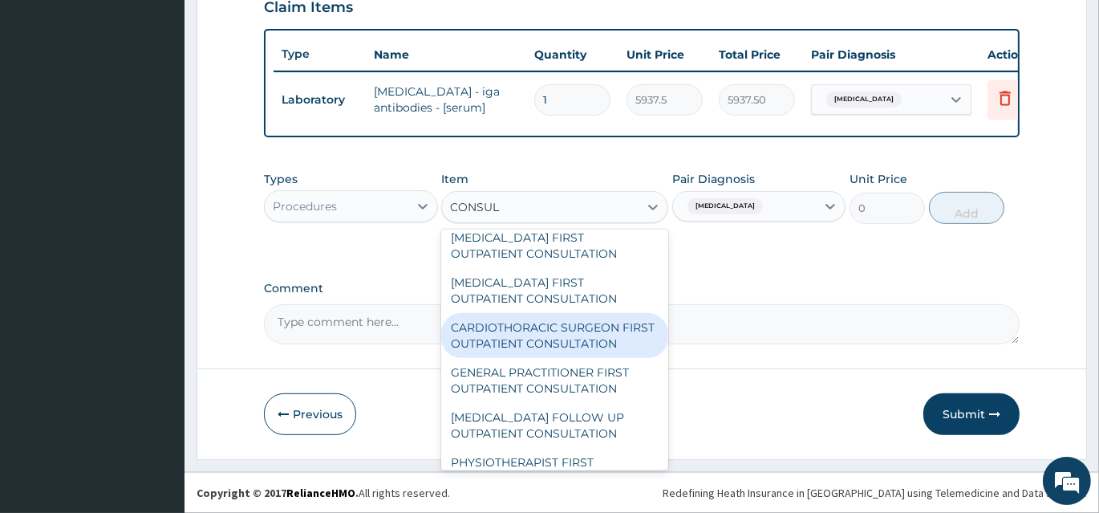
scroll to position [364, 0]
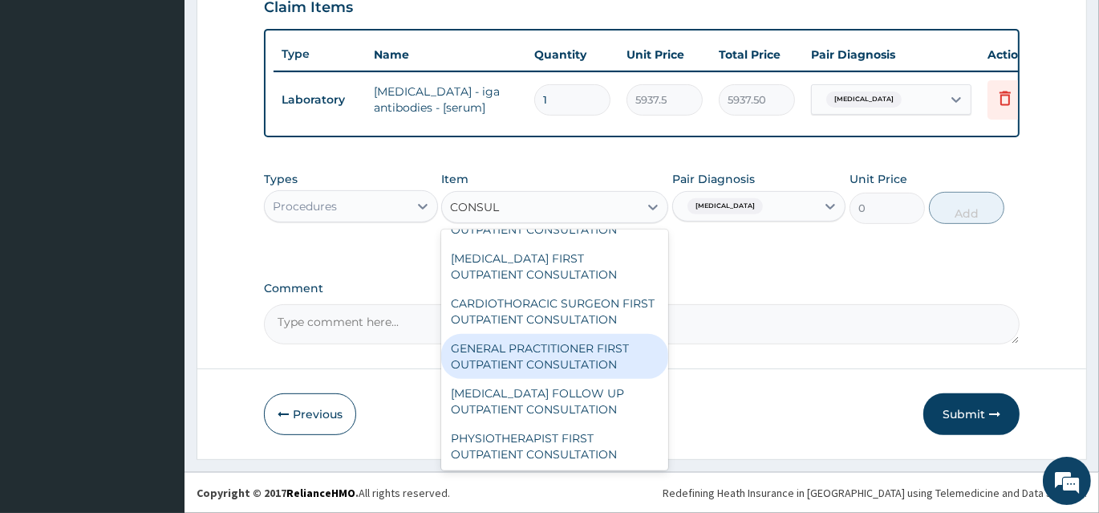
click at [567, 372] on div "GENERAL PRACTITIONER FIRST OUTPATIENT CONSULTATION" at bounding box center [554, 356] width 227 height 45
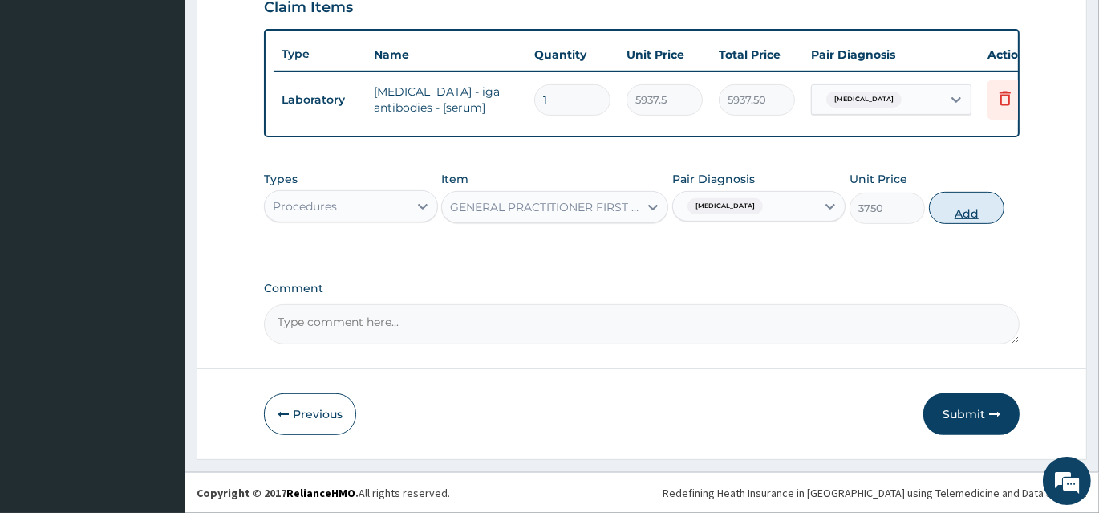
click at [971, 205] on button "Add" at bounding box center [966, 208] width 75 height 32
type input "0"
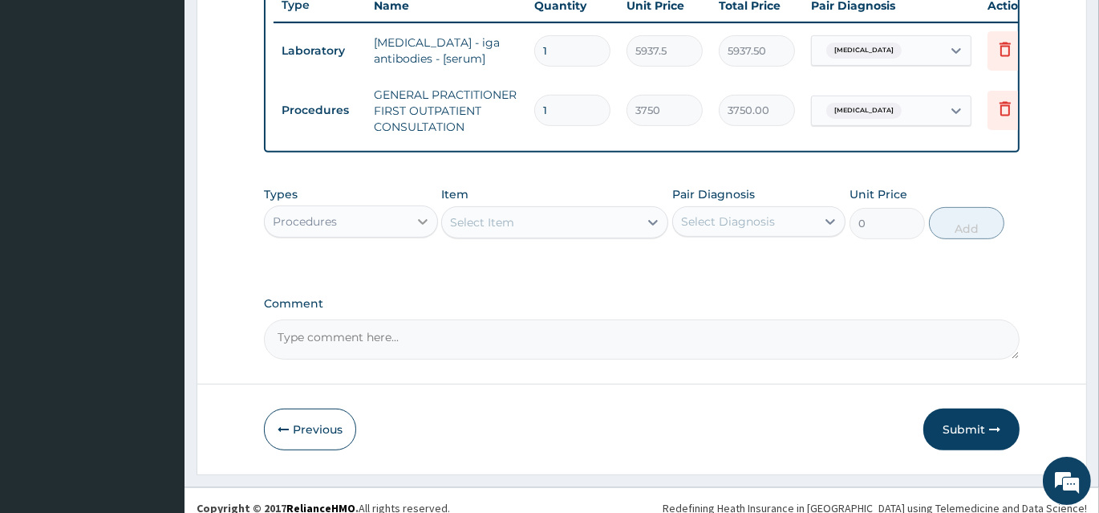
scroll to position [640, 0]
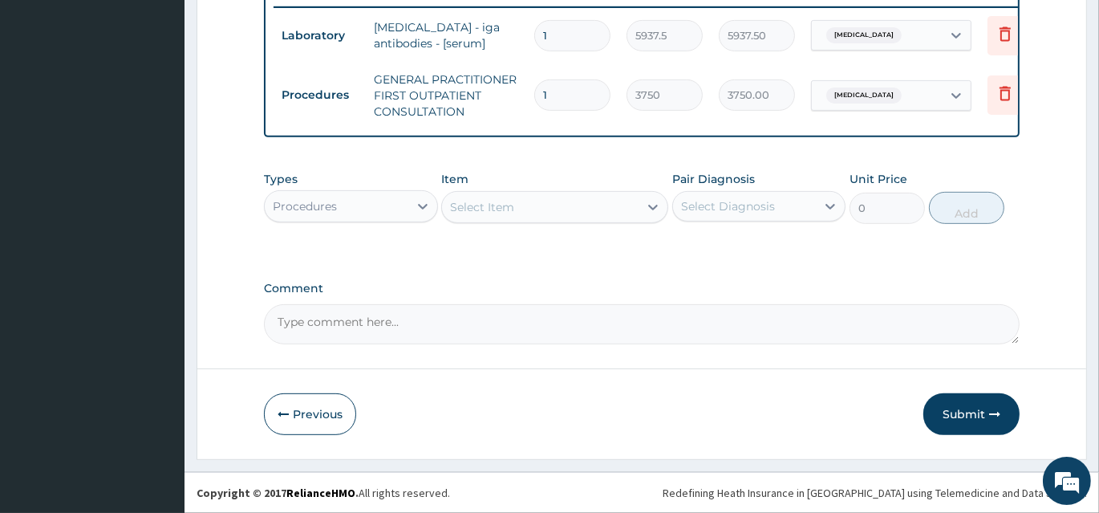
click at [342, 211] on div "Procedures" at bounding box center [337, 206] width 144 height 26
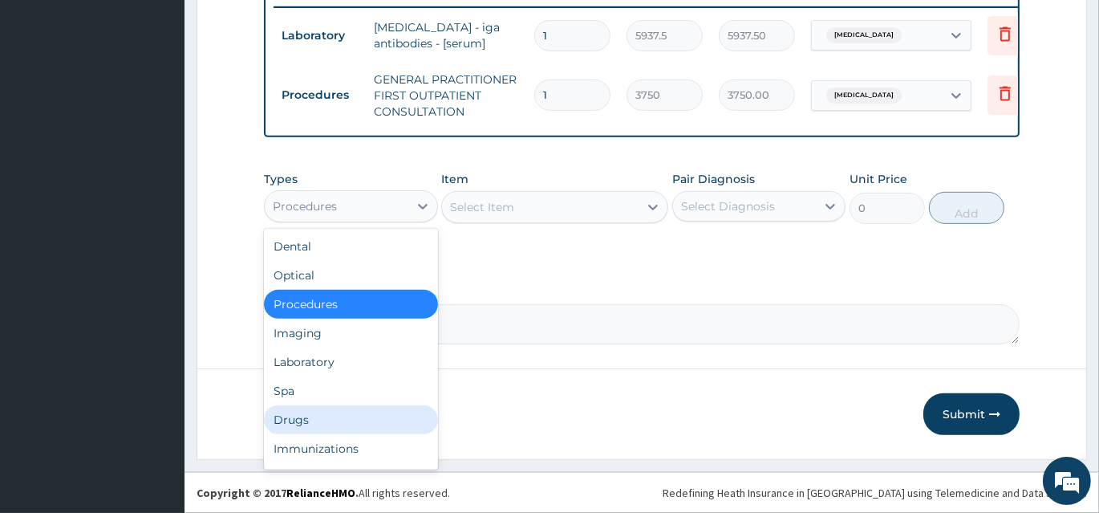
click at [325, 417] on div "Drugs" at bounding box center [351, 419] width 174 height 29
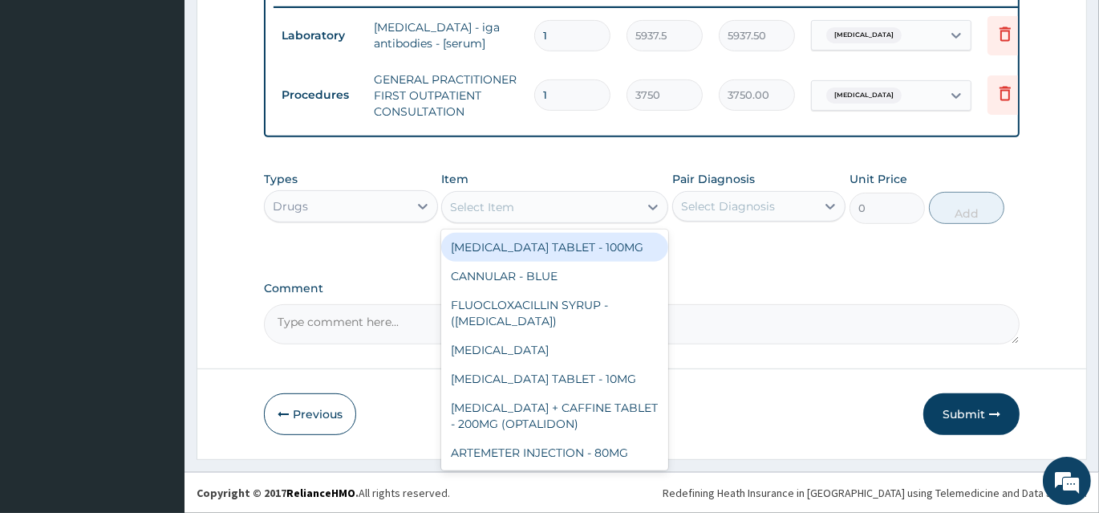
click at [547, 202] on div "Select Item" at bounding box center [540, 207] width 197 height 26
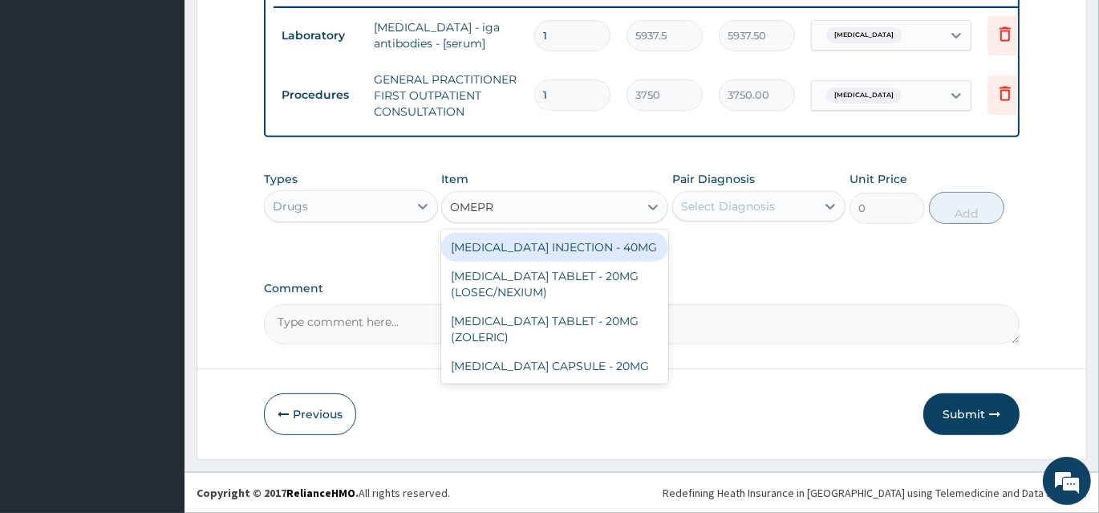
type input "OMEPRA"
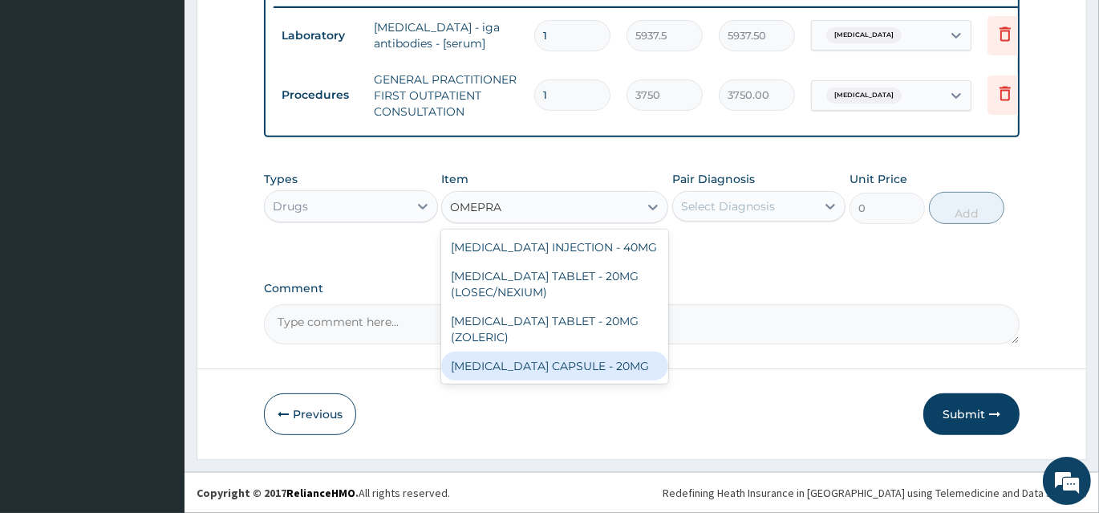
click at [579, 368] on div "OMEPRAZOLE CAPSULE - 20MG" at bounding box center [554, 366] width 227 height 29
type input "140"
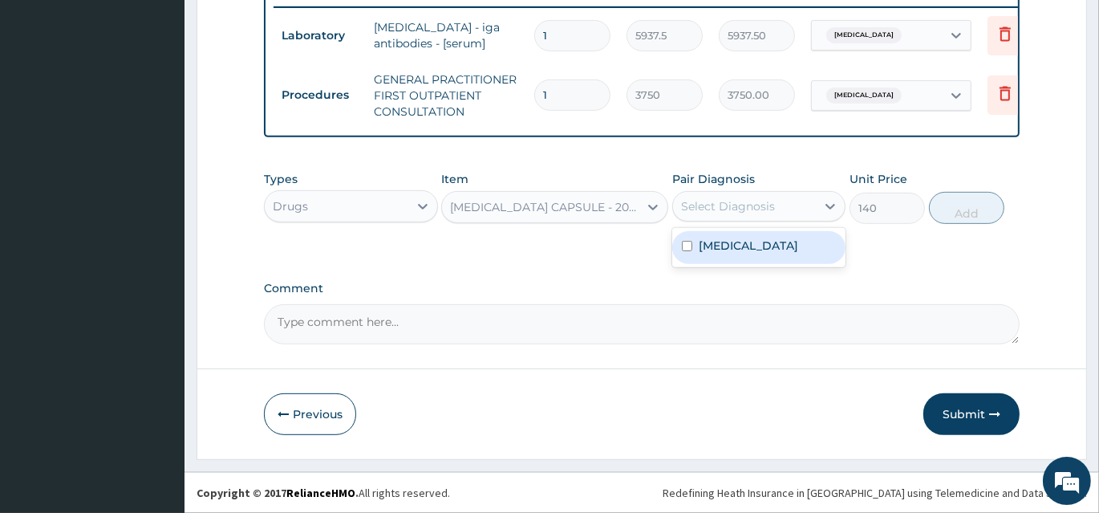
click at [740, 203] on div "Select Diagnosis" at bounding box center [728, 206] width 94 height 16
drag, startPoint x: 733, startPoint y: 253, endPoint x: 755, endPoint y: 254, distance: 22.5
click at [734, 254] on div "Ulcer" at bounding box center [760, 247] width 174 height 33
checkbox input "true"
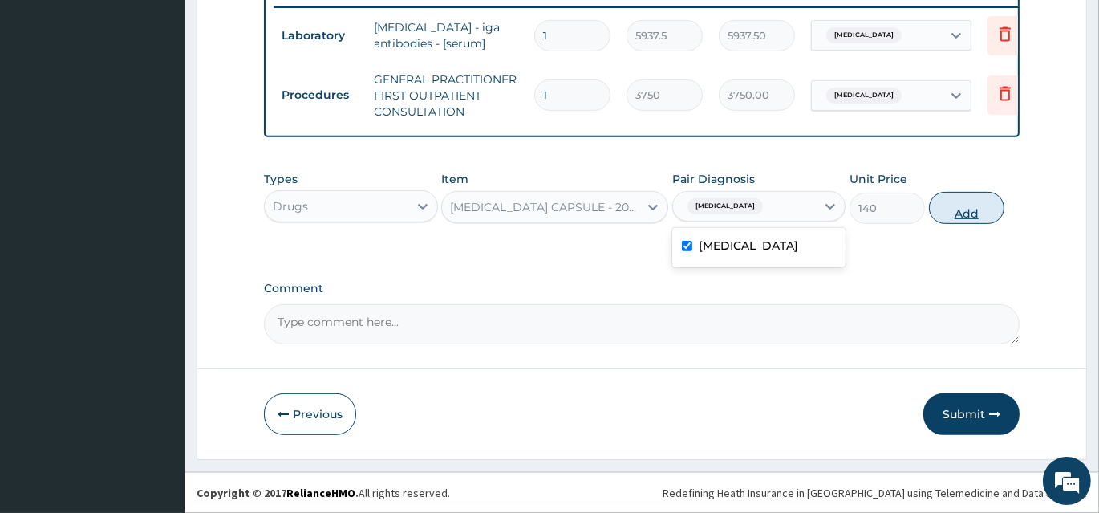
click at [958, 208] on button "Add" at bounding box center [966, 208] width 75 height 32
type input "0"
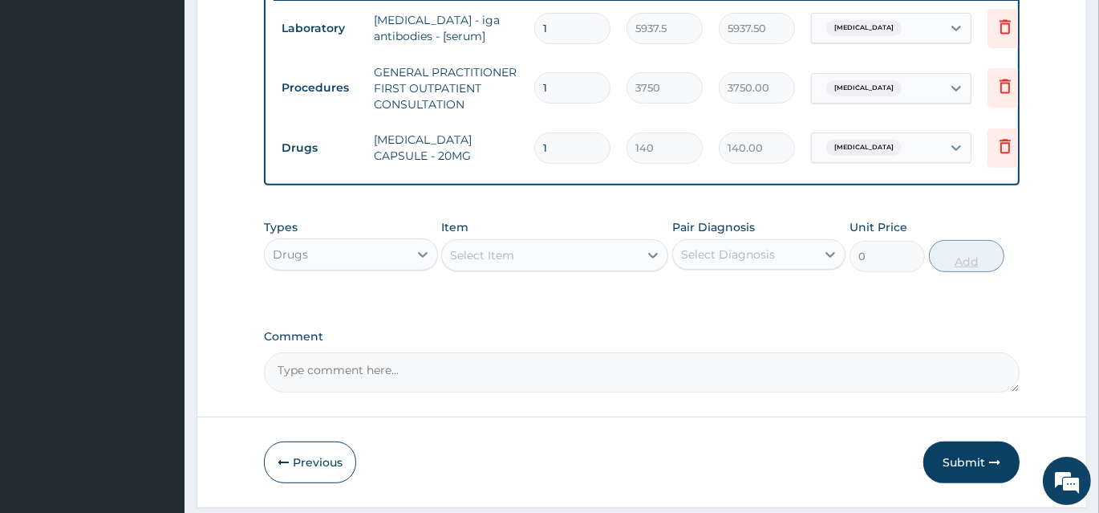
type input "10"
type input "1400.00"
type input "10"
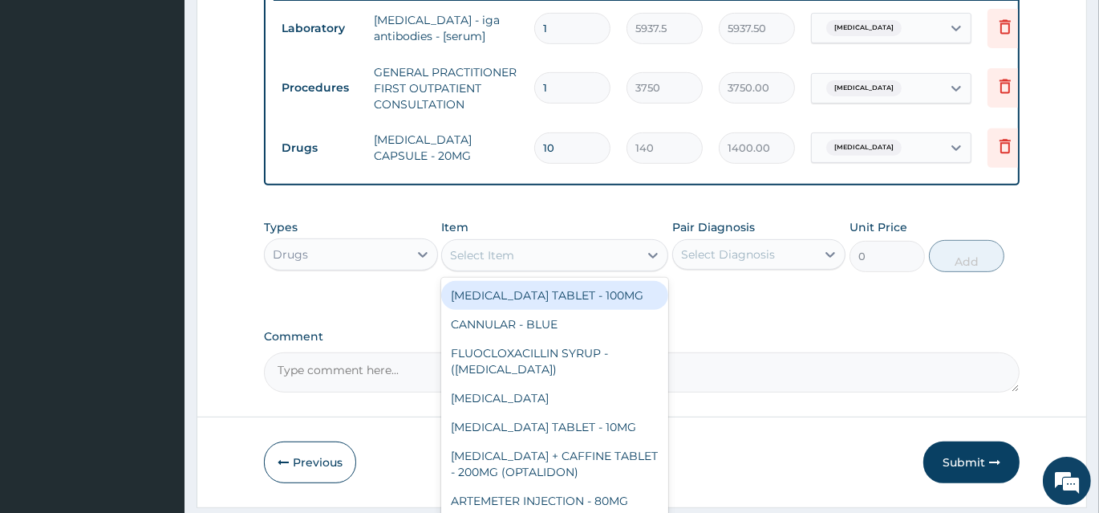
click at [565, 268] on div "Select Item" at bounding box center [540, 255] width 197 height 26
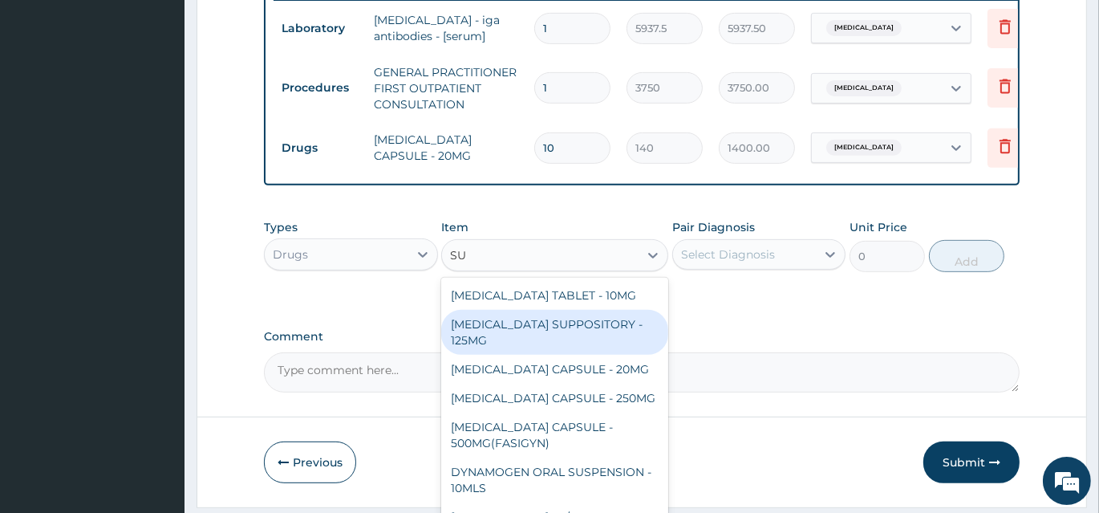
type input "S"
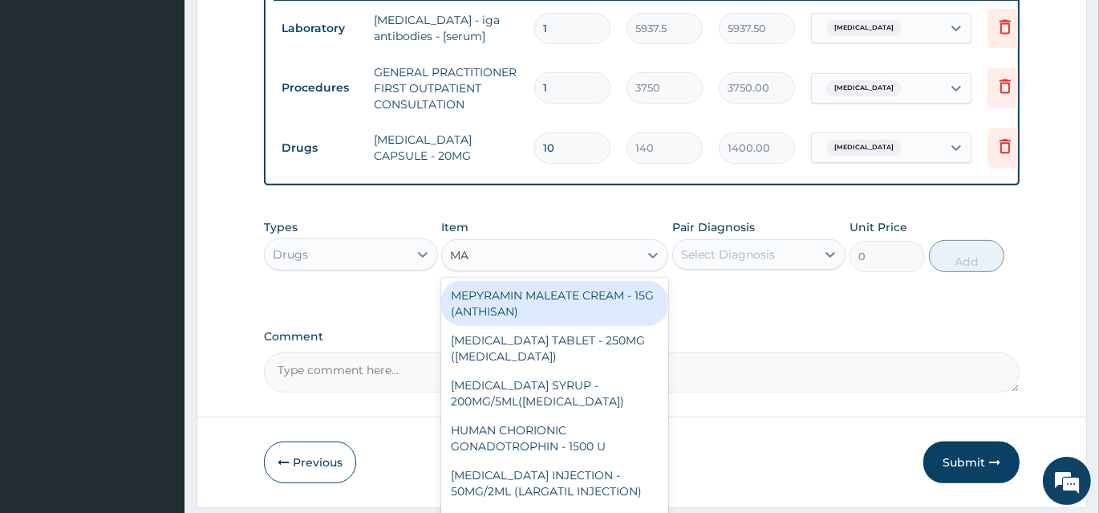
type input "MAG"
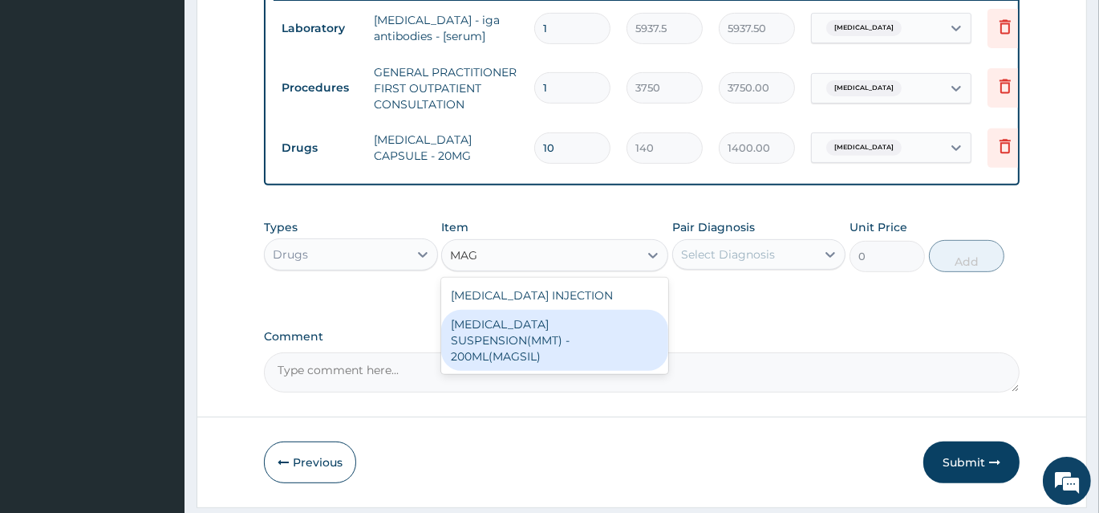
click at [579, 323] on div "ANTACID SUSPENSION(MMT) - 200ML(MAGSIL)" at bounding box center [554, 340] width 227 height 61
type input "1120"
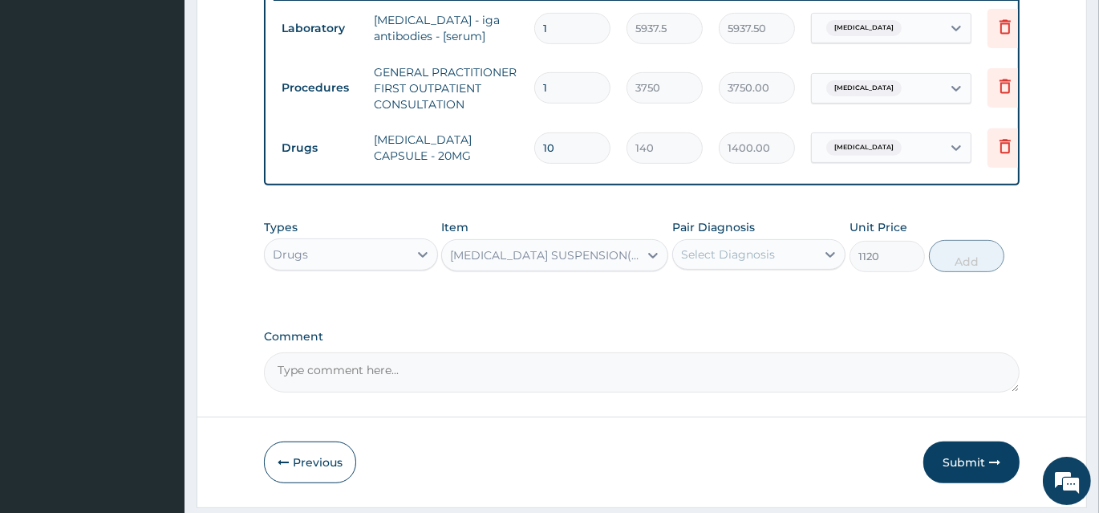
drag, startPoint x: 736, startPoint y: 262, endPoint x: 745, endPoint y: 278, distance: 17.6
click at [738, 262] on div "Select Diagnosis" at bounding box center [728, 254] width 94 height 16
click at [749, 305] on div "Ulcer" at bounding box center [760, 295] width 174 height 33
checkbox input "true"
click at [949, 266] on button "Add" at bounding box center [966, 256] width 75 height 32
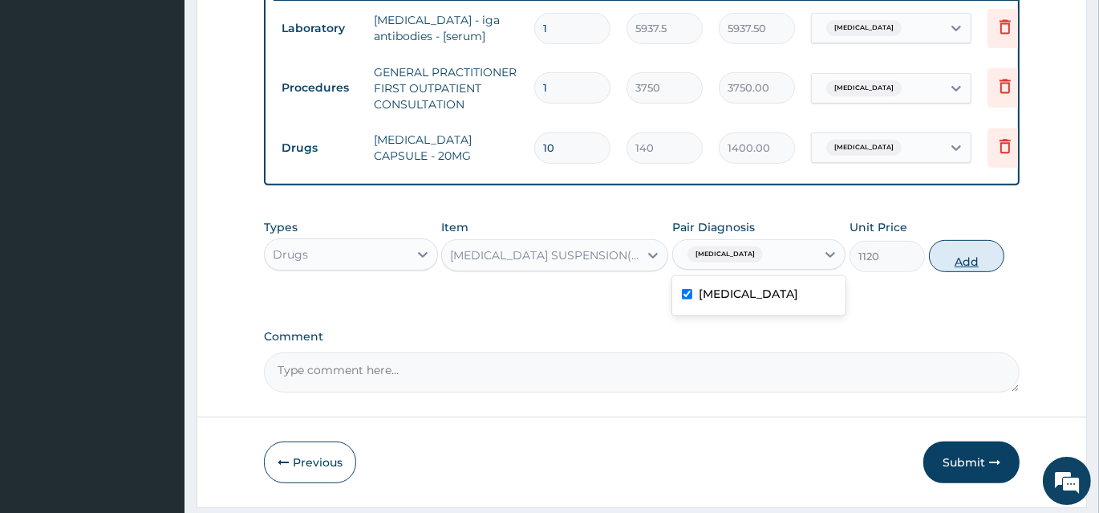
type input "0"
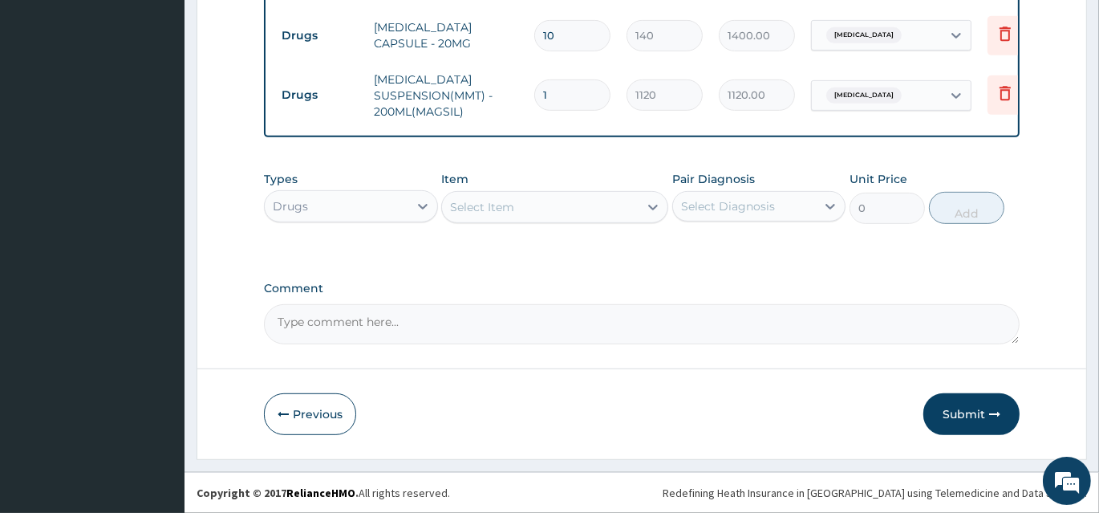
scroll to position [759, 0]
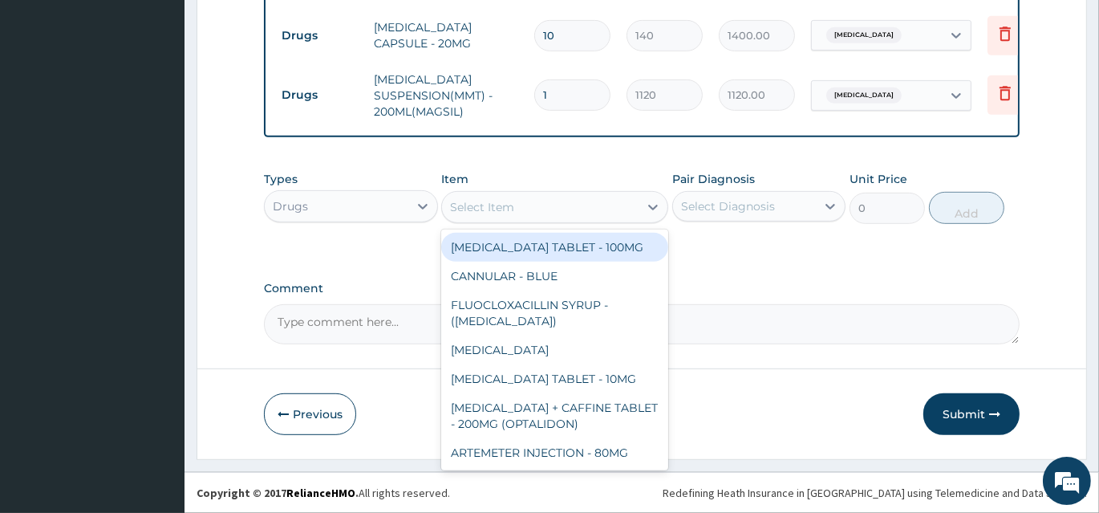
click at [563, 212] on div "Select Item" at bounding box center [540, 207] width 197 height 26
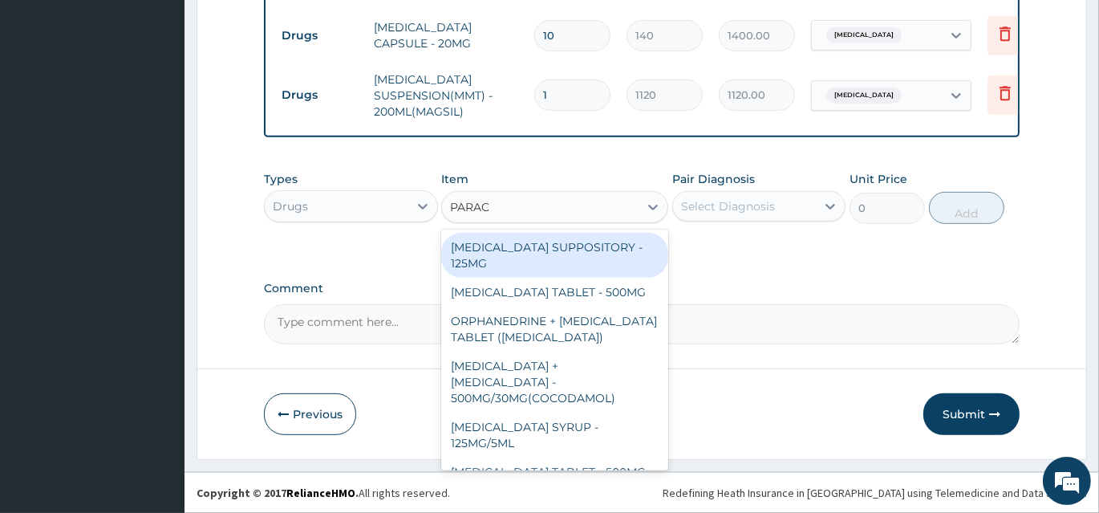
type input "PARACE"
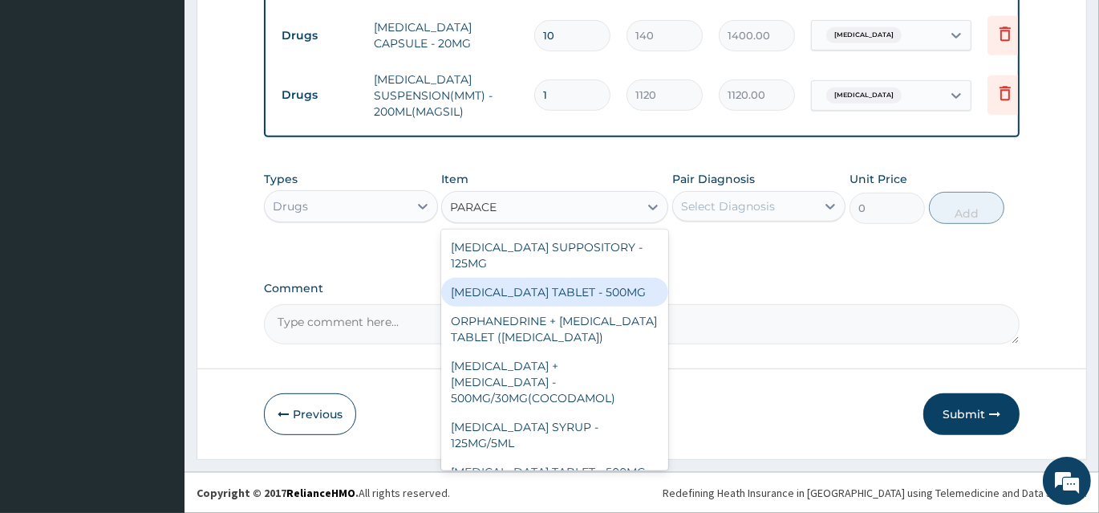
click at [539, 295] on div "PARACETAMOL TABLET - 500MG" at bounding box center [554, 292] width 227 height 29
type input "33.599999999999994"
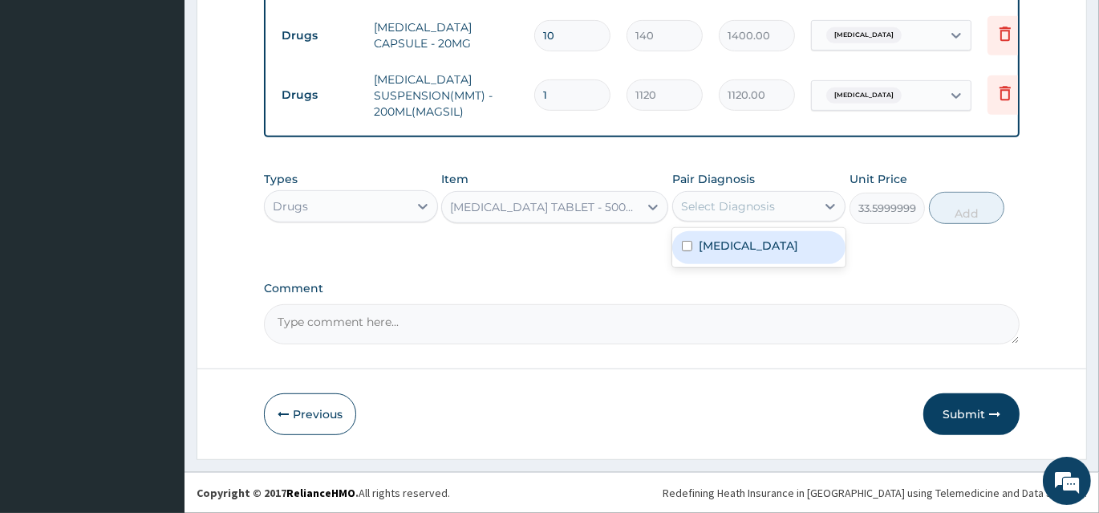
click at [746, 212] on div "Select Diagnosis" at bounding box center [728, 206] width 94 height 16
drag, startPoint x: 751, startPoint y: 231, endPoint x: 762, endPoint y: 243, distance: 15.9
click at [751, 236] on div "Ulcer" at bounding box center [760, 247] width 174 height 39
click at [770, 243] on div "Ulcer" at bounding box center [760, 247] width 174 height 33
checkbox input "true"
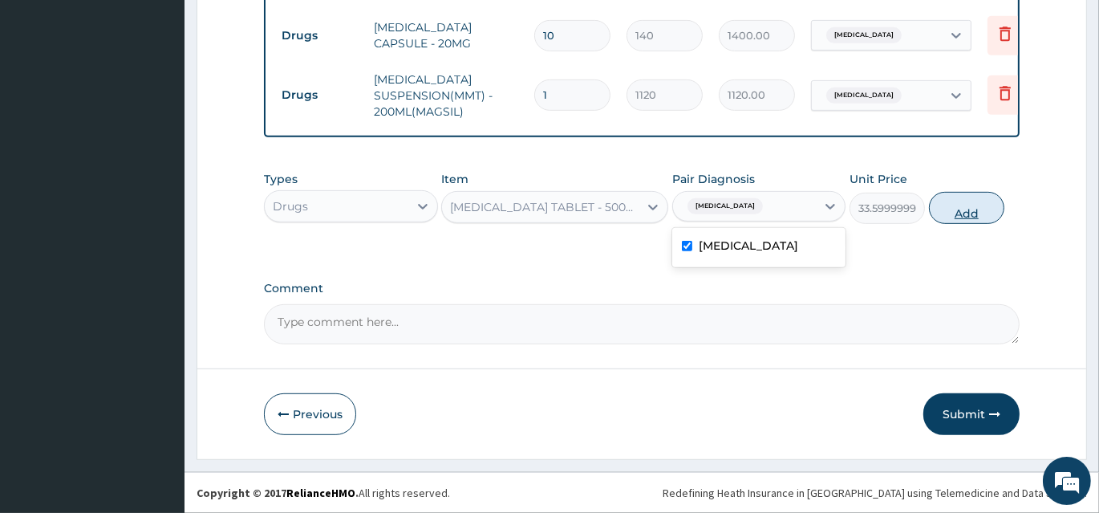
click at [959, 209] on button "Add" at bounding box center [966, 208] width 75 height 32
type input "0"
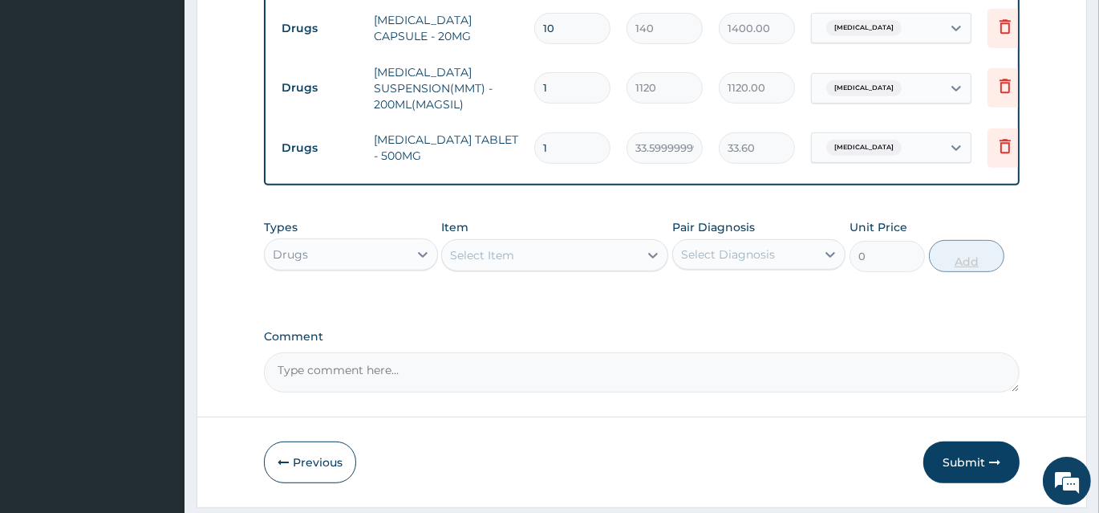
type input "18"
type input "604.80"
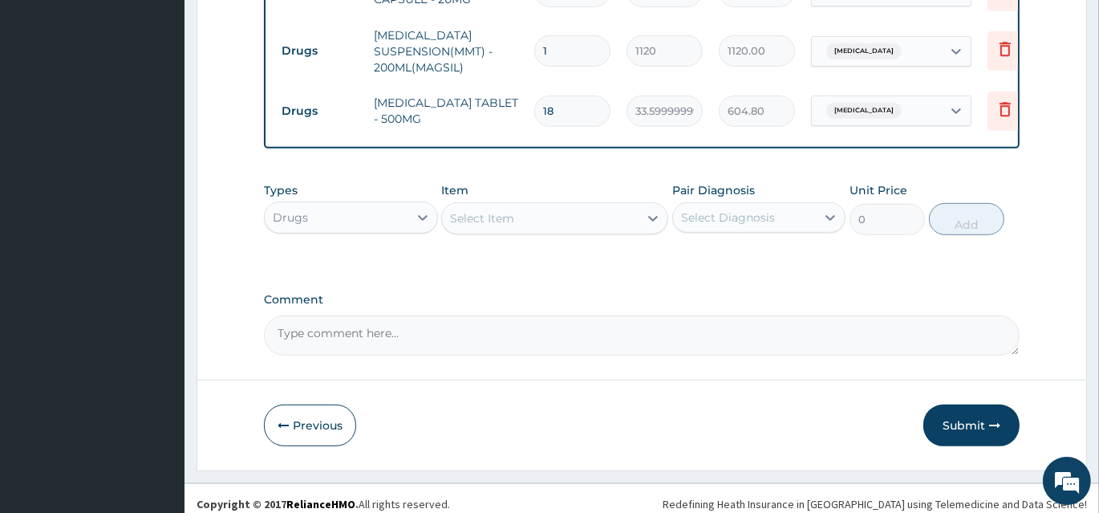
scroll to position [815, 0]
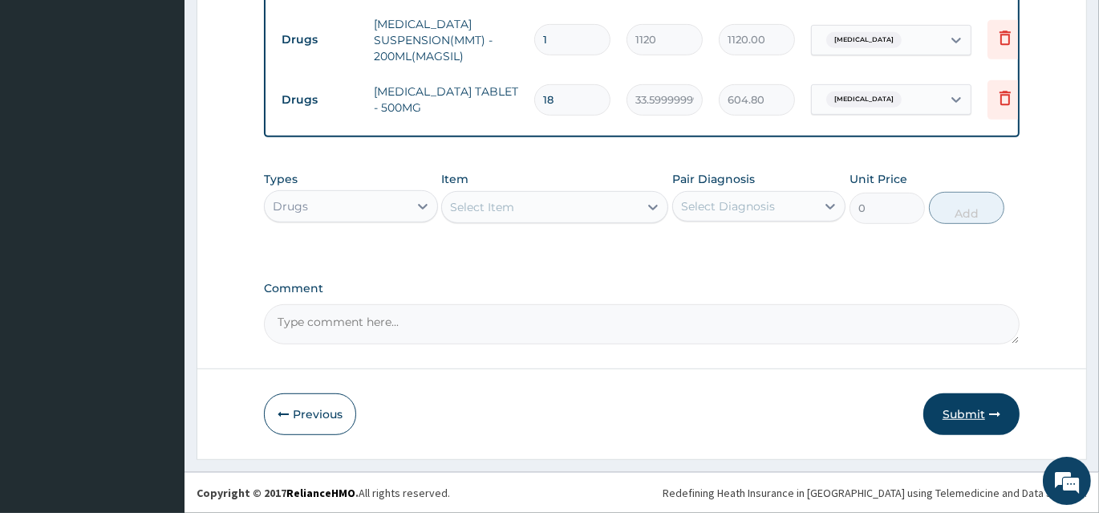
type input "18"
click at [986, 408] on button "Submit" at bounding box center [972, 414] width 96 height 42
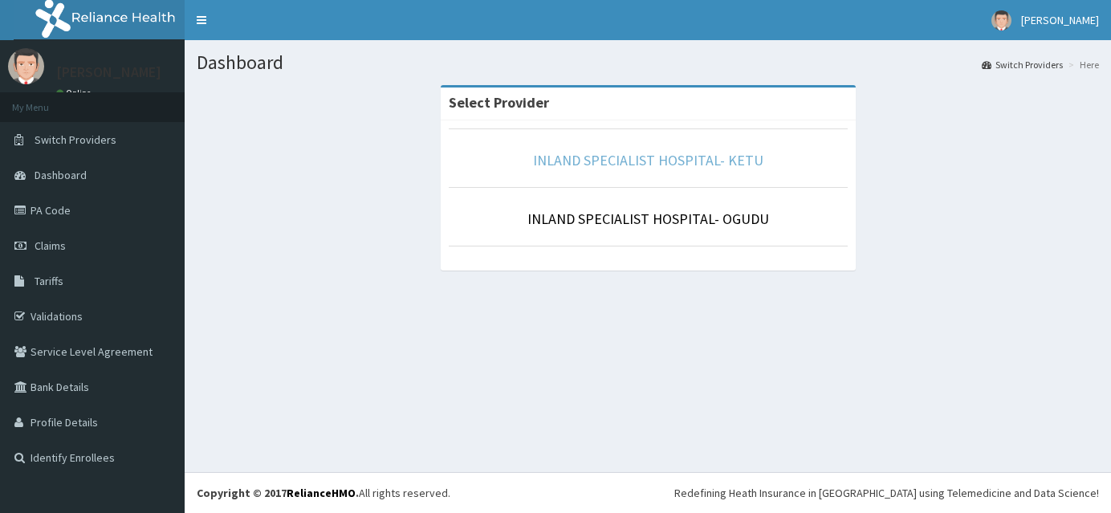
click at [674, 160] on link "INLAND SPECIALIST HOSPITAL- KETU" at bounding box center [648, 160] width 230 height 18
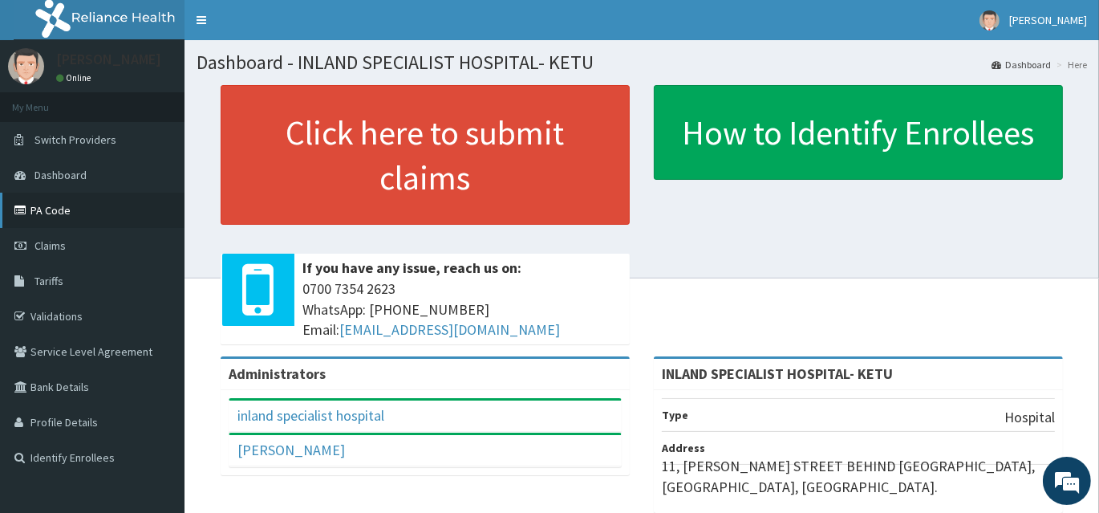
click at [79, 214] on link "PA Code" at bounding box center [92, 210] width 185 height 35
